Goal: Task Accomplishment & Management: Manage account settings

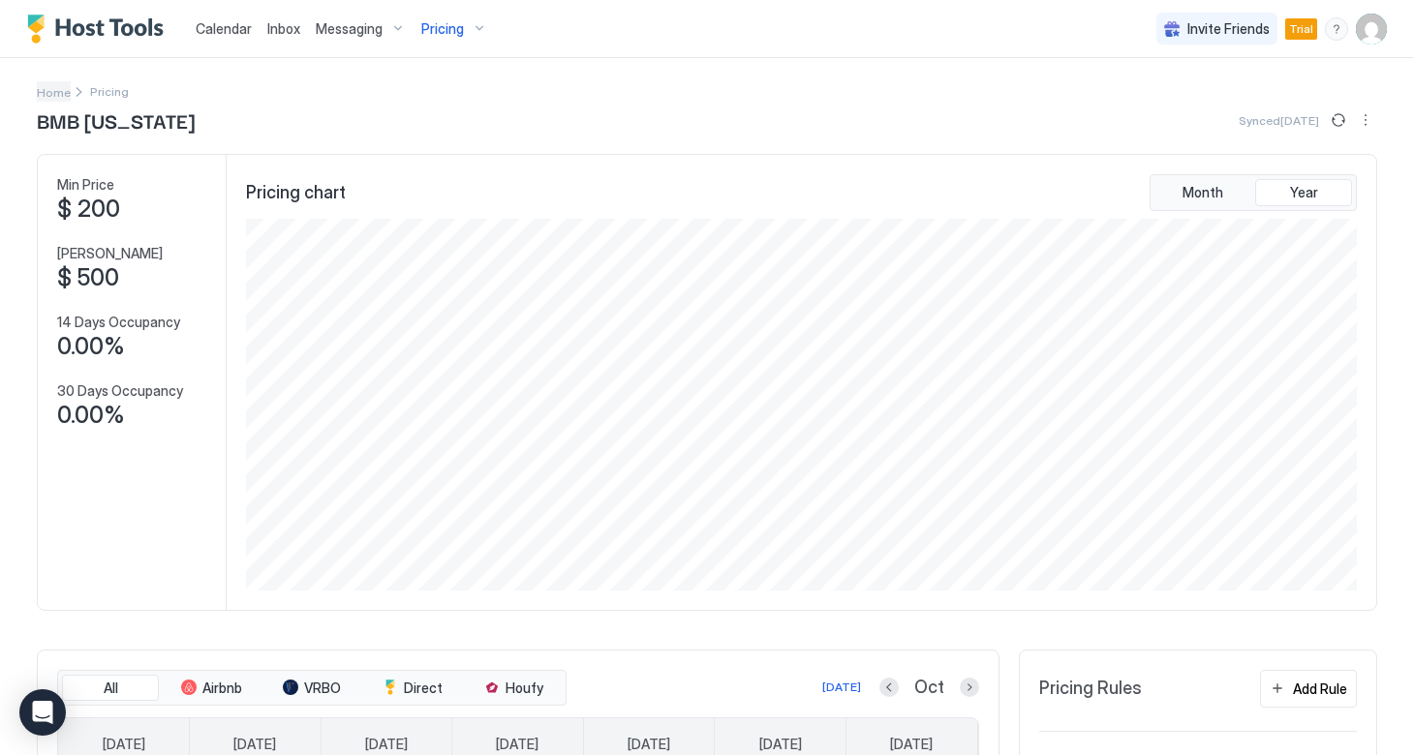
click at [58, 90] on span "Home" at bounding box center [54, 92] width 34 height 15
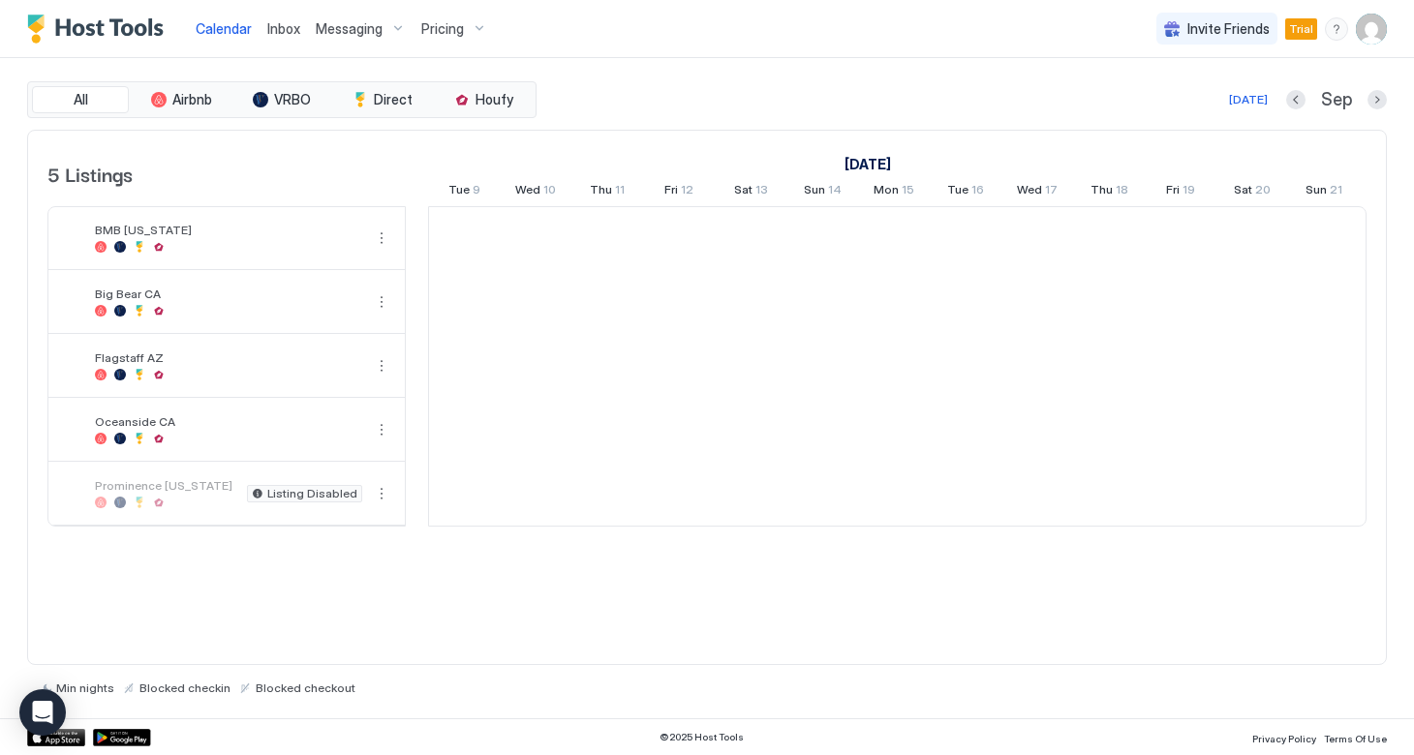
scroll to position [0, 1076]
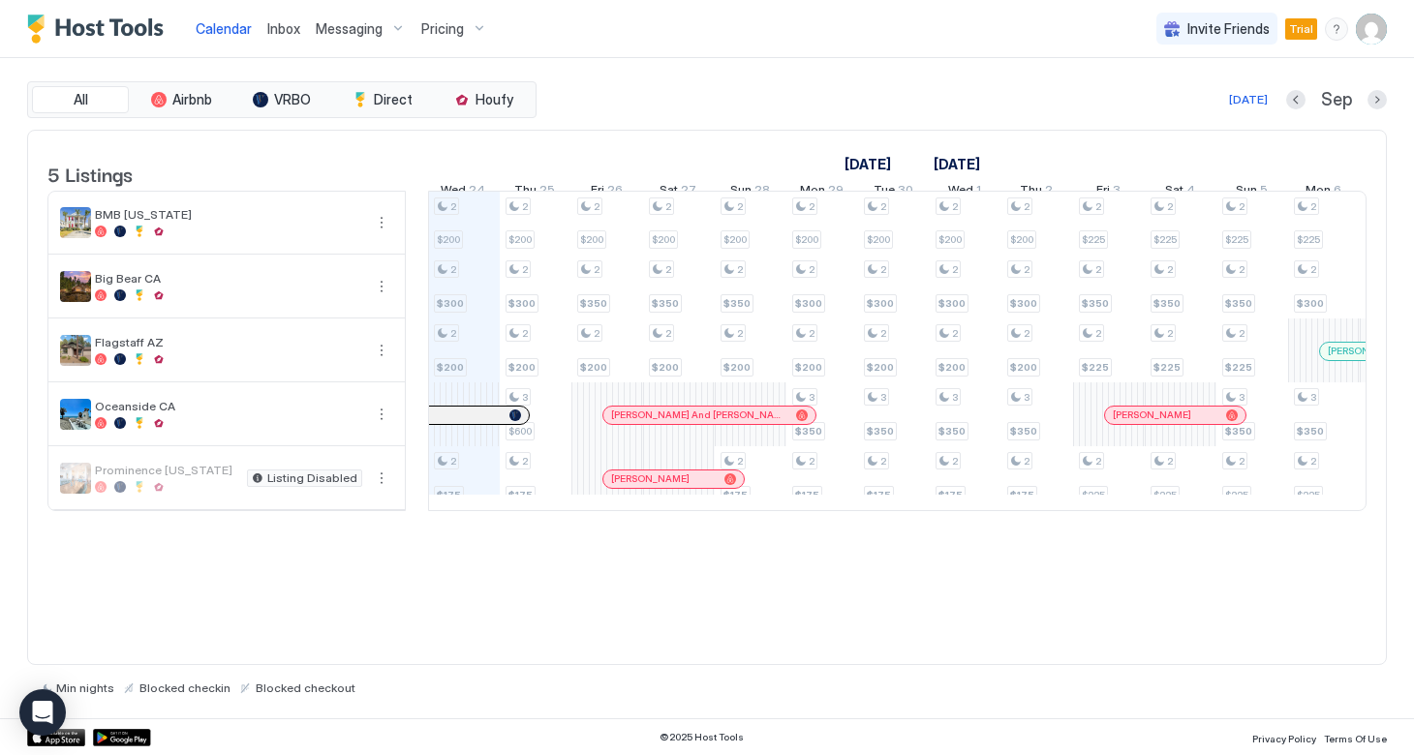
click at [474, 32] on div "Pricing" at bounding box center [453, 29] width 81 height 33
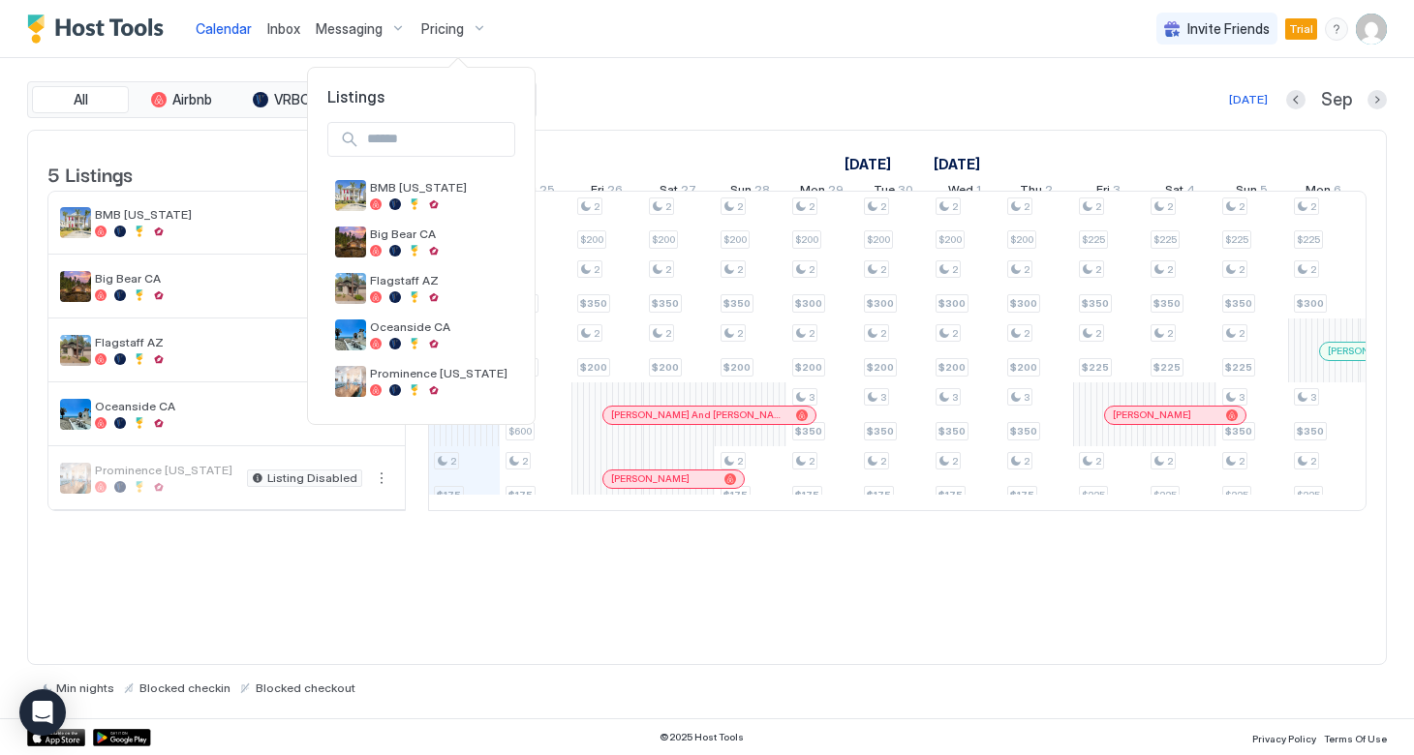
click at [234, 172] on div at bounding box center [707, 377] width 1414 height 755
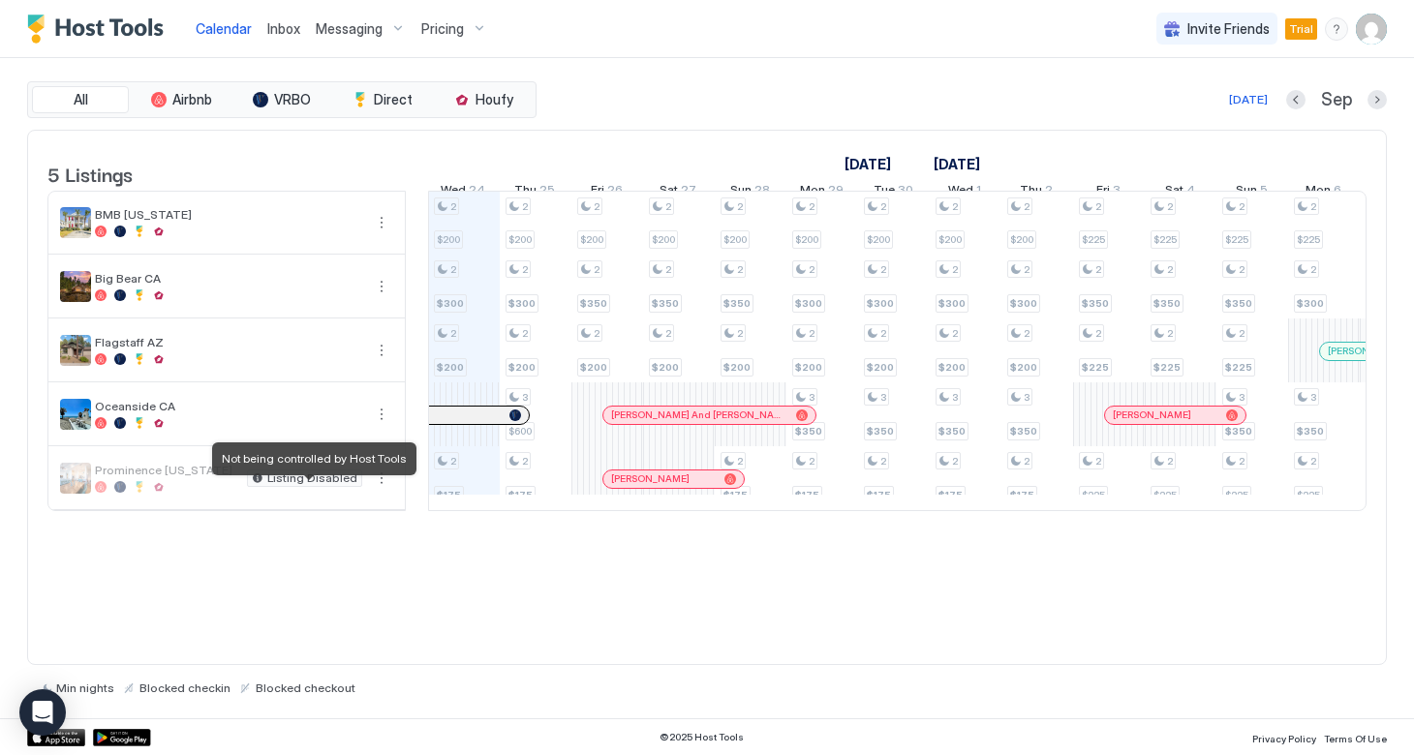
click at [308, 478] on span "Listing Disabled" at bounding box center [312, 478] width 90 height 0
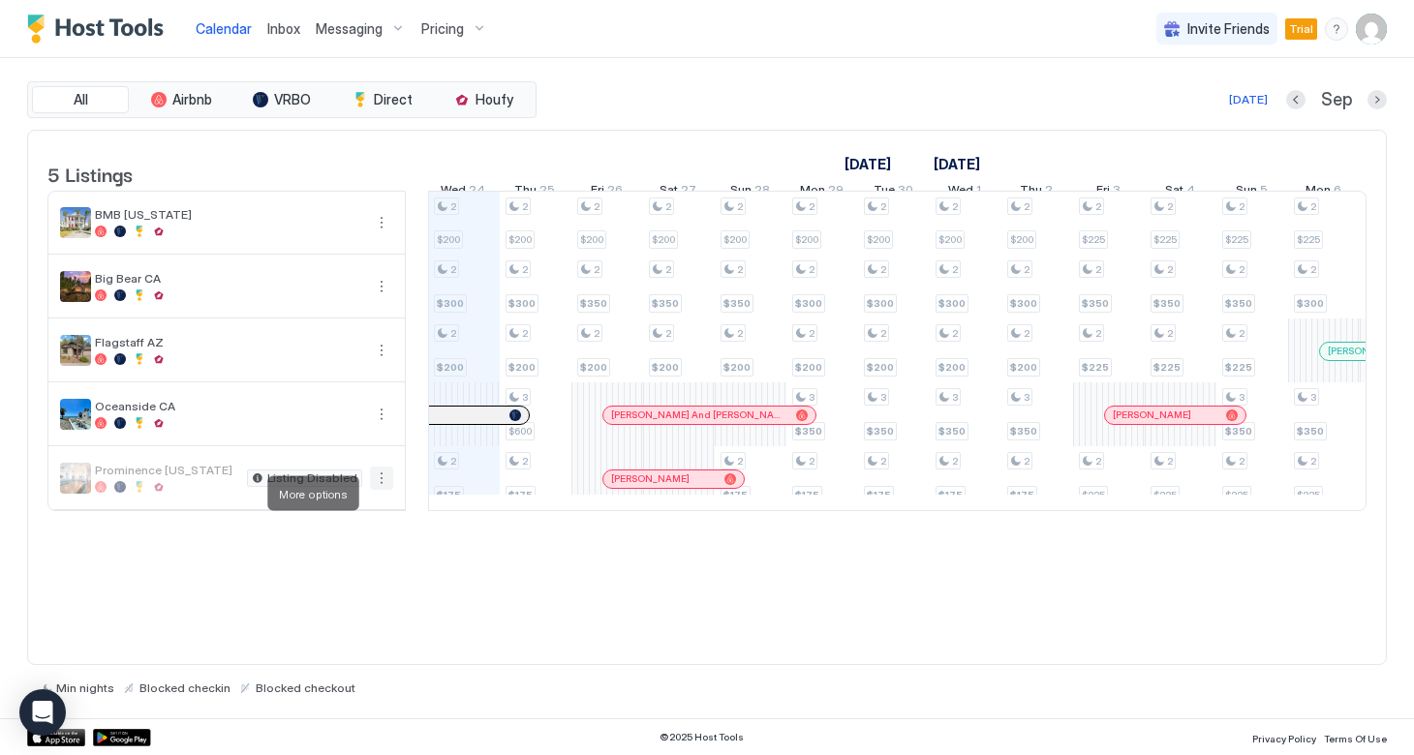
click at [374, 489] on button "More options" at bounding box center [381, 478] width 23 height 23
click at [328, 586] on span "Listing Settings" at bounding box center [348, 582] width 86 height 15
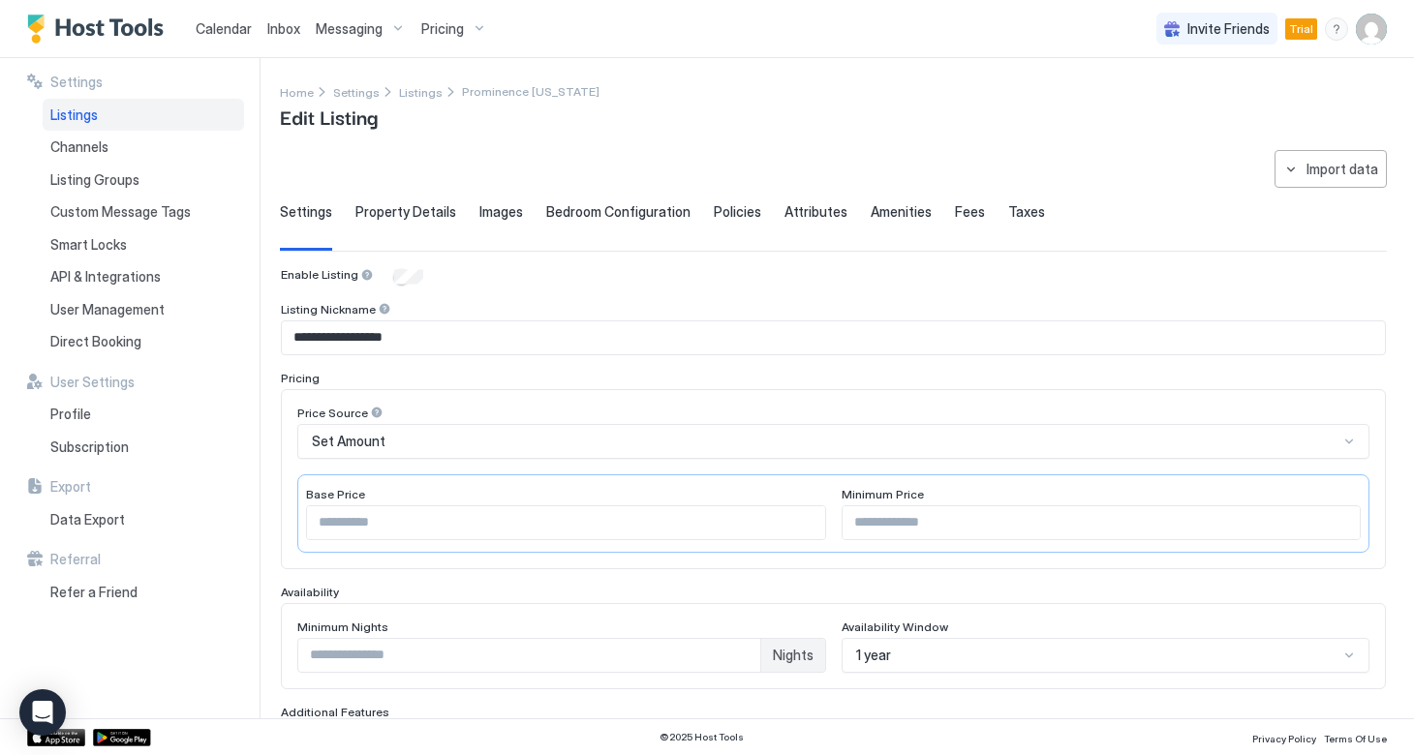
click at [437, 37] on div "Pricing" at bounding box center [453, 29] width 81 height 33
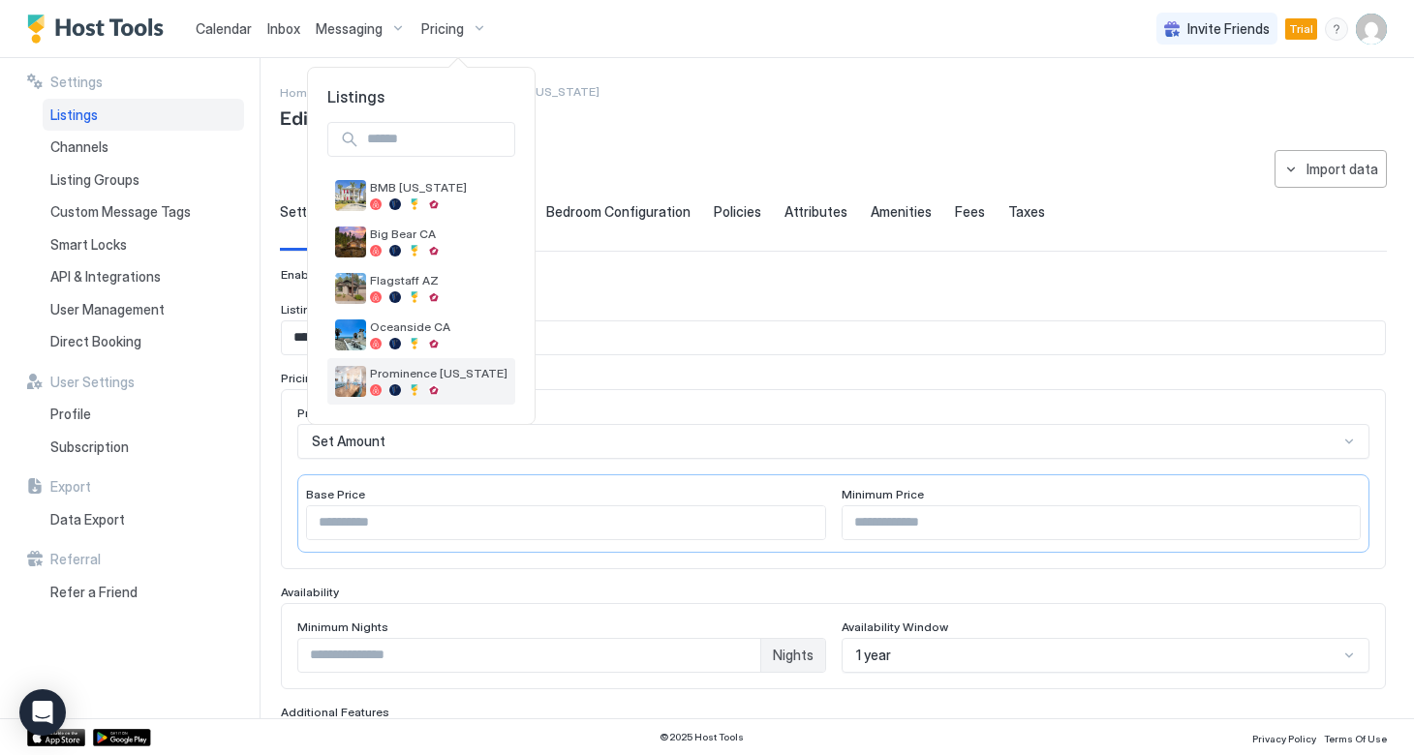
click at [401, 379] on span "Prominence [US_STATE]" at bounding box center [438, 373] width 137 height 15
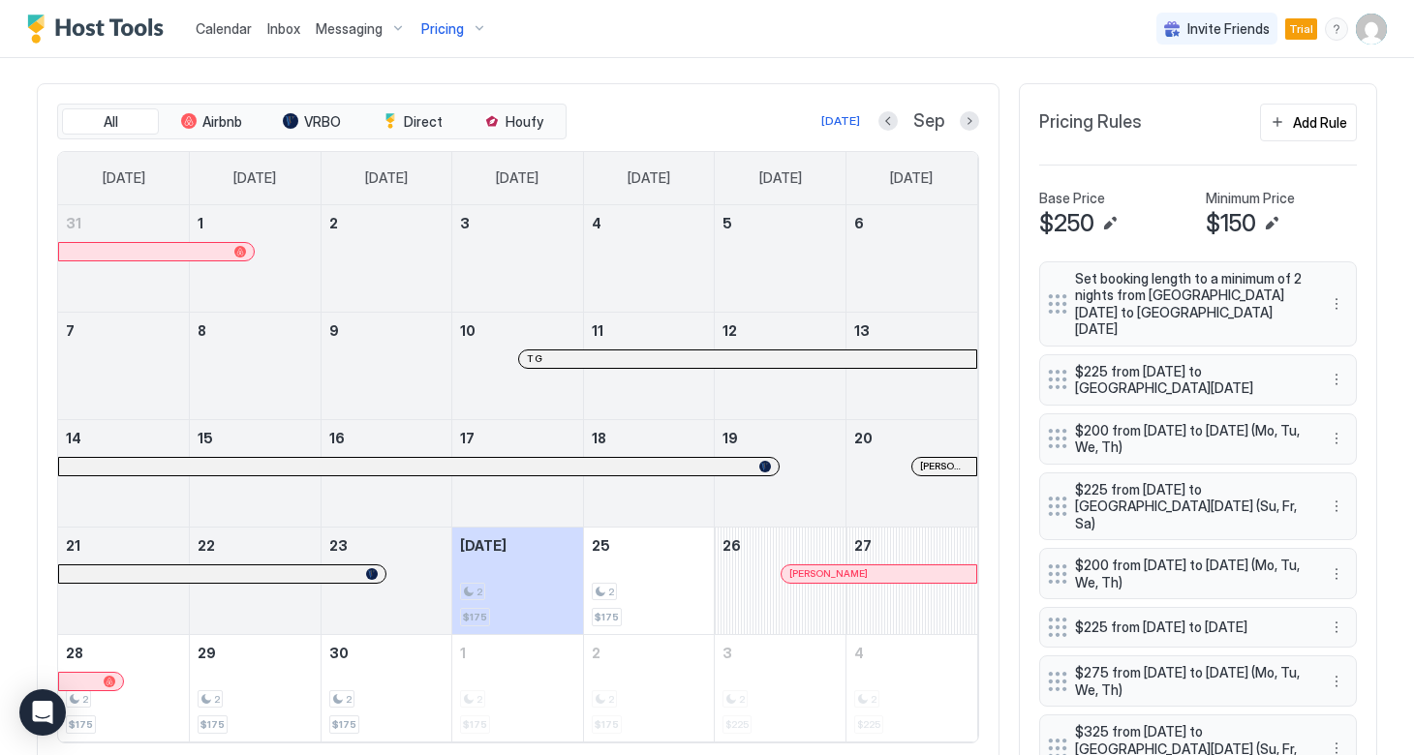
scroll to position [614, 0]
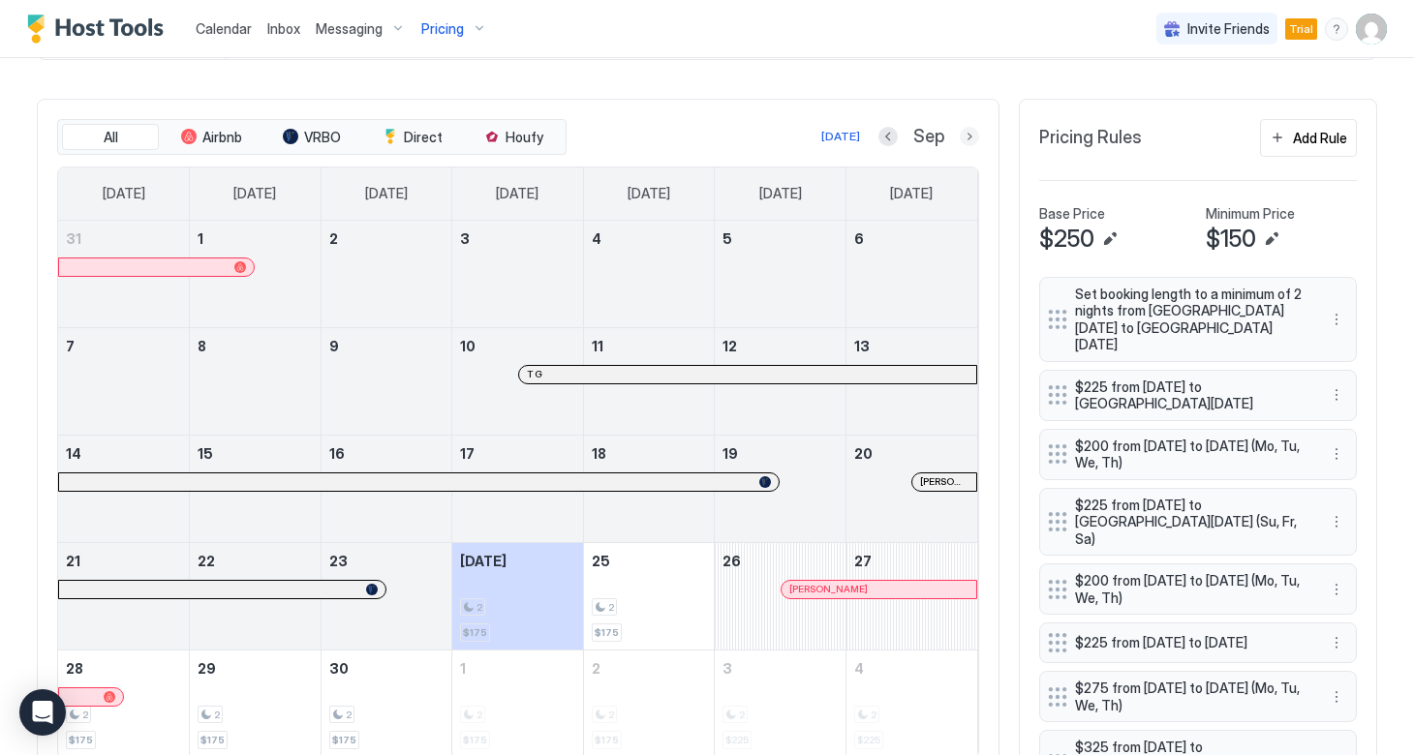
click at [968, 138] on button "Next month" at bounding box center [968, 136] width 19 height 19
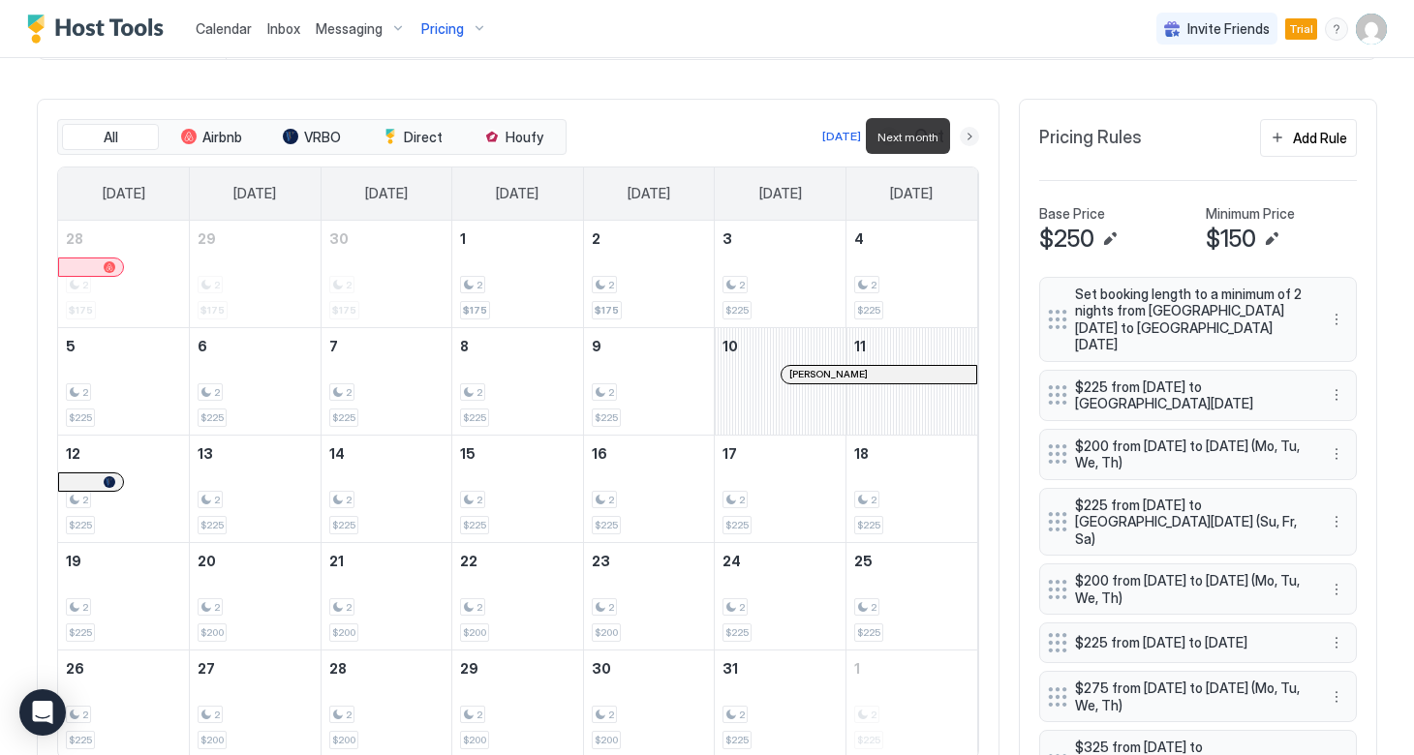
click at [968, 138] on button "Next month" at bounding box center [968, 136] width 19 height 19
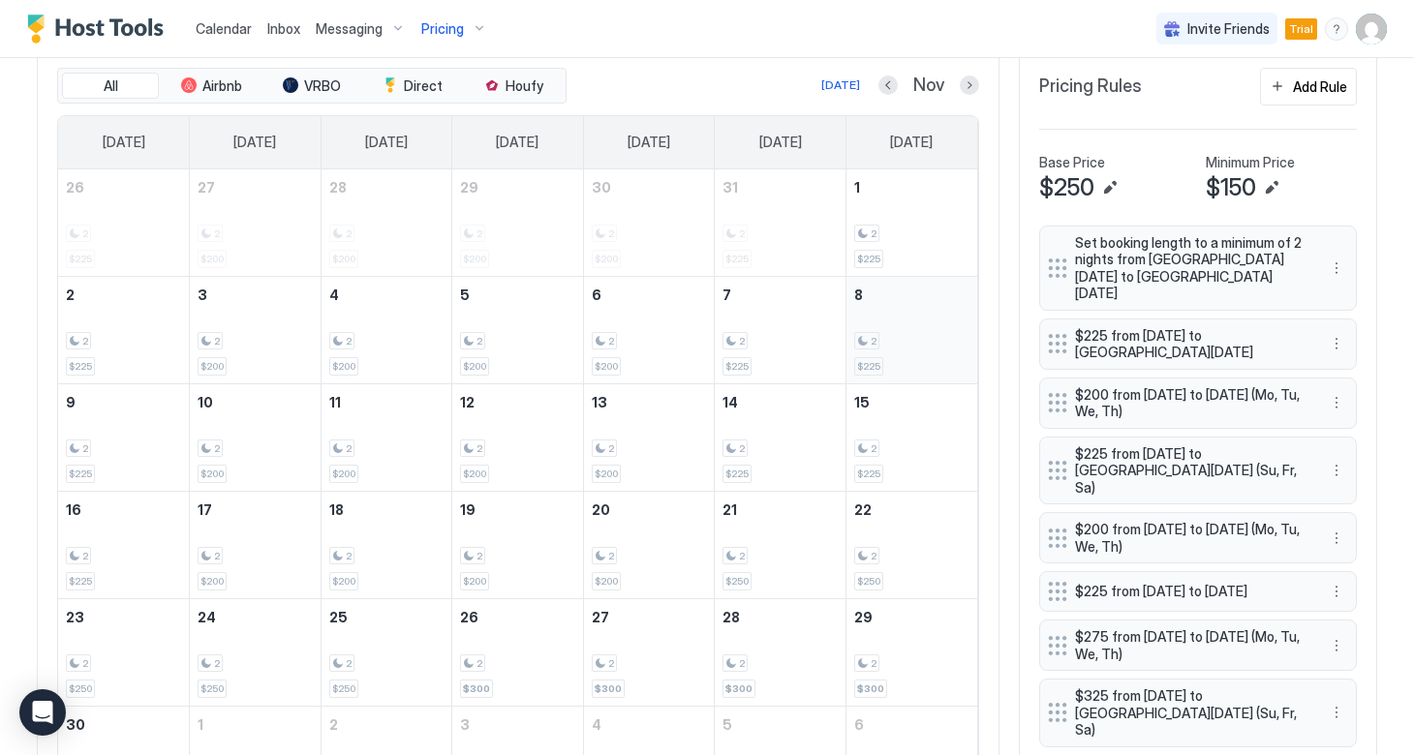
scroll to position [636, 0]
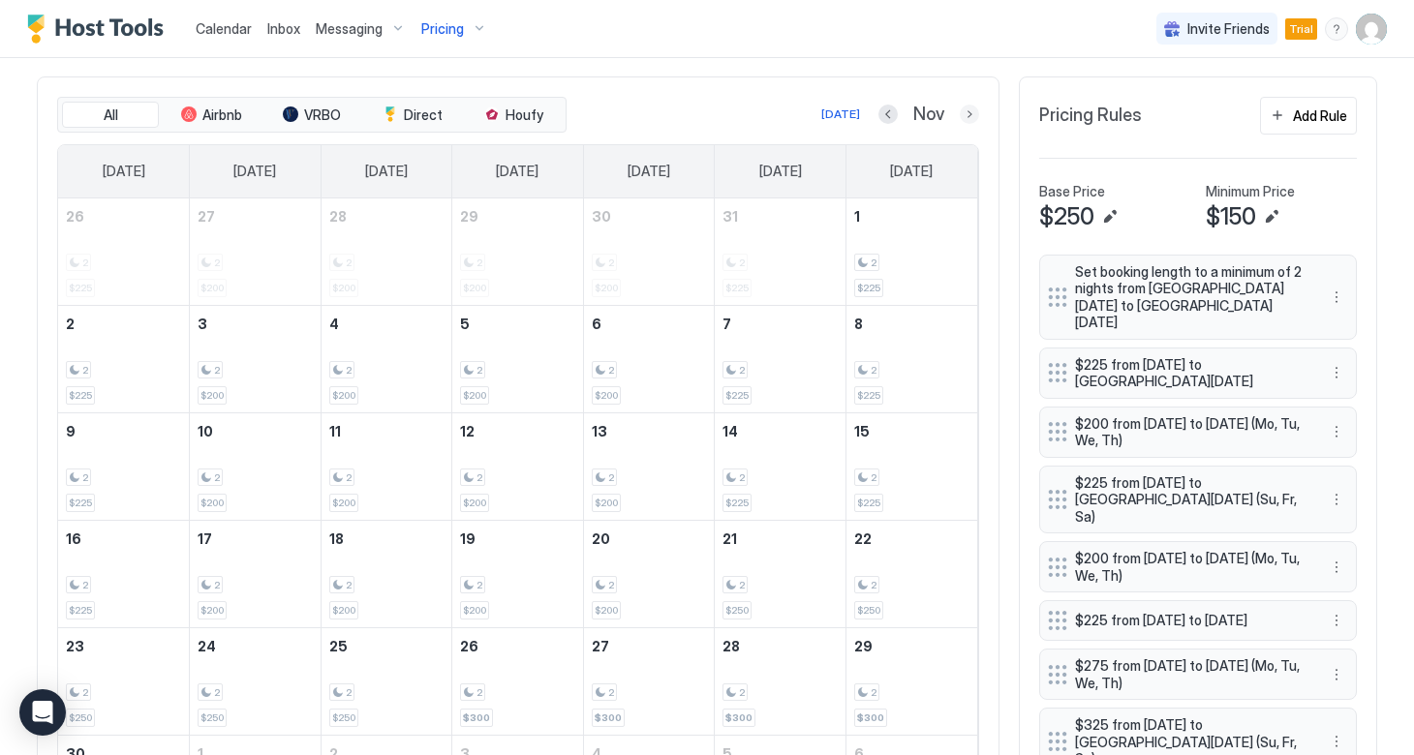
click at [972, 115] on button "Next month" at bounding box center [968, 114] width 19 height 19
click at [970, 116] on button "Next month" at bounding box center [968, 114] width 19 height 19
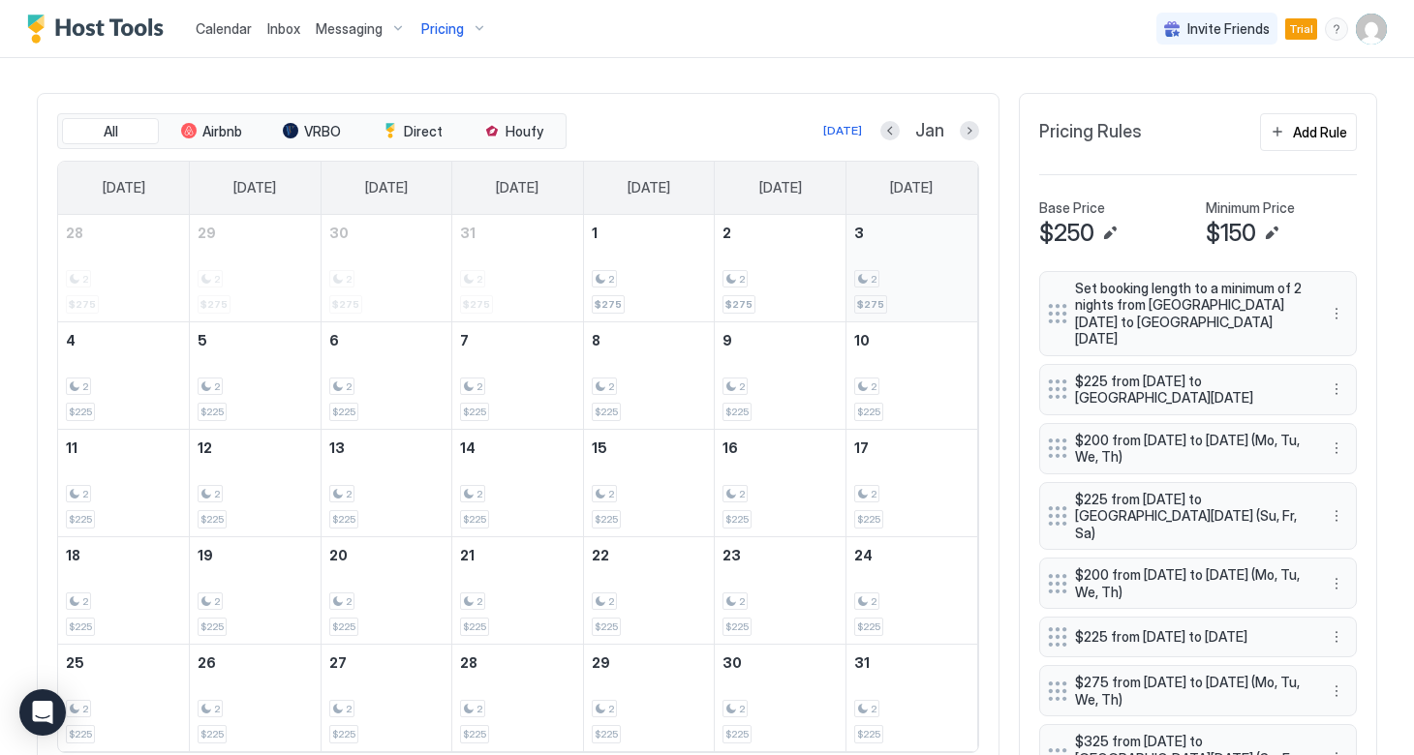
scroll to position [655, 0]
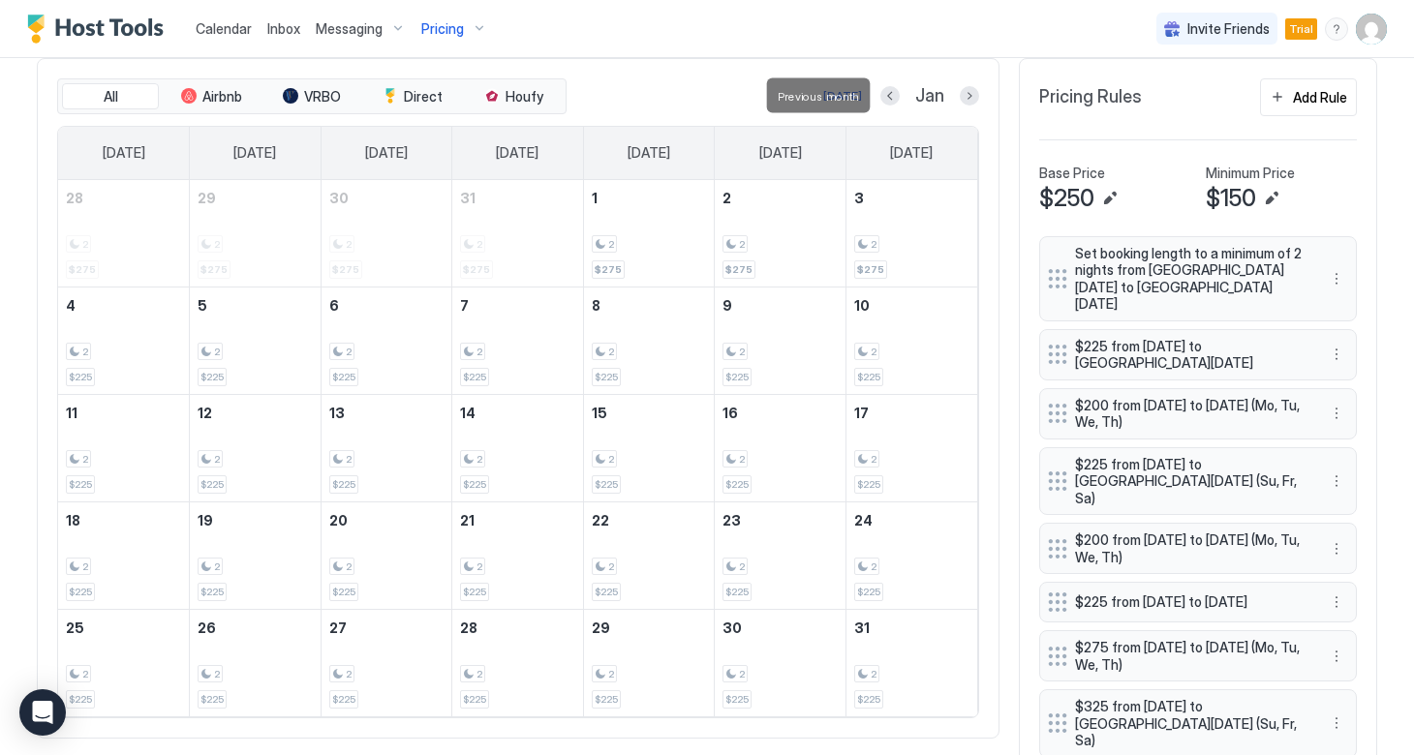
click at [880, 99] on div at bounding box center [889, 95] width 19 height 19
click at [969, 98] on button "Next month" at bounding box center [968, 95] width 19 height 19
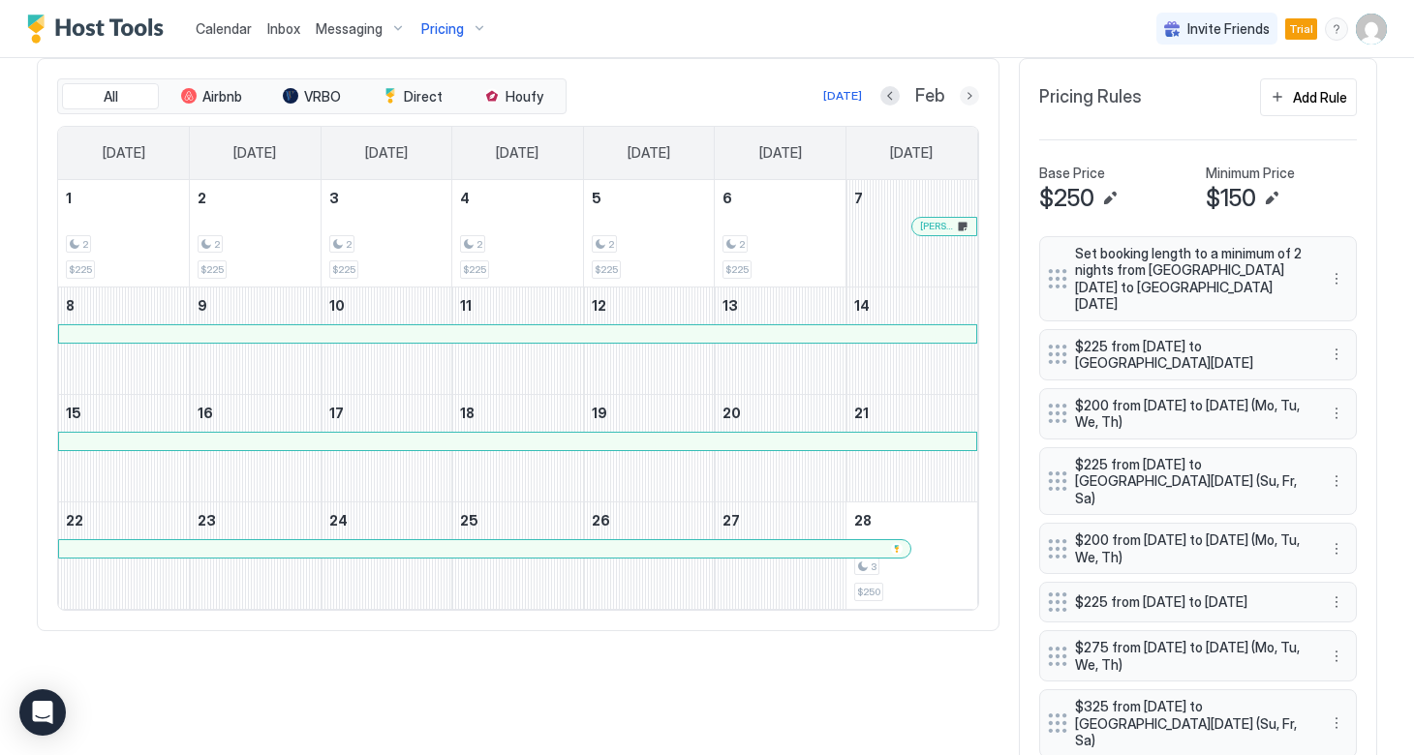
click at [971, 98] on button "Next month" at bounding box center [968, 95] width 19 height 19
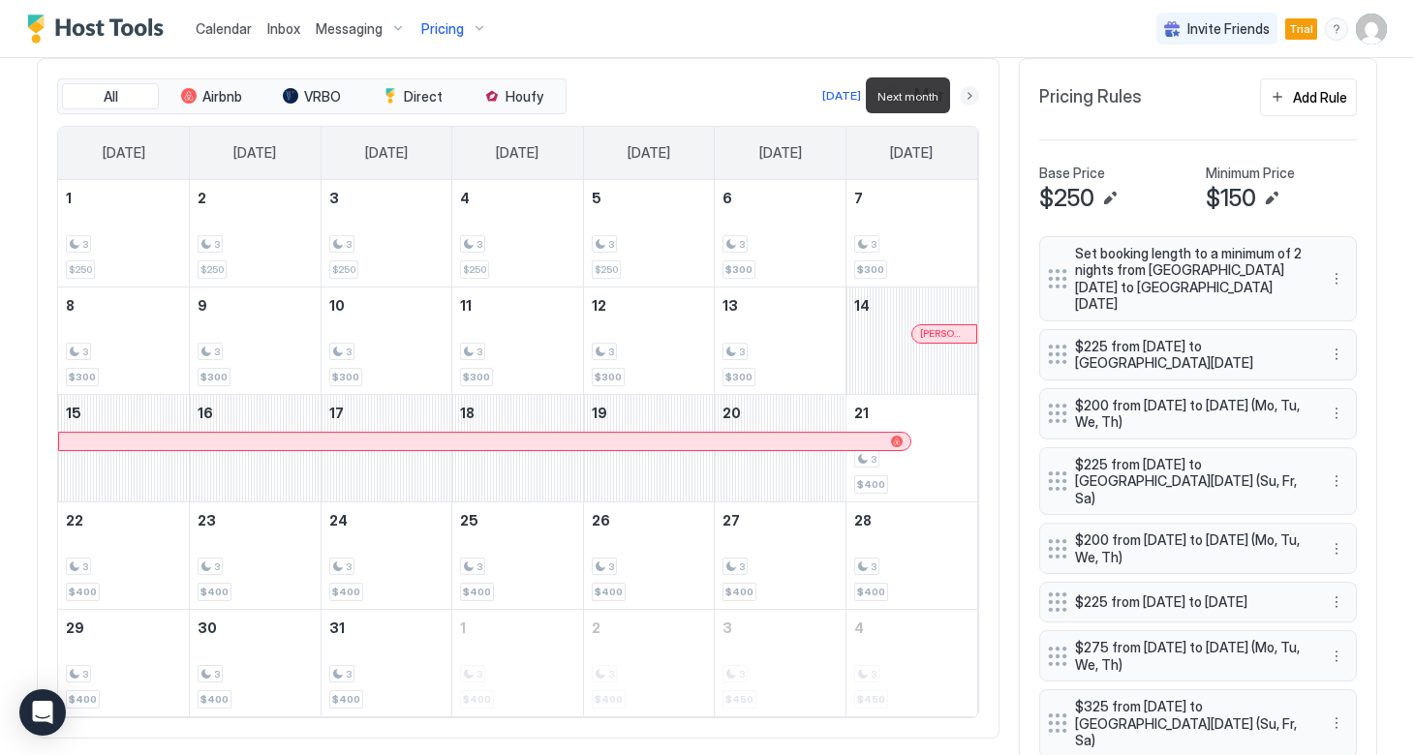
click at [971, 98] on button "Next month" at bounding box center [968, 95] width 19 height 19
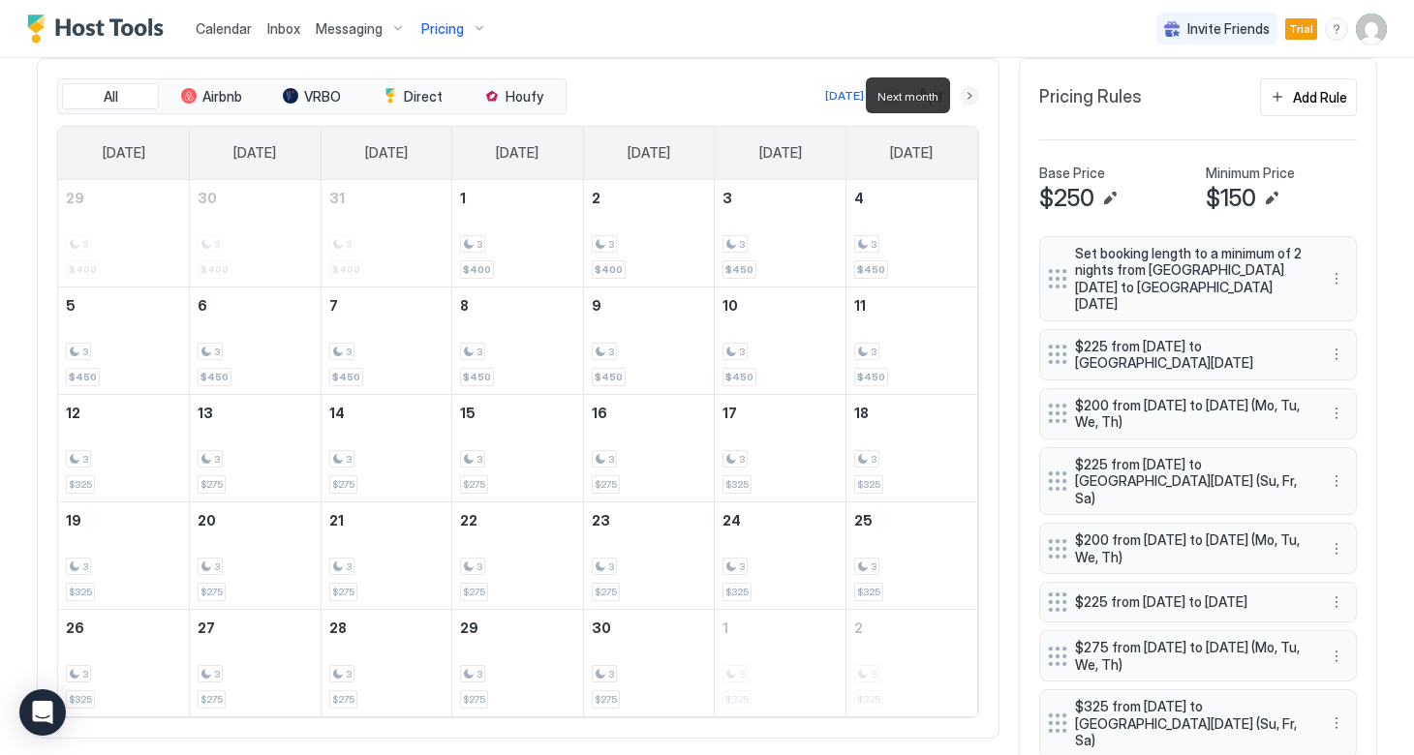
click at [971, 97] on button "Next month" at bounding box center [968, 95] width 19 height 19
click at [890, 93] on button "Previous month" at bounding box center [885, 95] width 19 height 19
click at [968, 96] on button "Next month" at bounding box center [968, 95] width 19 height 19
click at [968, 94] on button "Next month" at bounding box center [968, 95] width 19 height 19
click at [971, 100] on button "Next month" at bounding box center [968, 95] width 19 height 19
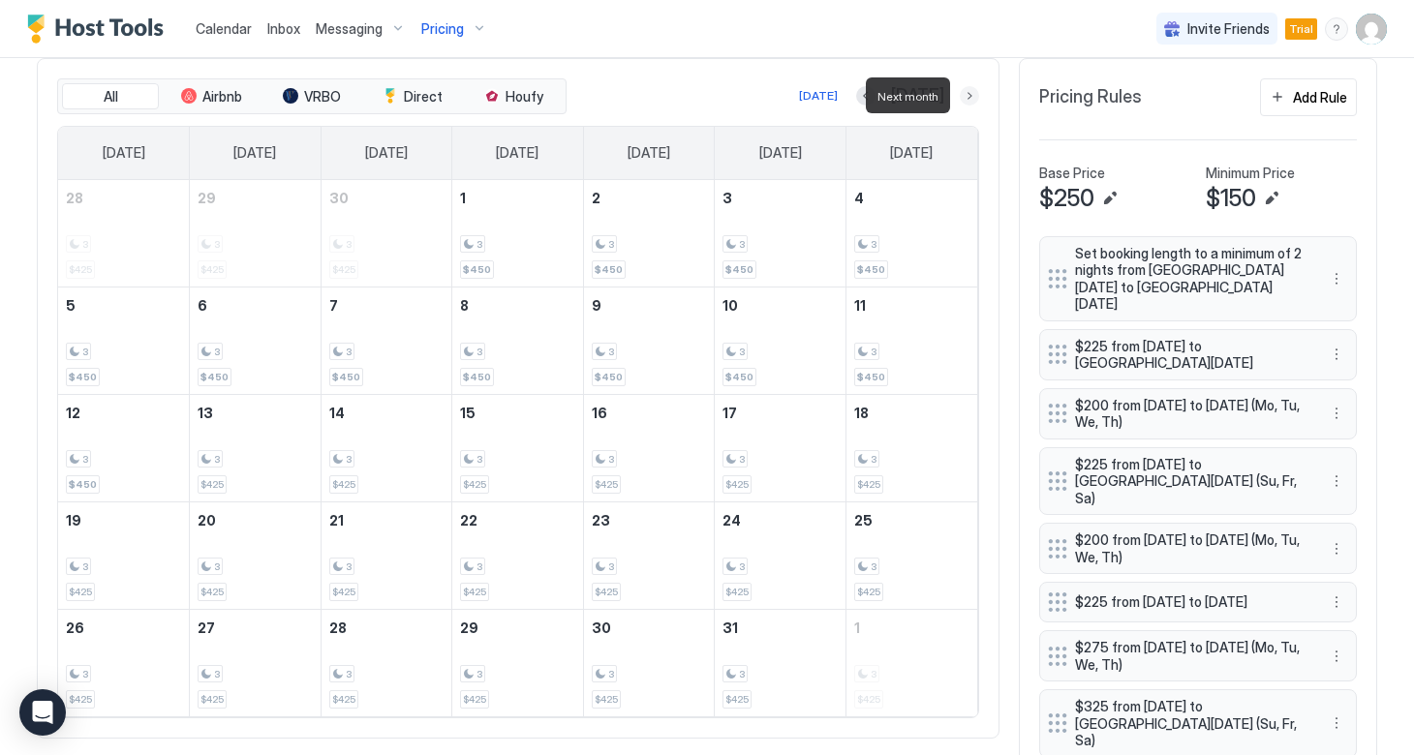
click at [971, 100] on button "Next month" at bounding box center [968, 95] width 19 height 19
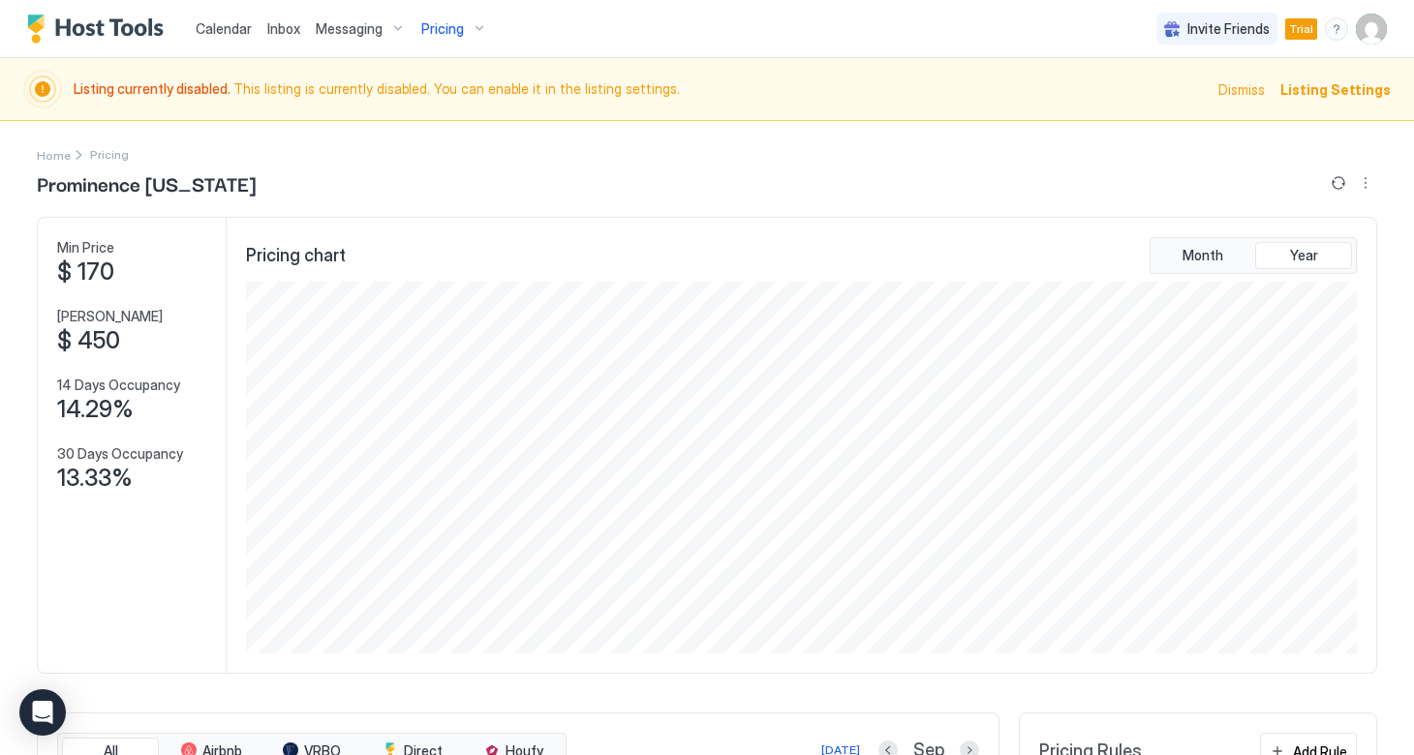
scroll to position [0, 0]
click at [1333, 87] on span "Listing Settings" at bounding box center [1335, 89] width 110 height 20
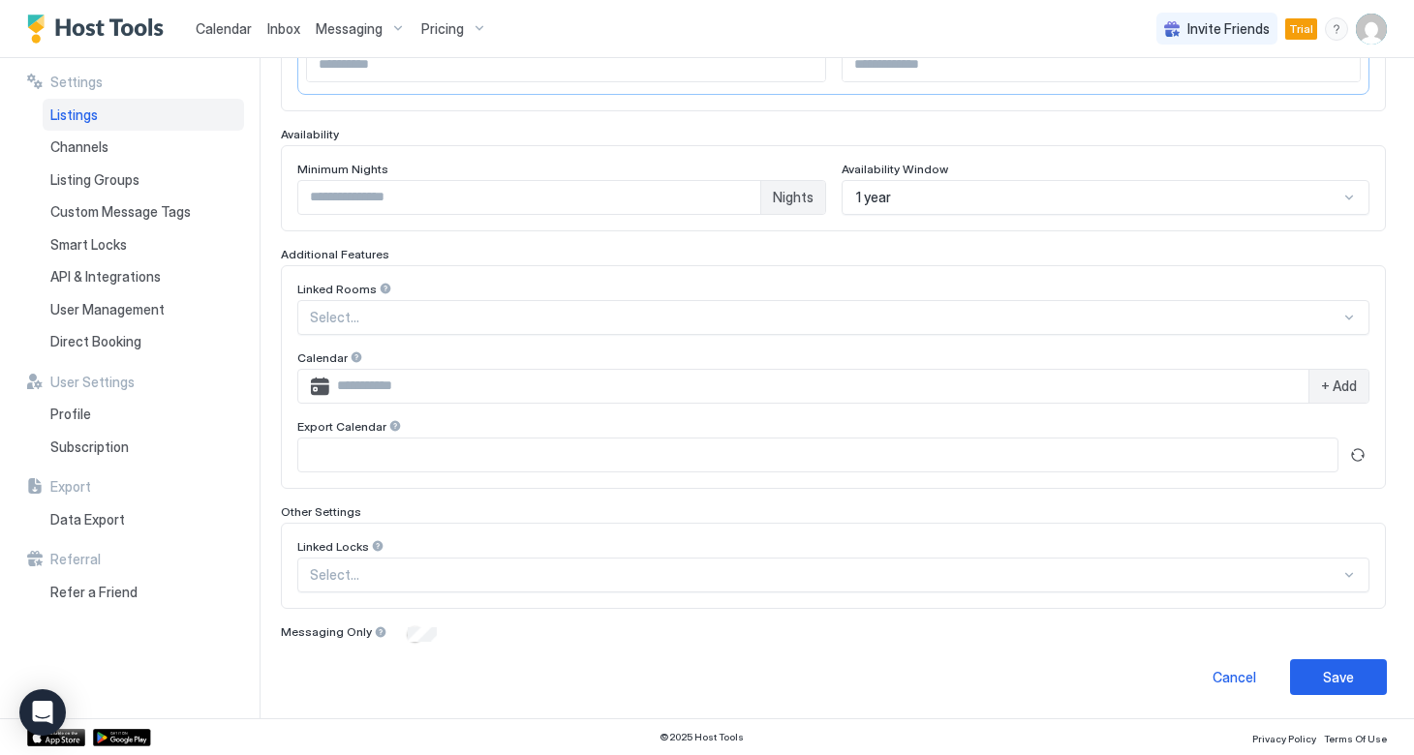
scroll to position [457, 0]
click at [1321, 686] on button "Save" at bounding box center [1338, 678] width 97 height 36
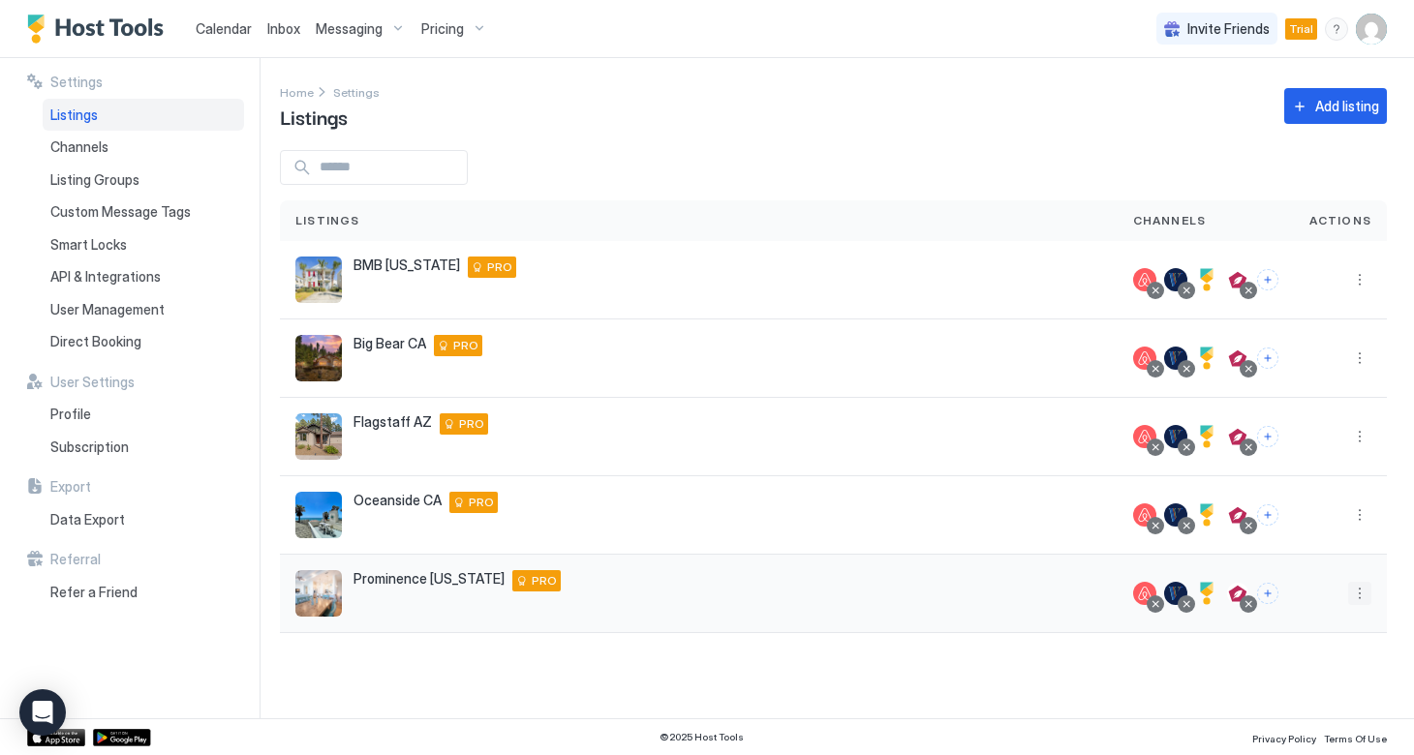
click at [1353, 600] on button "More options" at bounding box center [1359, 593] width 23 height 23
click at [1298, 469] on span "Listing Settings" at bounding box center [1315, 472] width 86 height 15
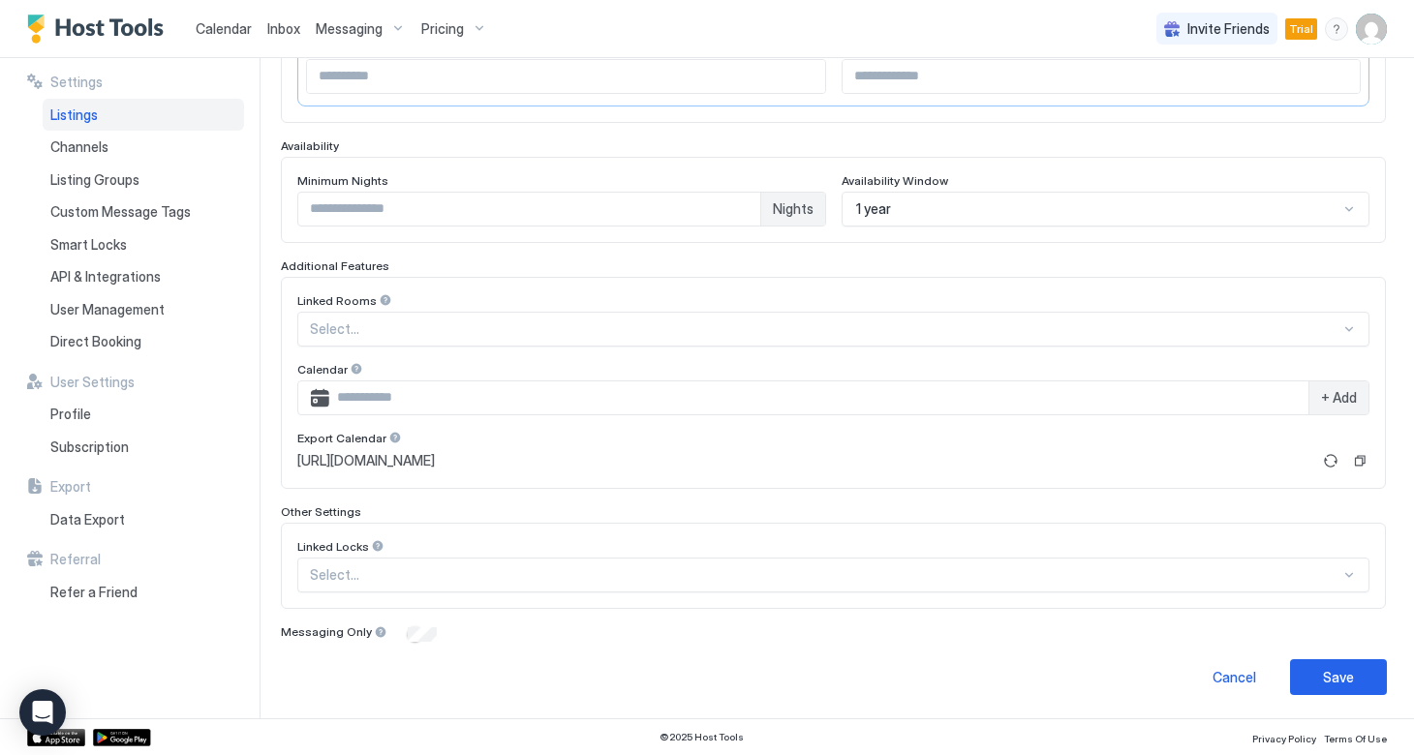
scroll to position [445, 0]
click at [1359, 459] on button "Copy" at bounding box center [1359, 461] width 19 height 19
click at [1323, 688] on button "Save" at bounding box center [1338, 678] width 97 height 36
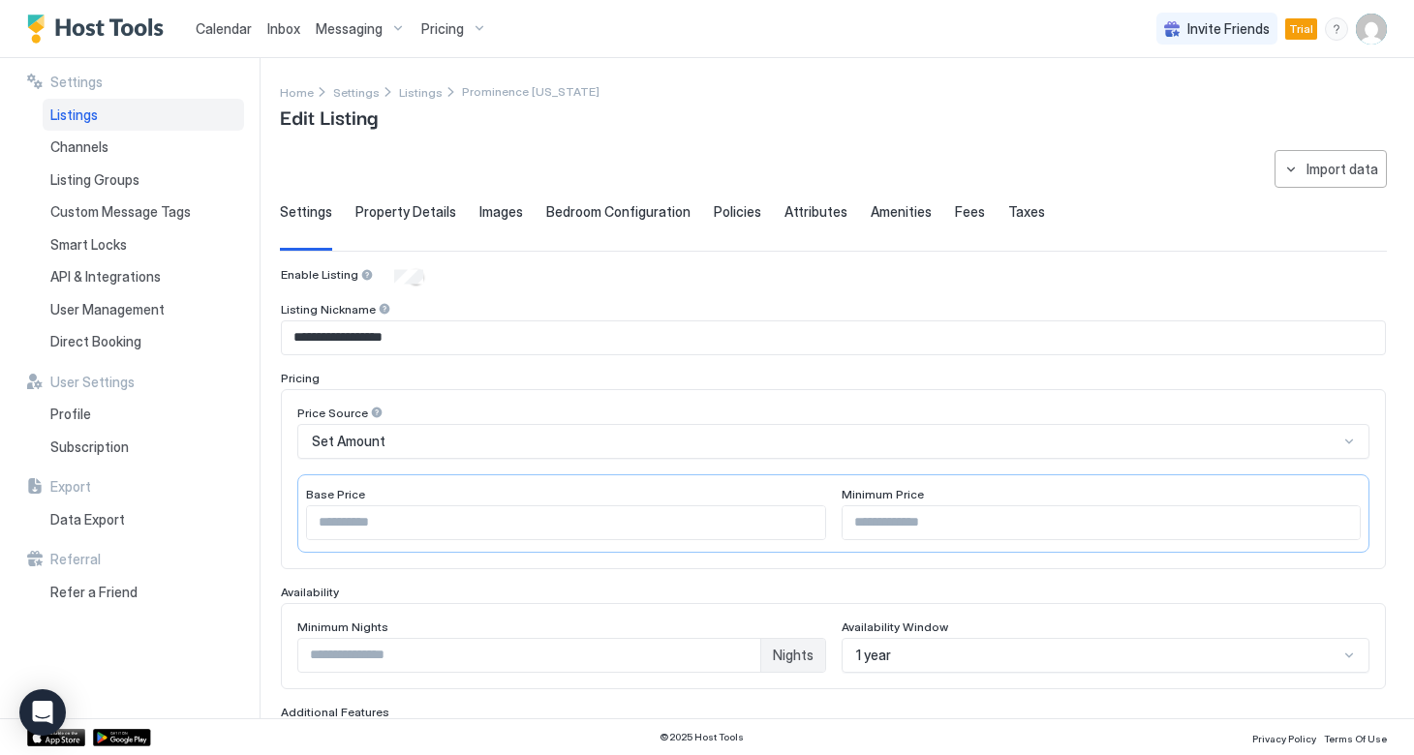
scroll to position [0, 0]
click at [461, 30] on div "Pricing" at bounding box center [453, 29] width 81 height 33
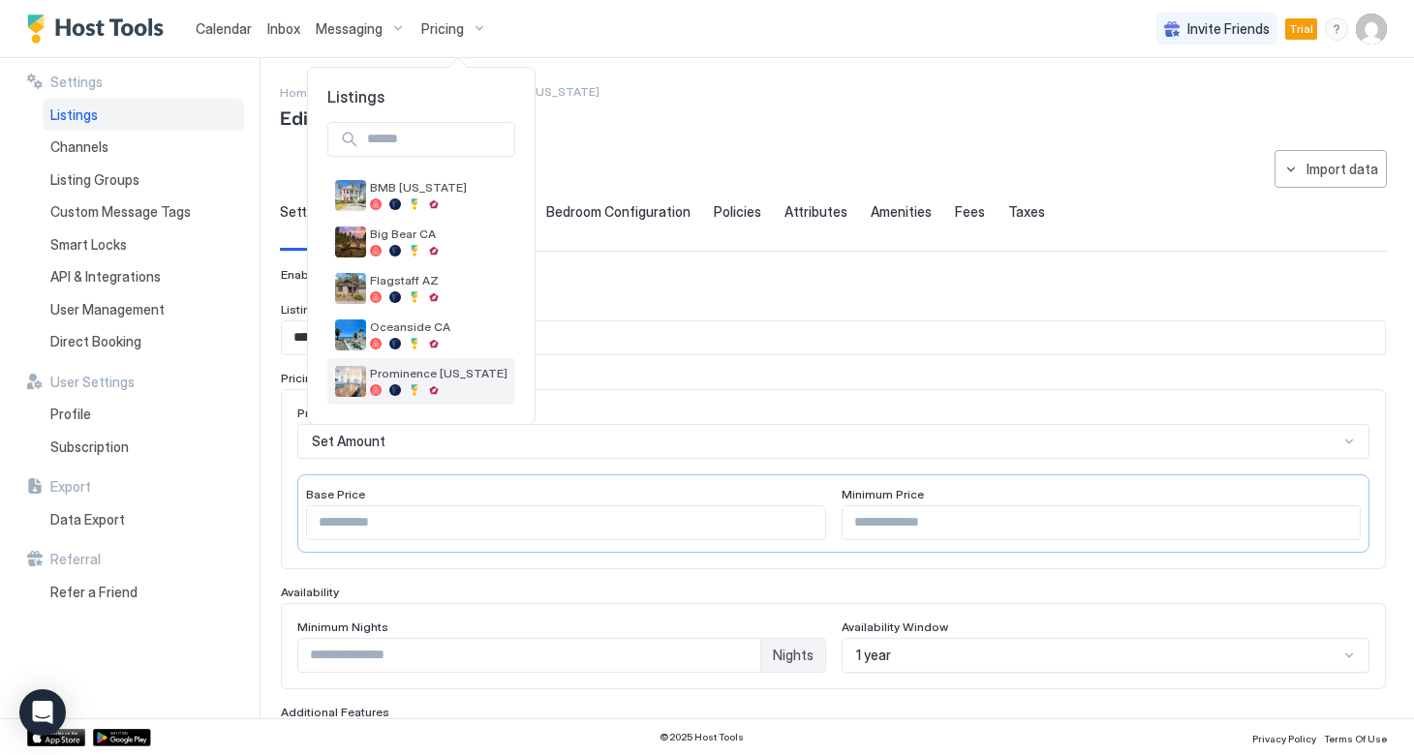
click at [429, 368] on span "Prominence [US_STATE]" at bounding box center [438, 373] width 137 height 15
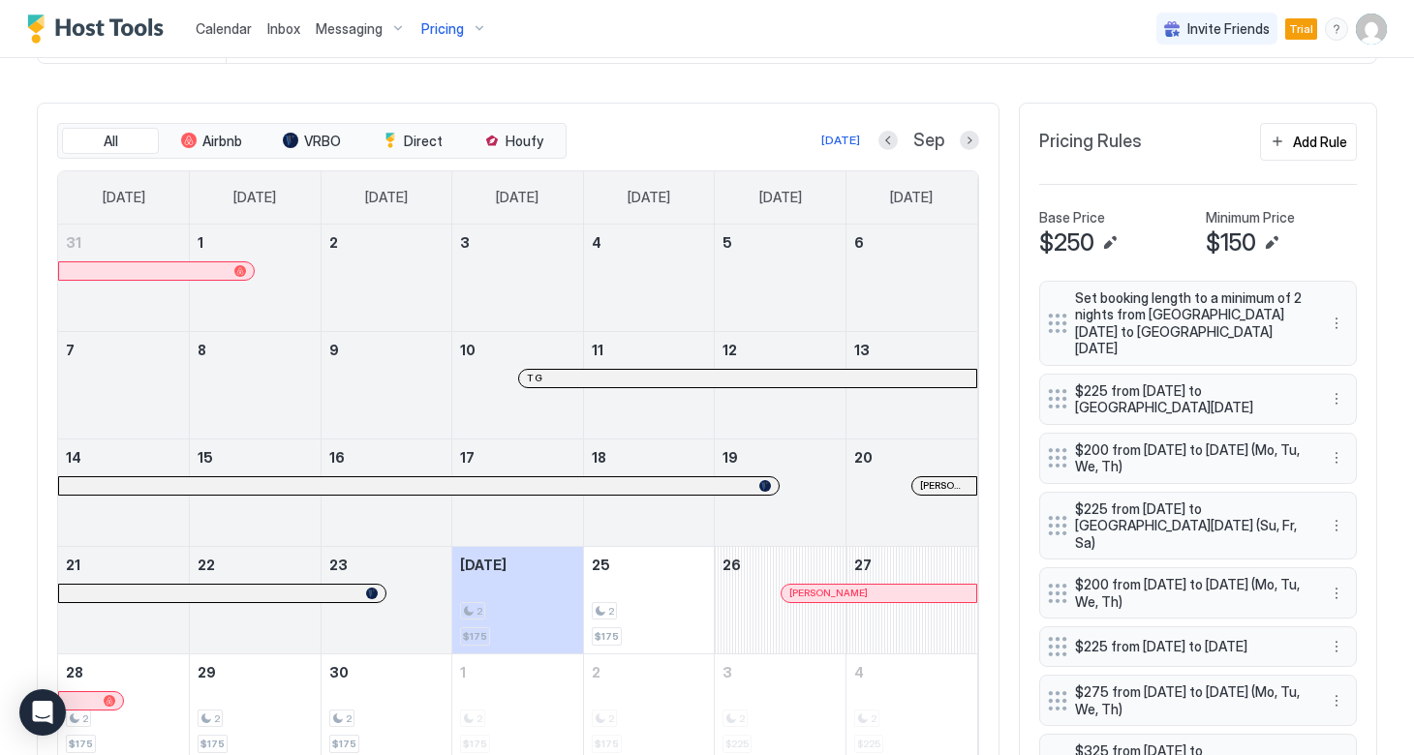
scroll to position [489, 0]
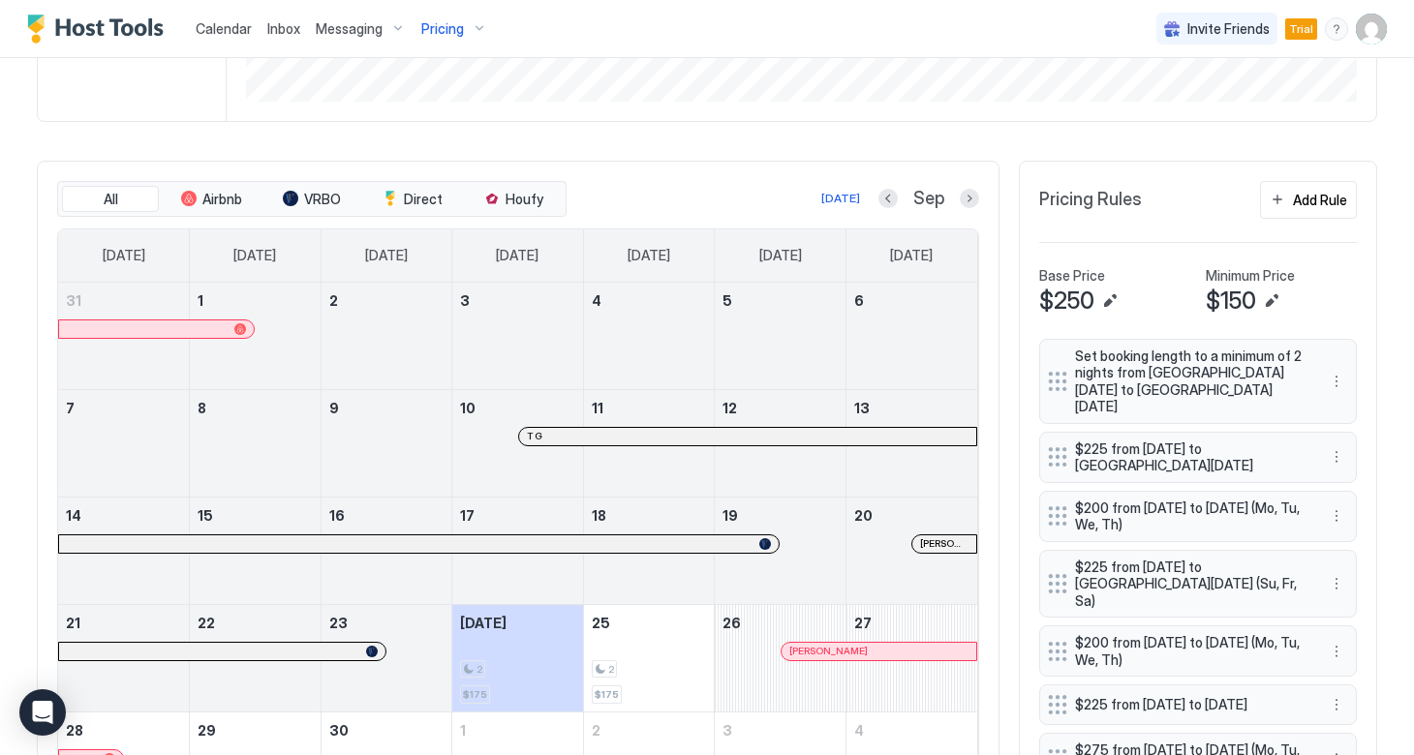
click at [959, 198] on div "Sep" at bounding box center [928, 199] width 101 height 22
click at [965, 198] on button "Next month" at bounding box center [968, 198] width 19 height 19
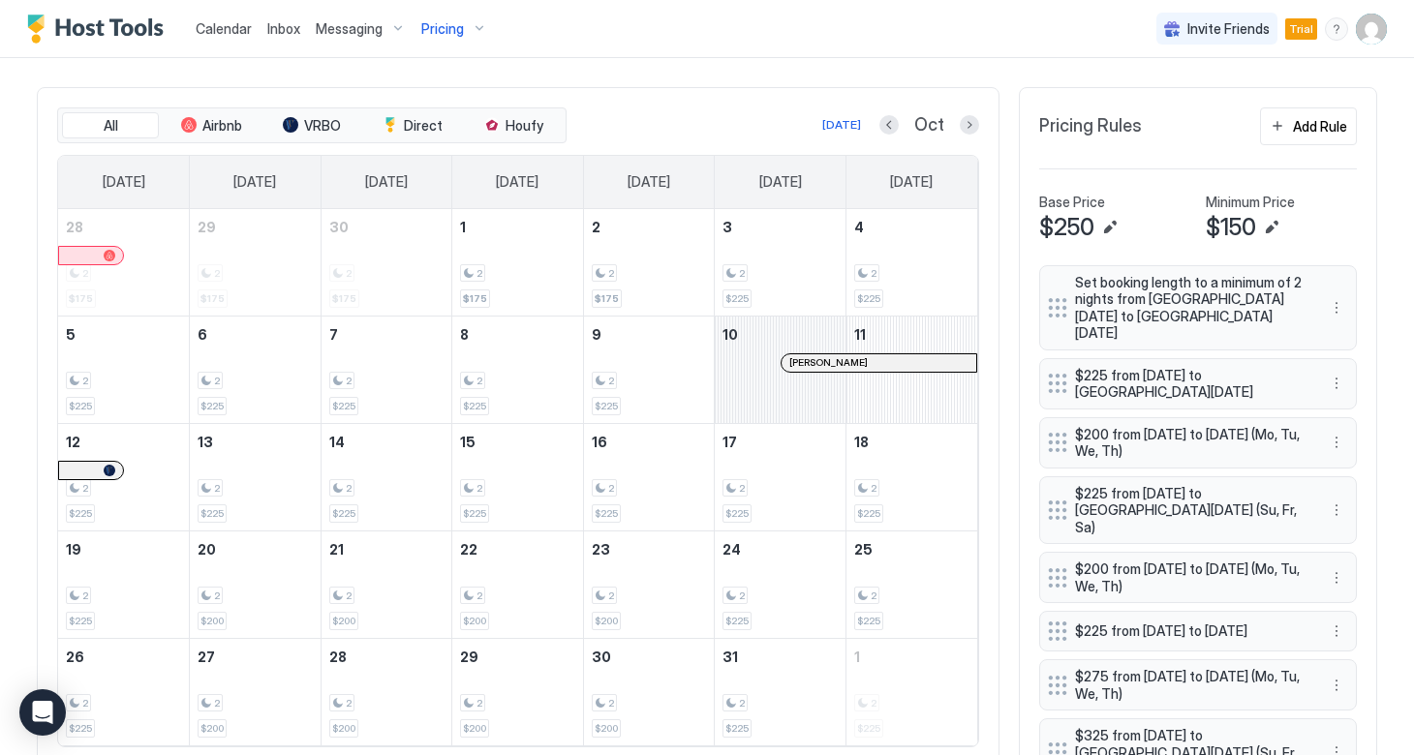
scroll to position [561, 0]
click at [979, 130] on div "All Airbnb VRBO Direct Houfy [DATE] Oct [DATE] [DATE] [DATE] [DATE] [DATE] [DAT…" at bounding box center [518, 429] width 962 height 681
click at [969, 129] on button "Next month" at bounding box center [968, 126] width 19 height 19
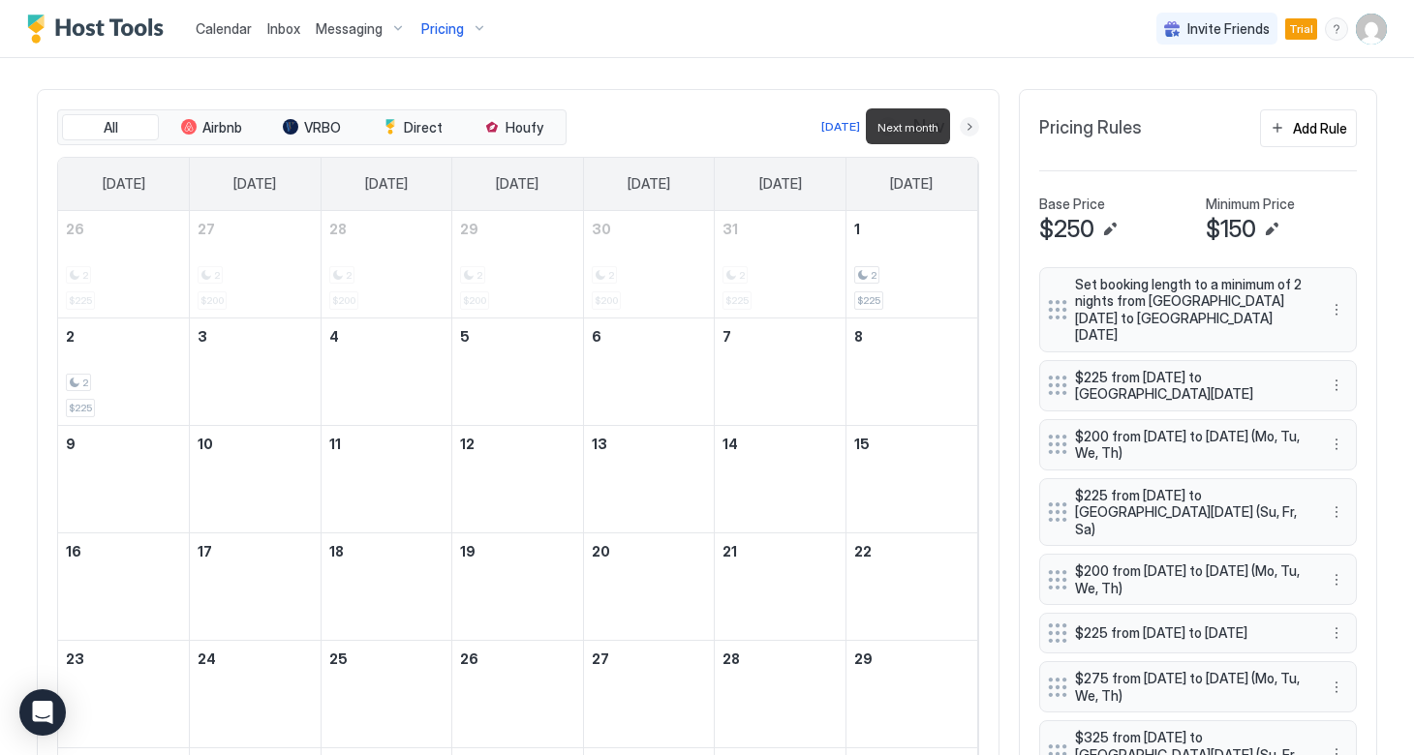
click at [969, 129] on button "Next month" at bounding box center [968, 126] width 19 height 19
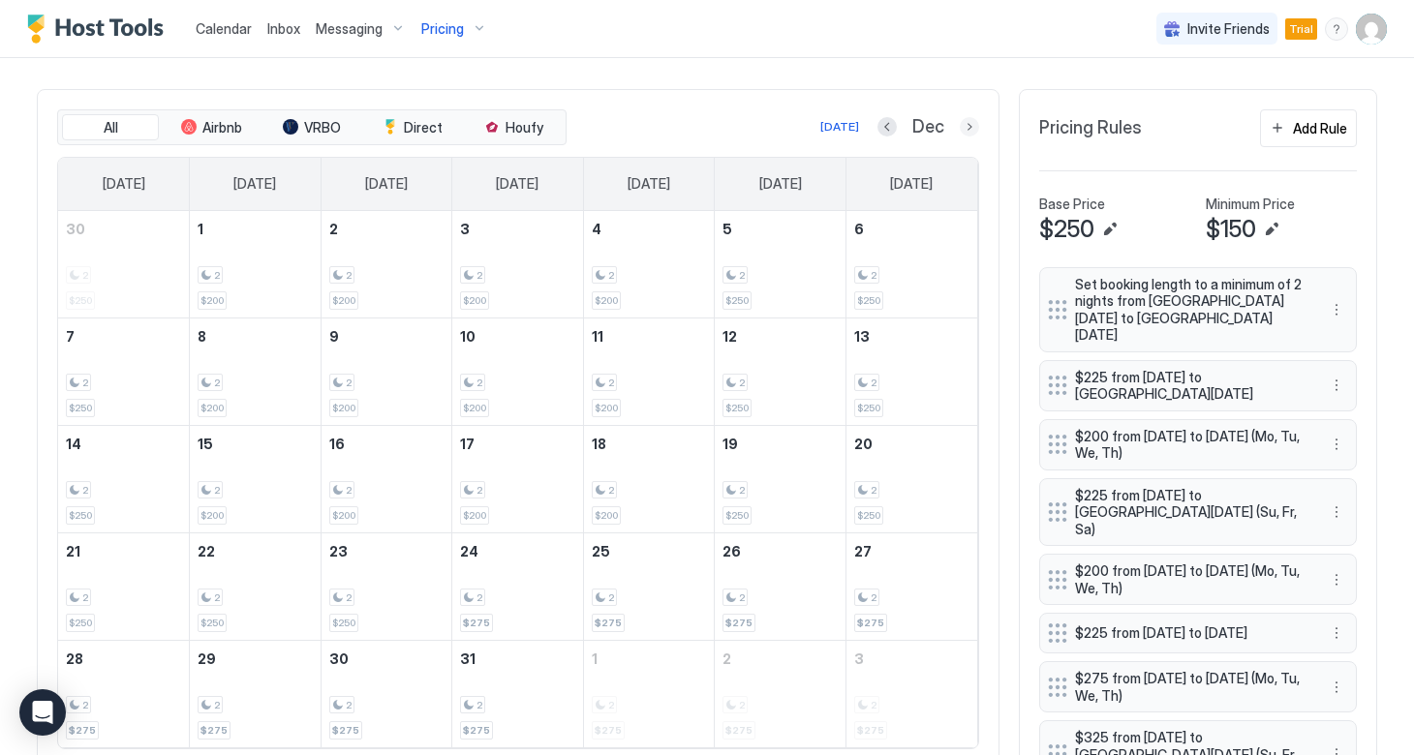
click at [968, 133] on button "Next month" at bounding box center [968, 126] width 19 height 19
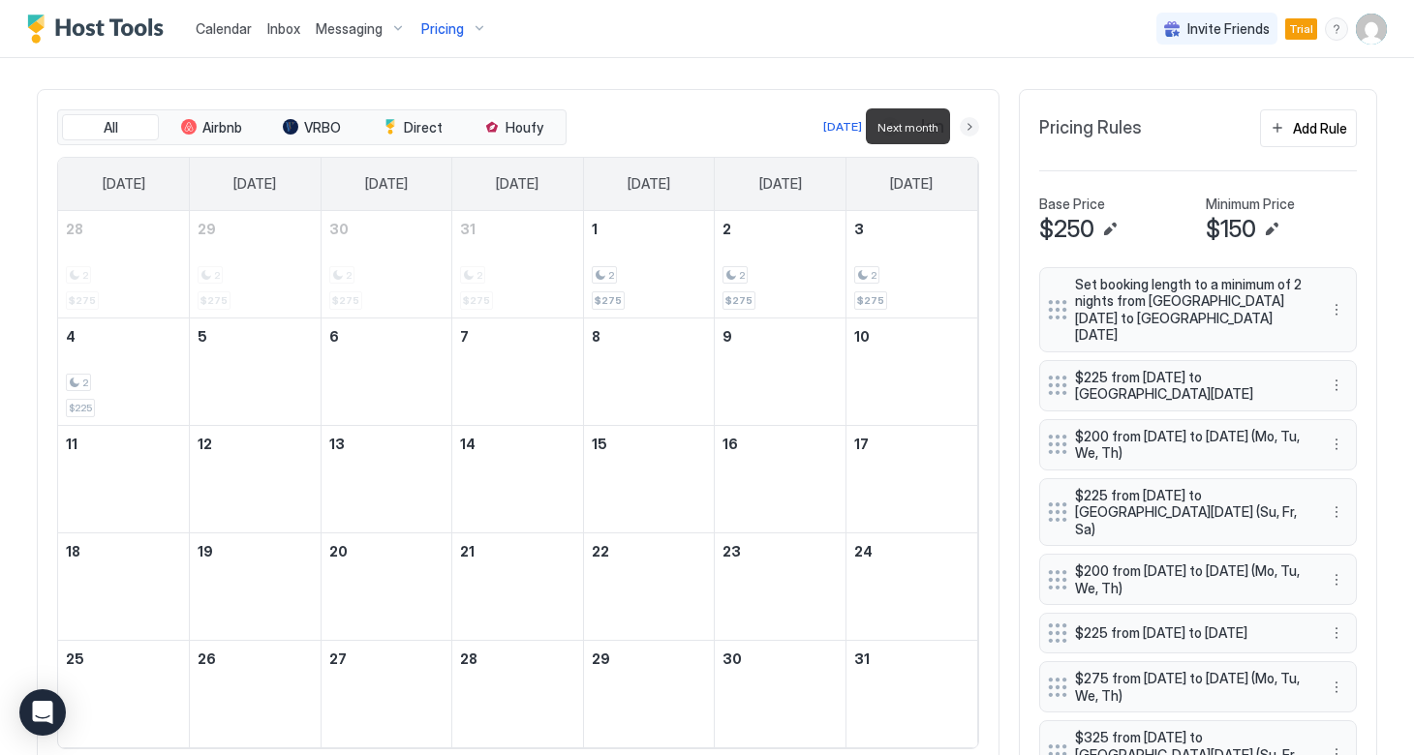
click at [968, 131] on button "Next month" at bounding box center [968, 126] width 19 height 19
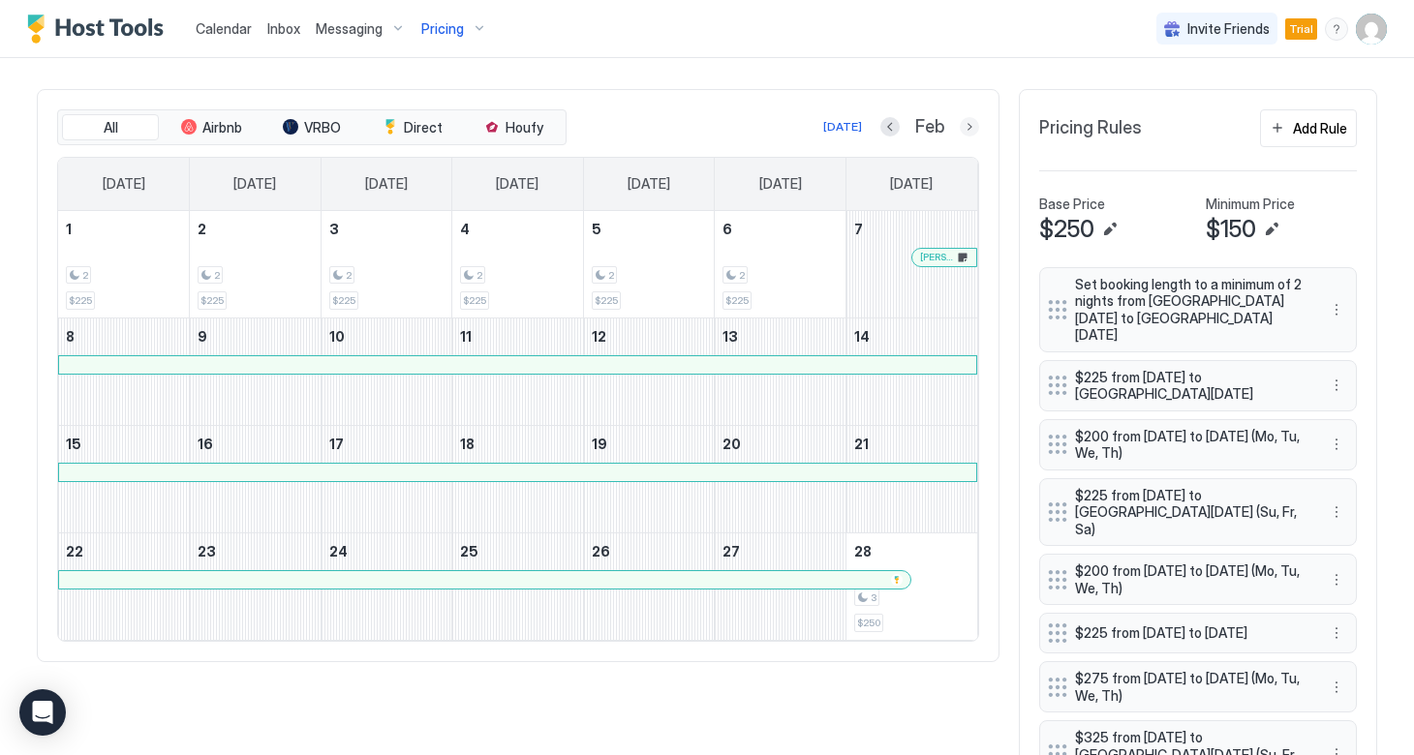
click at [963, 127] on button "Next month" at bounding box center [968, 126] width 19 height 19
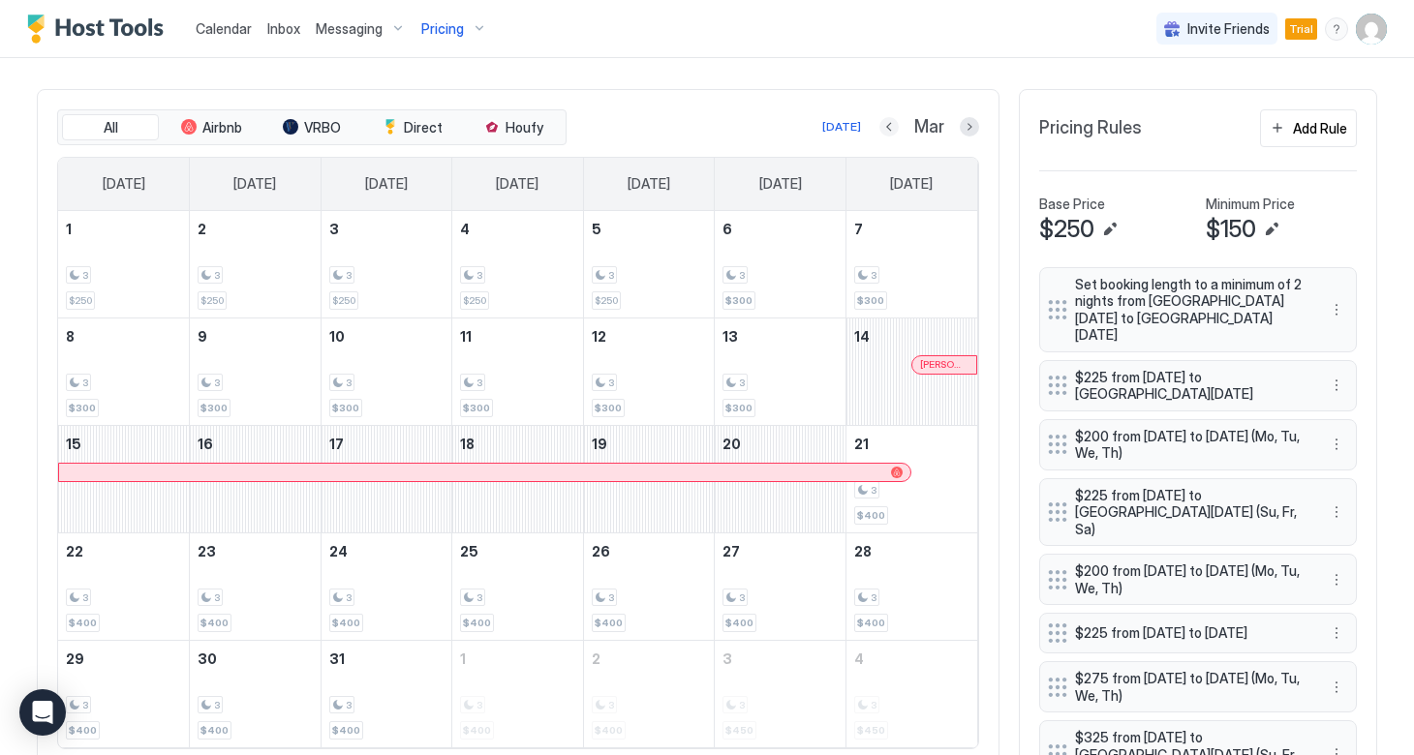
click at [889, 123] on button "Previous month" at bounding box center [888, 126] width 19 height 19
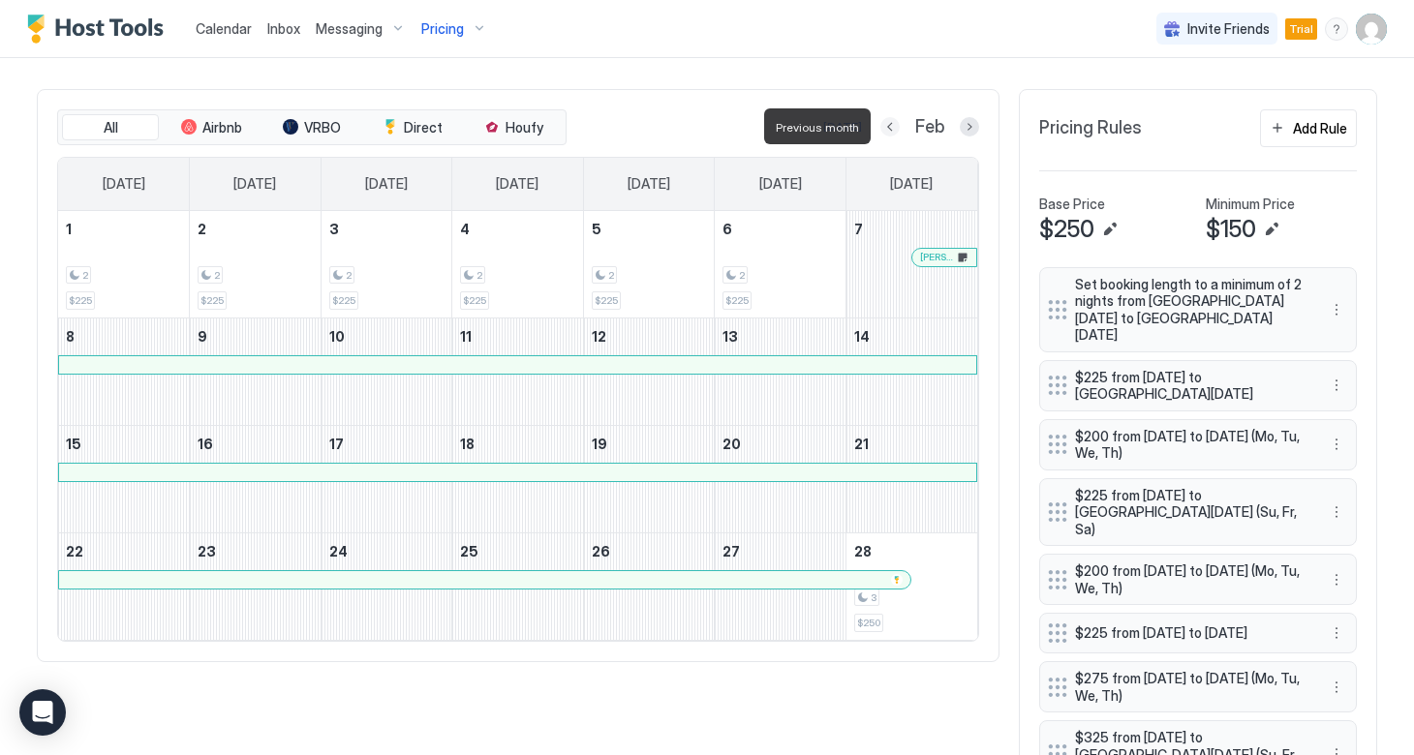
click at [889, 123] on button "Previous month" at bounding box center [889, 126] width 19 height 19
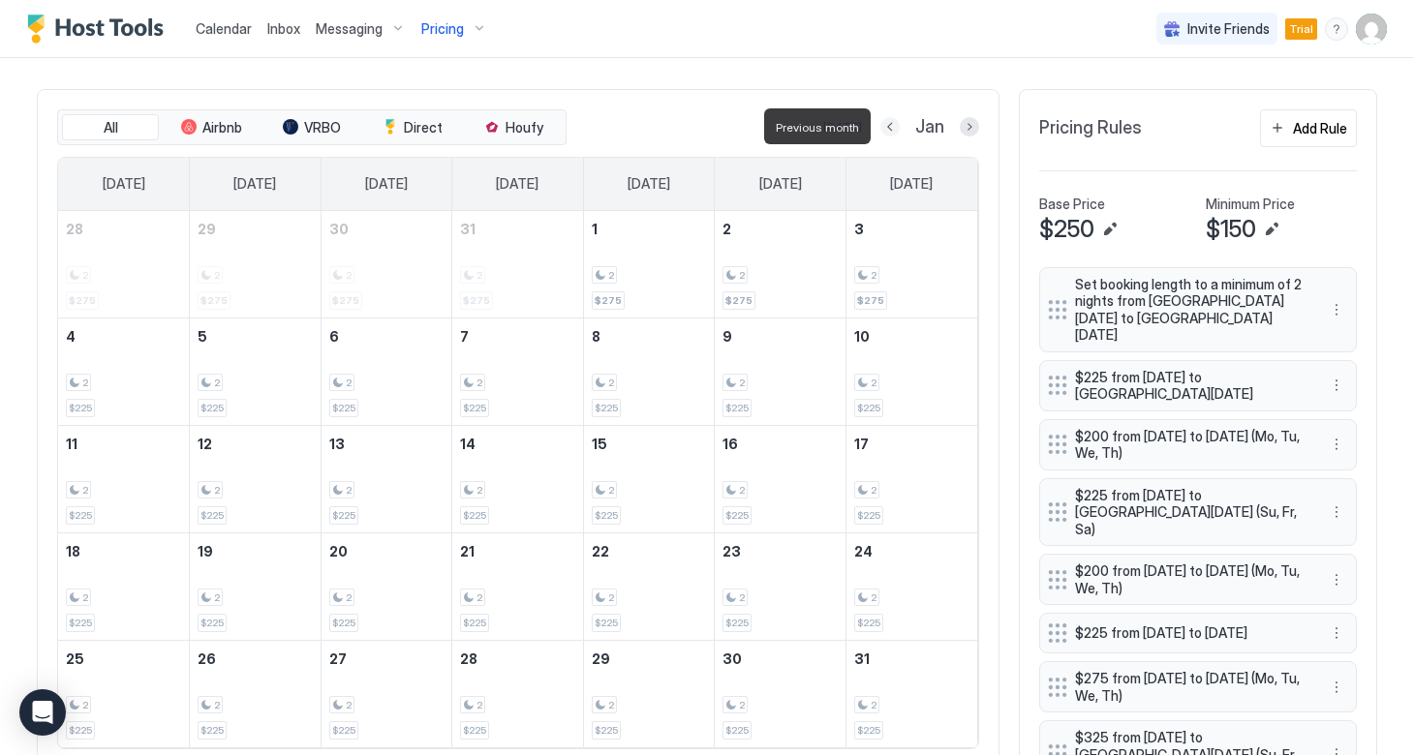
click at [889, 123] on button "Previous month" at bounding box center [889, 126] width 19 height 19
click at [889, 123] on button "Previous month" at bounding box center [886, 126] width 19 height 19
click at [889, 123] on button "Previous month" at bounding box center [887, 126] width 19 height 19
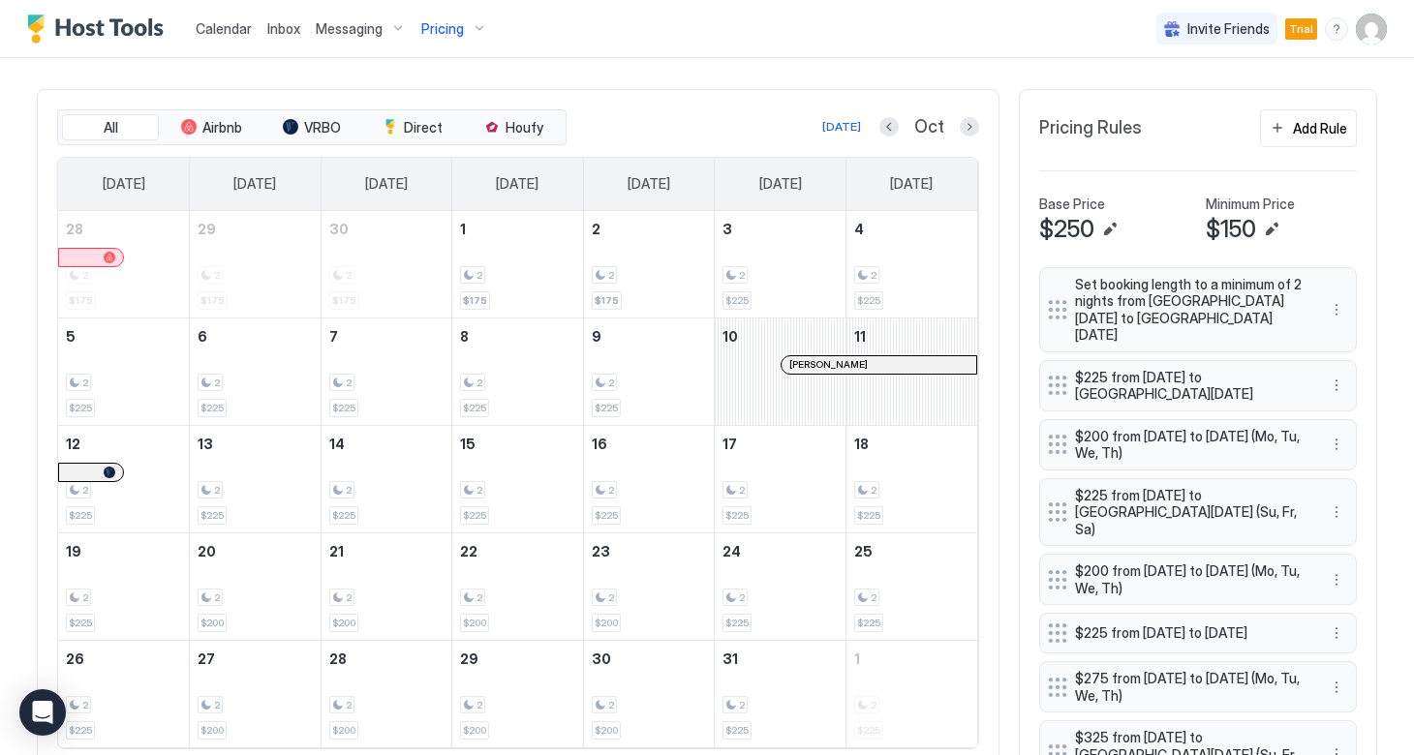
click at [806, 360] on div at bounding box center [805, 364] width 15 height 15
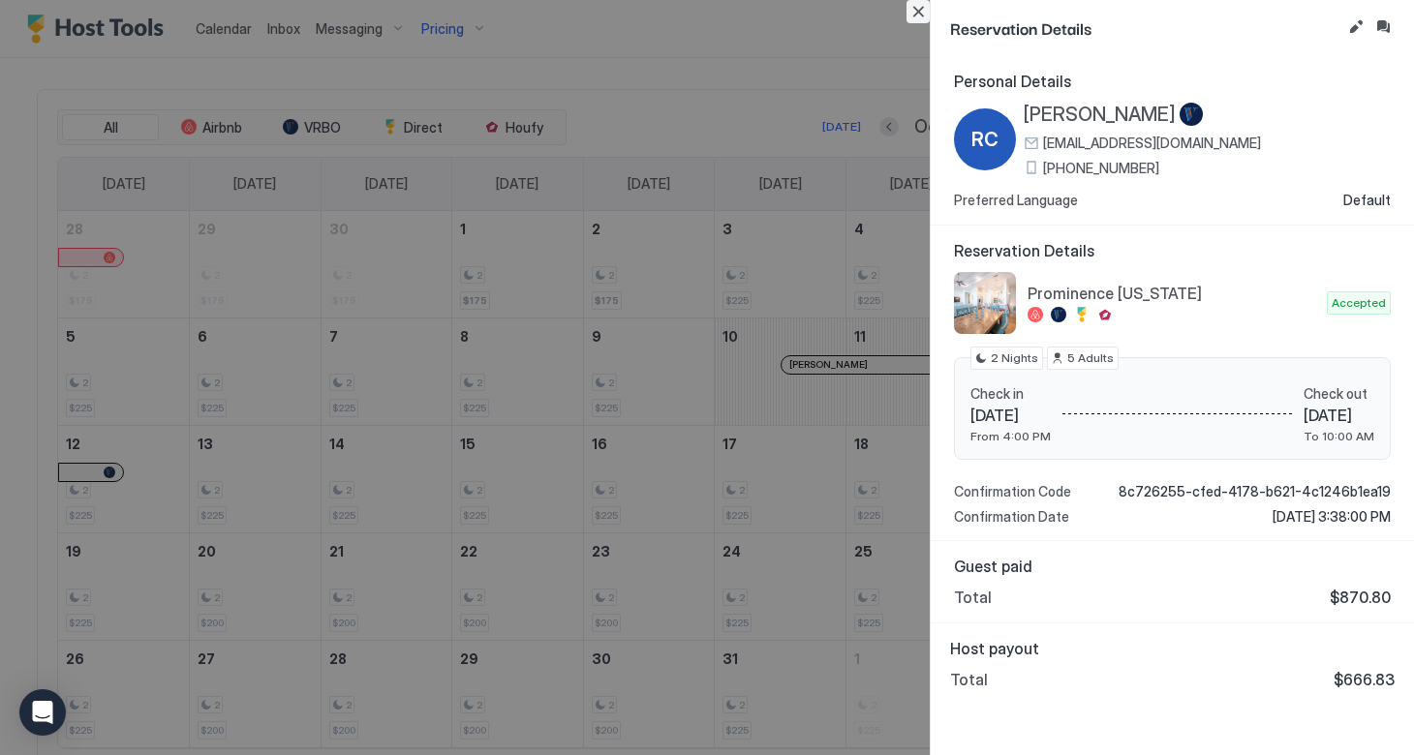
click at [922, 7] on button "Close" at bounding box center [917, 11] width 23 height 23
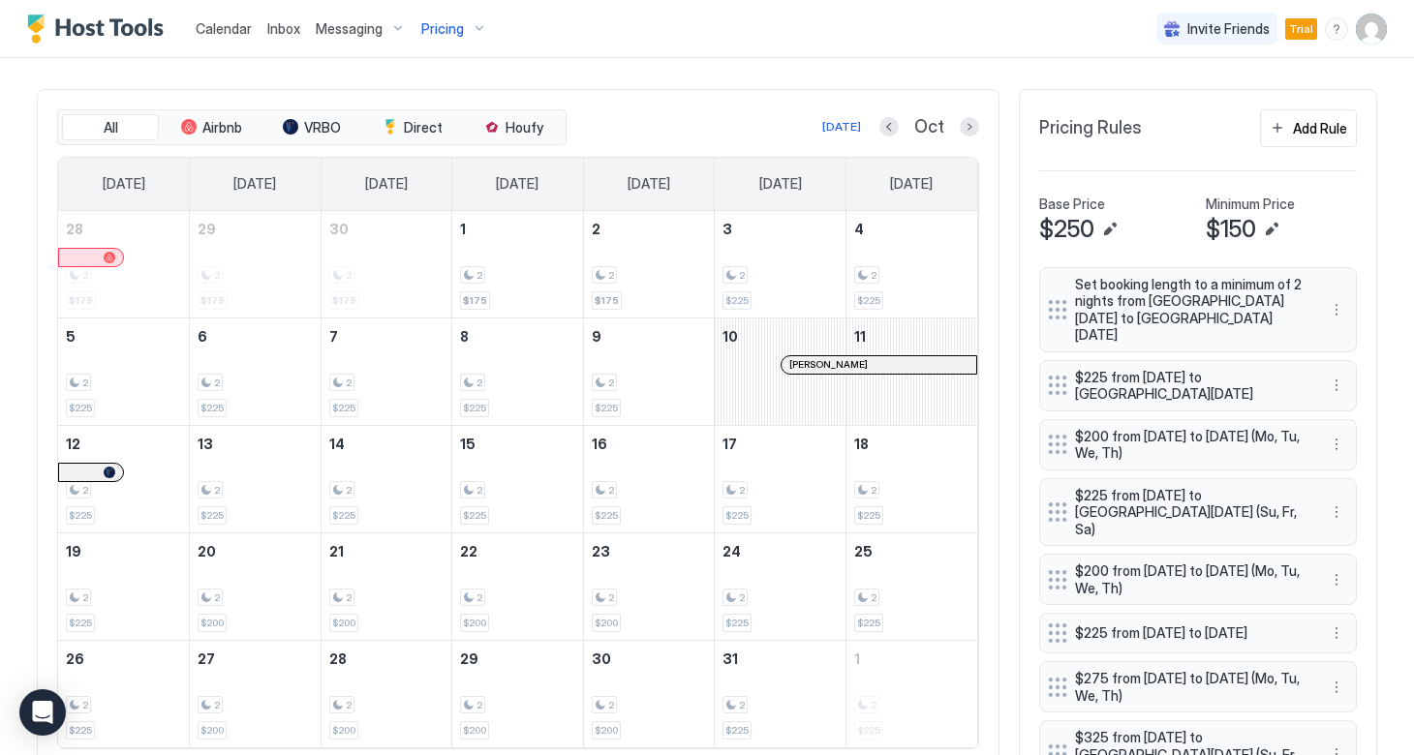
click at [799, 362] on div at bounding box center [799, 364] width 15 height 15
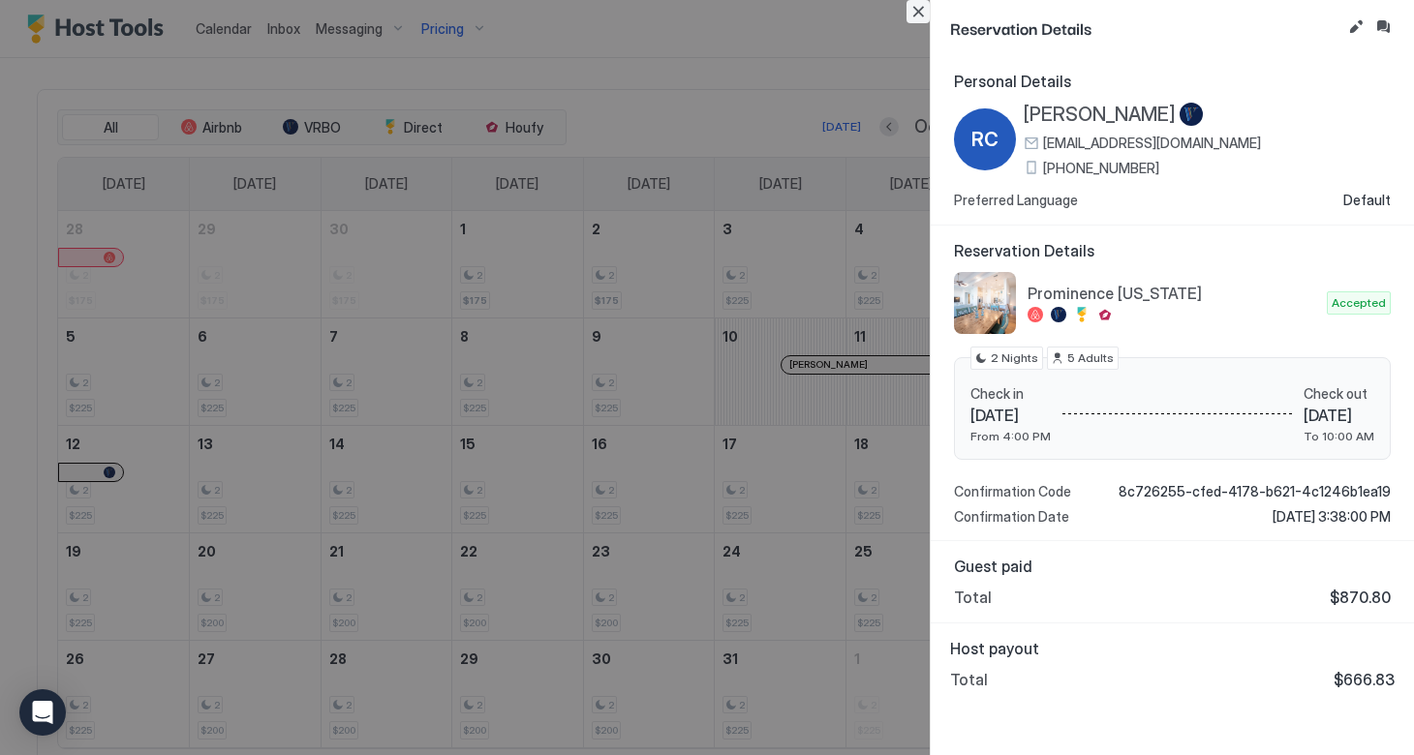
click at [914, 13] on button "Close" at bounding box center [917, 11] width 23 height 23
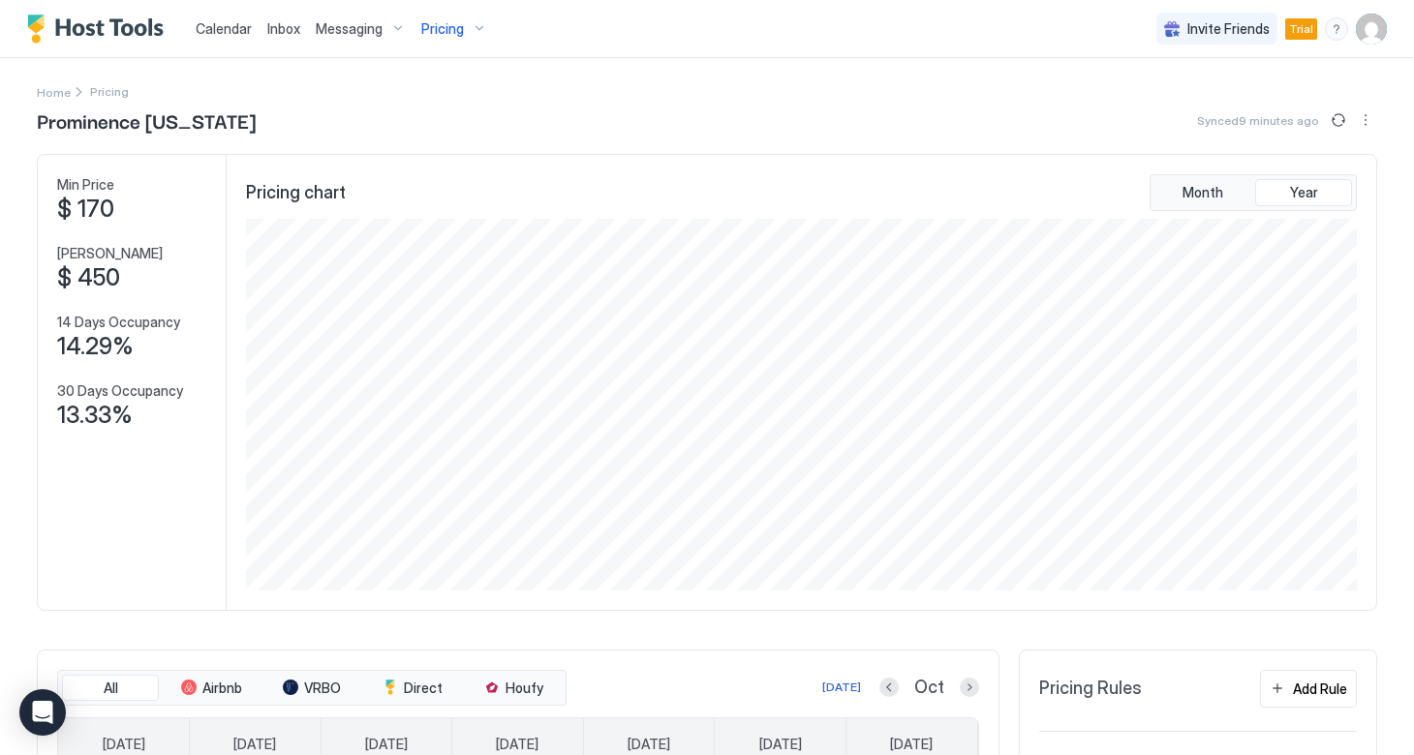
scroll to position [0, 0]
click at [464, 34] on div "Pricing" at bounding box center [453, 29] width 81 height 33
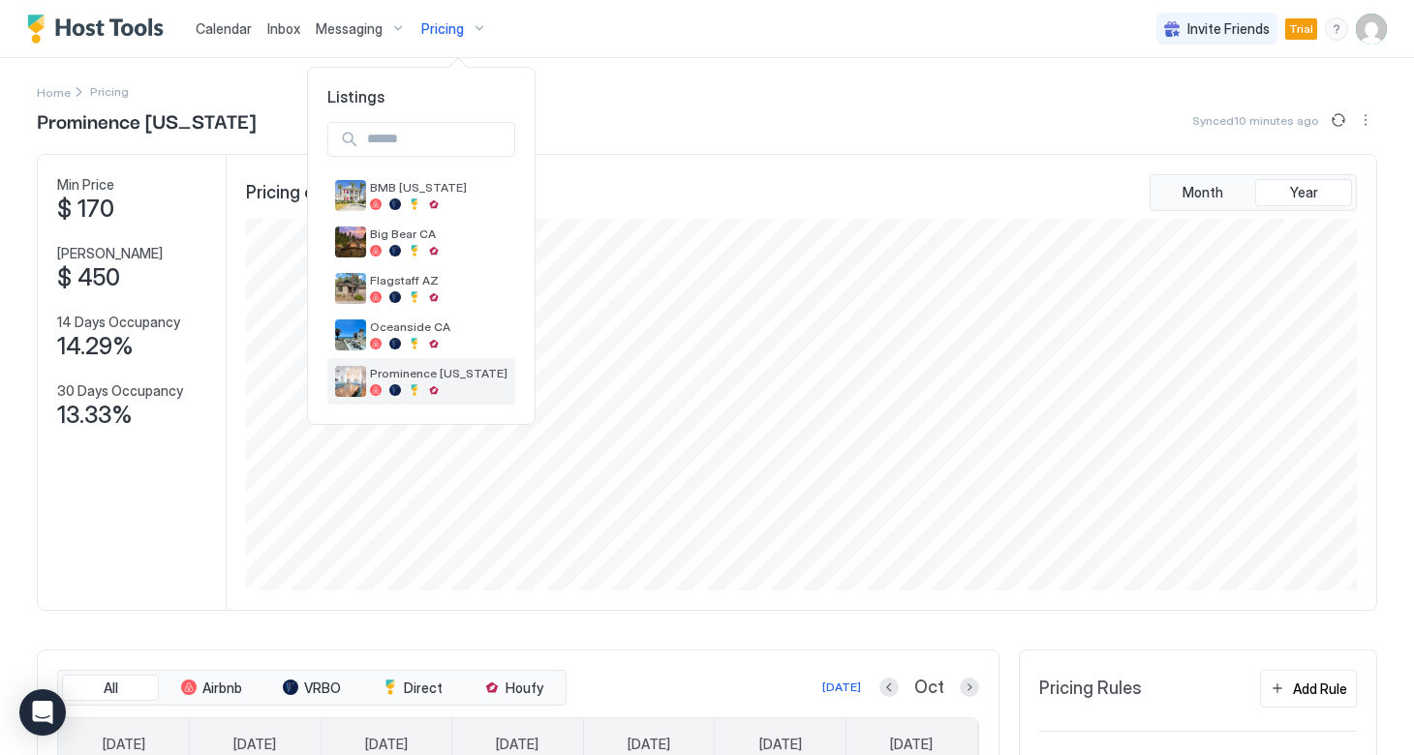
click at [388, 382] on div "Prominence [US_STATE]" at bounding box center [438, 381] width 137 height 30
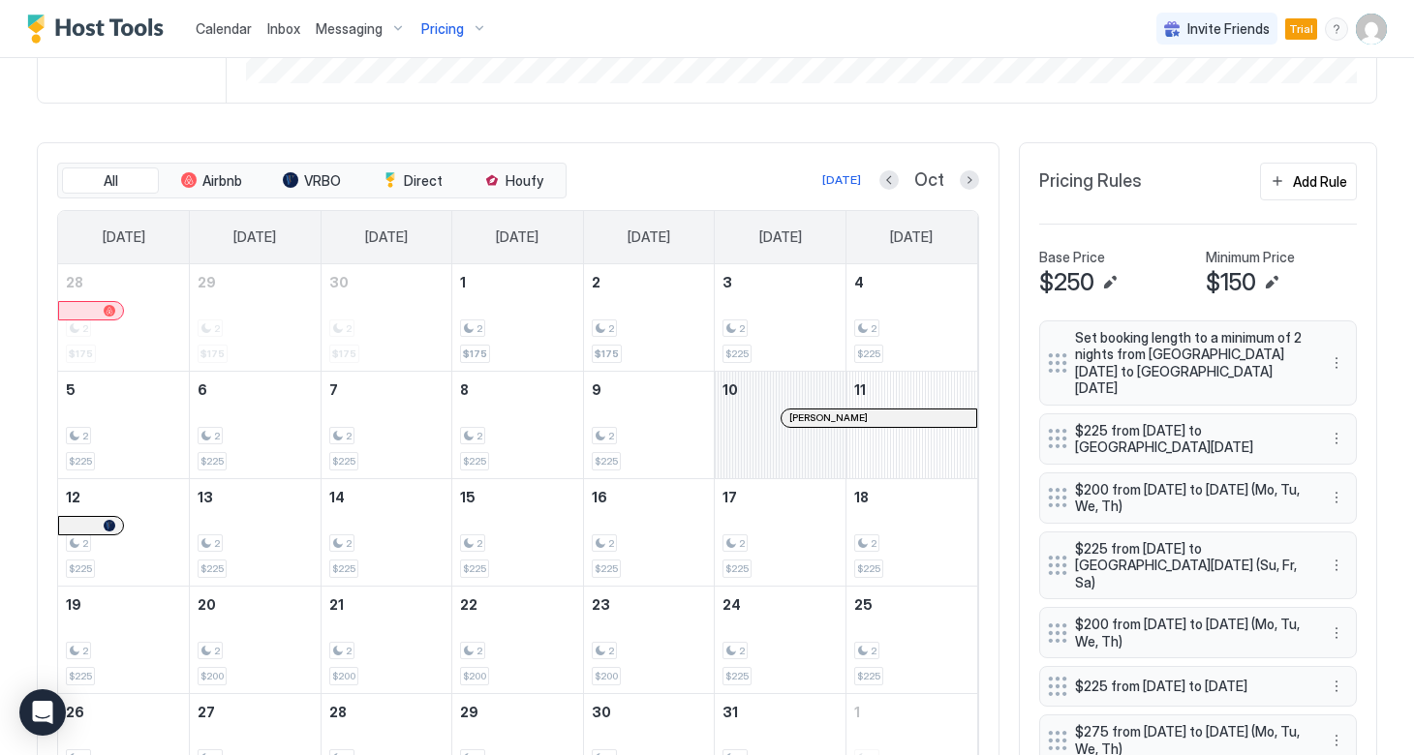
scroll to position [514, 0]
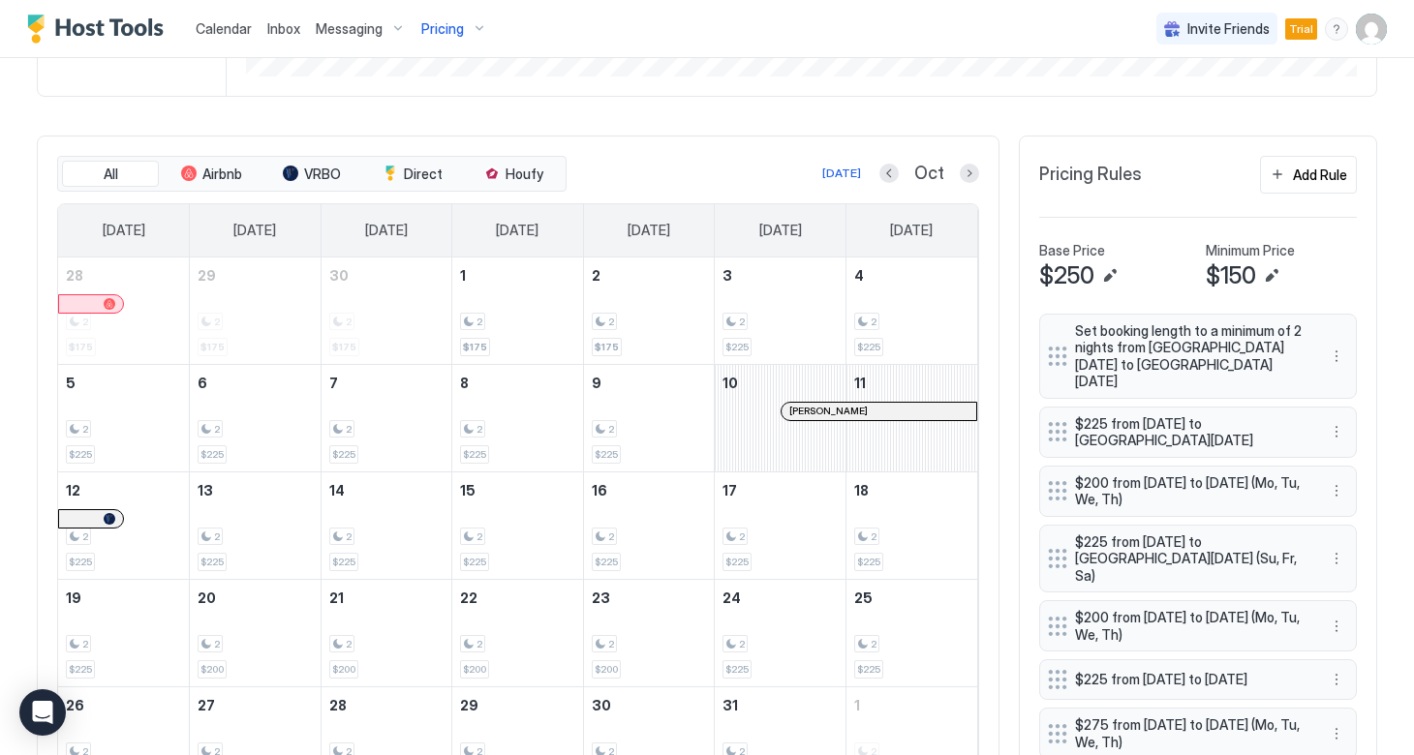
click at [799, 407] on div at bounding box center [798, 411] width 15 height 15
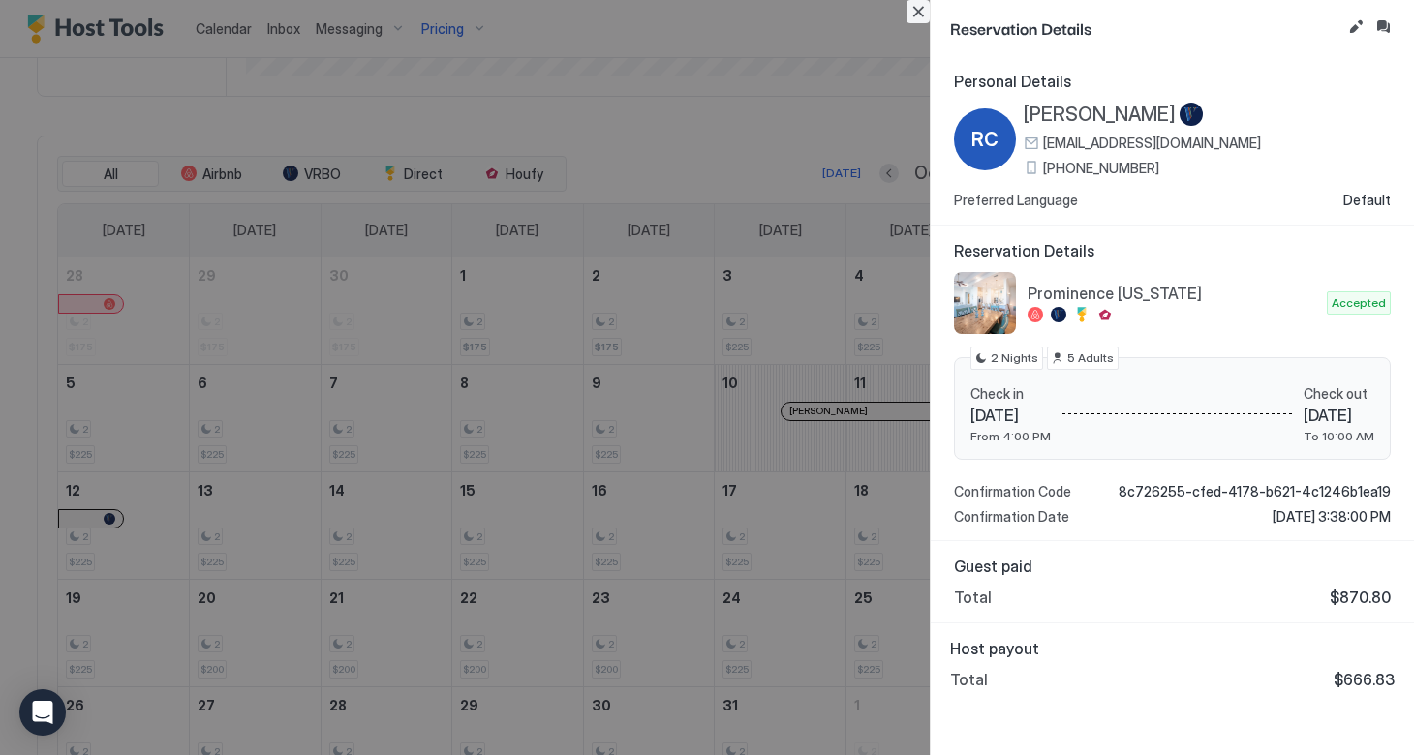
click at [919, 16] on button "Close" at bounding box center [917, 11] width 23 height 23
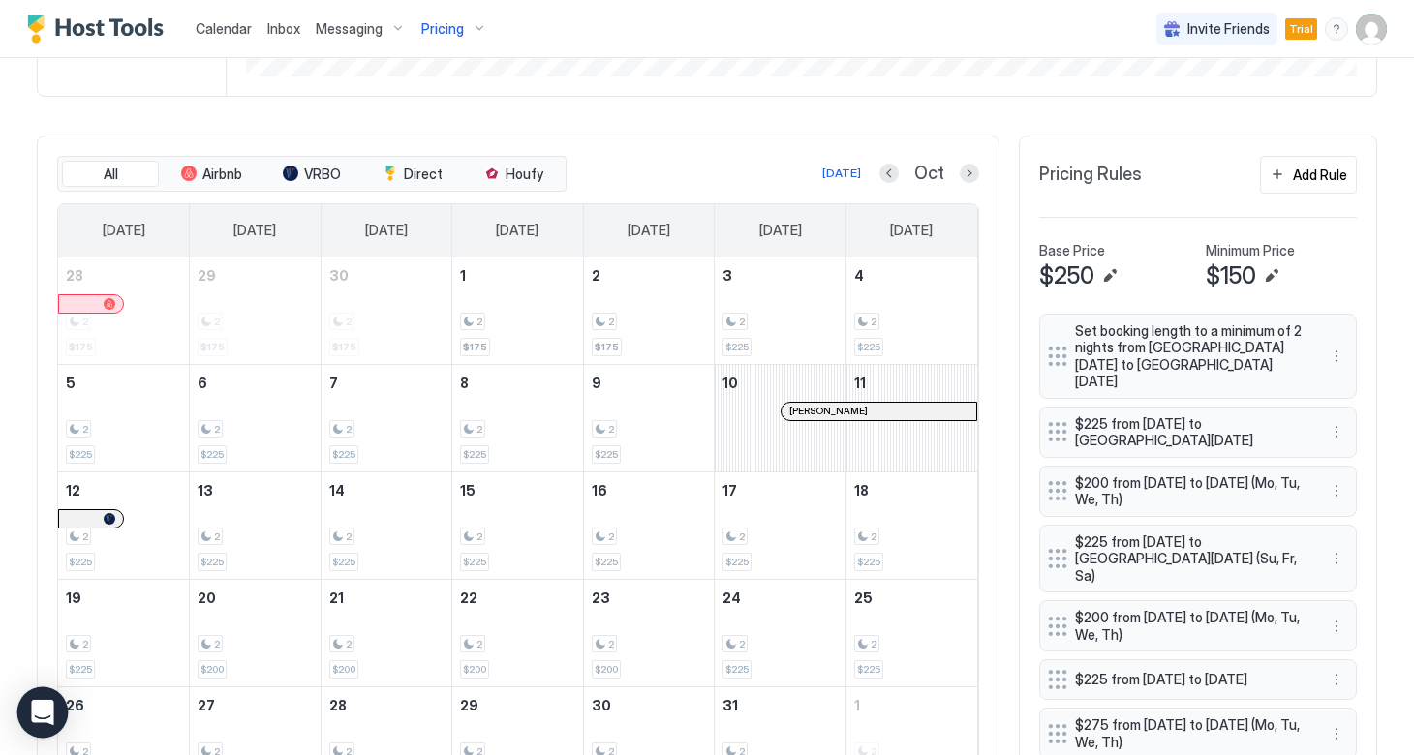
click at [40, 714] on icon "Open Intercom Messenger" at bounding box center [42, 712] width 22 height 25
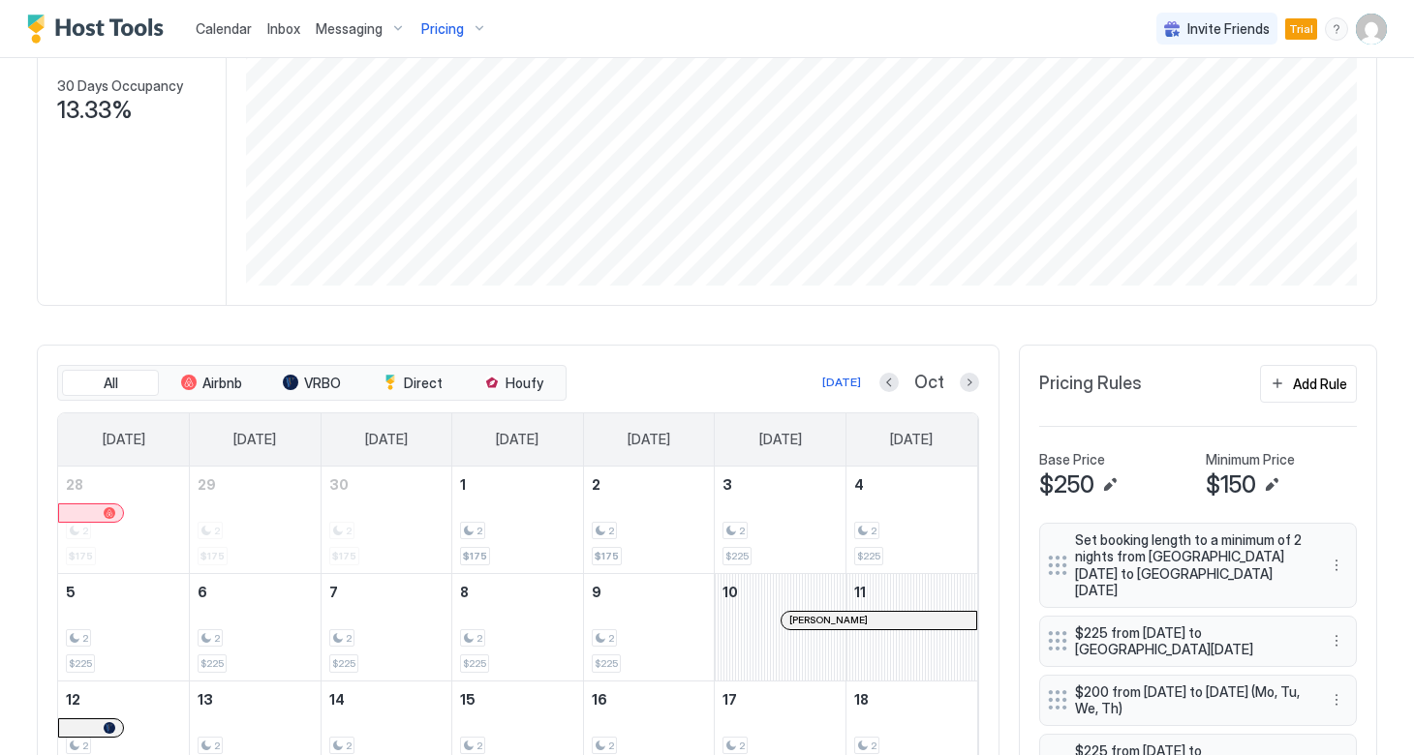
scroll to position [353, 0]
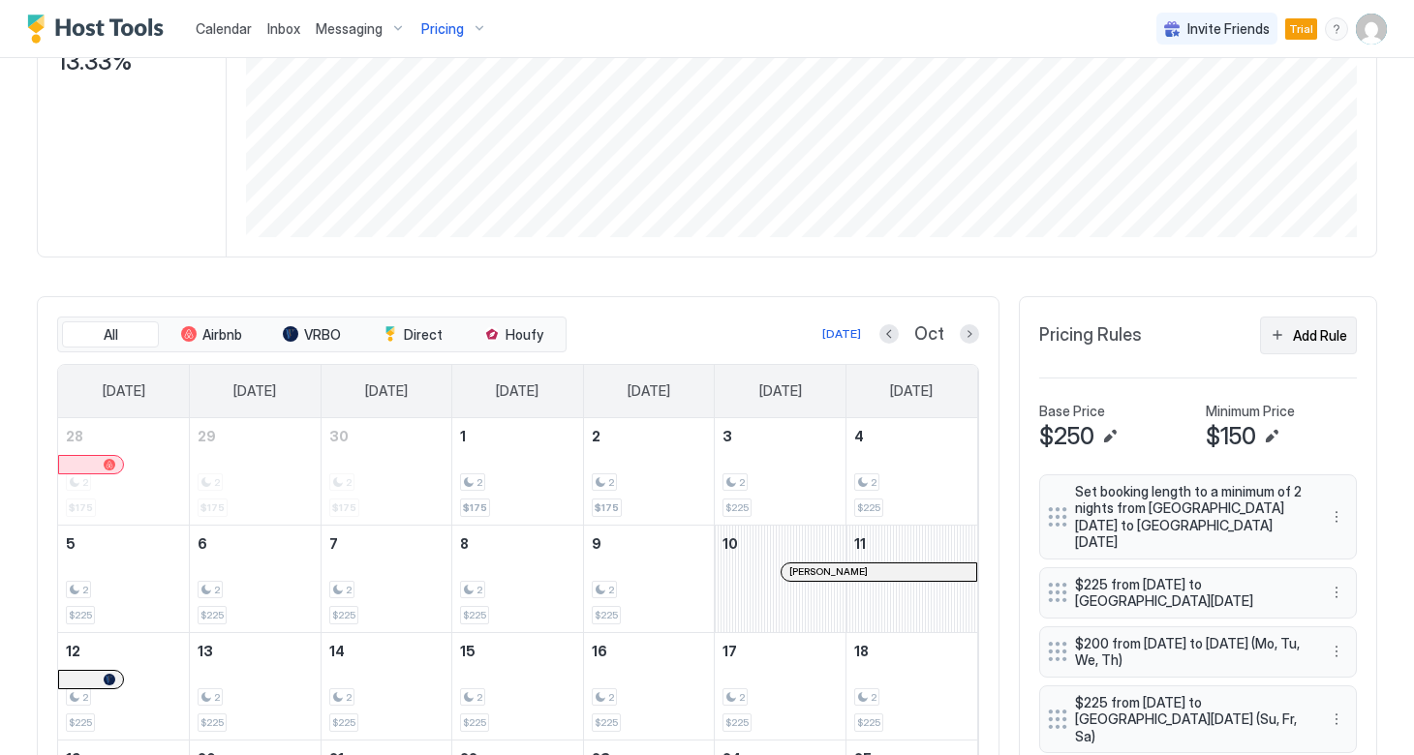
click at [1307, 344] on div "Add Rule" at bounding box center [1320, 335] width 54 height 20
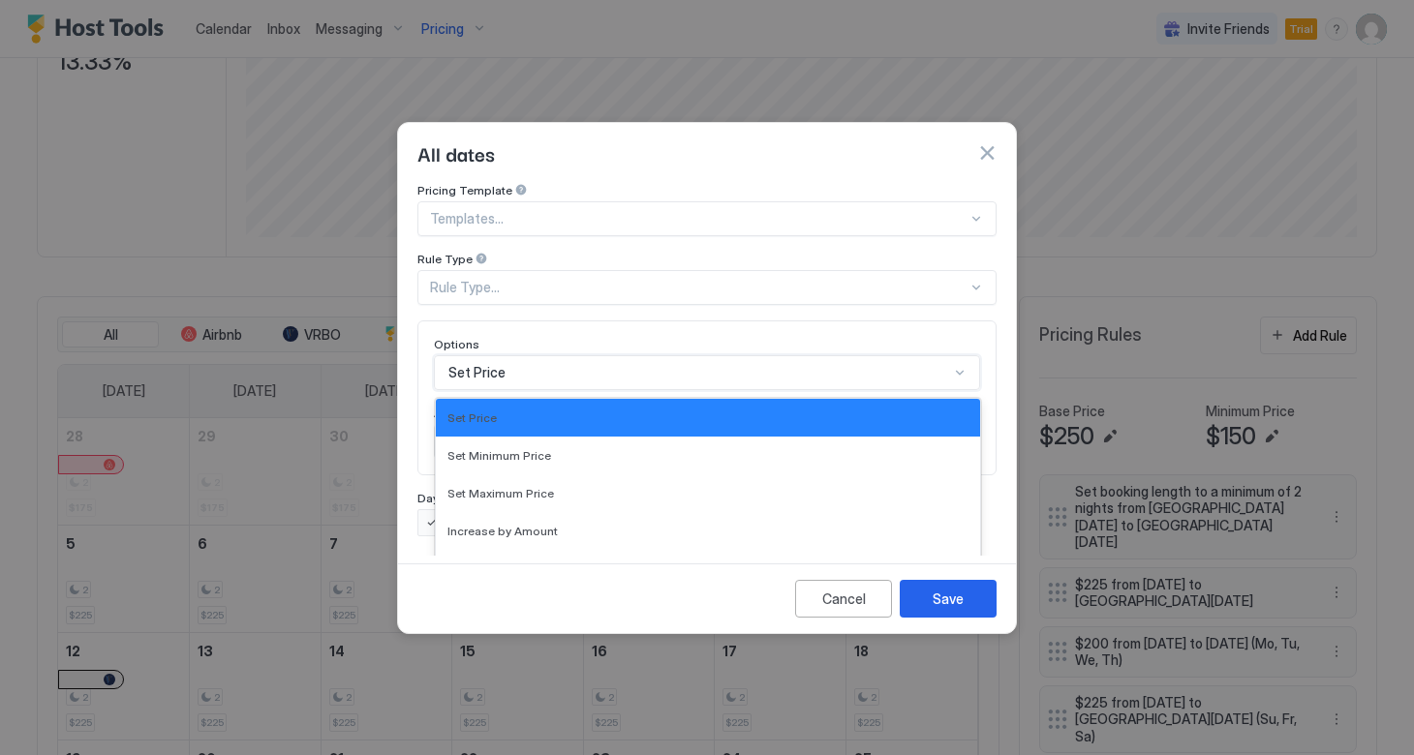
click at [848, 355] on div "Set Price selected, 1 of 17. 17 results available. Use Up and Down to choose op…" at bounding box center [707, 372] width 546 height 35
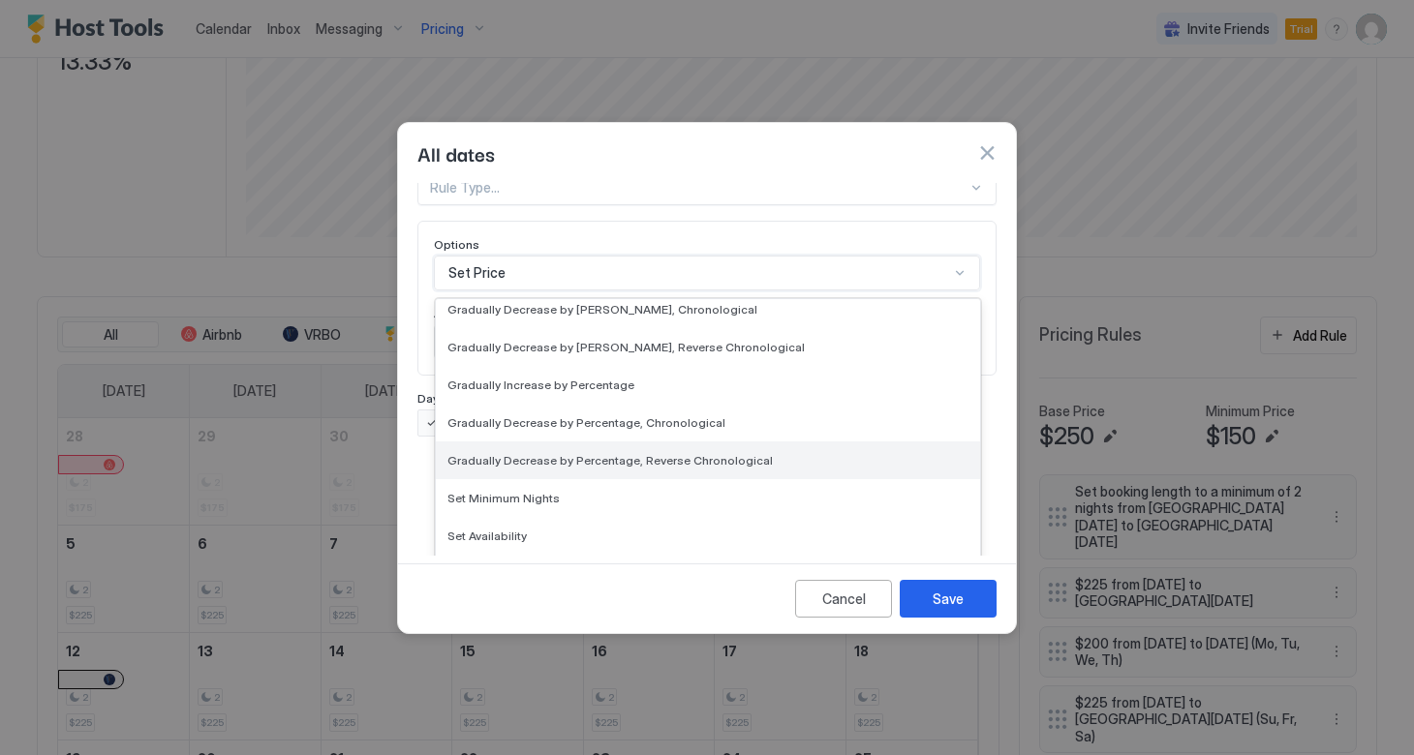
scroll to position [335, 0]
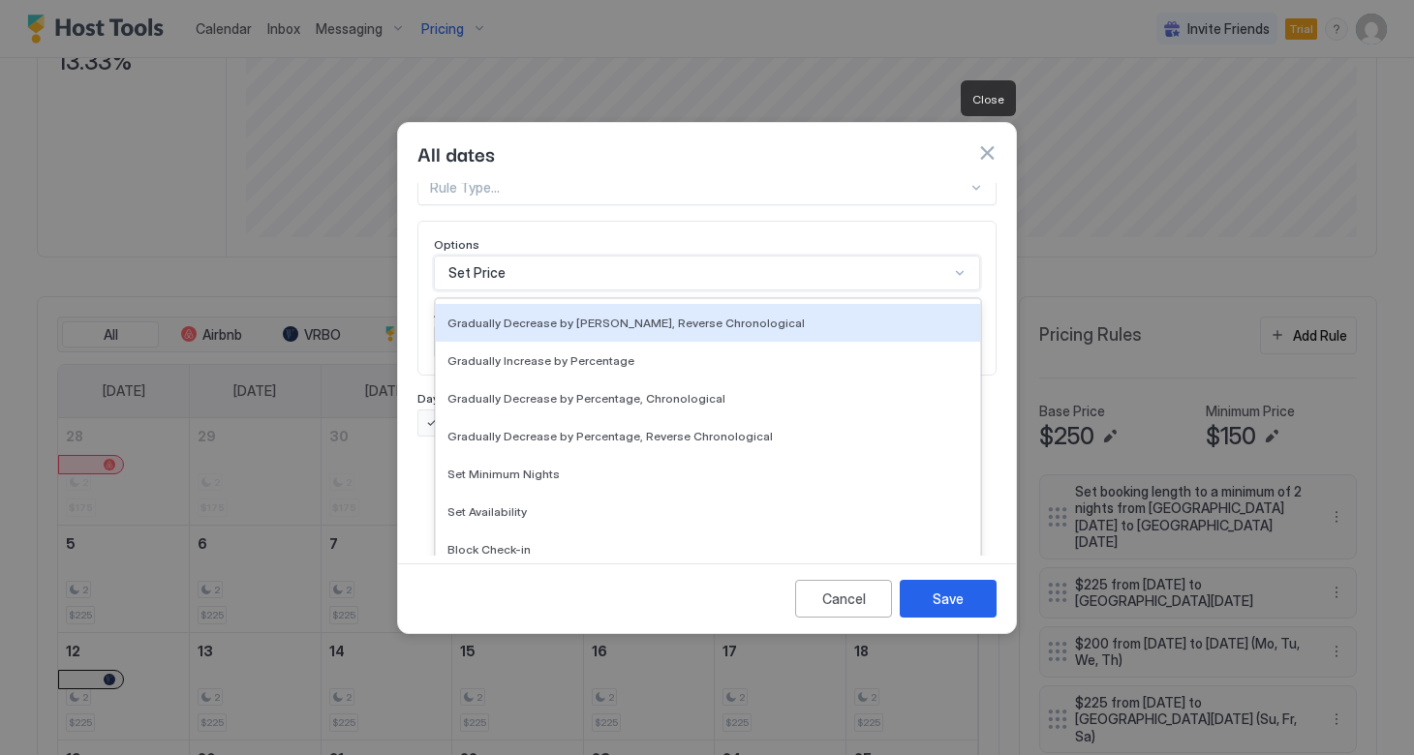
click at [984, 143] on button "button" at bounding box center [986, 152] width 19 height 19
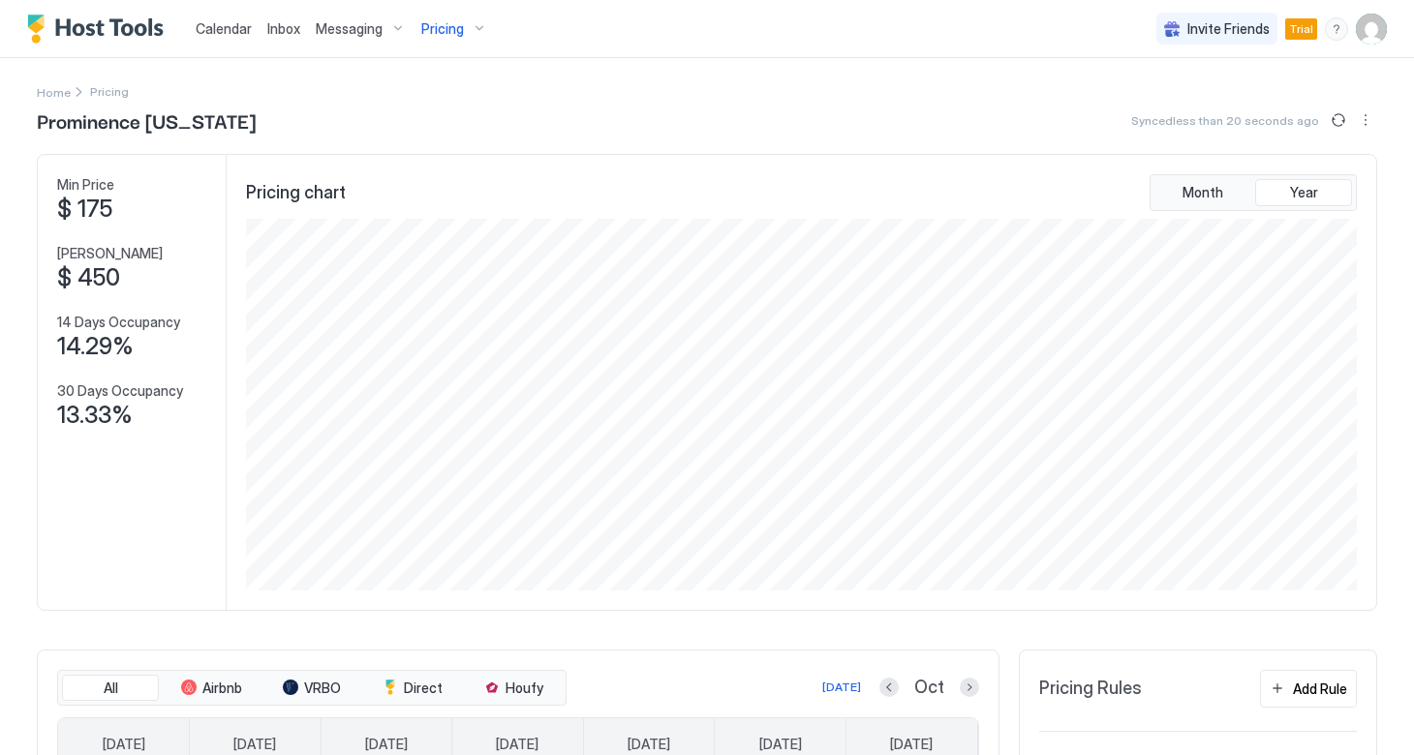
scroll to position [0, 0]
click at [316, 27] on span "Messaging" at bounding box center [349, 28] width 67 height 17
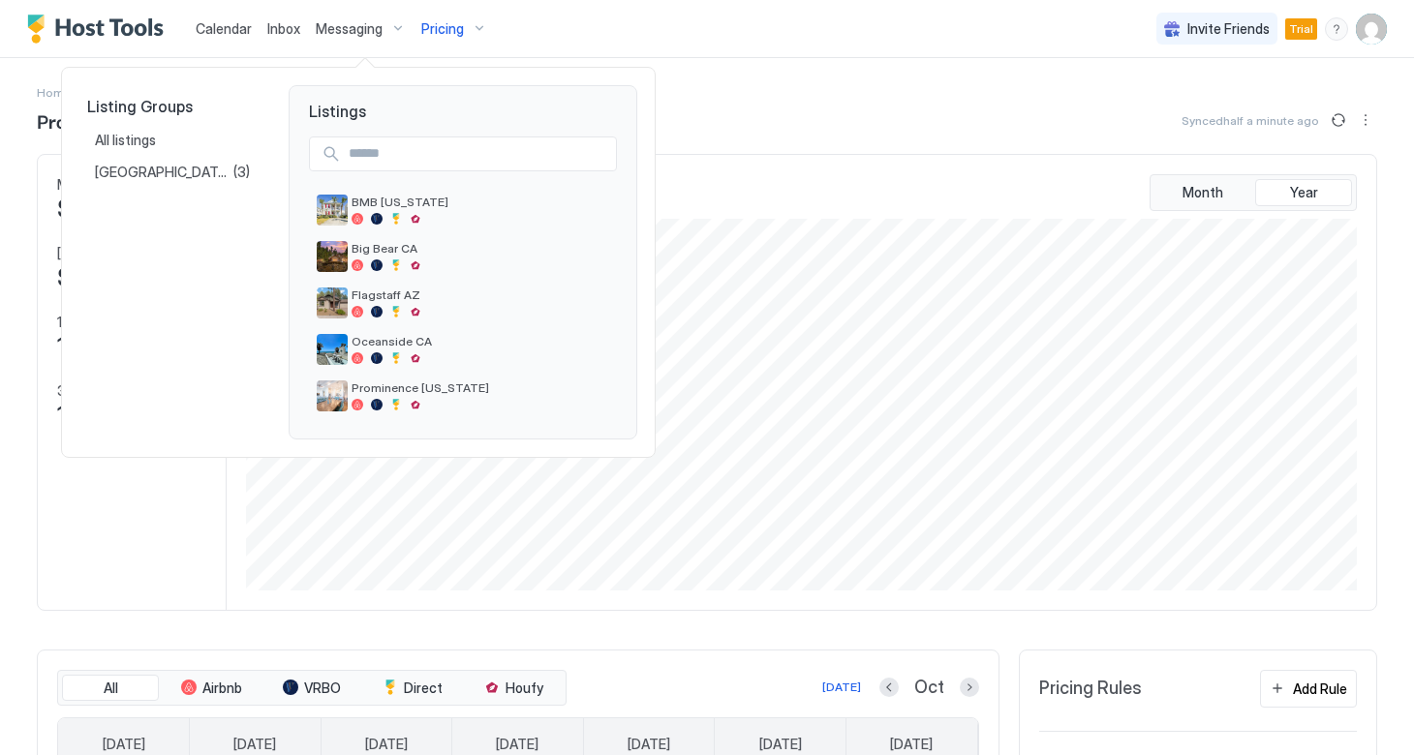
click at [422, 32] on div at bounding box center [707, 377] width 1414 height 755
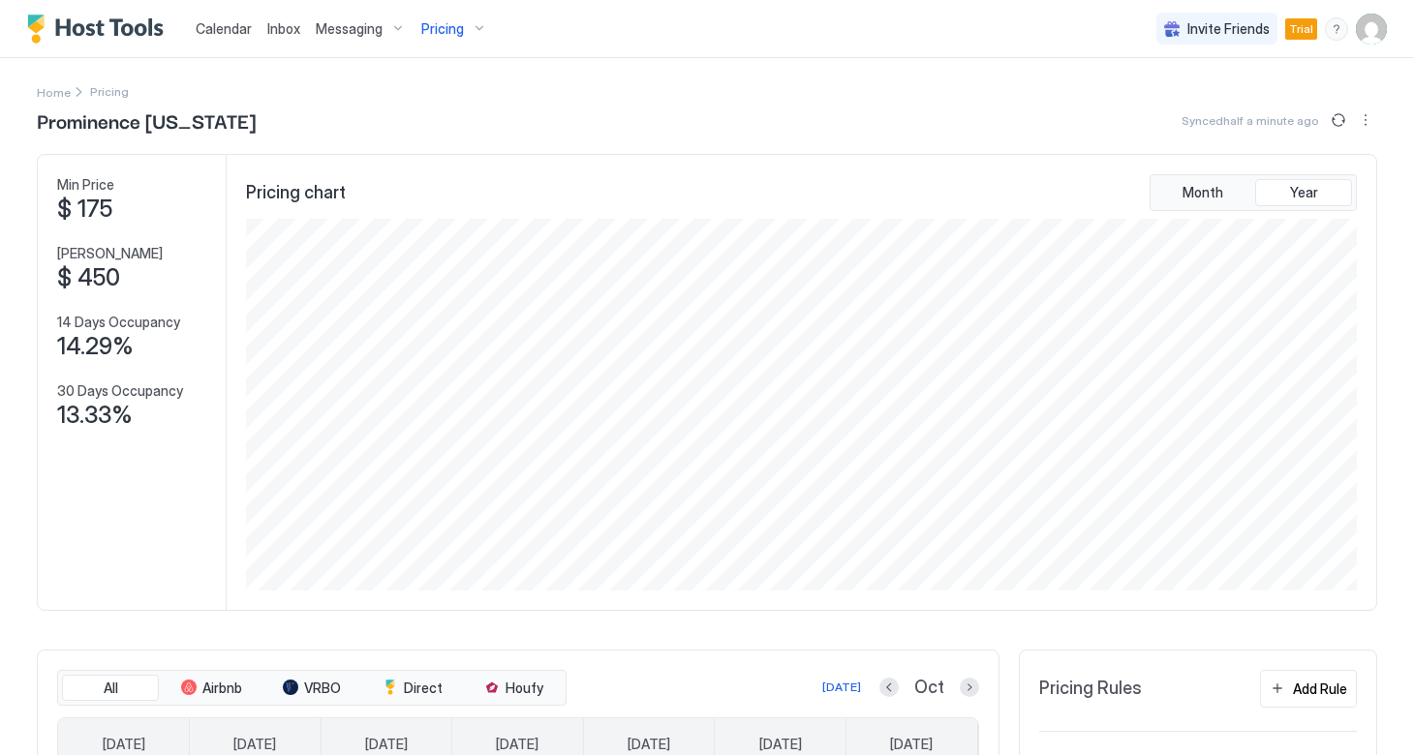
click at [426, 31] on span "Pricing" at bounding box center [442, 28] width 43 height 17
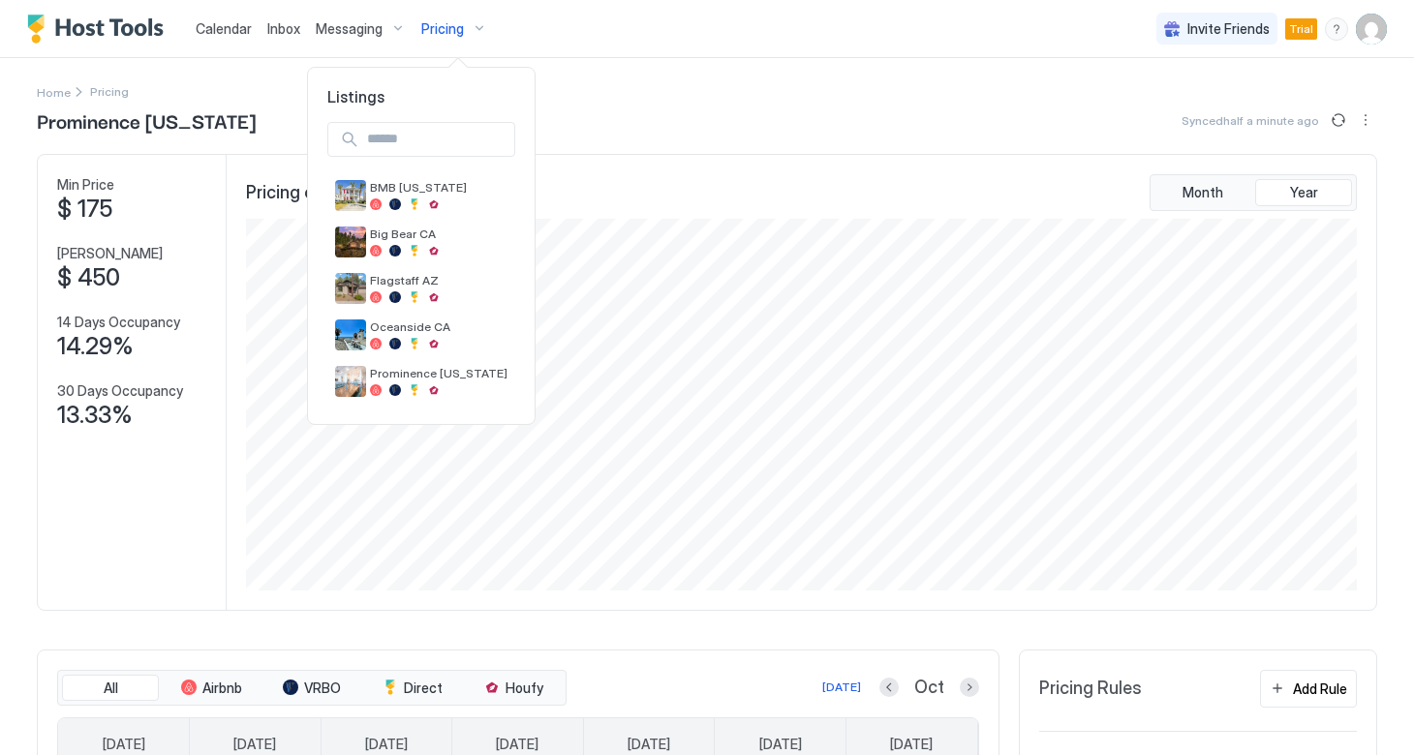
click at [233, 27] on div at bounding box center [707, 377] width 1414 height 755
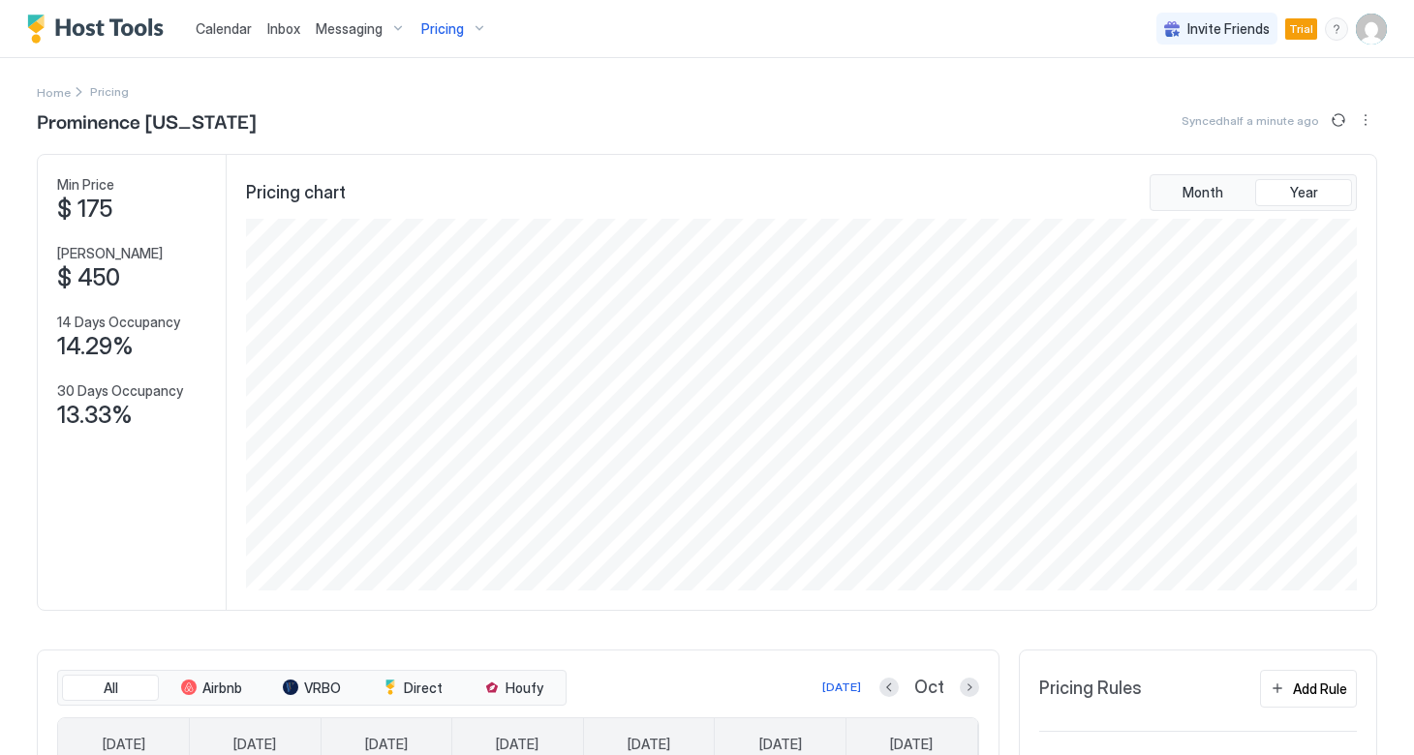
click at [214, 37] on link "Calendar" at bounding box center [224, 28] width 56 height 20
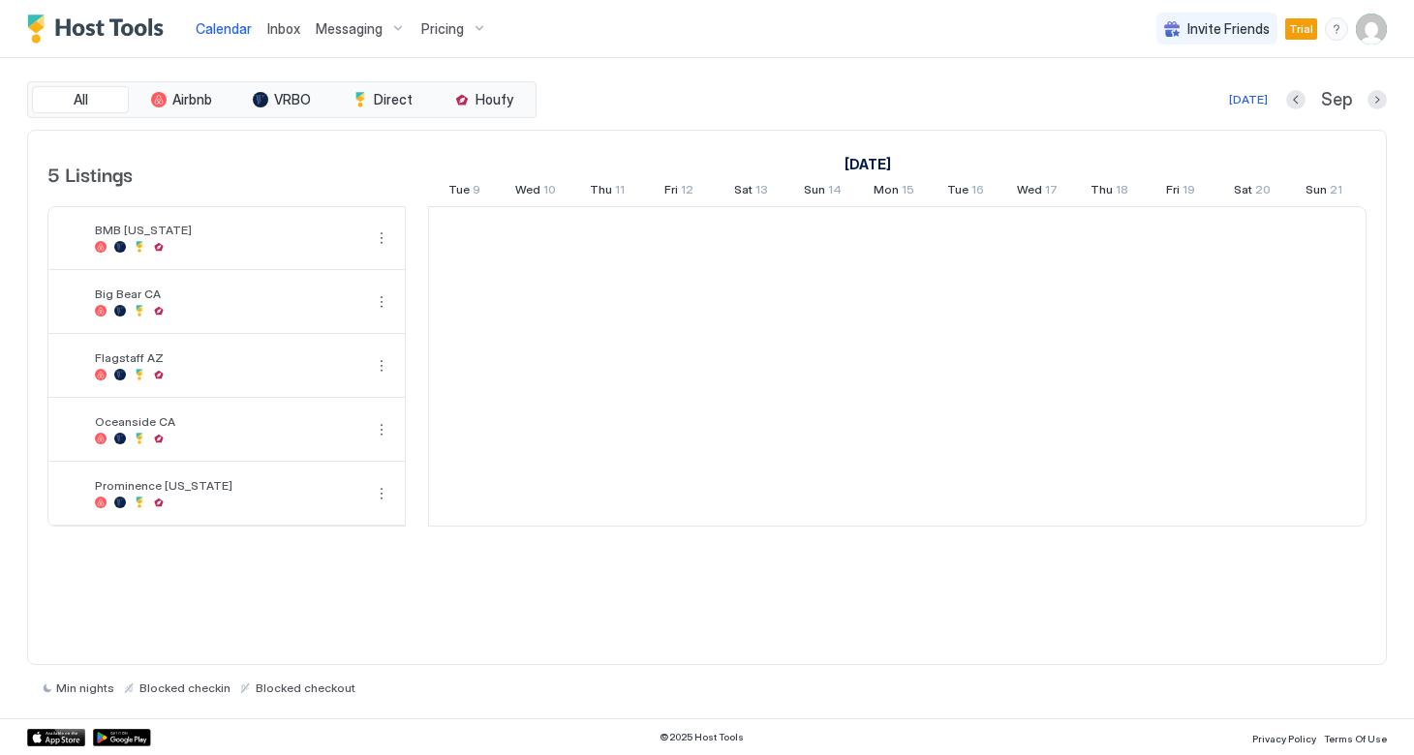
scroll to position [0, 1076]
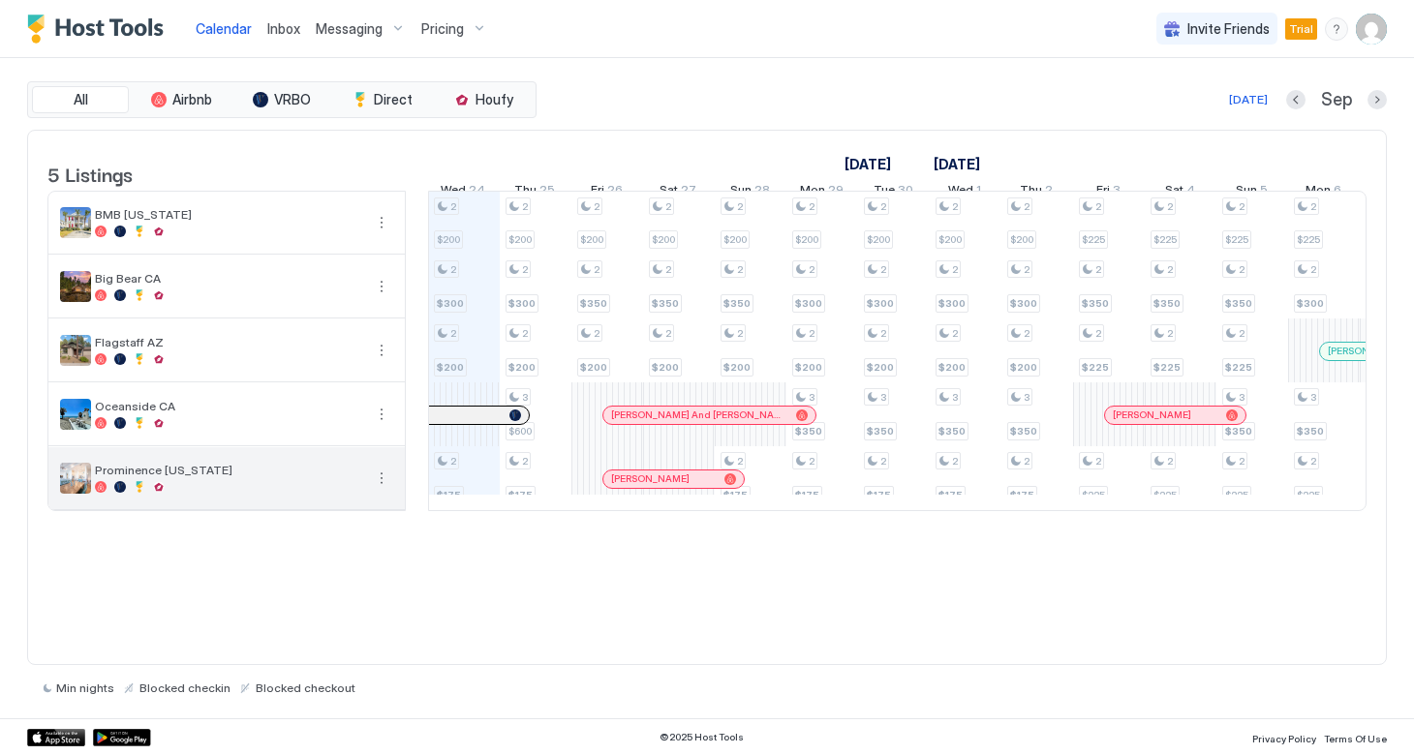
click at [385, 484] on button "More options" at bounding box center [381, 478] width 23 height 23
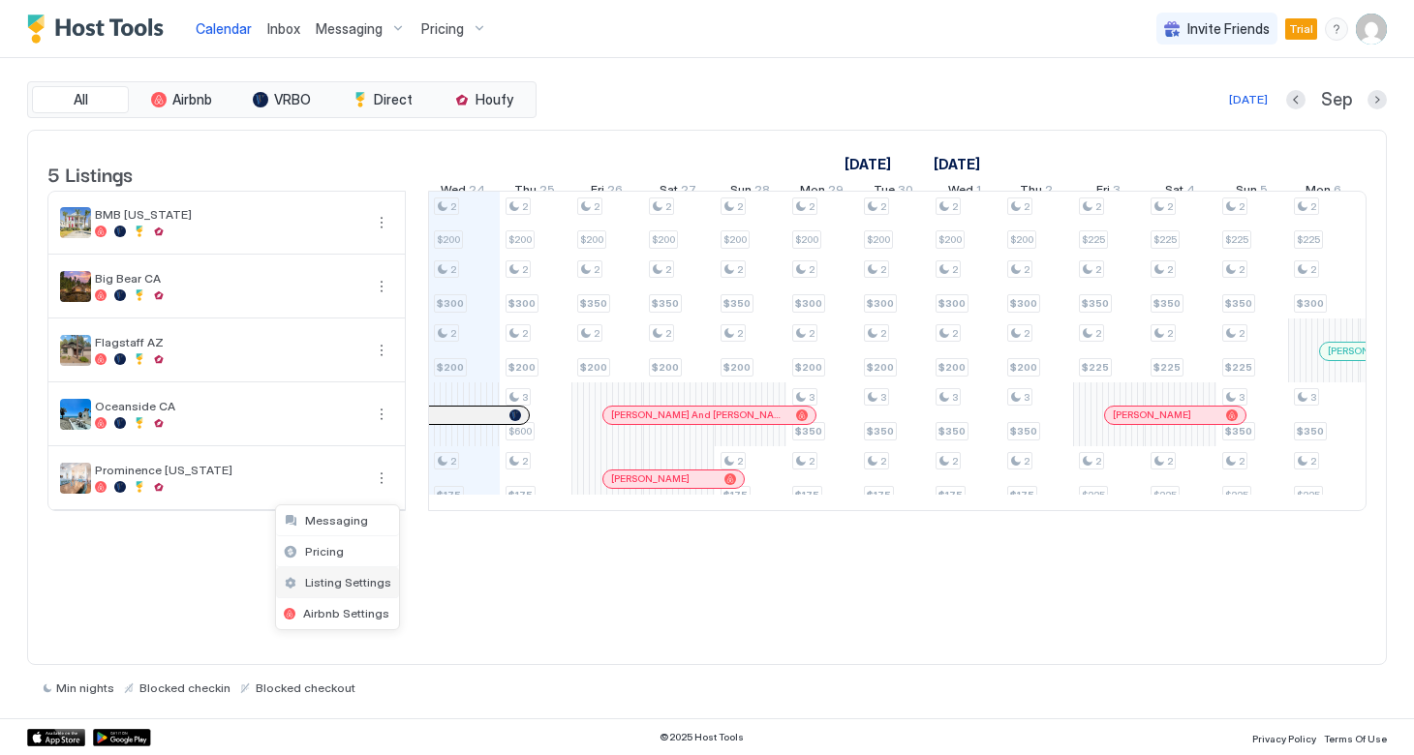
click at [346, 584] on span "Listing Settings" at bounding box center [348, 582] width 86 height 15
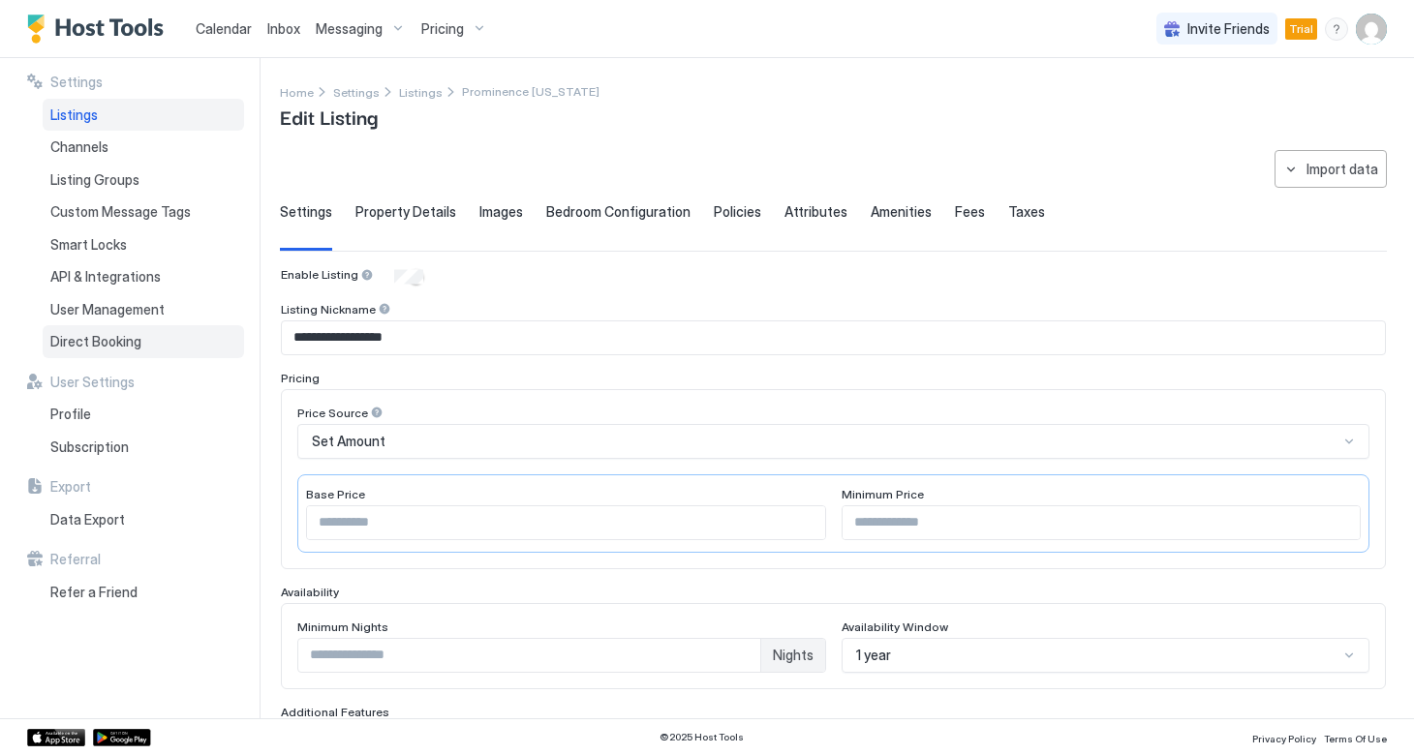
click at [116, 334] on span "Direct Booking" at bounding box center [95, 341] width 91 height 17
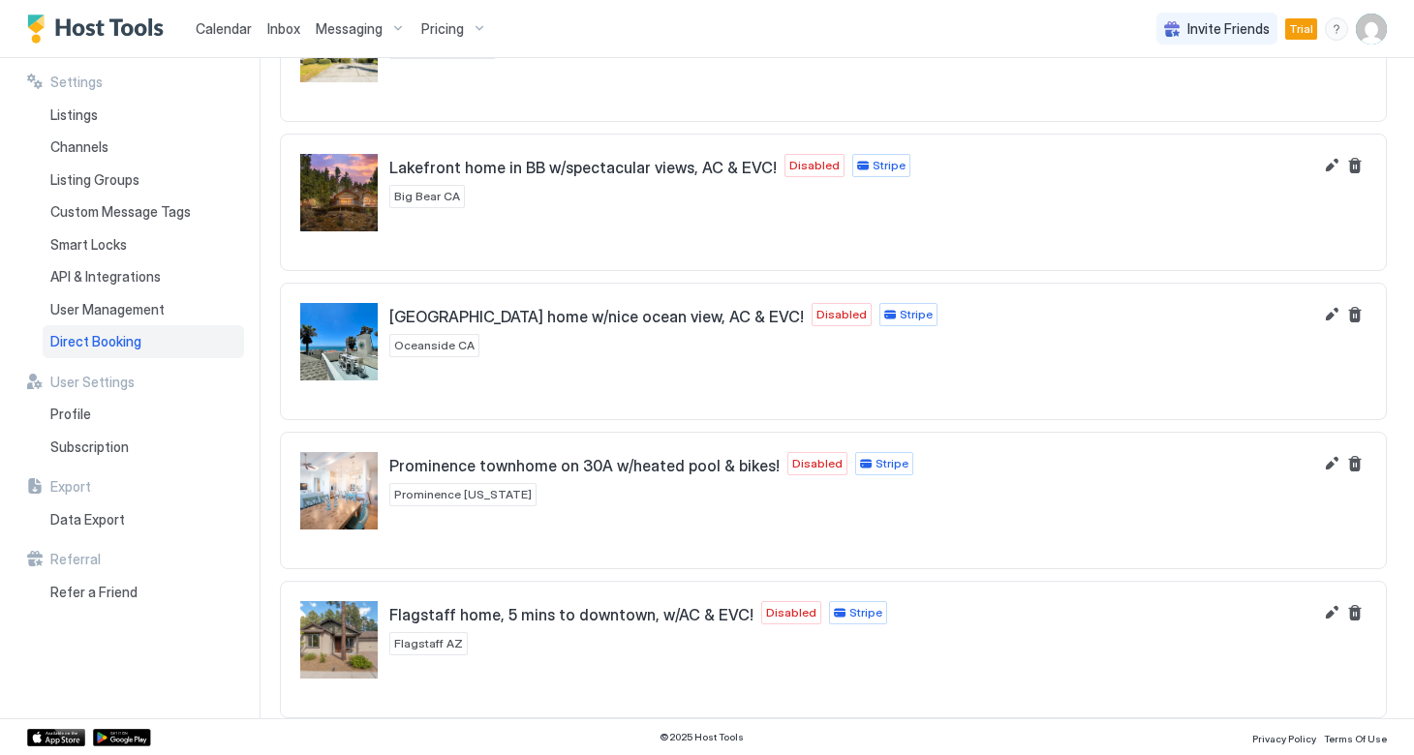
scroll to position [166, 0]
click at [1326, 469] on button "Edit" at bounding box center [1331, 463] width 23 height 23
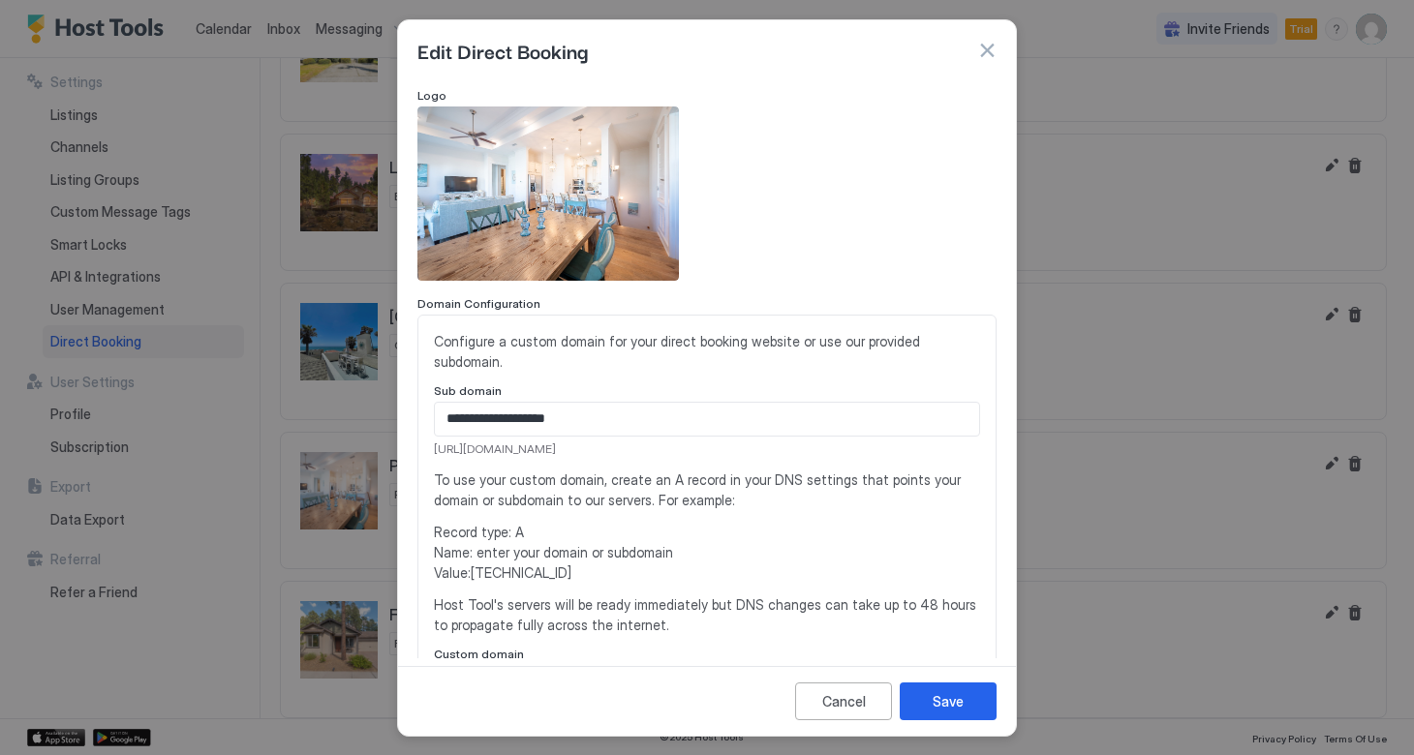
scroll to position [57, 0]
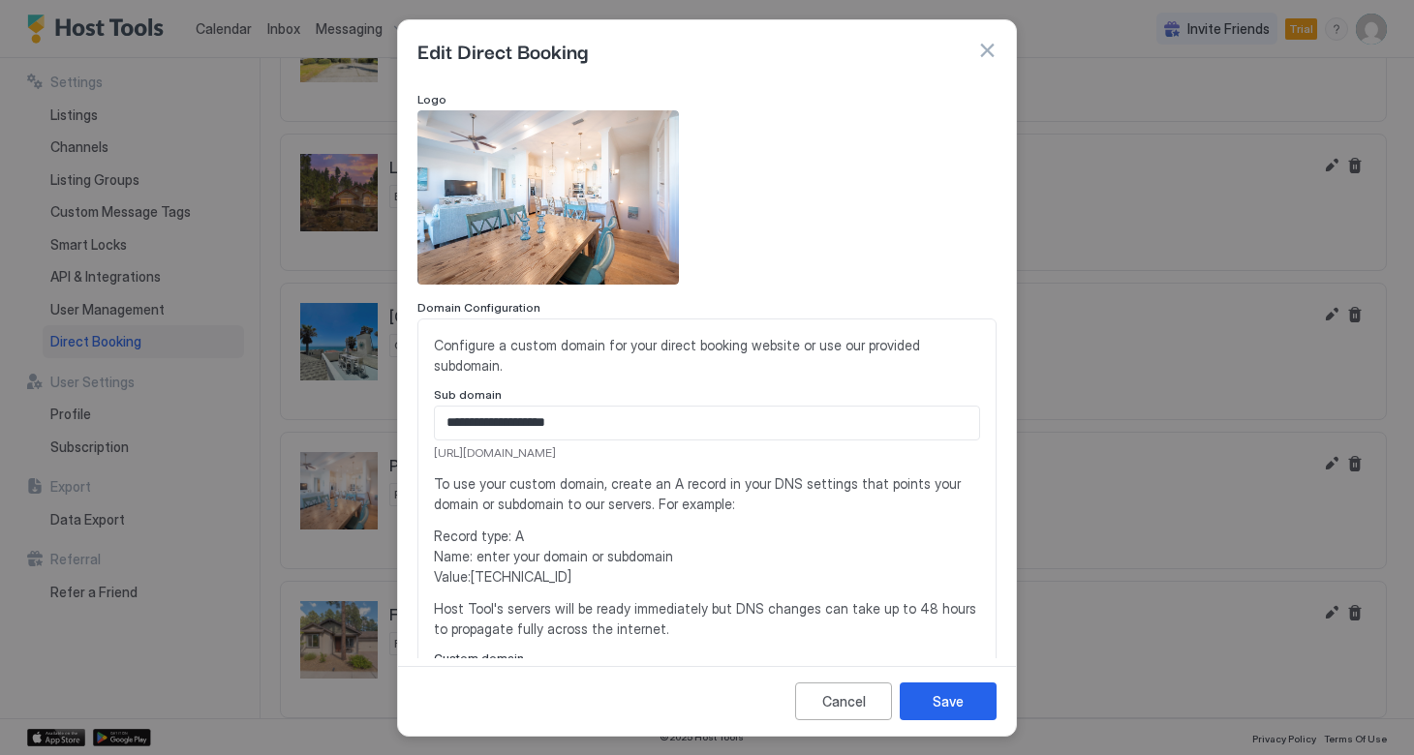
click at [996, 46] on div "Edit Direct Booking" at bounding box center [707, 50] width 618 height 60
click at [985, 48] on button "button" at bounding box center [986, 50] width 19 height 19
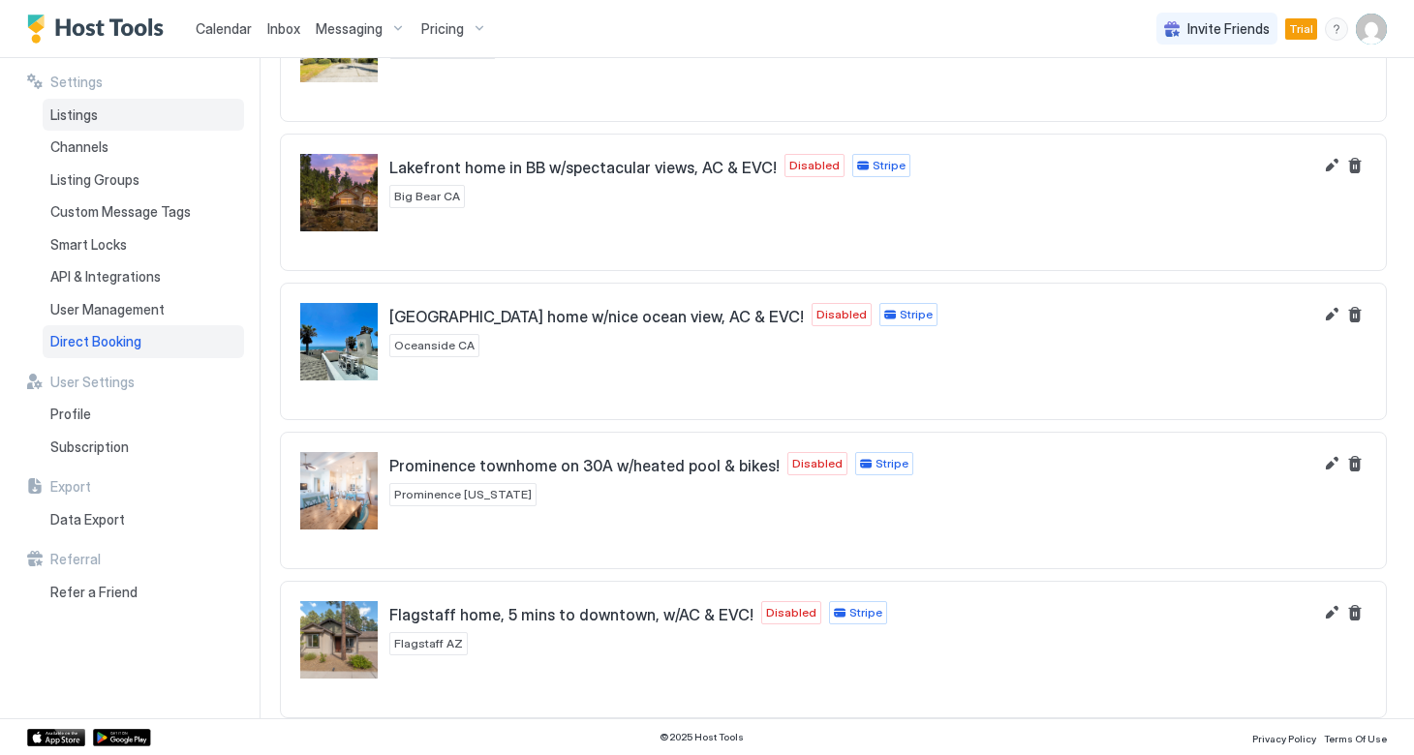
click at [87, 116] on span "Listings" at bounding box center [73, 115] width 47 height 17
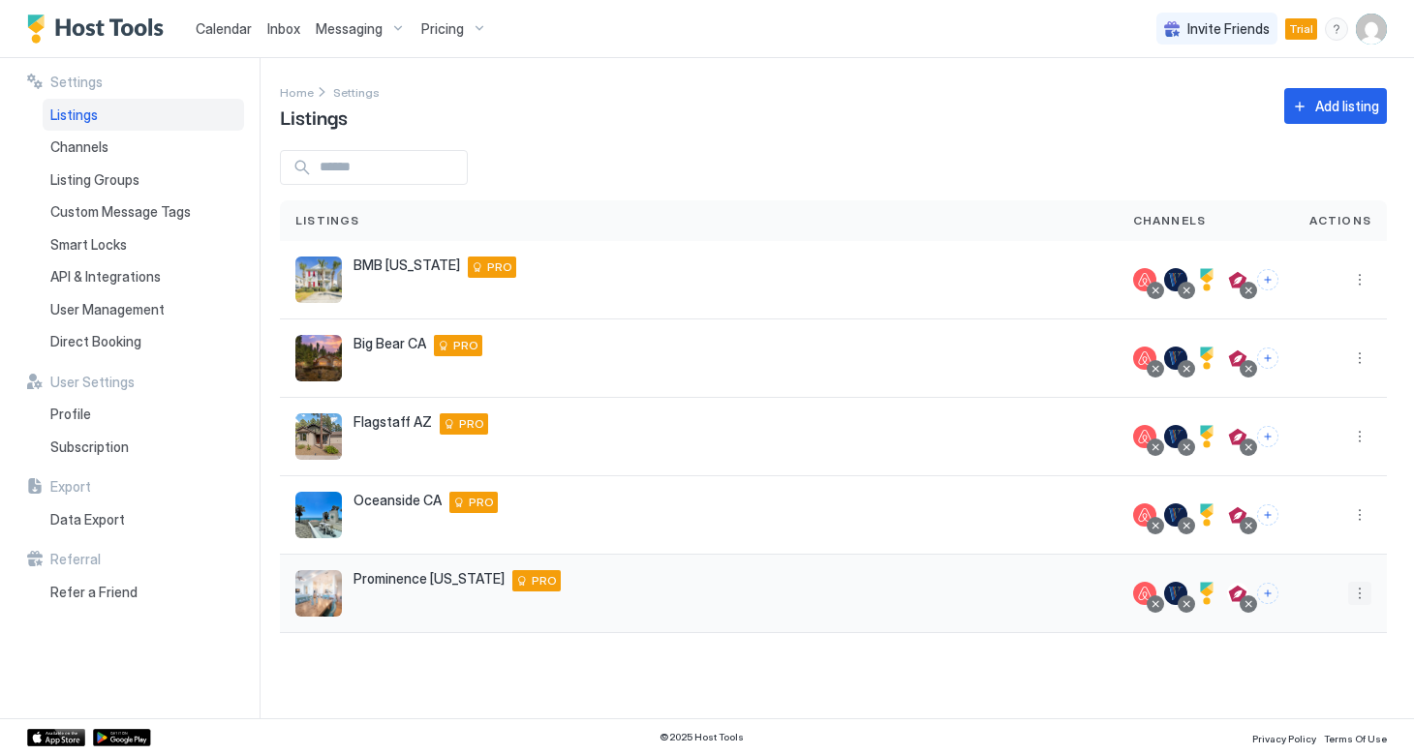
click at [1362, 599] on button "More options" at bounding box center [1359, 593] width 23 height 23
click at [1294, 472] on span "Listing Settings" at bounding box center [1315, 472] width 86 height 15
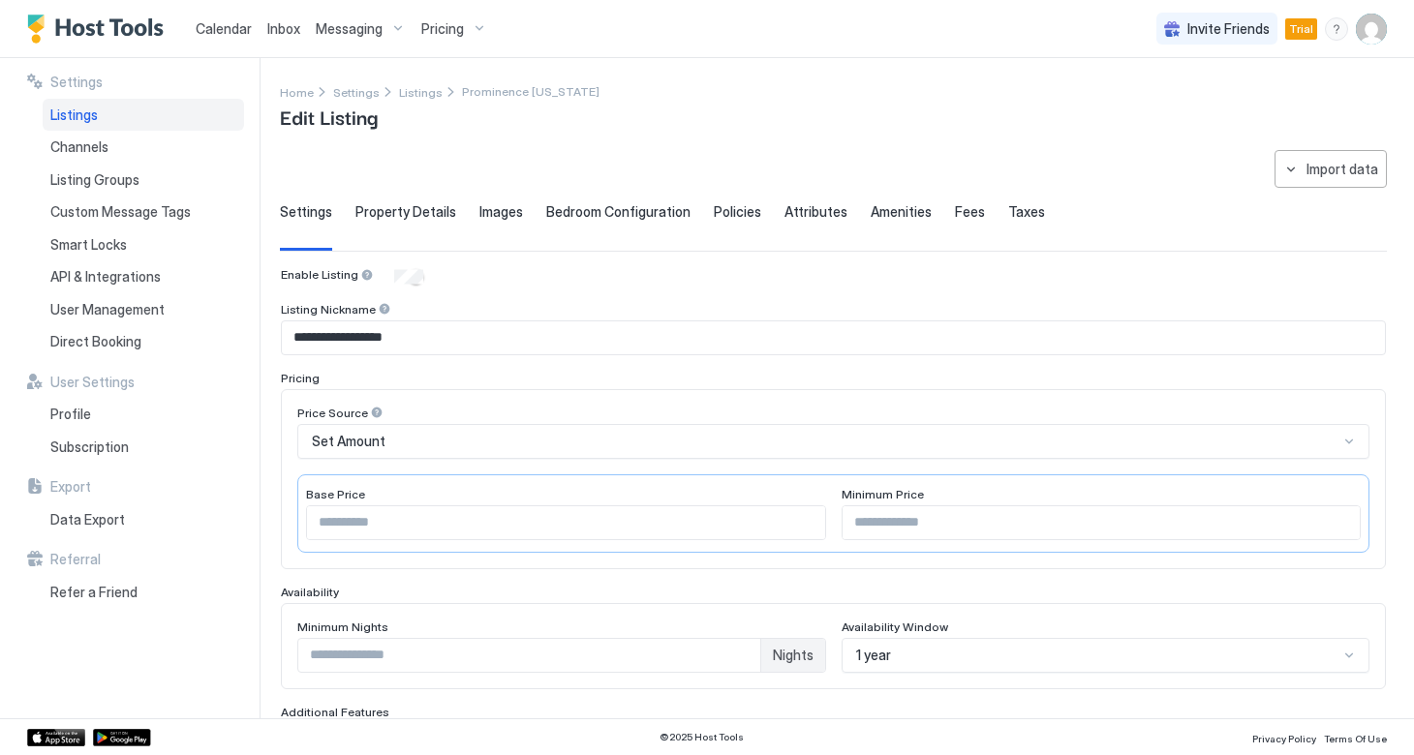
click at [809, 214] on span "Attributes" at bounding box center [815, 211] width 63 height 17
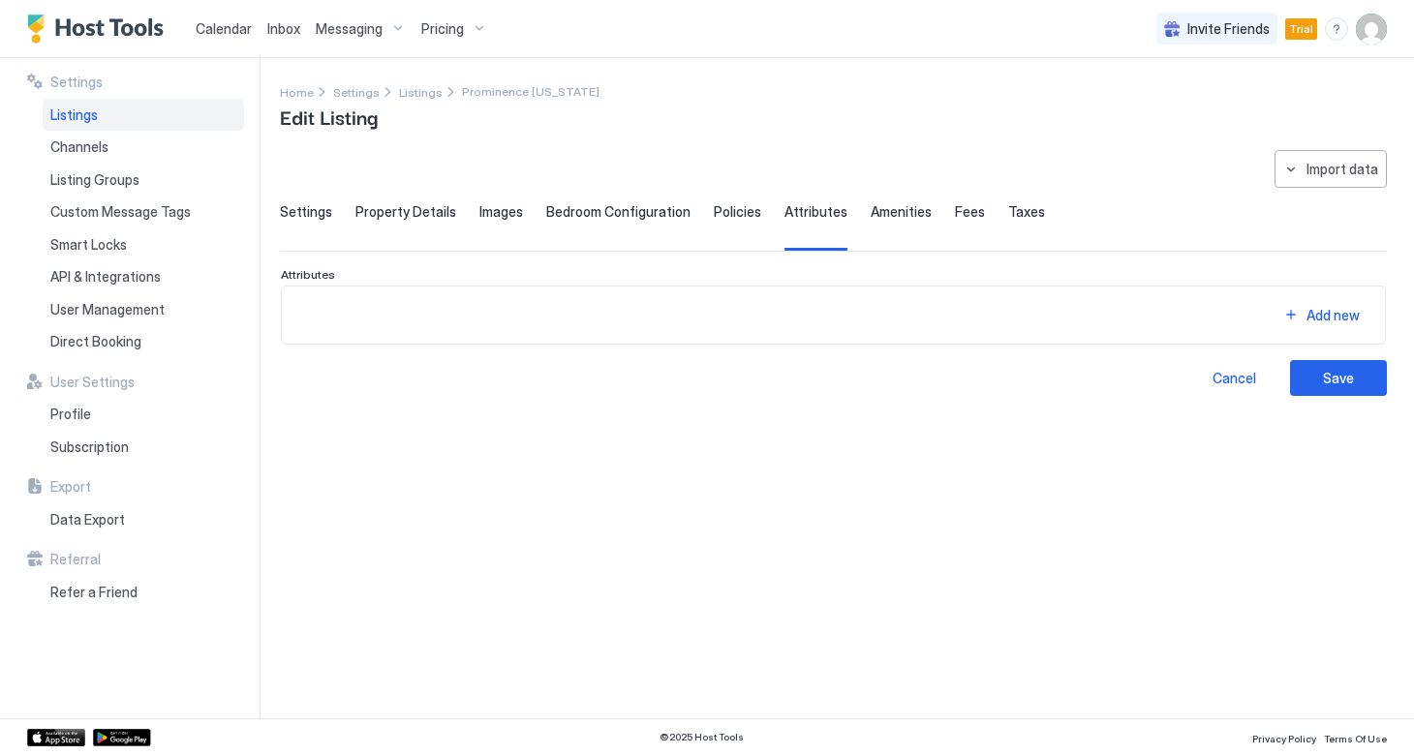
click at [872, 206] on span "Amenities" at bounding box center [900, 211] width 61 height 17
click at [955, 205] on span "Fees" at bounding box center [970, 211] width 30 height 17
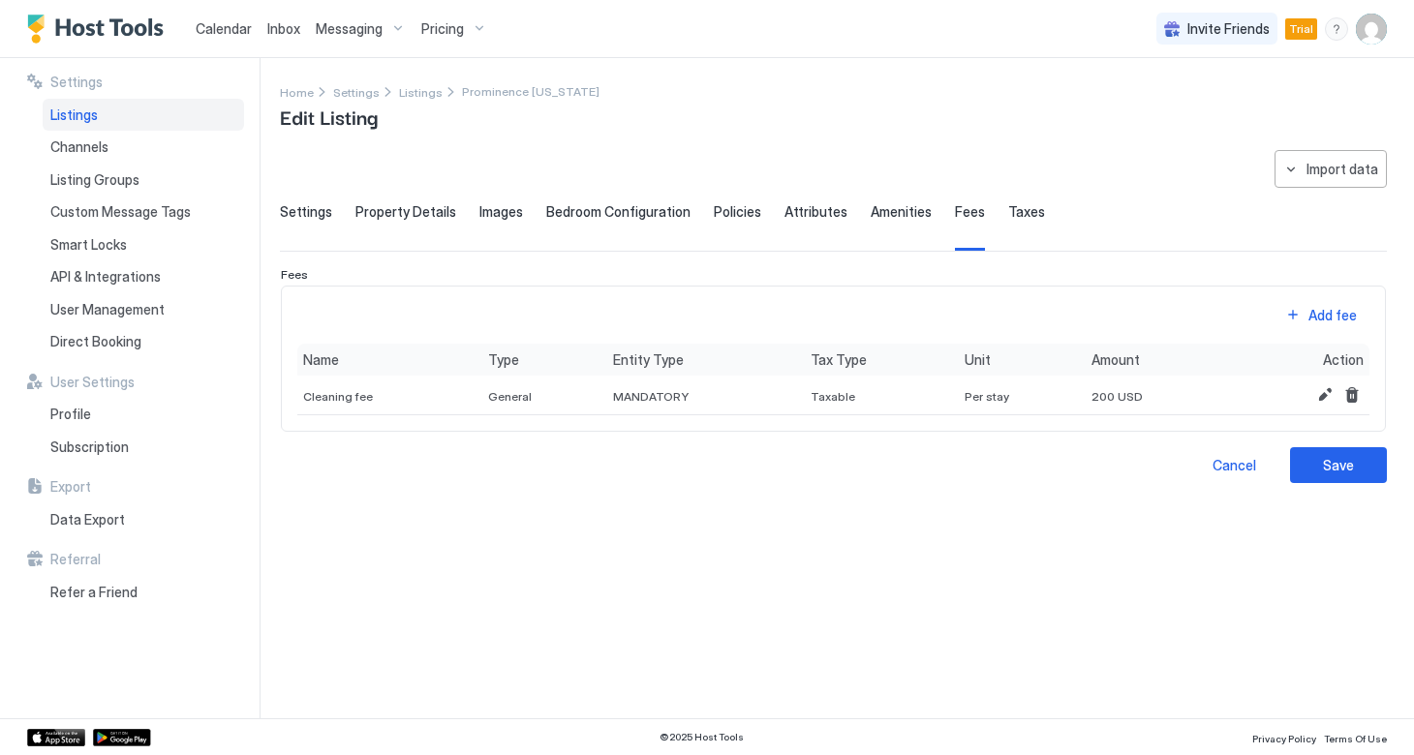
click at [1008, 213] on span "Taxes" at bounding box center [1026, 211] width 37 height 17
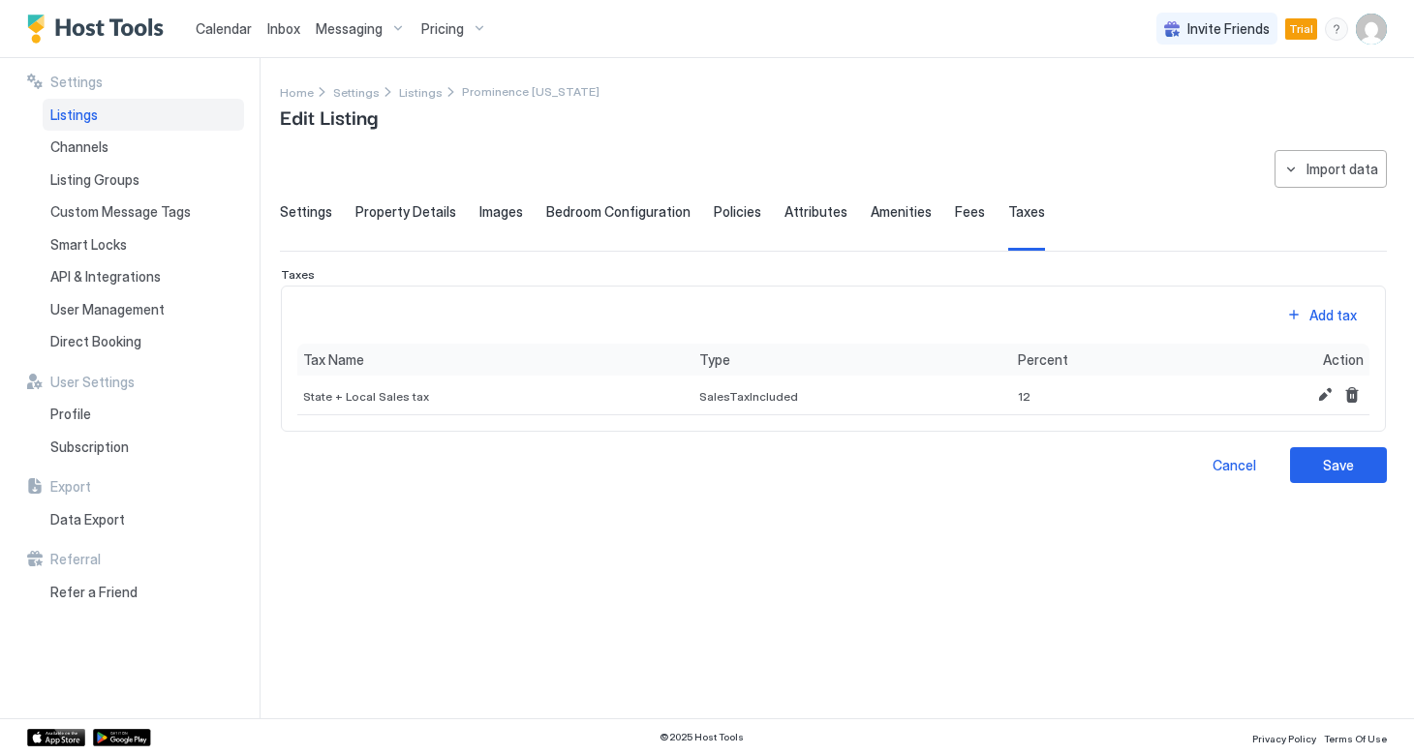
click at [929, 211] on div "Settings Property Details Images Bedroom Configuration Policies Attributes Amen…" at bounding box center [833, 226] width 1107 height 47
click at [436, 35] on span "Pricing" at bounding box center [442, 28] width 43 height 17
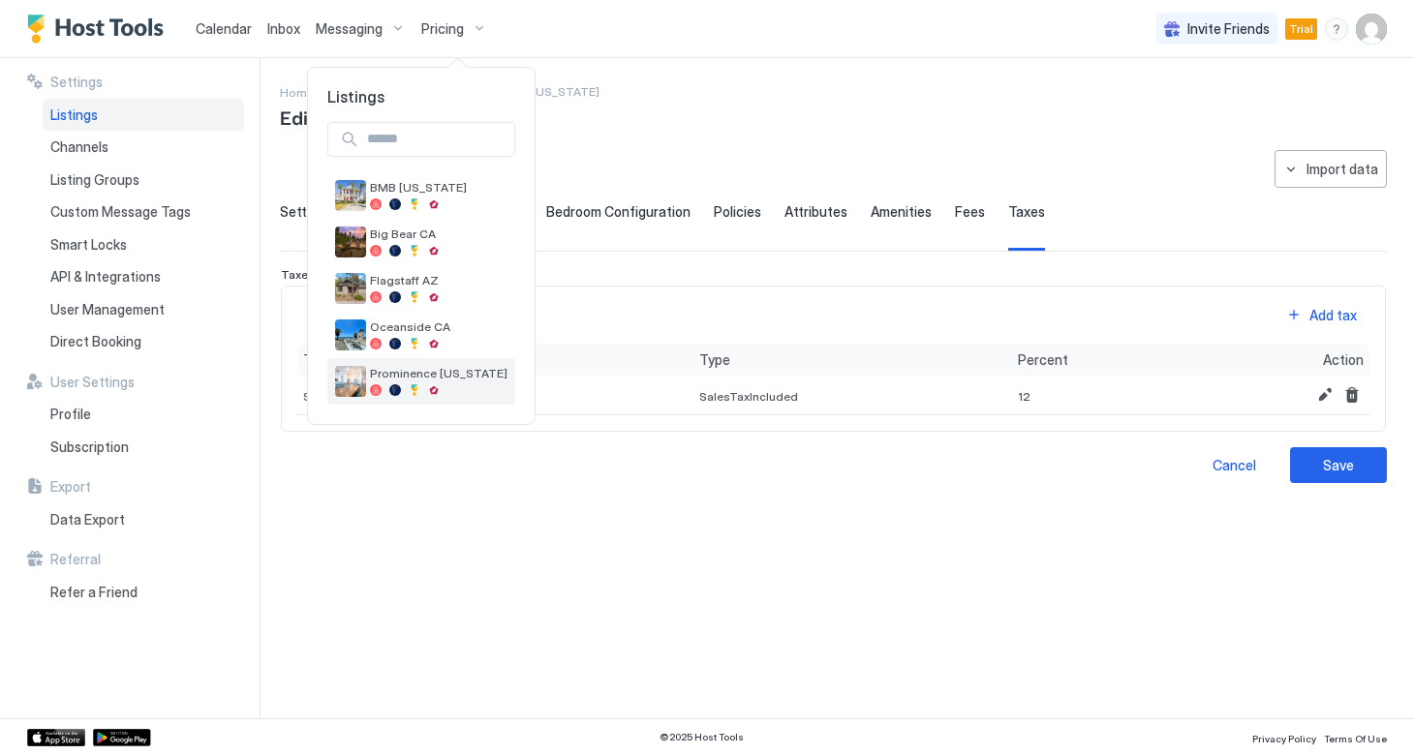
click at [455, 381] on div "Prominence [US_STATE]" at bounding box center [438, 381] width 137 height 30
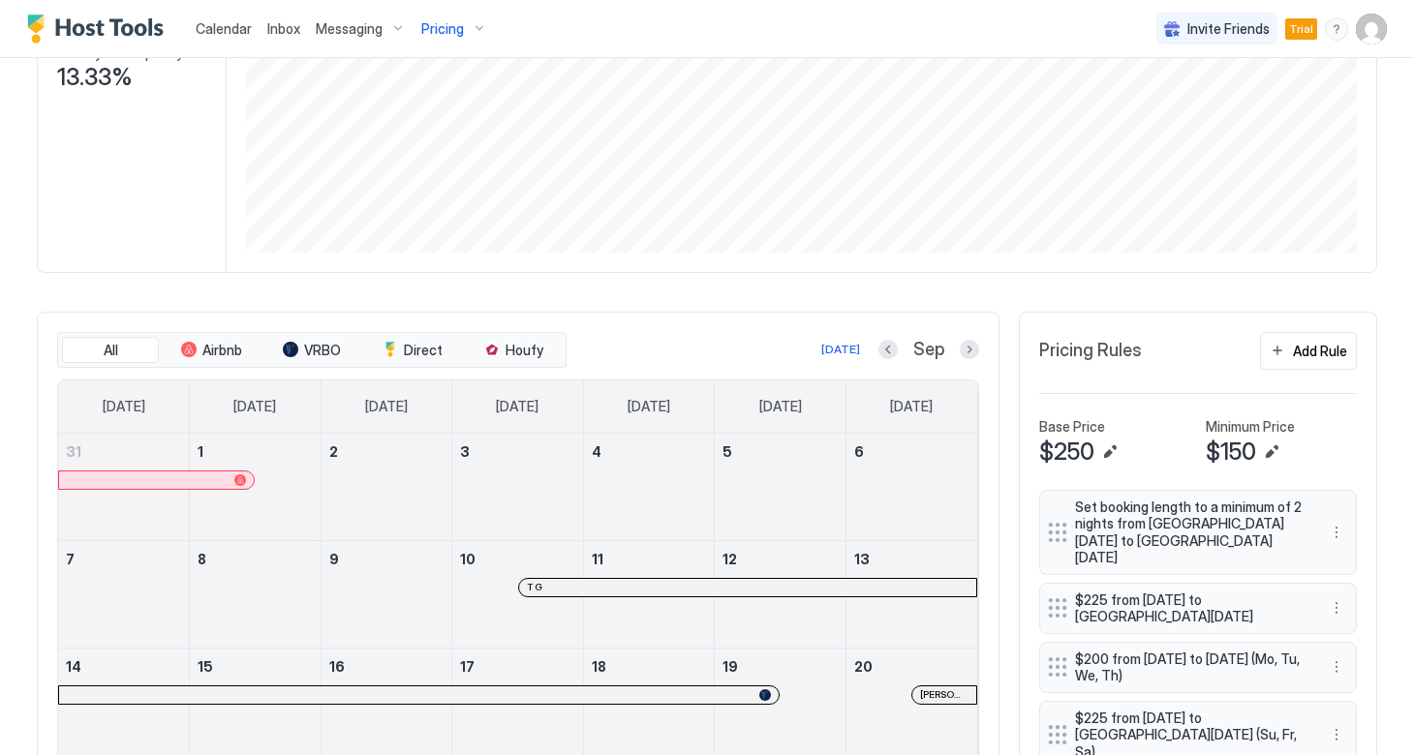
scroll to position [515, 0]
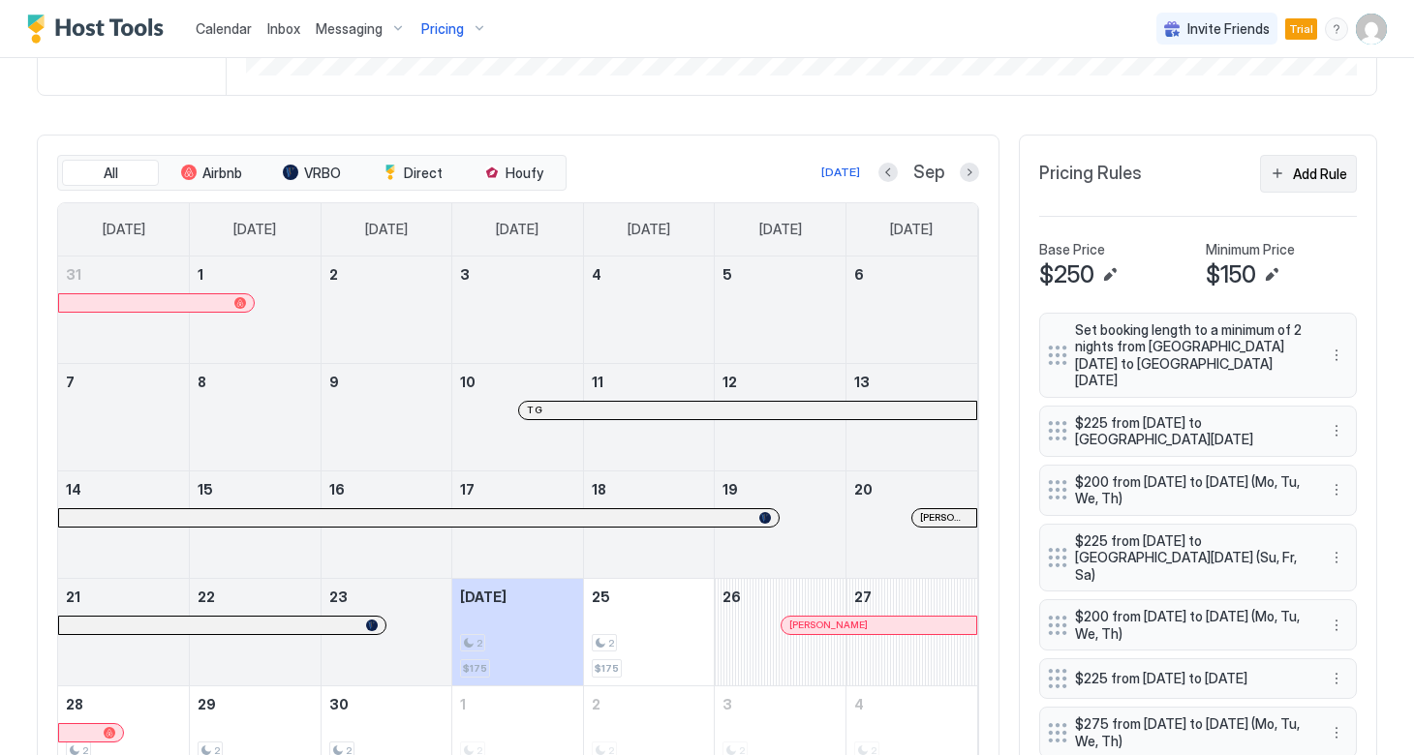
click at [1309, 177] on div "Add Rule" at bounding box center [1320, 174] width 54 height 20
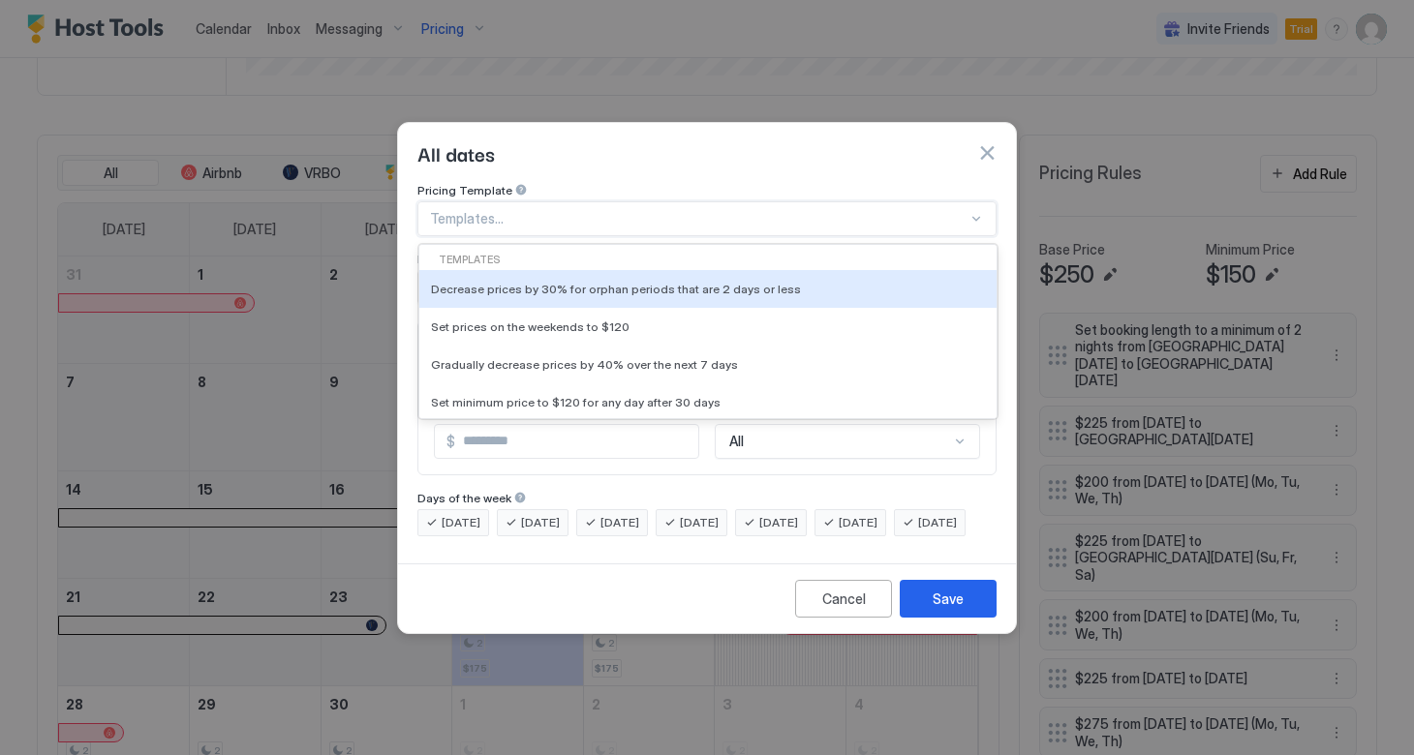
click at [639, 201] on div "Templates..." at bounding box center [706, 218] width 579 height 35
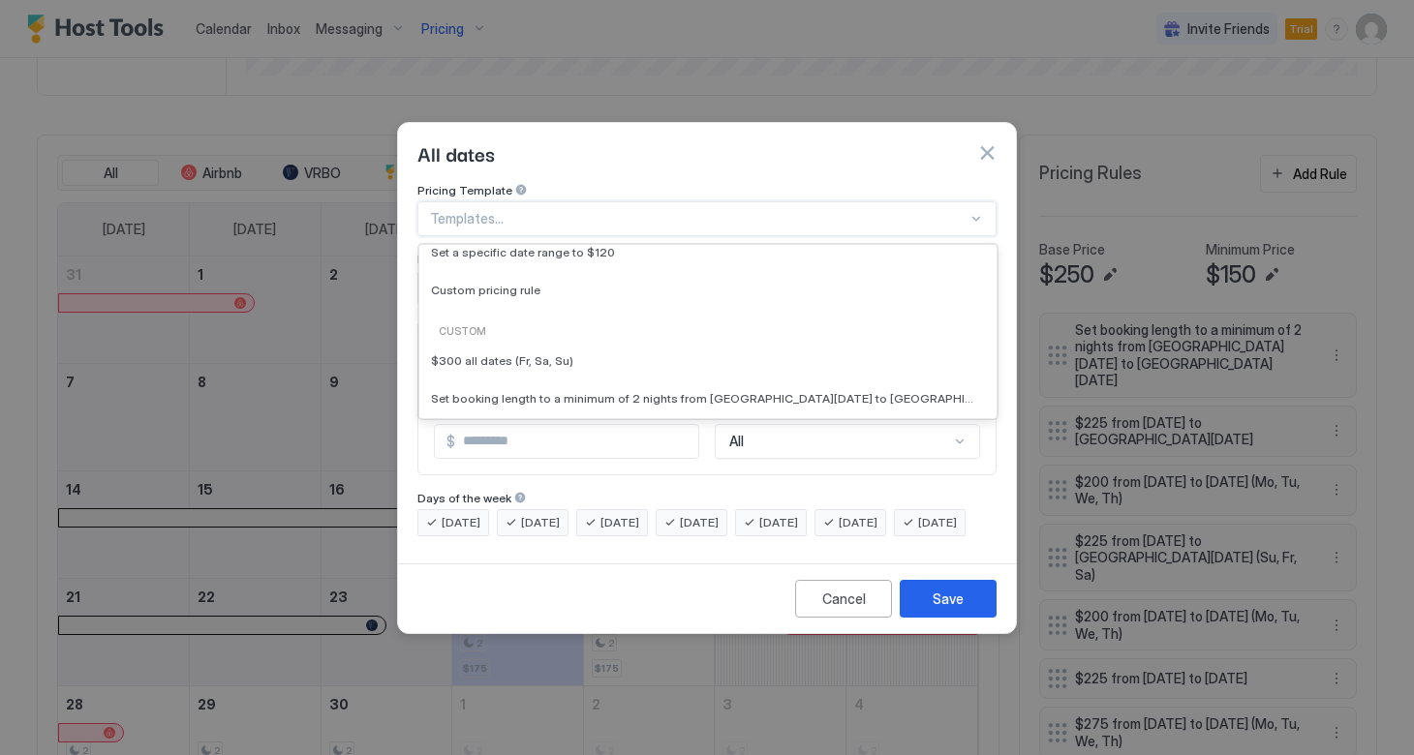
scroll to position [183, 0]
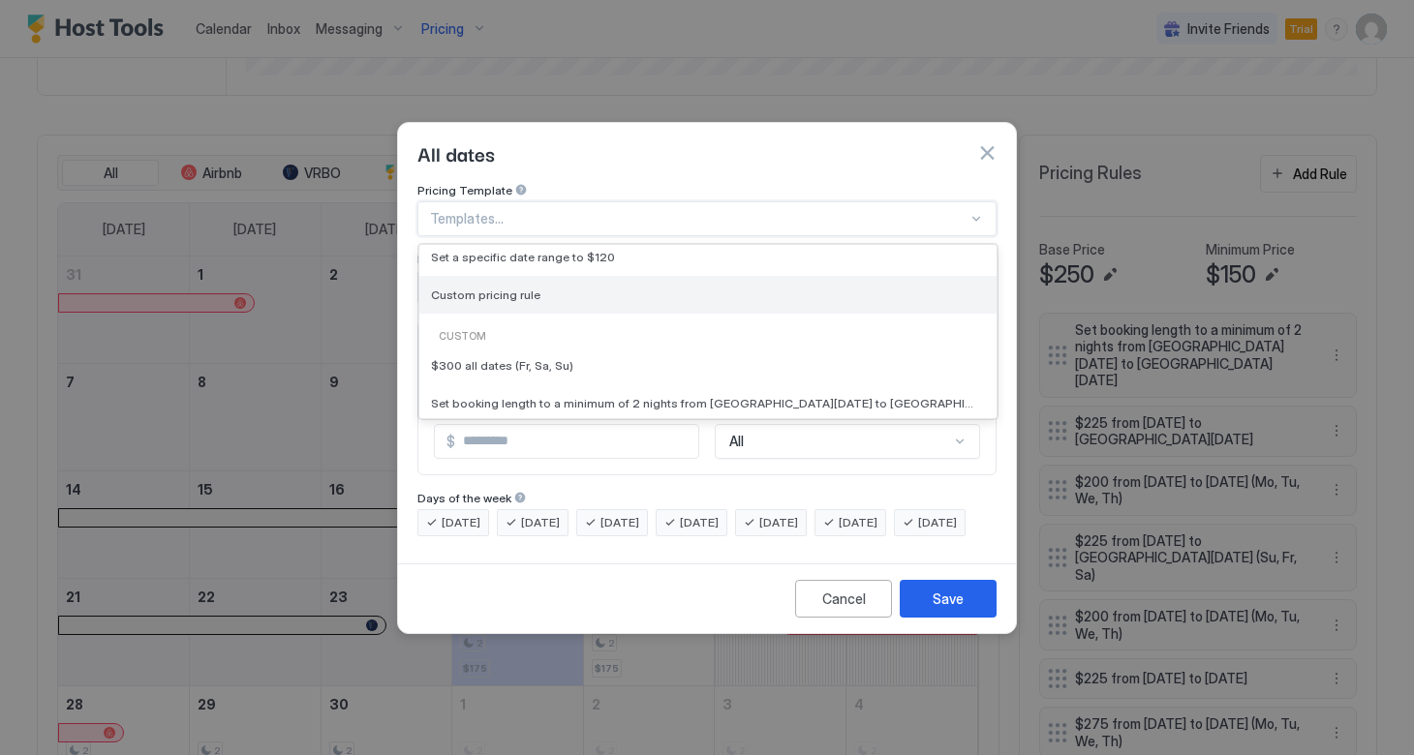
click at [532, 288] on span "Custom pricing rule" at bounding box center [485, 295] width 109 height 15
type input "***"
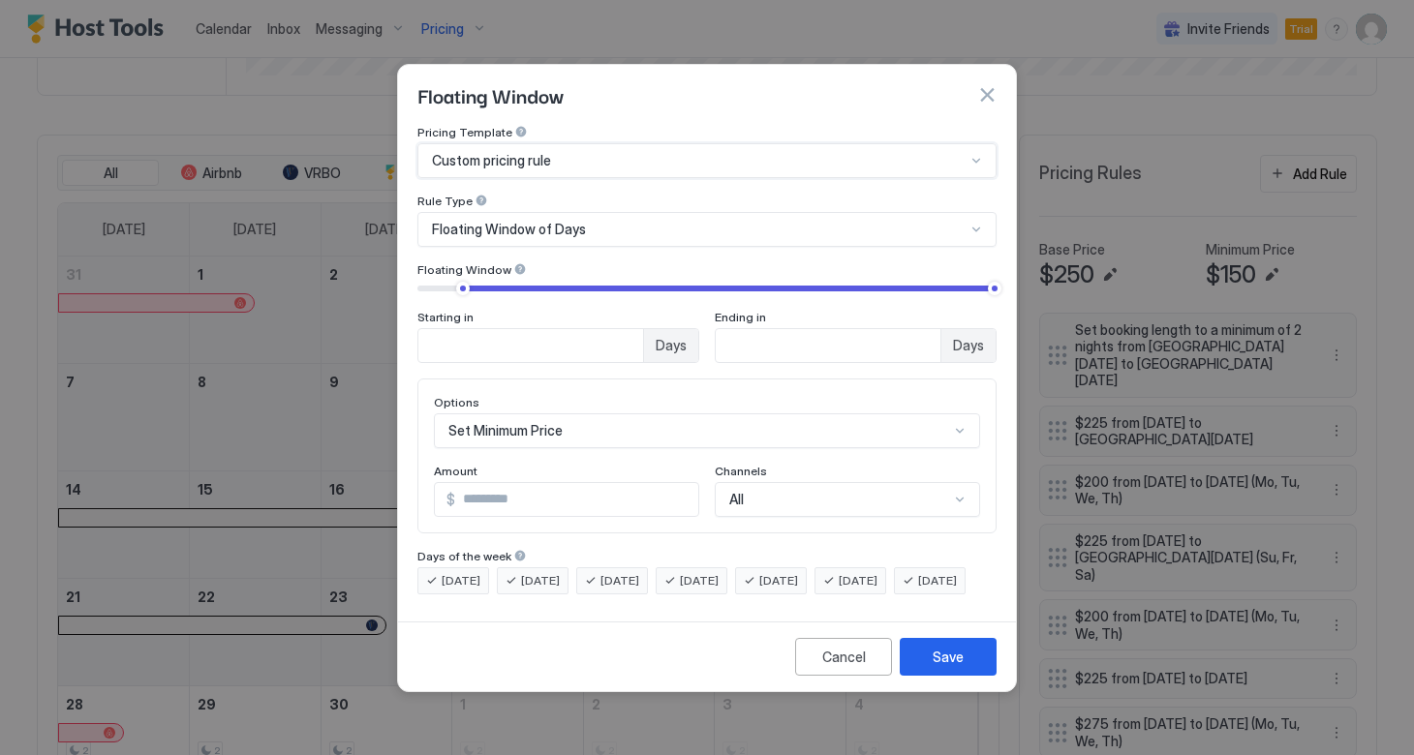
click at [645, 221] on div "Floating Window of Days" at bounding box center [698, 229] width 533 height 17
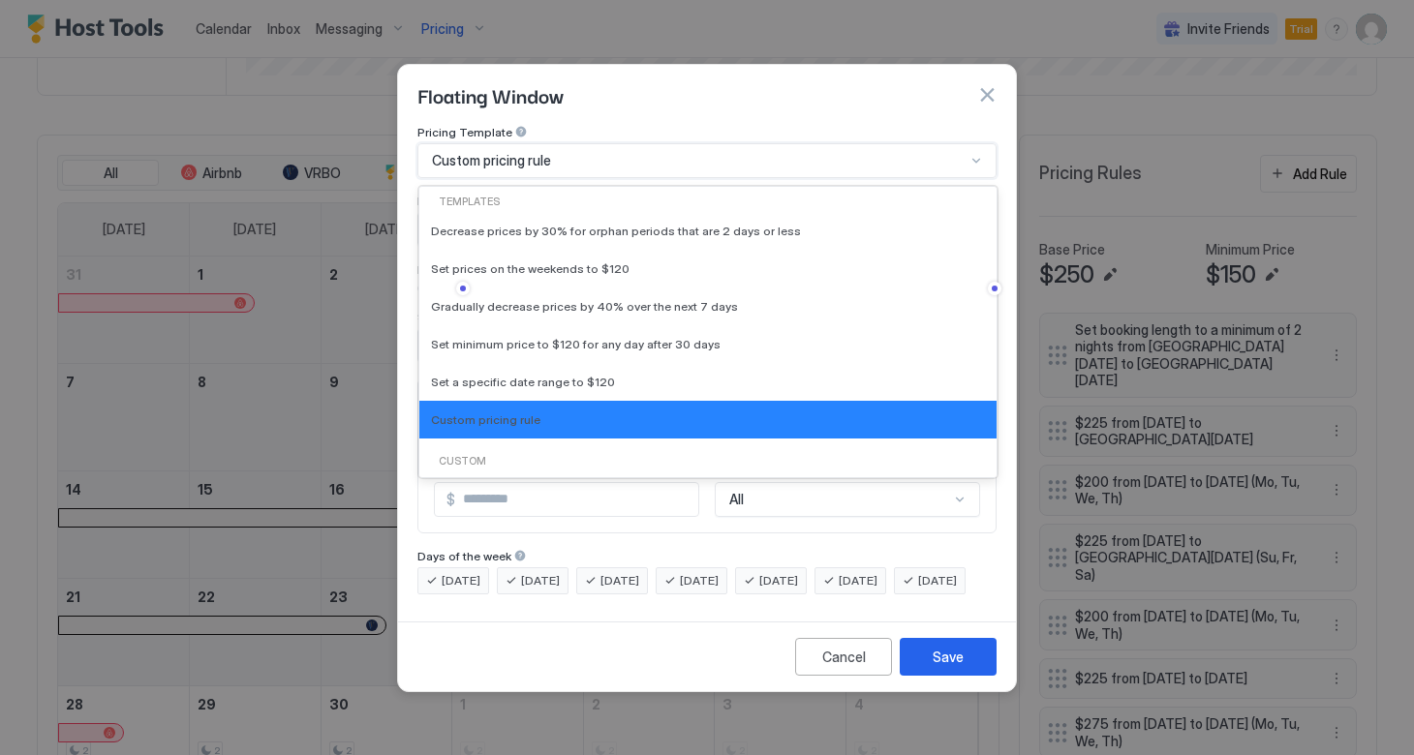
click at [610, 152] on div "Custom pricing rule" at bounding box center [698, 160] width 533 height 17
click at [621, 103] on div "Floating Window" at bounding box center [707, 95] width 618 height 60
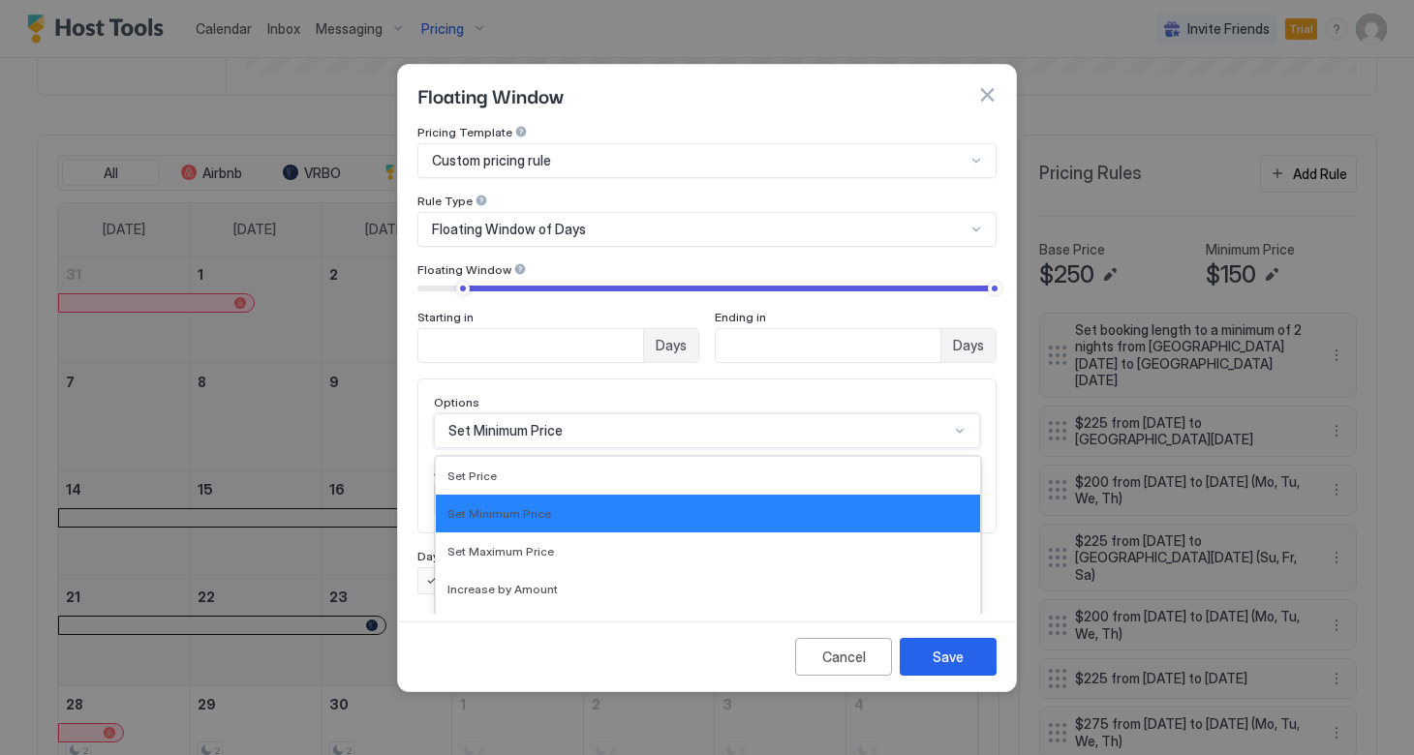
click at [602, 414] on div "Set Minimum Price selected, 2 of 17. 17 results available. Use Up and Down to c…" at bounding box center [707, 430] width 546 height 35
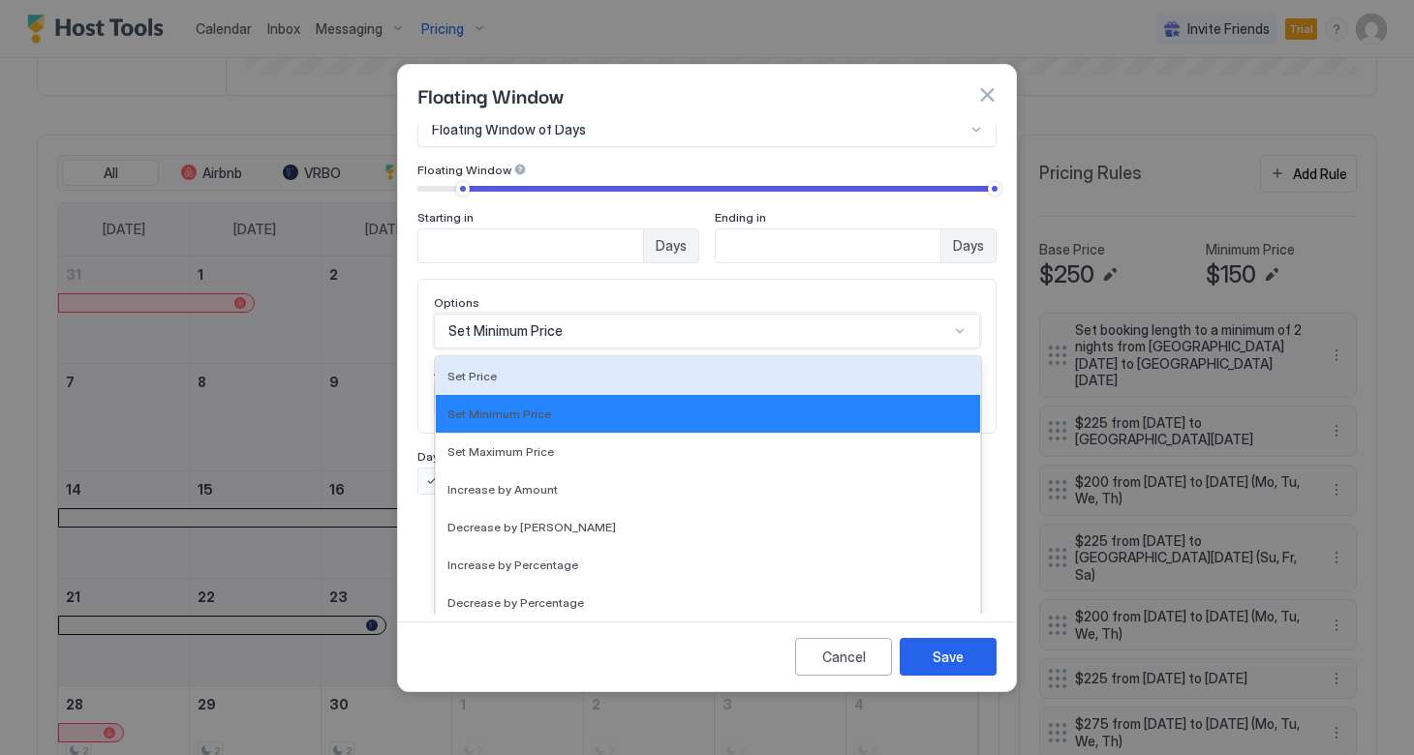
click at [663, 105] on div "Floating Window" at bounding box center [707, 95] width 618 height 60
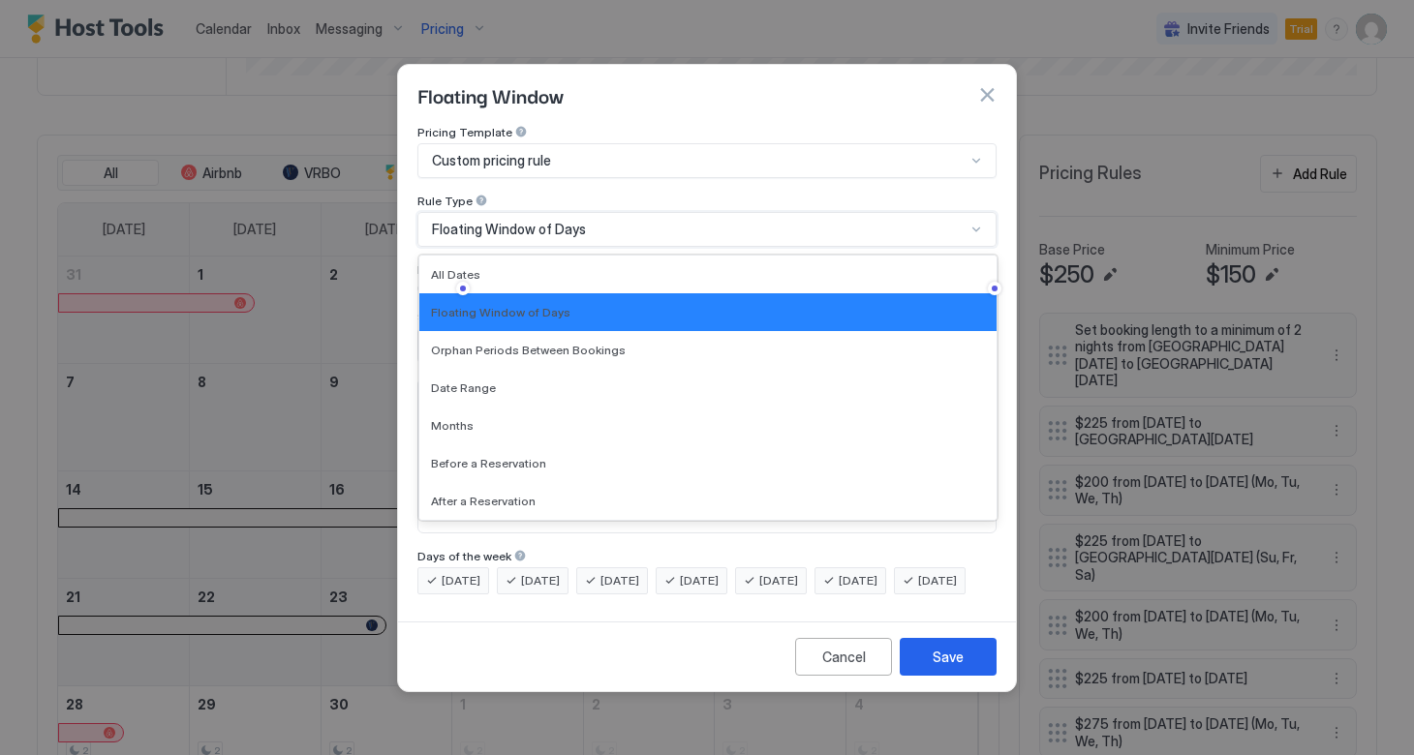
click at [549, 221] on span "Floating Window of Days" at bounding box center [509, 229] width 154 height 17
click at [491, 267] on div "All Dates" at bounding box center [708, 274] width 554 height 15
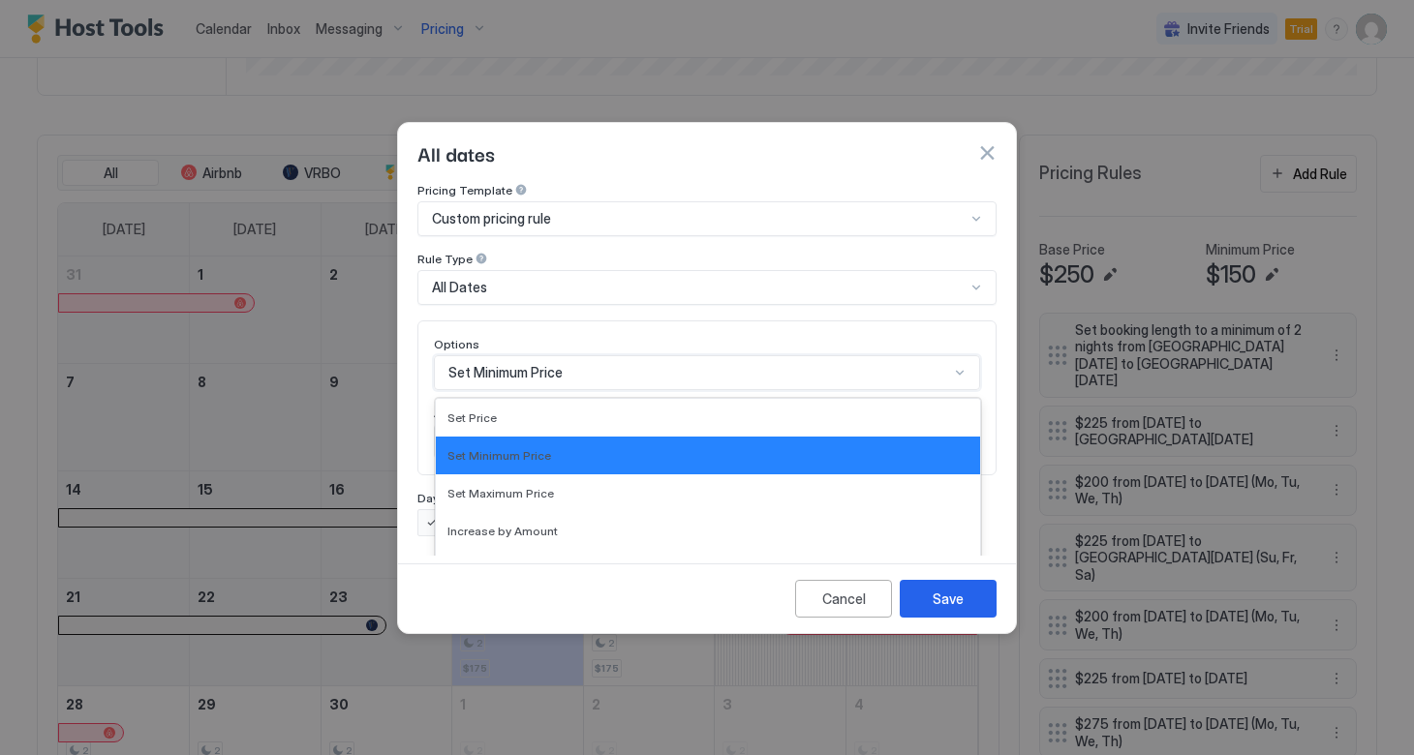
click at [603, 358] on div "Set Minimum Price selected, 2 of 17. 17 results available. Use Up and Down to c…" at bounding box center [707, 372] width 546 height 35
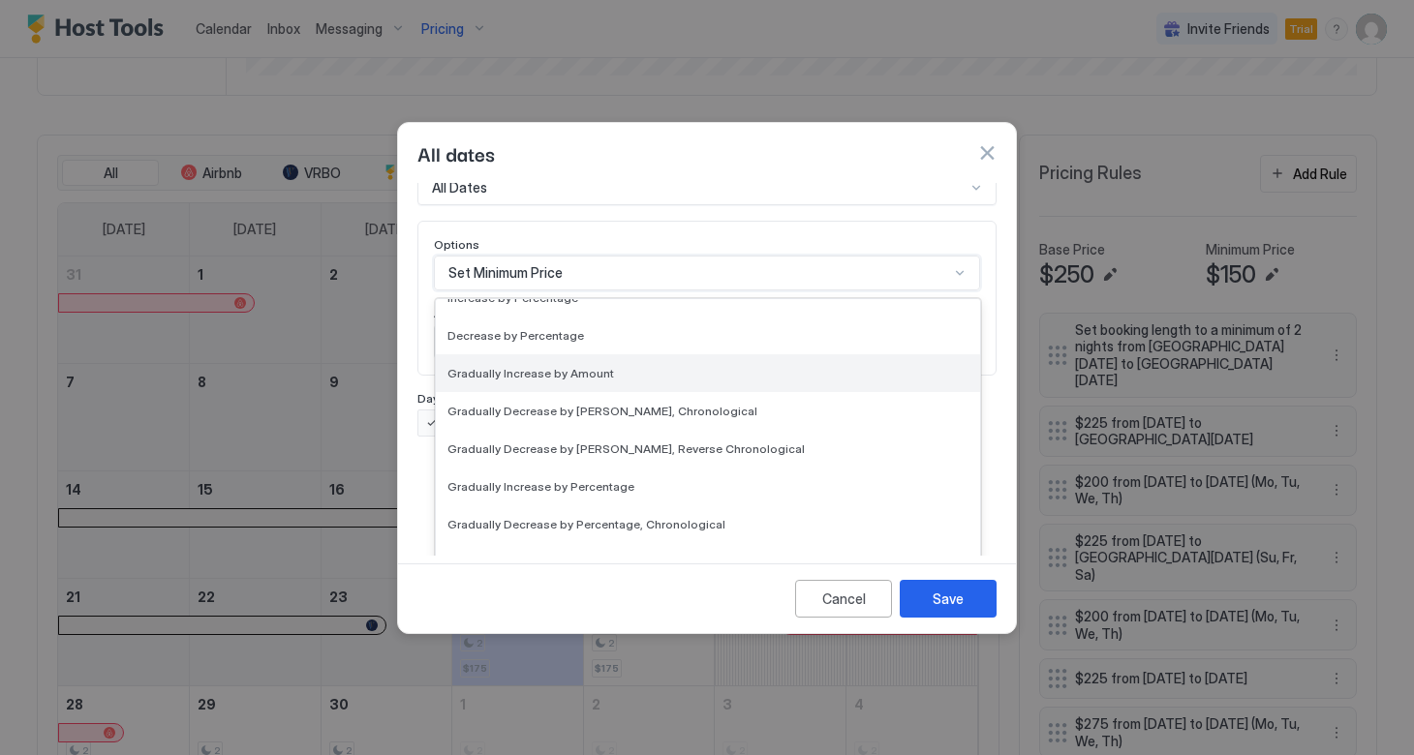
scroll to position [179, 0]
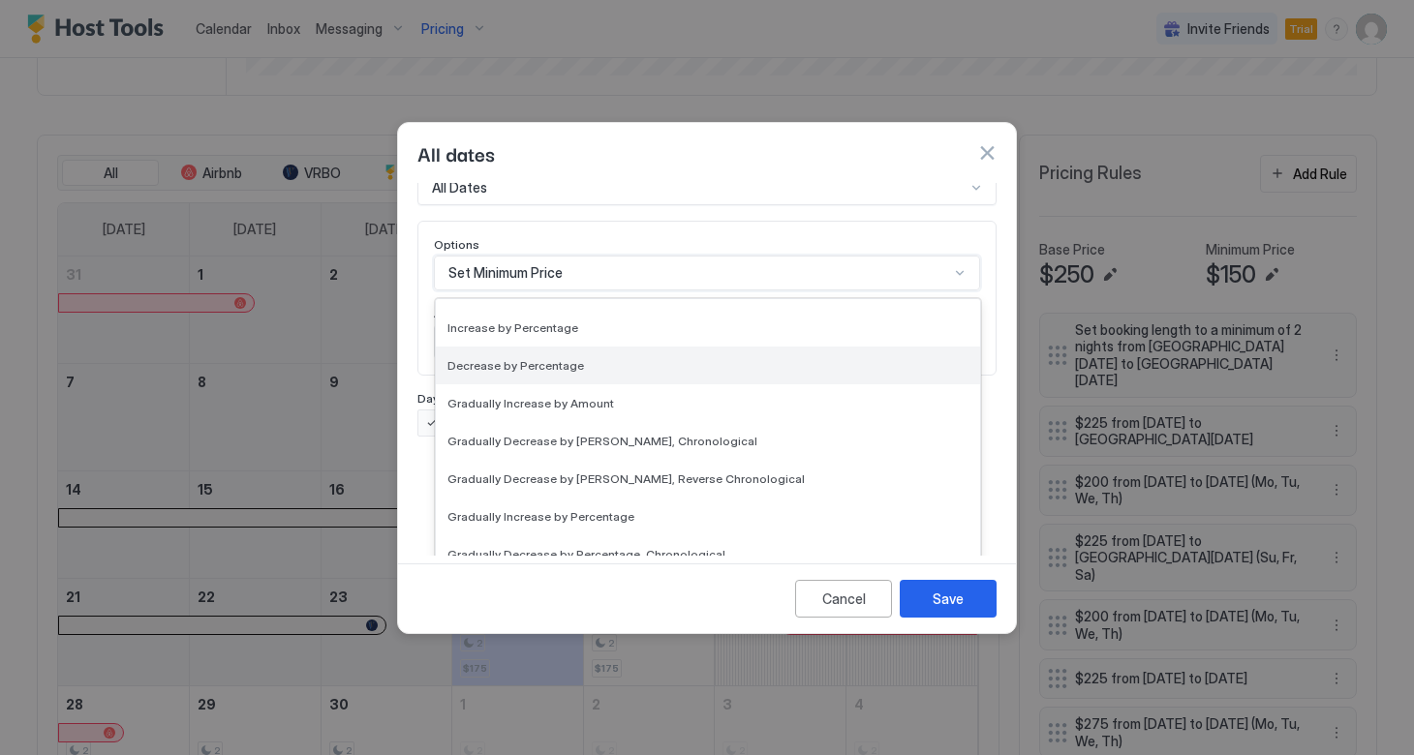
click at [549, 358] on span "Decrease by Percentage" at bounding box center [515, 365] width 137 height 15
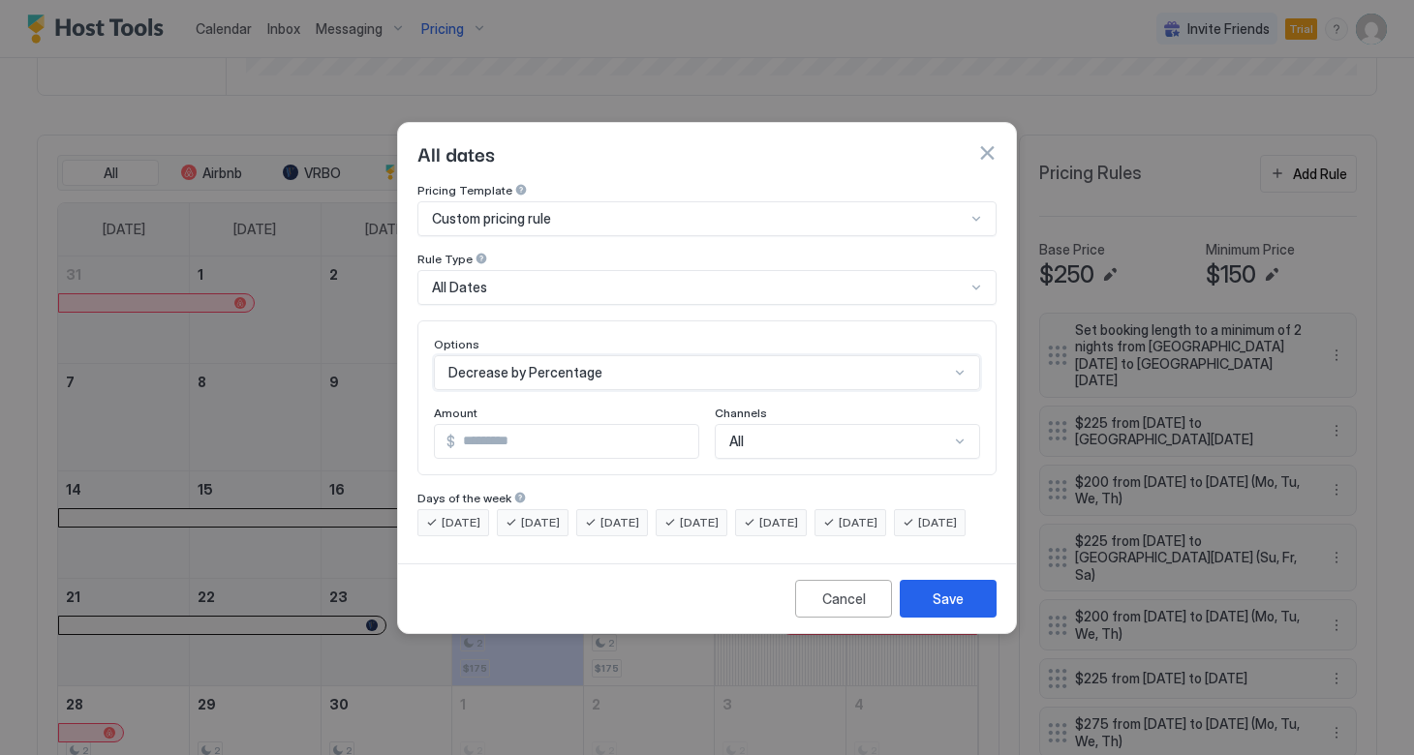
scroll to position [0, 0]
click at [986, 143] on button "button" at bounding box center [986, 152] width 19 height 19
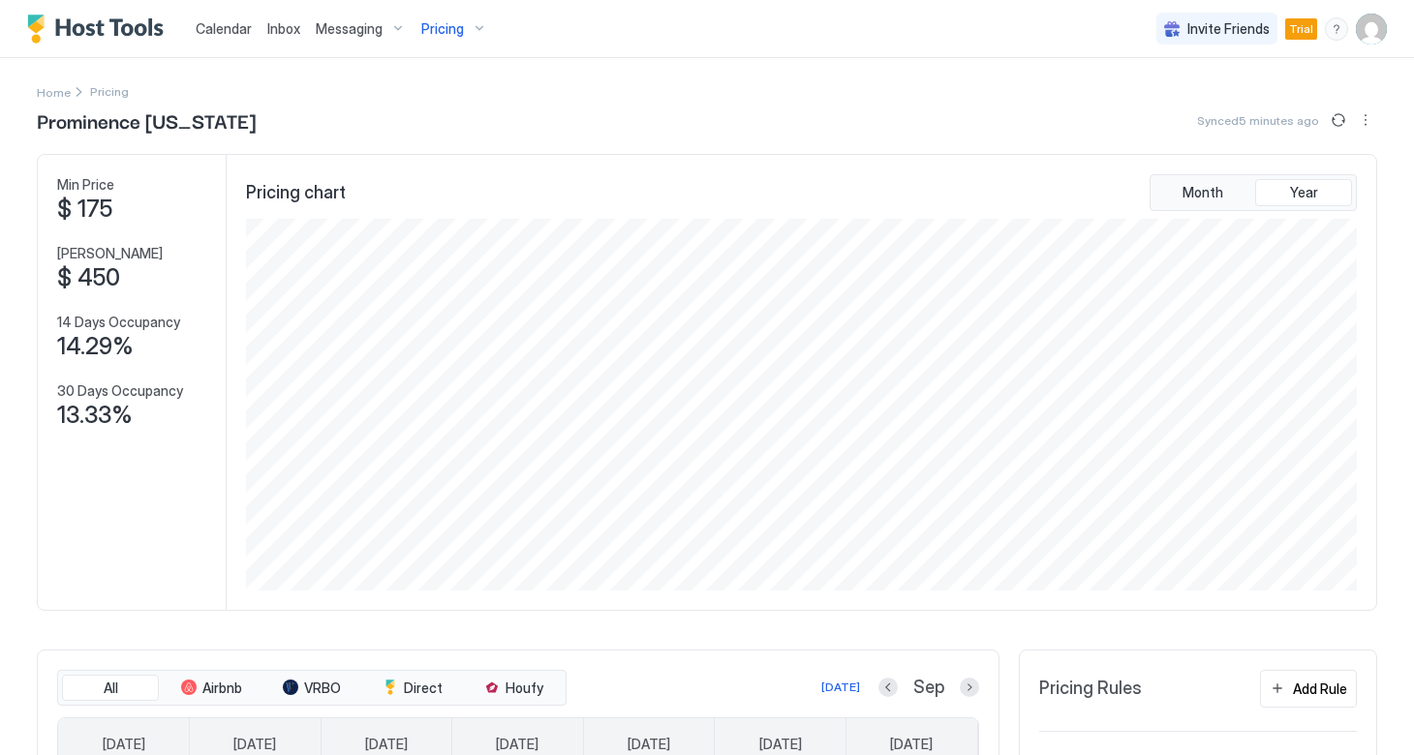
click at [370, 39] on div "Messaging" at bounding box center [361, 29] width 106 height 33
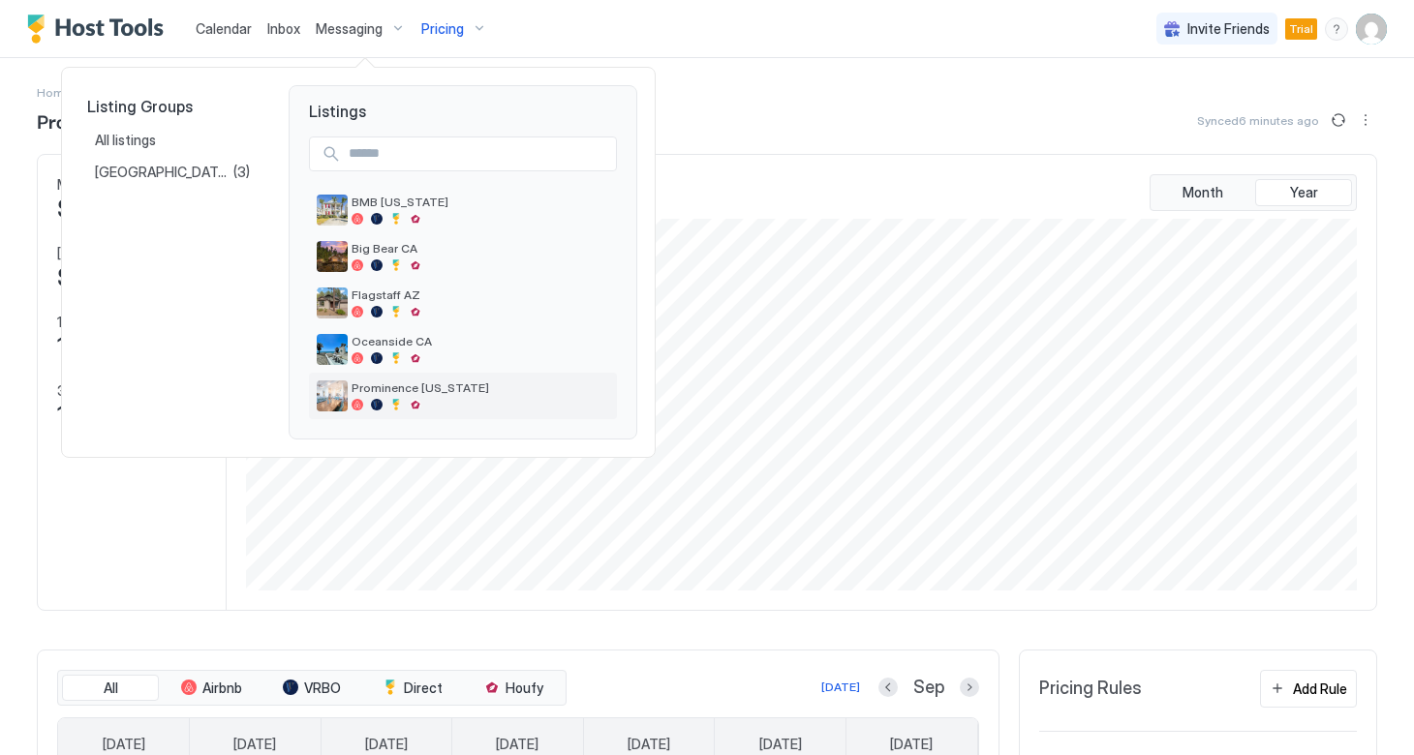
click at [425, 405] on div at bounding box center [480, 405] width 258 height 12
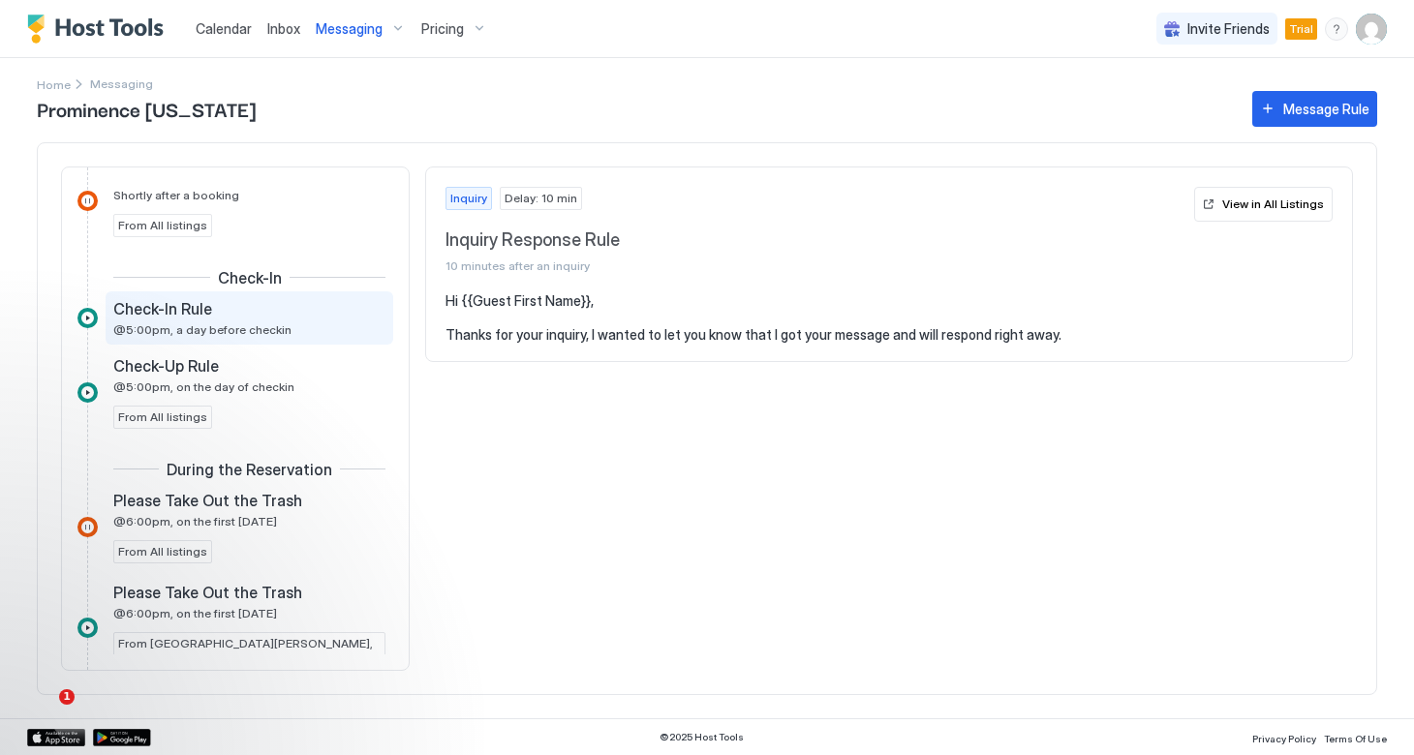
scroll to position [565, 0]
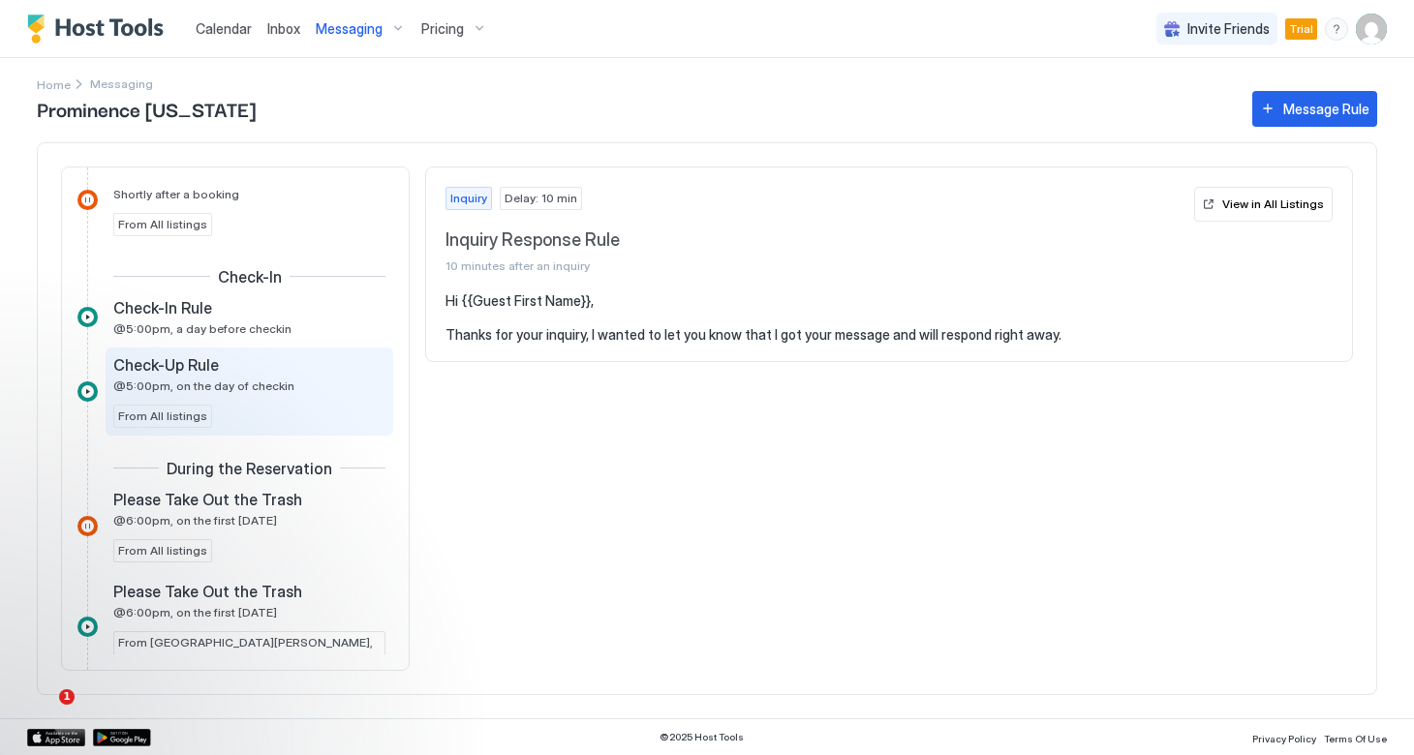
click at [190, 374] on span "Check-Up Rule" at bounding box center [166, 364] width 106 height 19
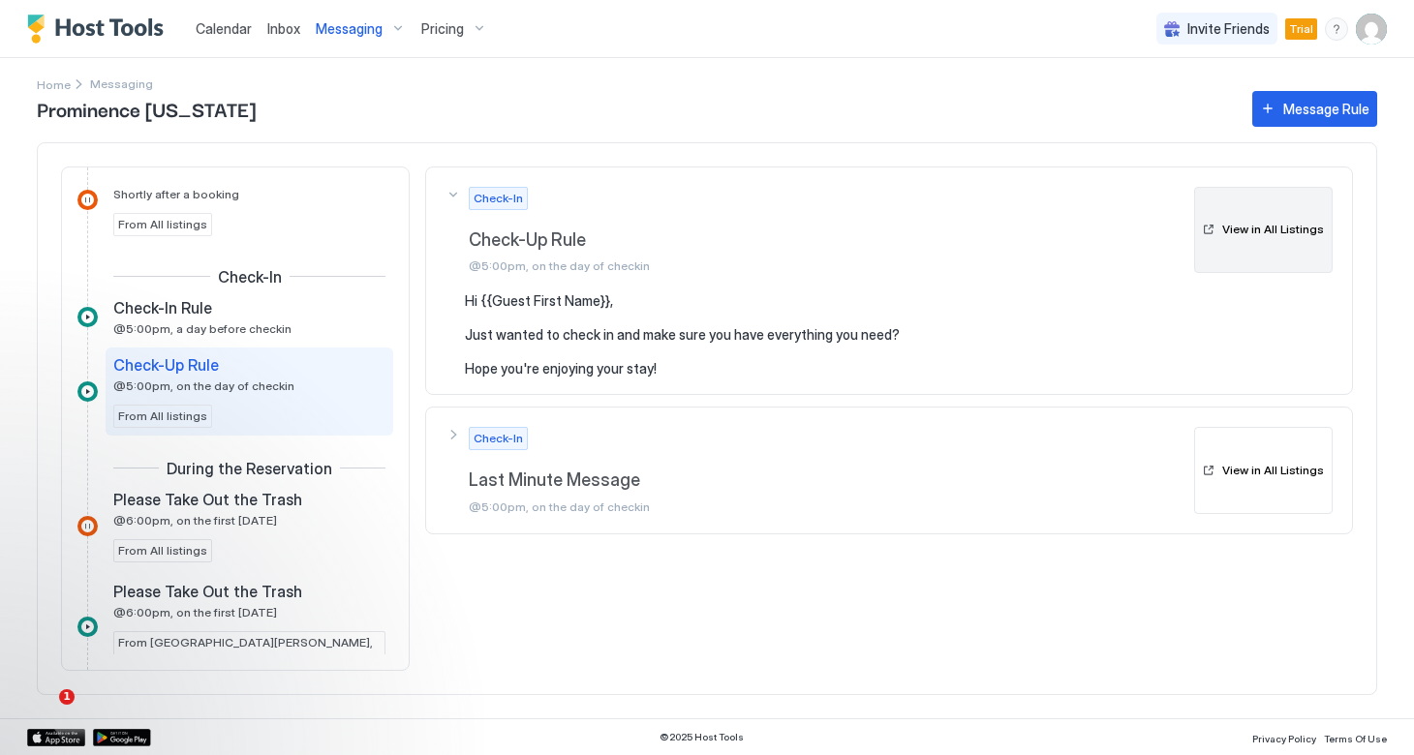
click at [1290, 230] on div "View in All Listings" at bounding box center [1273, 229] width 102 height 17
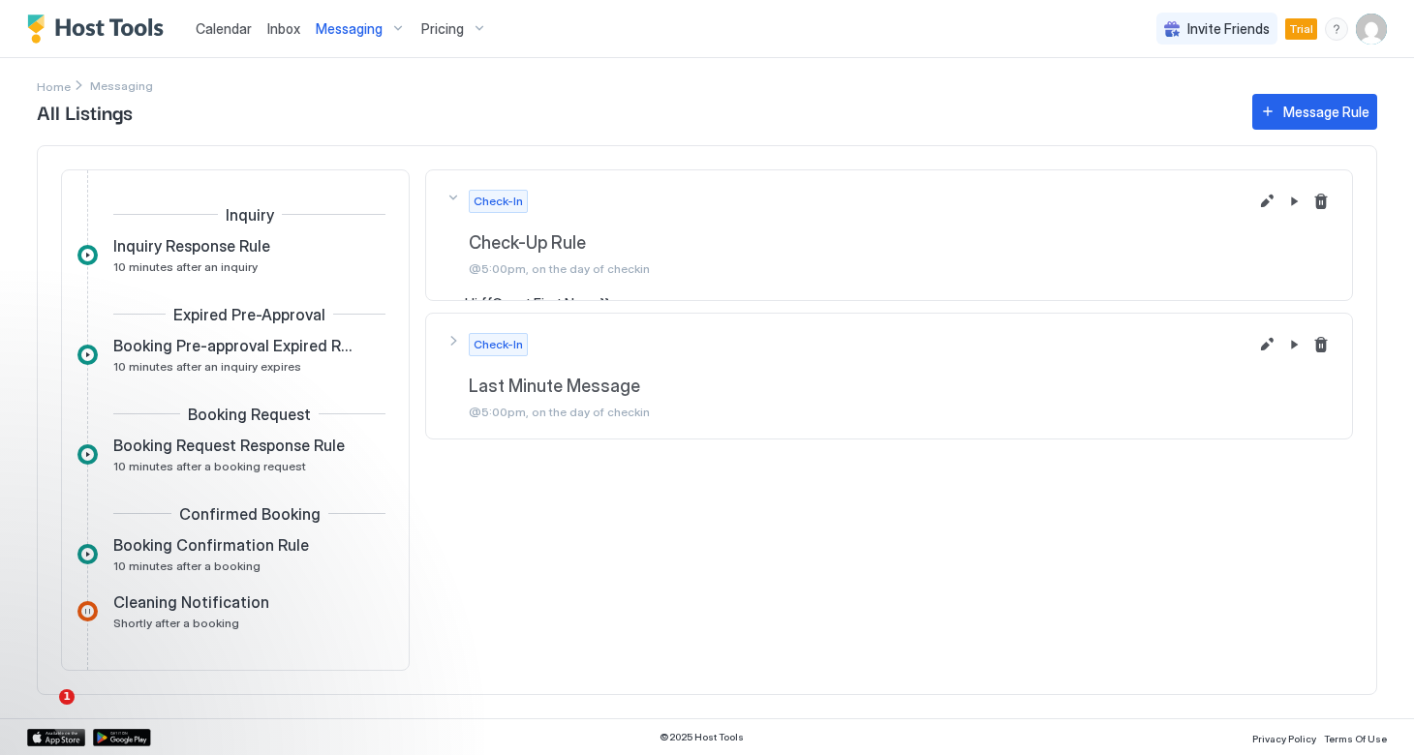
scroll to position [291, 0]
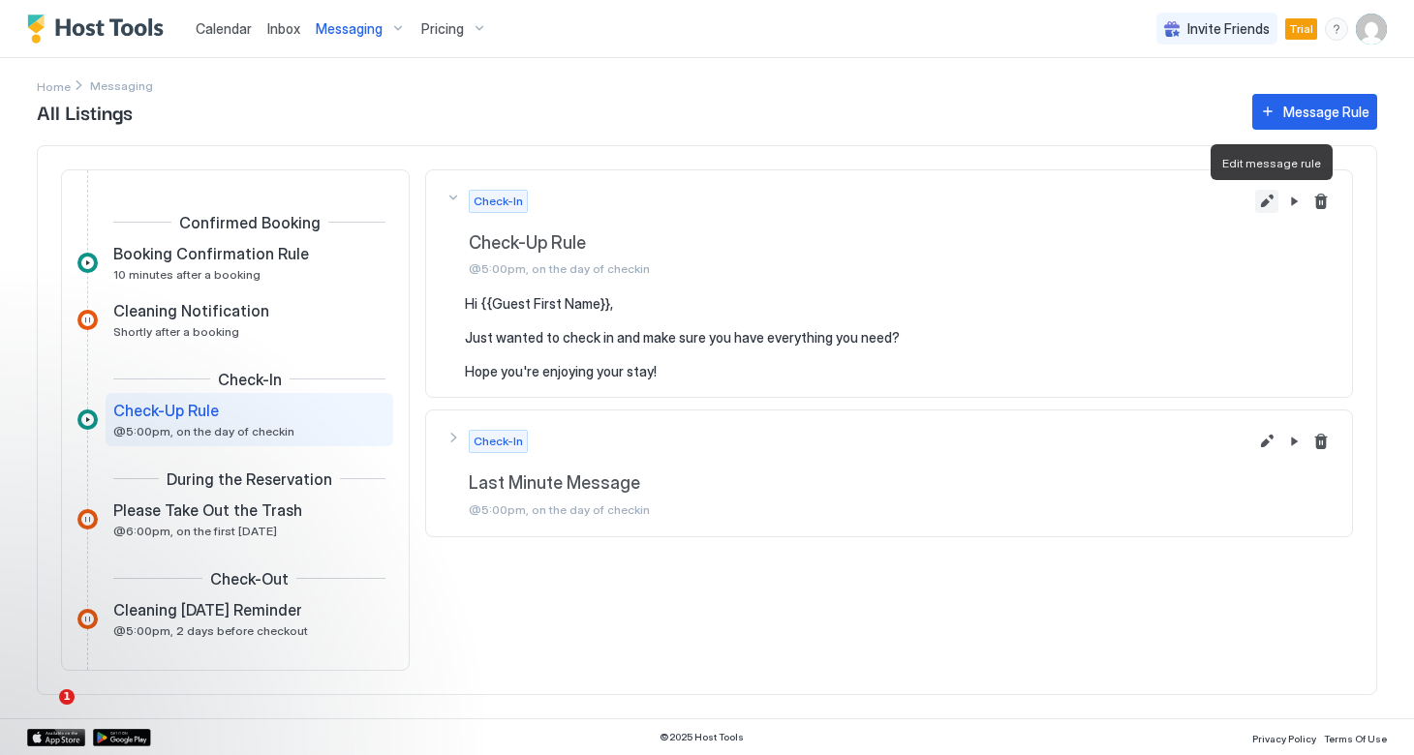
click at [1270, 198] on button "Edit message rule" at bounding box center [1266, 201] width 23 height 23
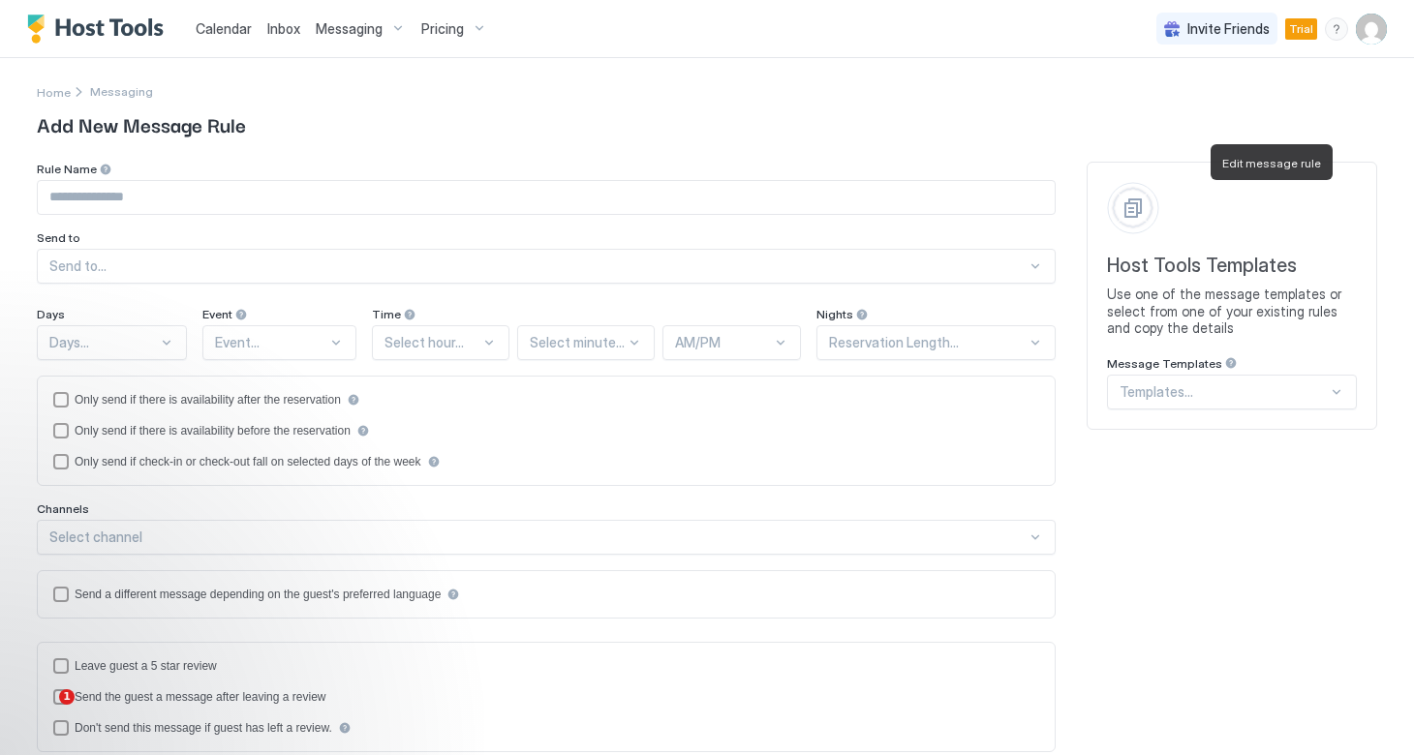
type input "**********"
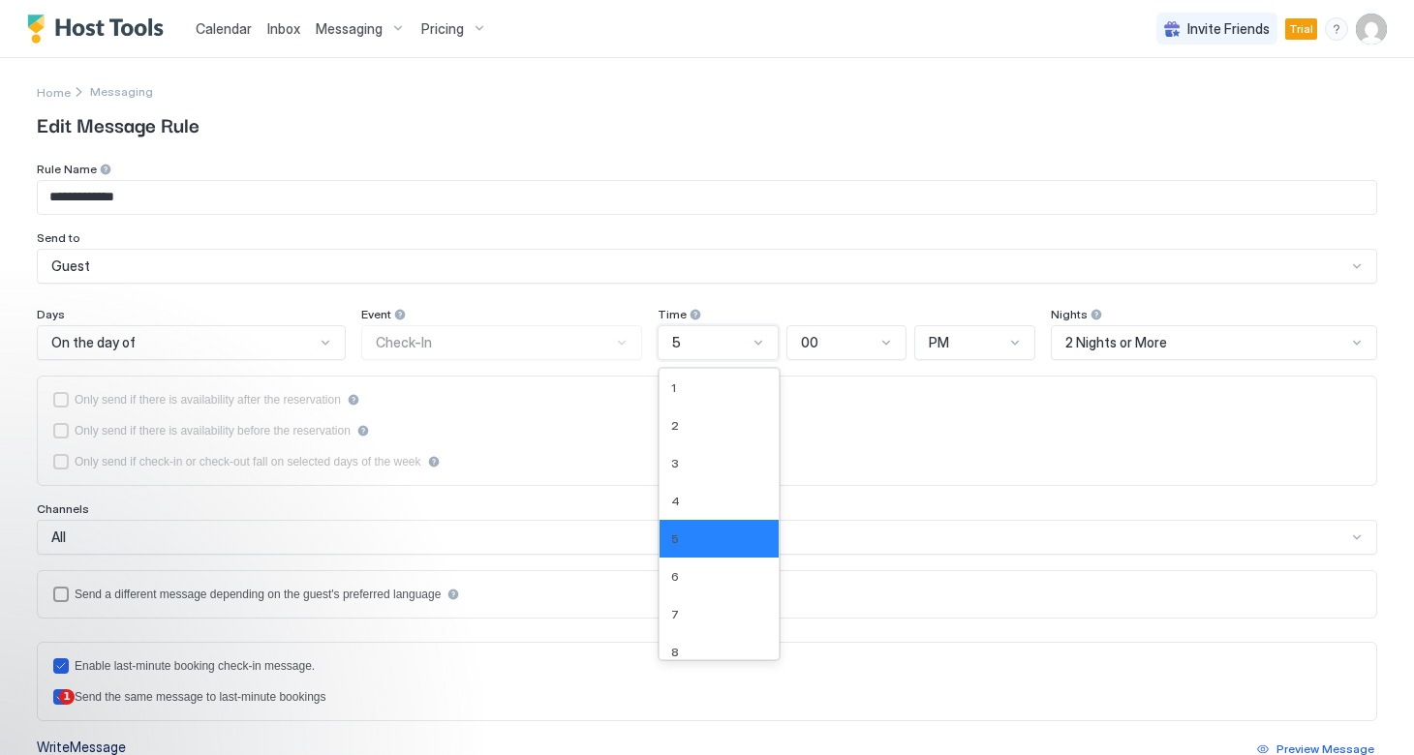
click at [759, 343] on div at bounding box center [757, 342] width 15 height 15
click at [694, 578] on div "6" at bounding box center [719, 576] width 96 height 15
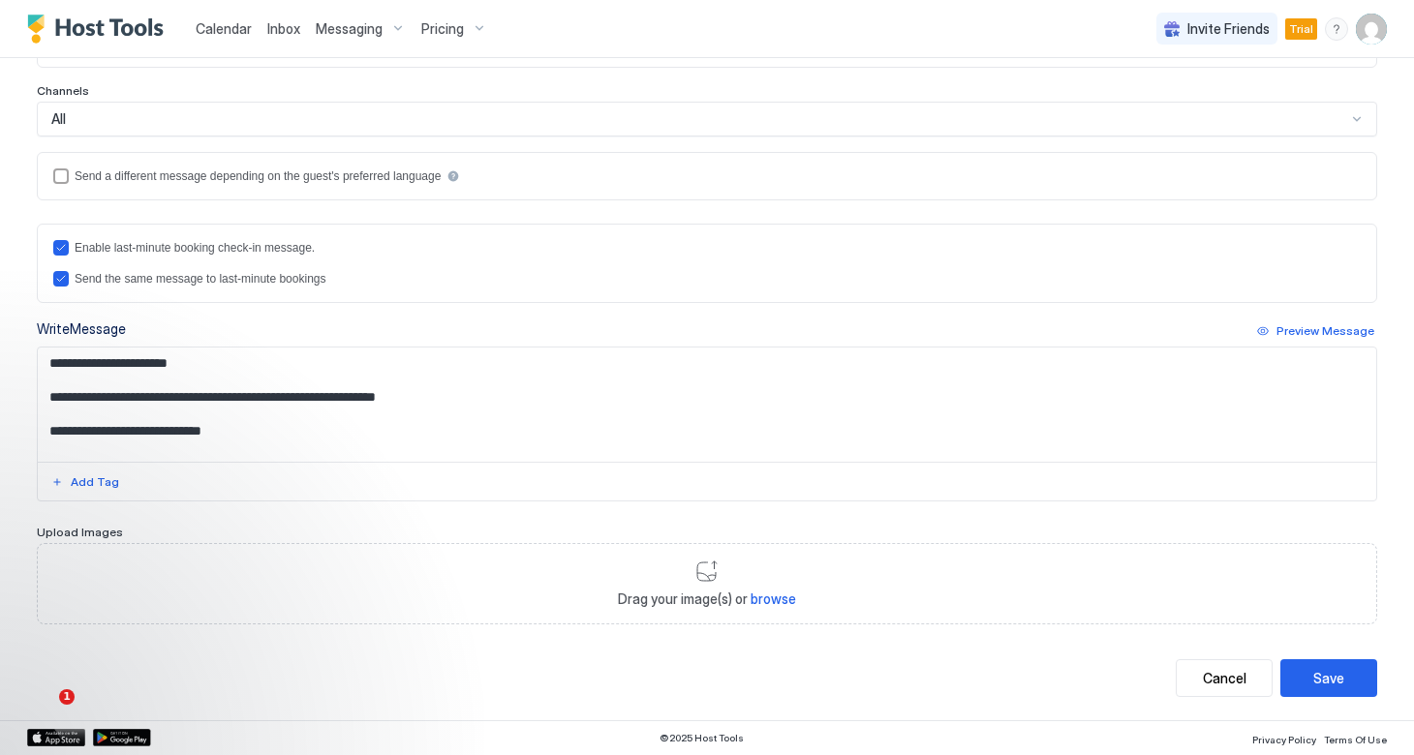
scroll to position [417, 0]
click at [1323, 676] on div "Save" at bounding box center [1328, 679] width 31 height 20
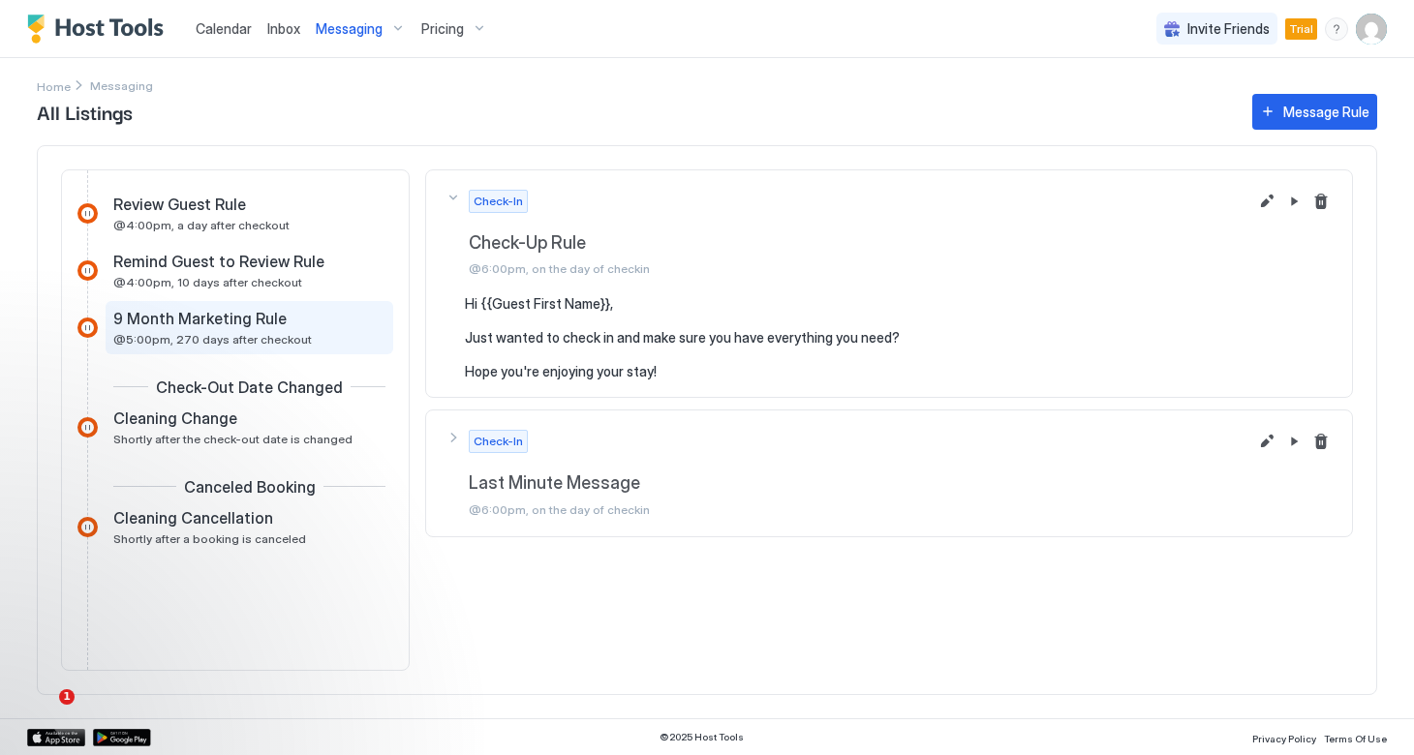
scroll to position [811, 0]
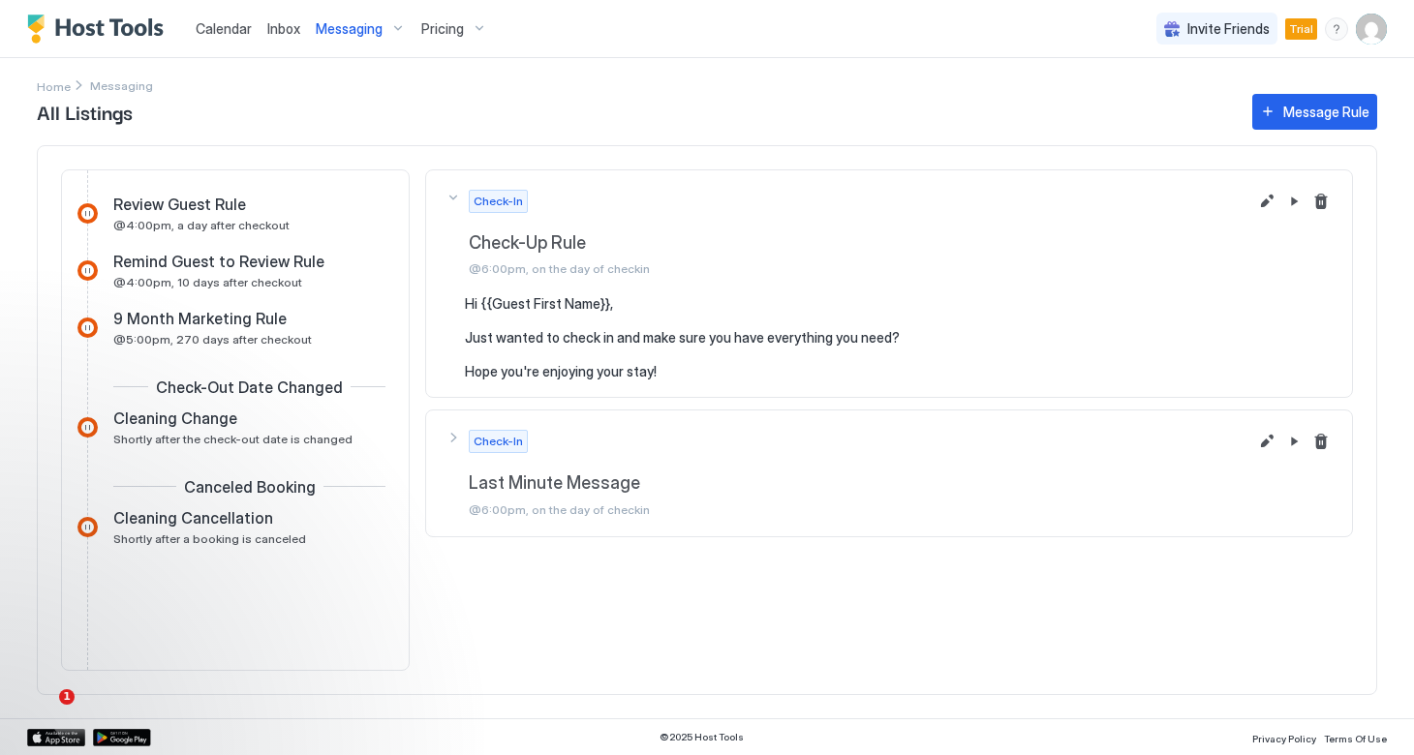
click at [457, 21] on span "Pricing" at bounding box center [442, 28] width 43 height 17
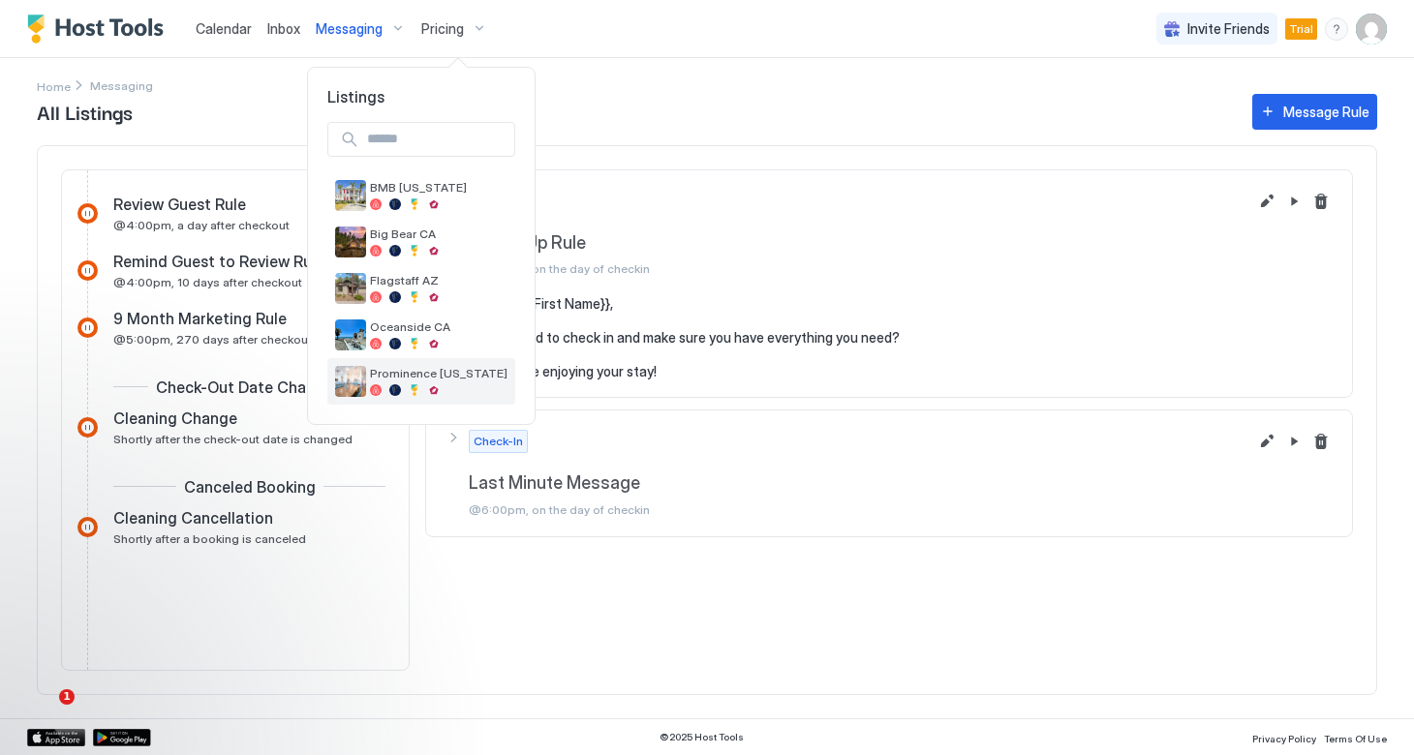
click at [421, 380] on span "Prominence [US_STATE]" at bounding box center [438, 373] width 137 height 15
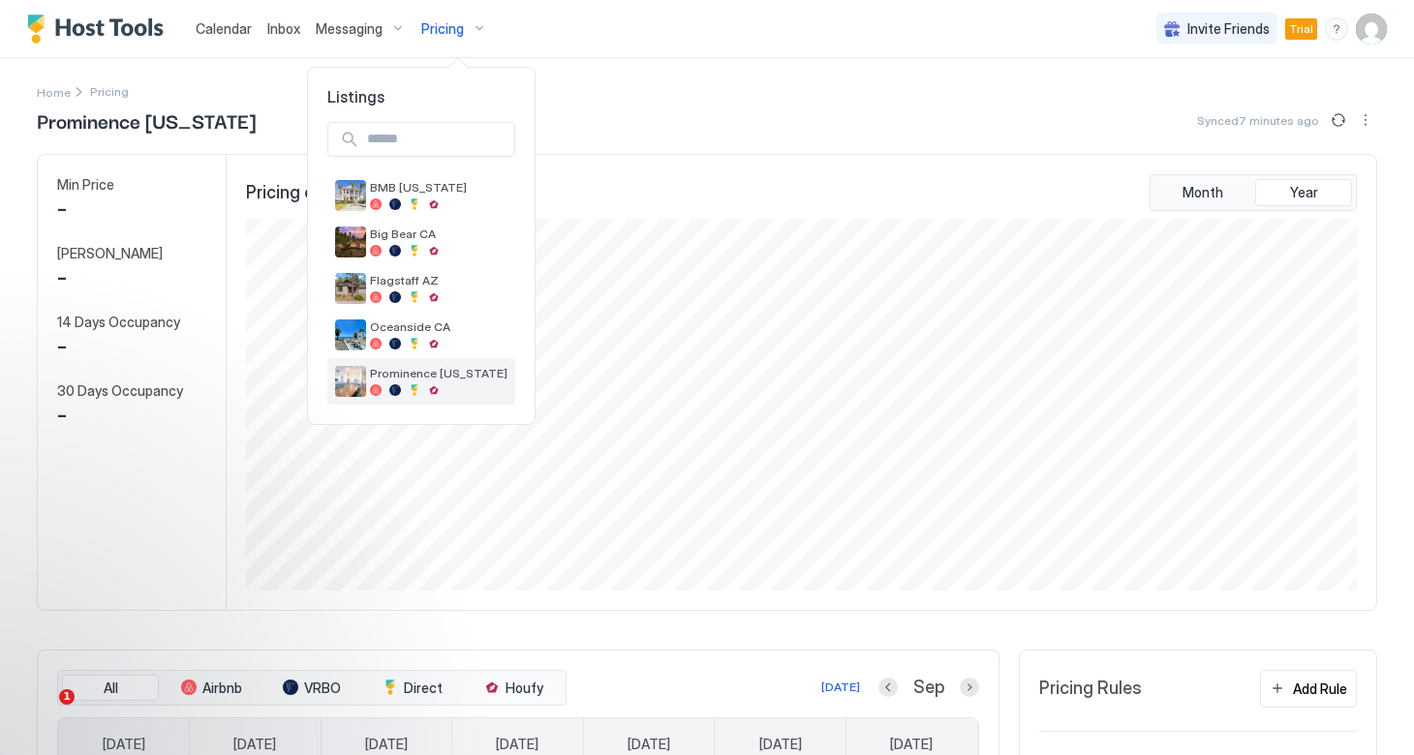
scroll to position [372, 1114]
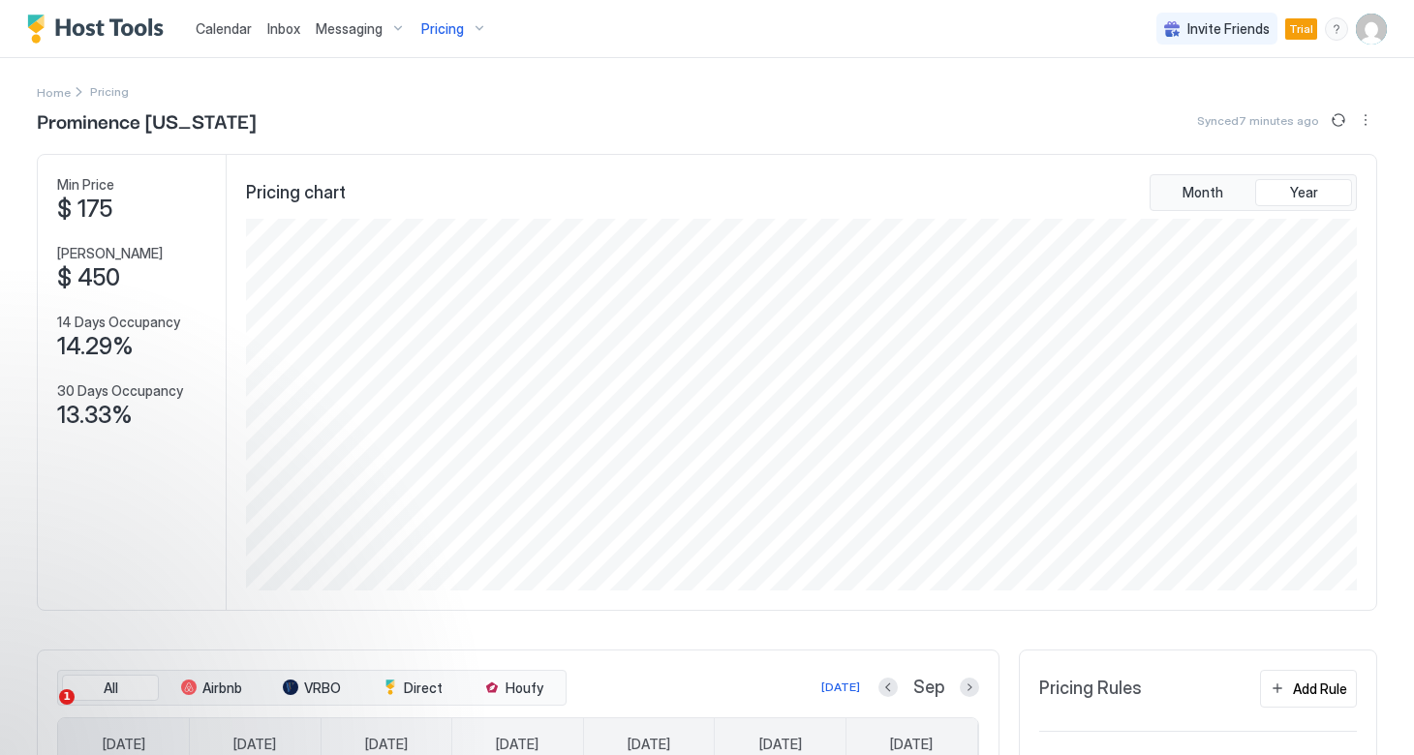
click at [367, 30] on span "Messaging" at bounding box center [349, 28] width 67 height 17
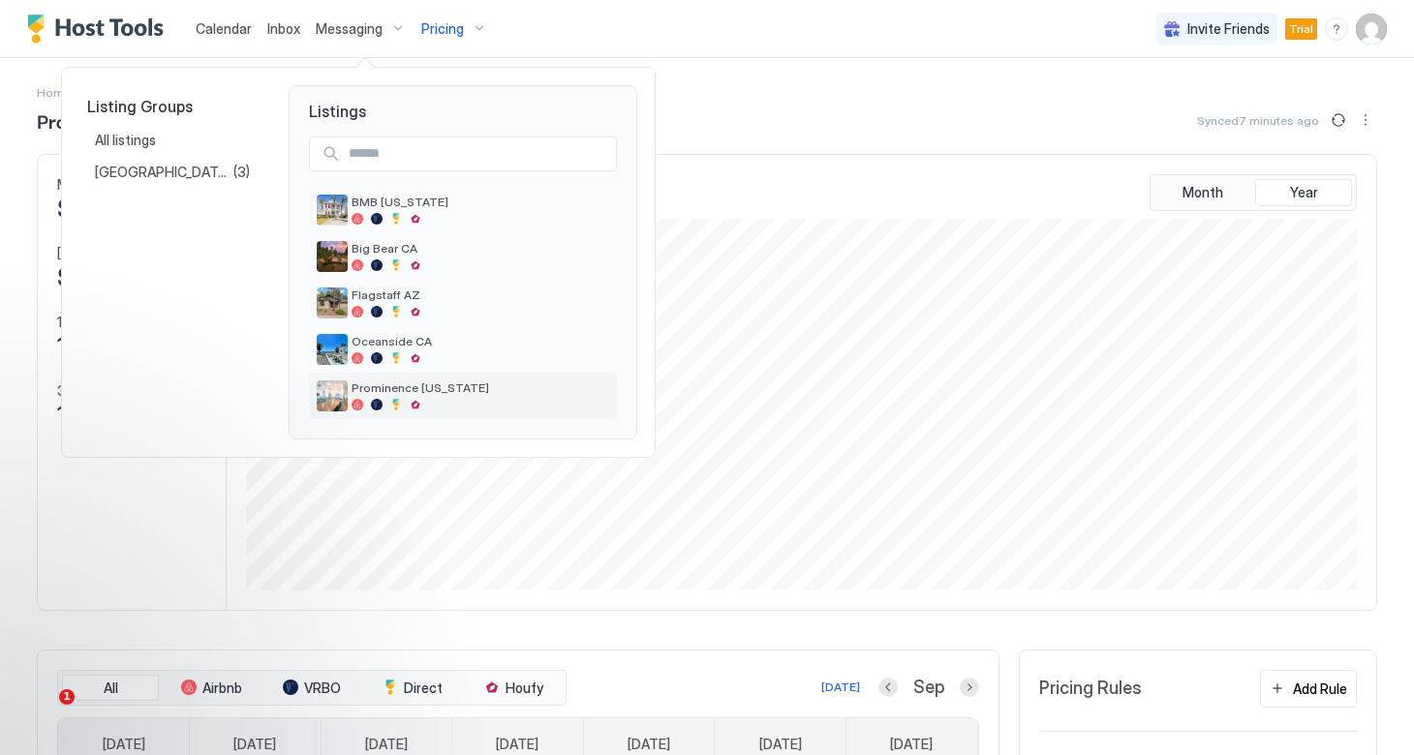
click at [407, 406] on div at bounding box center [480, 405] width 258 height 12
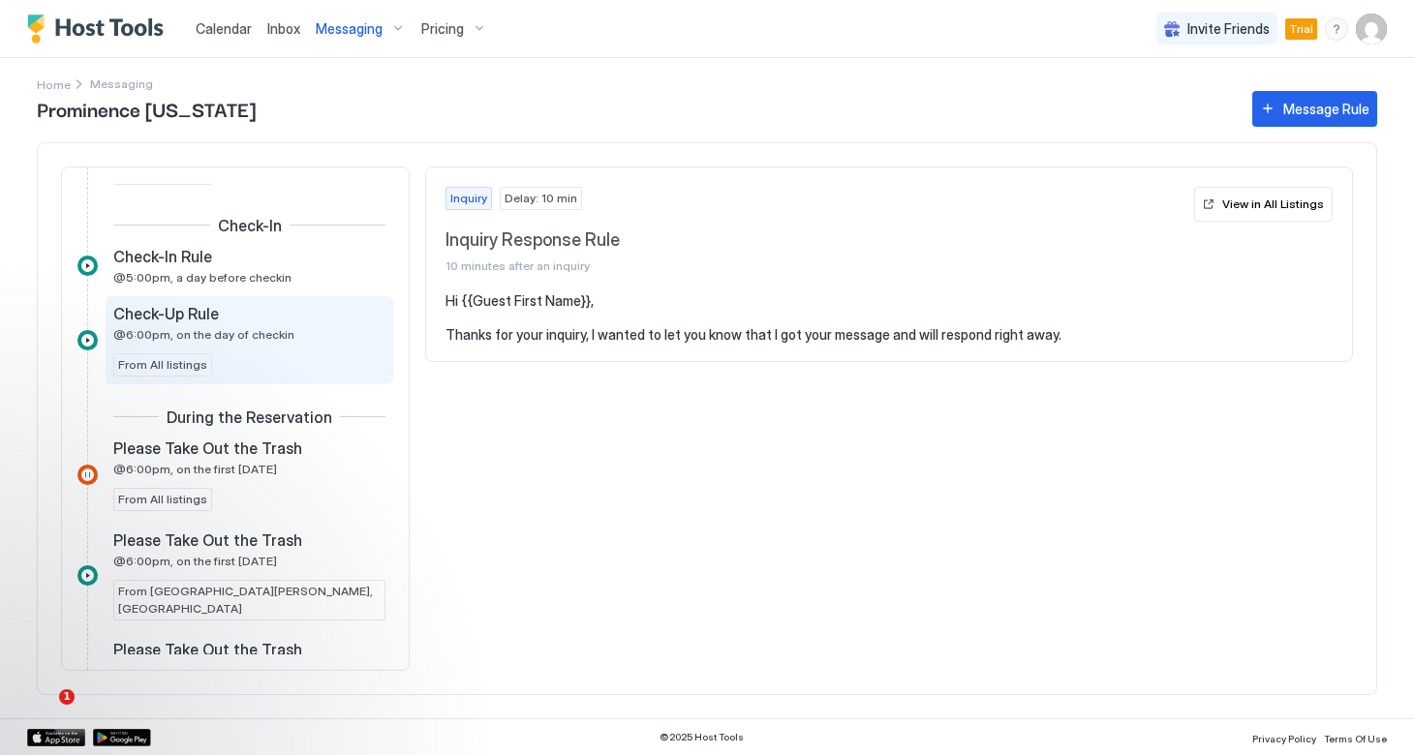
scroll to position [617, 0]
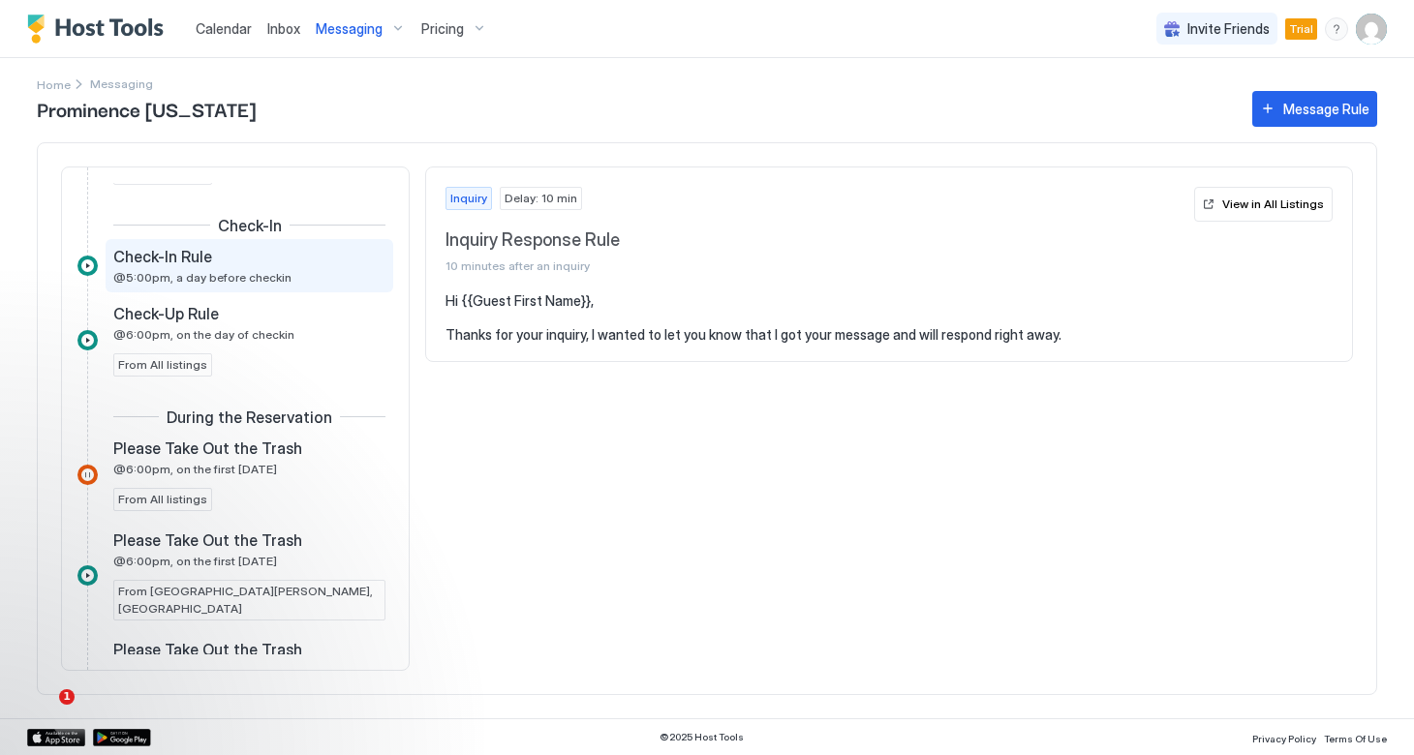
click at [240, 272] on span "@5:00pm, a day before checkin" at bounding box center [202, 277] width 178 height 15
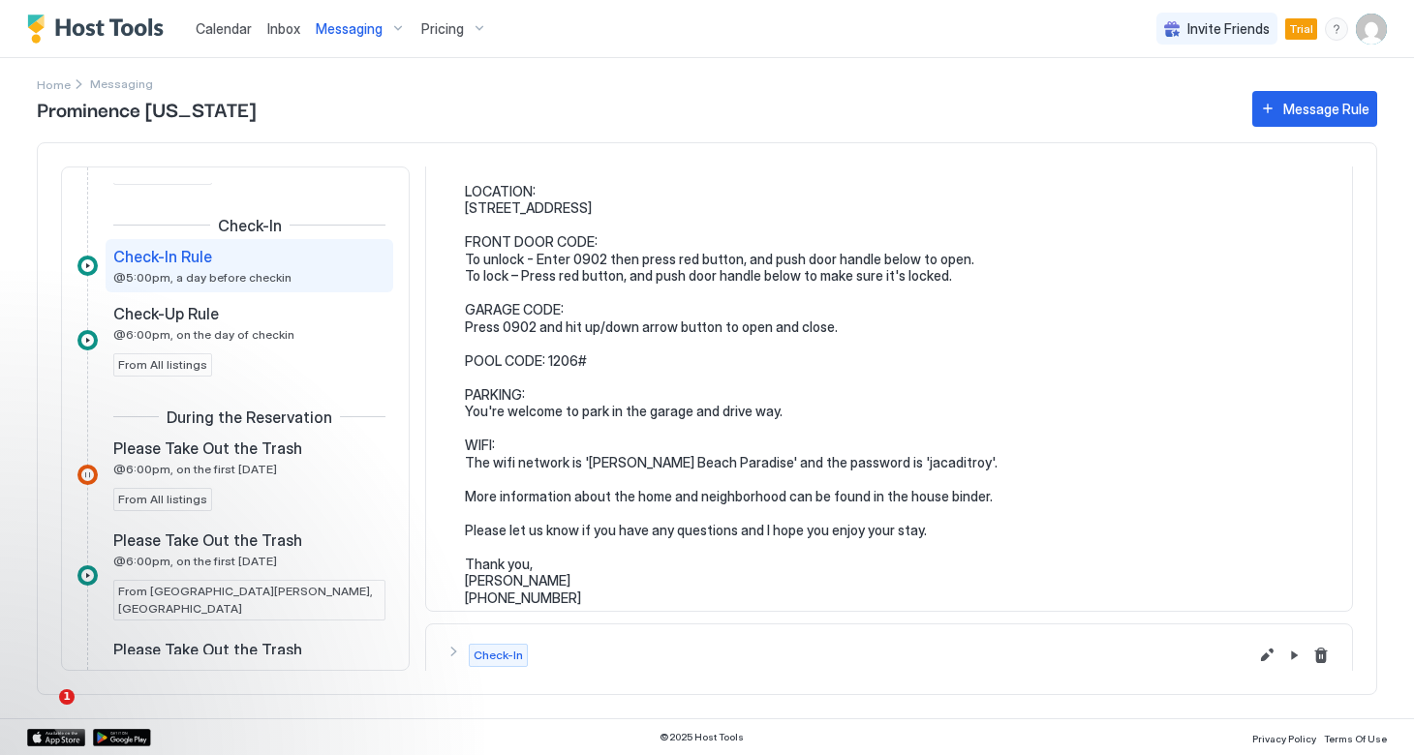
scroll to position [196, 0]
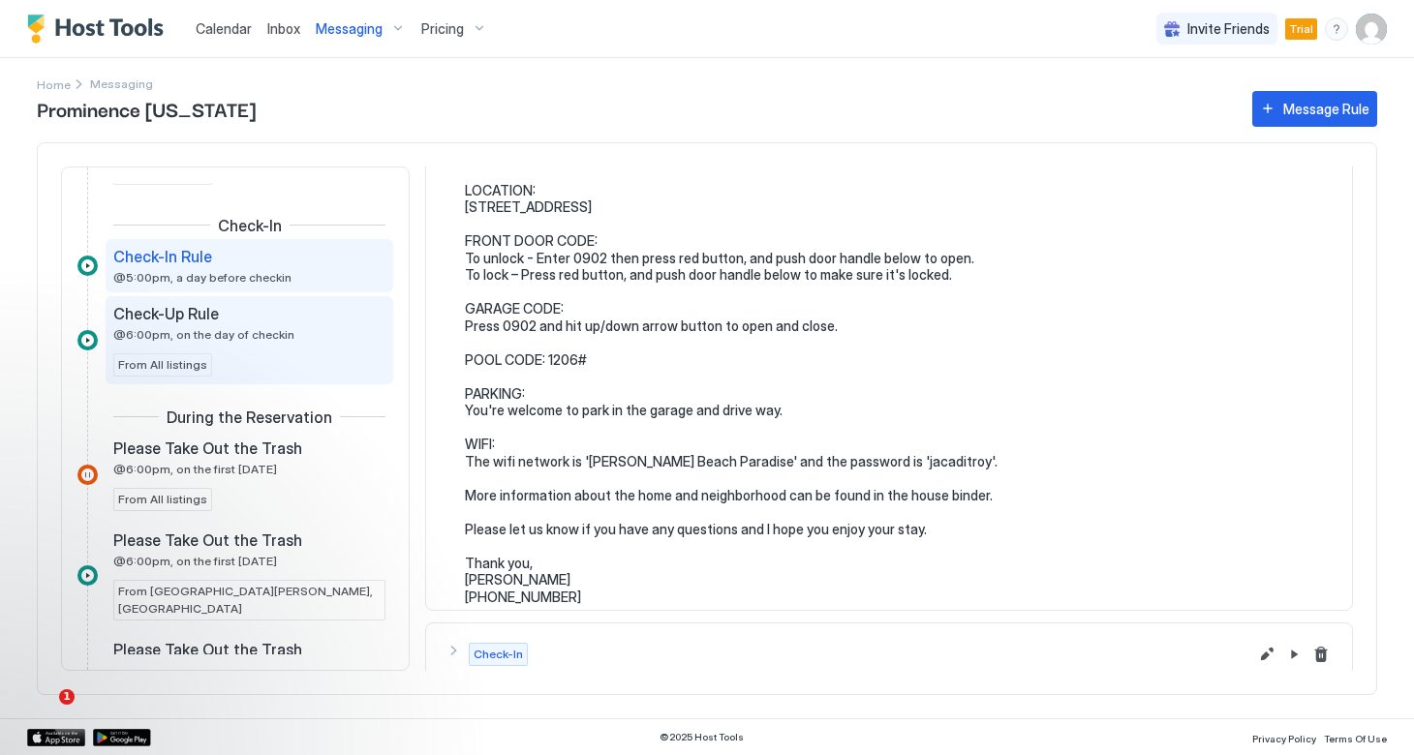
click at [272, 356] on div "Check-Up Rule @6:00pm, on the day of checkin From All listings" at bounding box center [249, 340] width 272 height 73
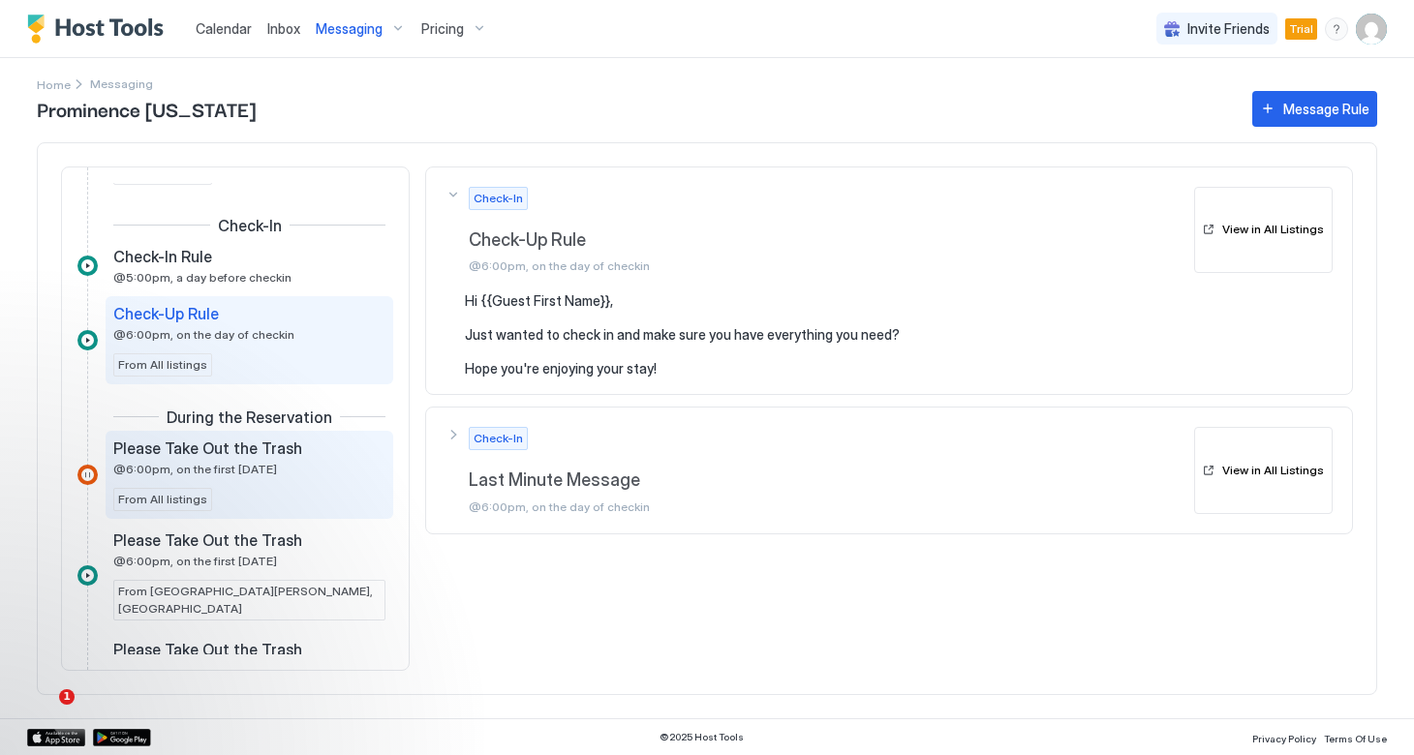
click at [232, 465] on span "@6:00pm, on the first [DATE]" at bounding box center [195, 469] width 164 height 15
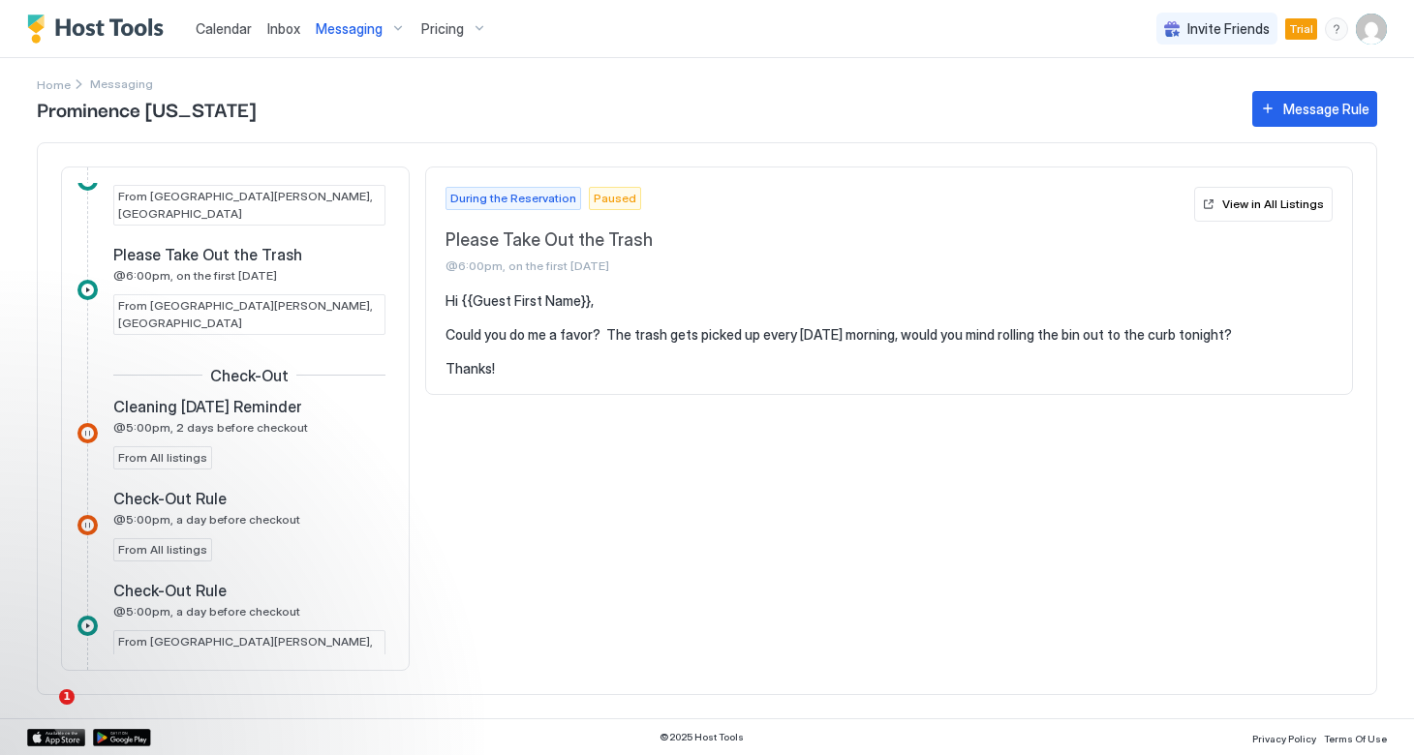
scroll to position [1020, 0]
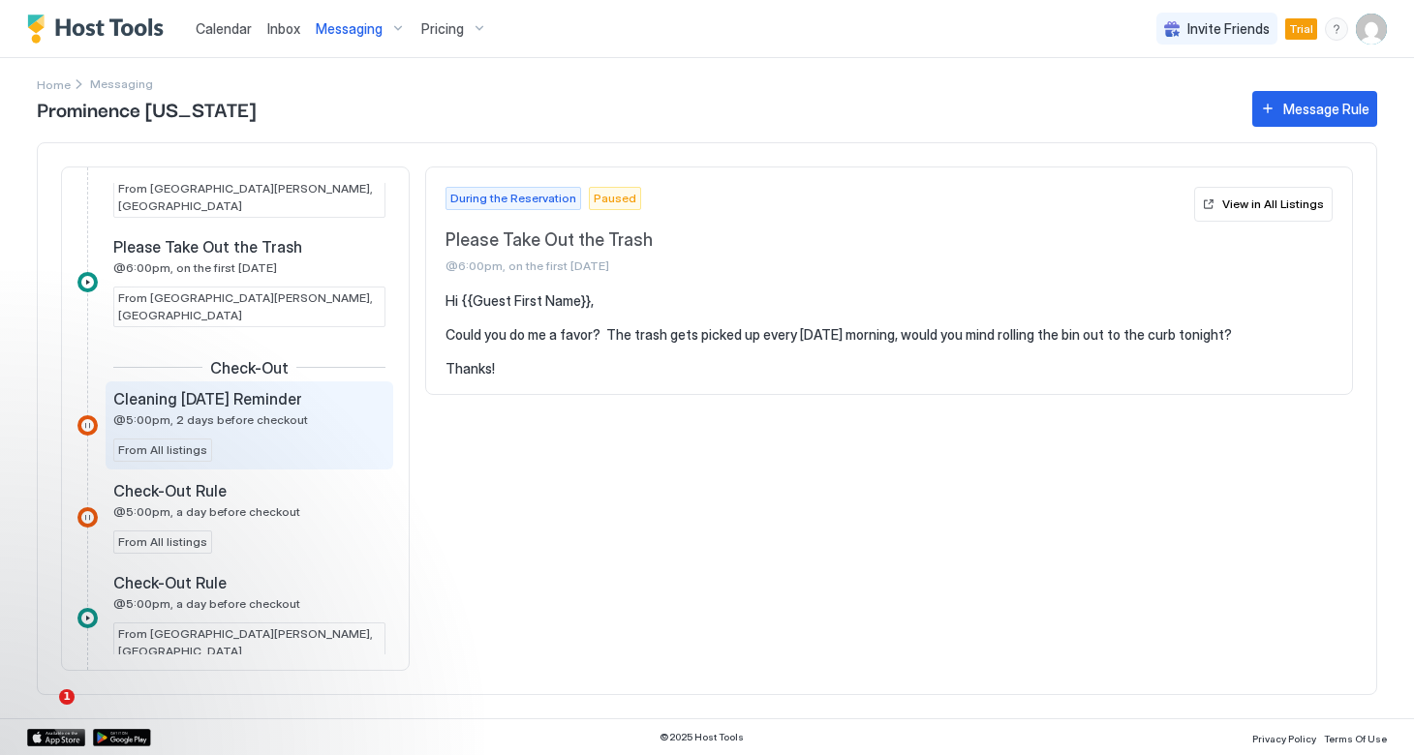
click at [237, 412] on span "@5:00pm, 2 days before checkout" at bounding box center [210, 419] width 195 height 15
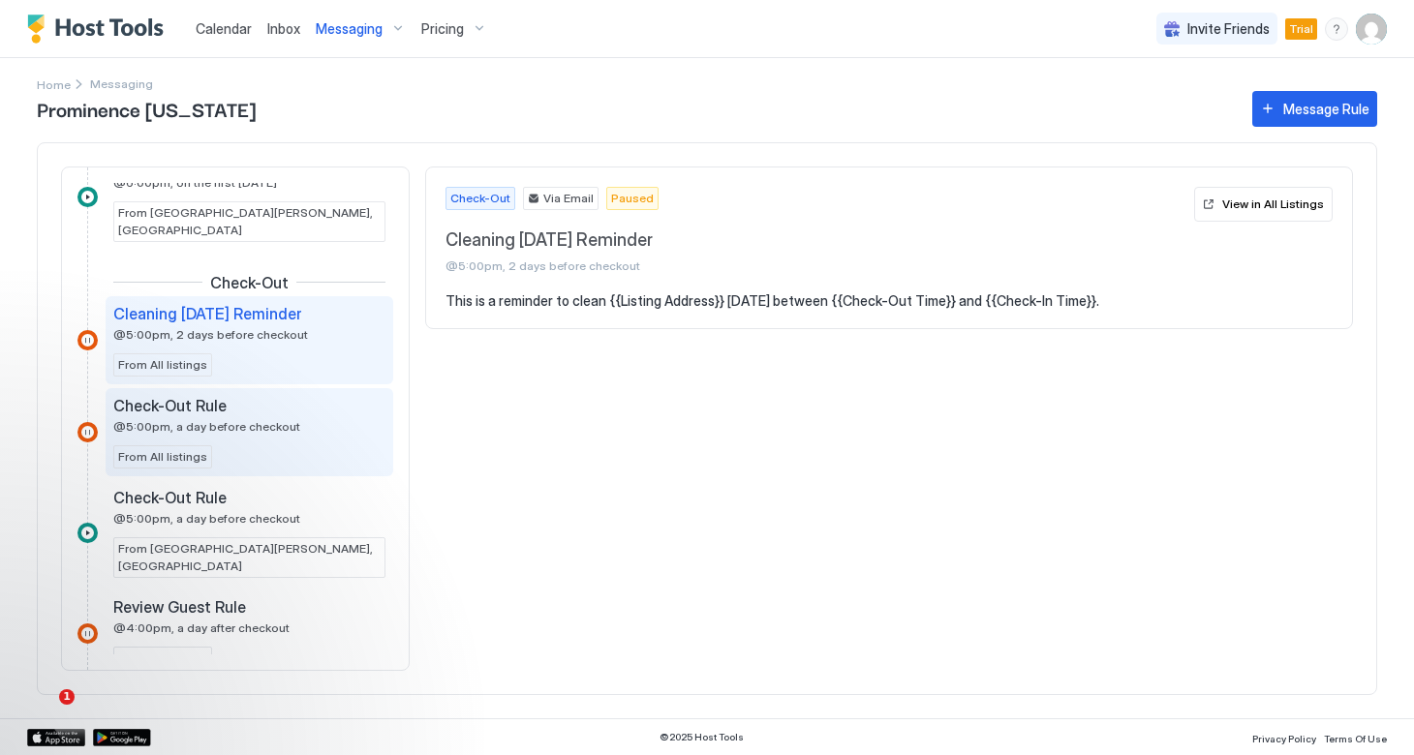
scroll to position [1111, 0]
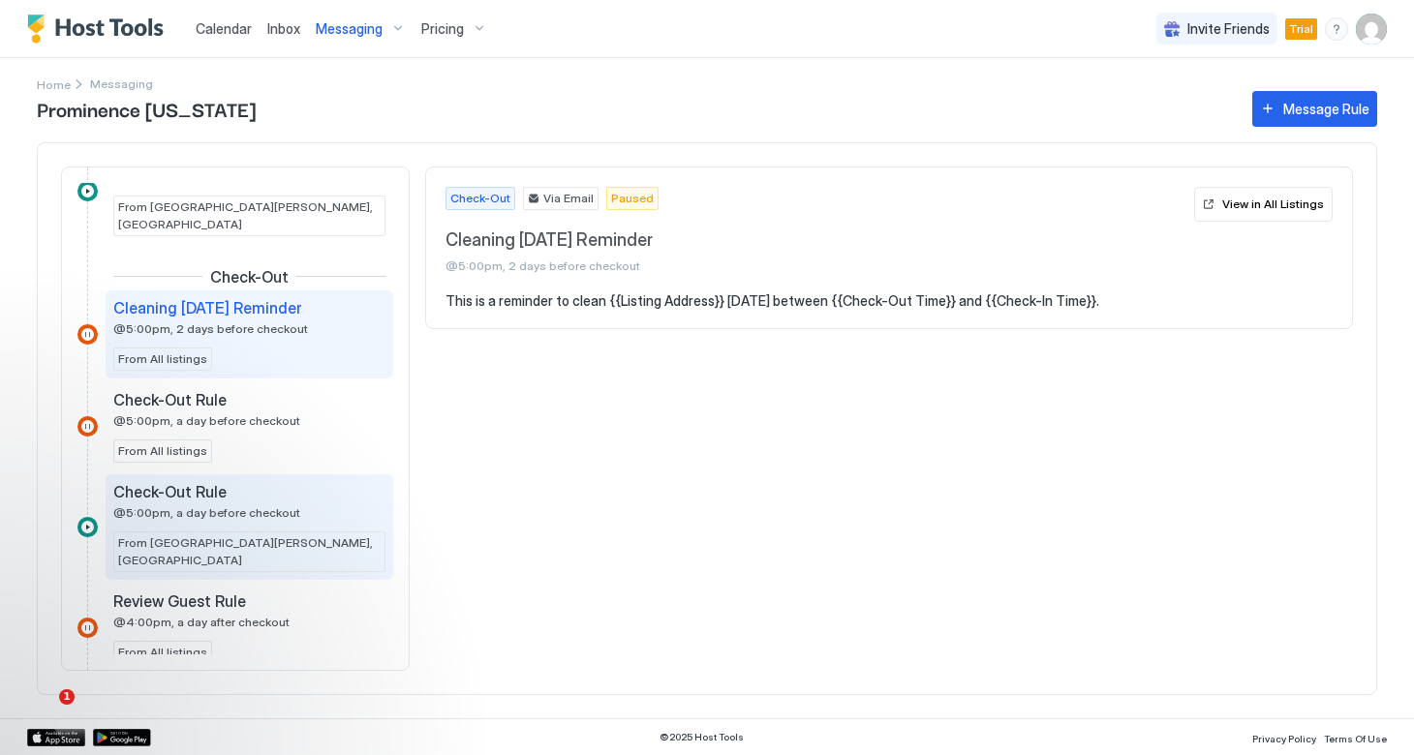
click at [218, 482] on span "Check-Out Rule" at bounding box center [169, 491] width 113 height 19
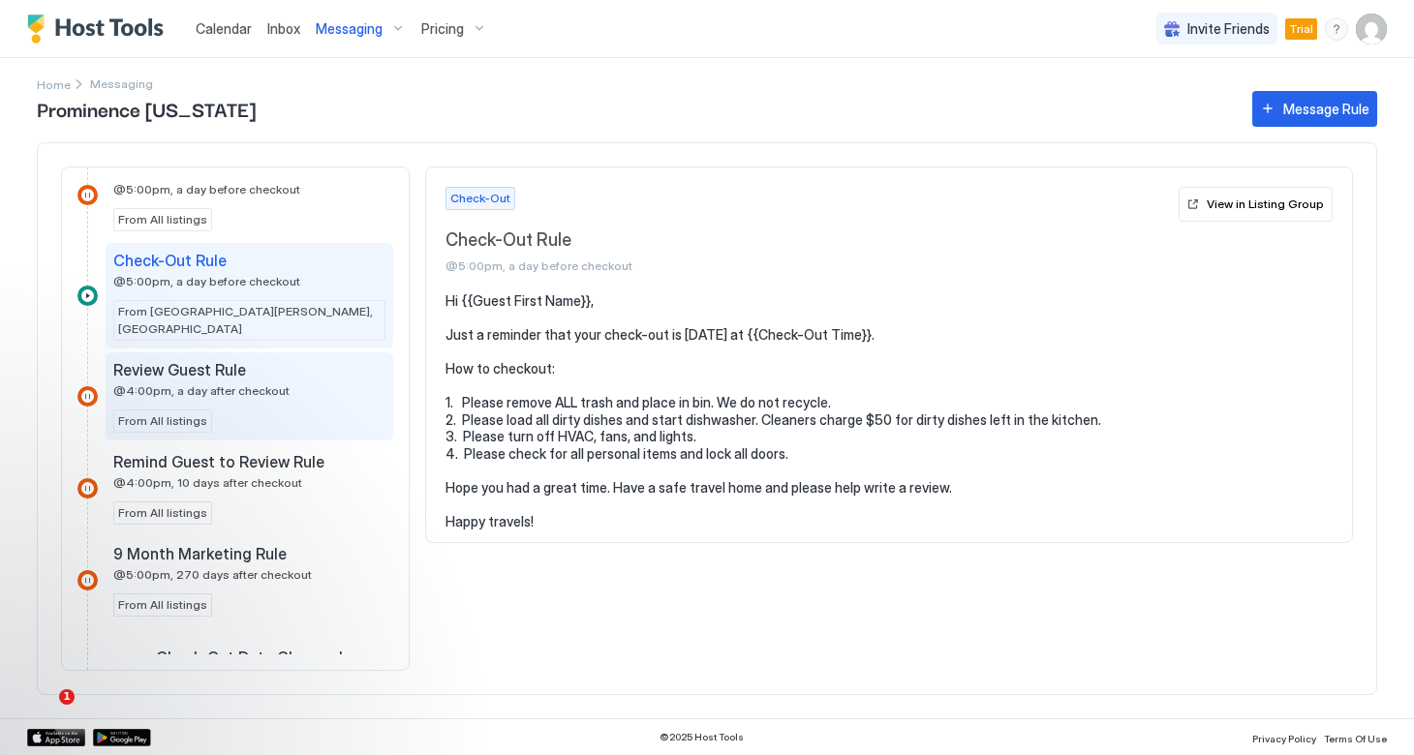
scroll to position [1343, 0]
click at [227, 361] on div "Review Guest Rule @4:00pm, a day after checkout From All listings" at bounding box center [249, 395] width 272 height 73
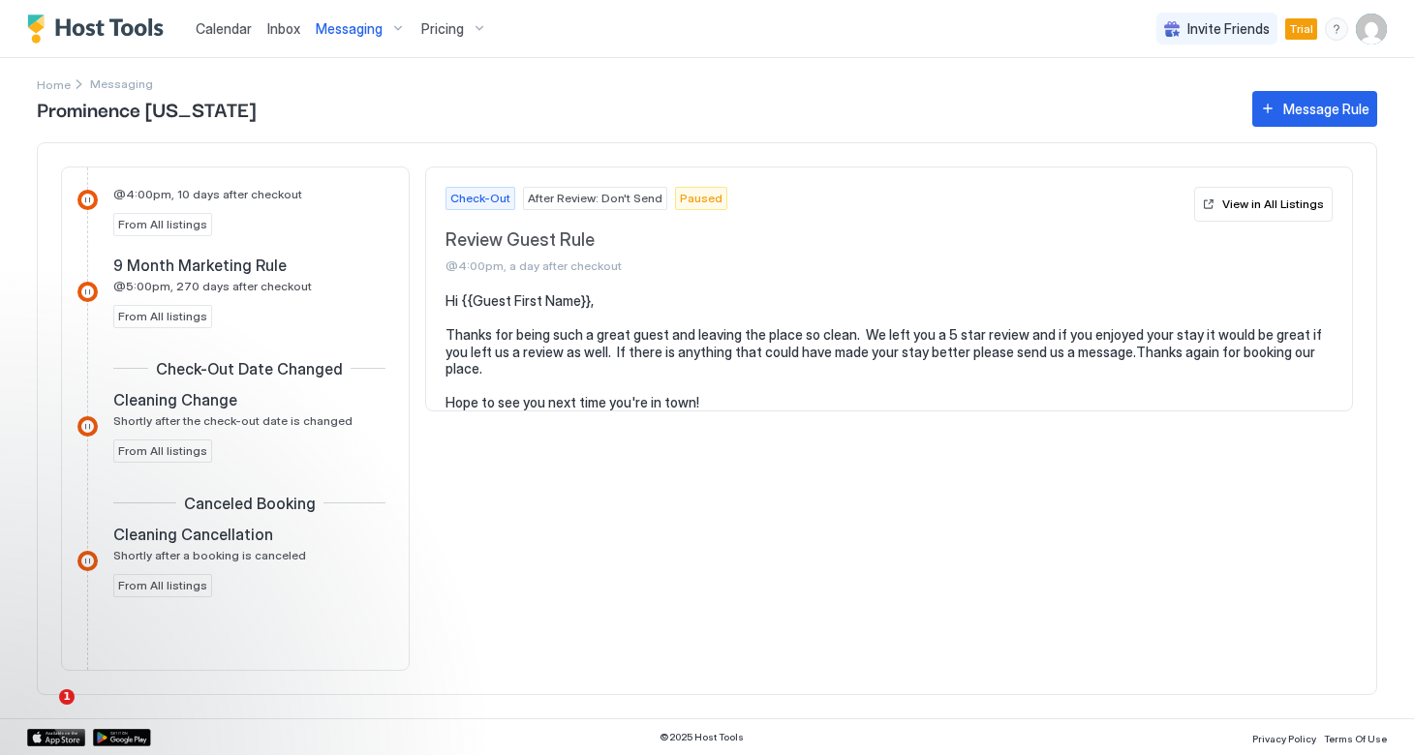
scroll to position [1629, 0]
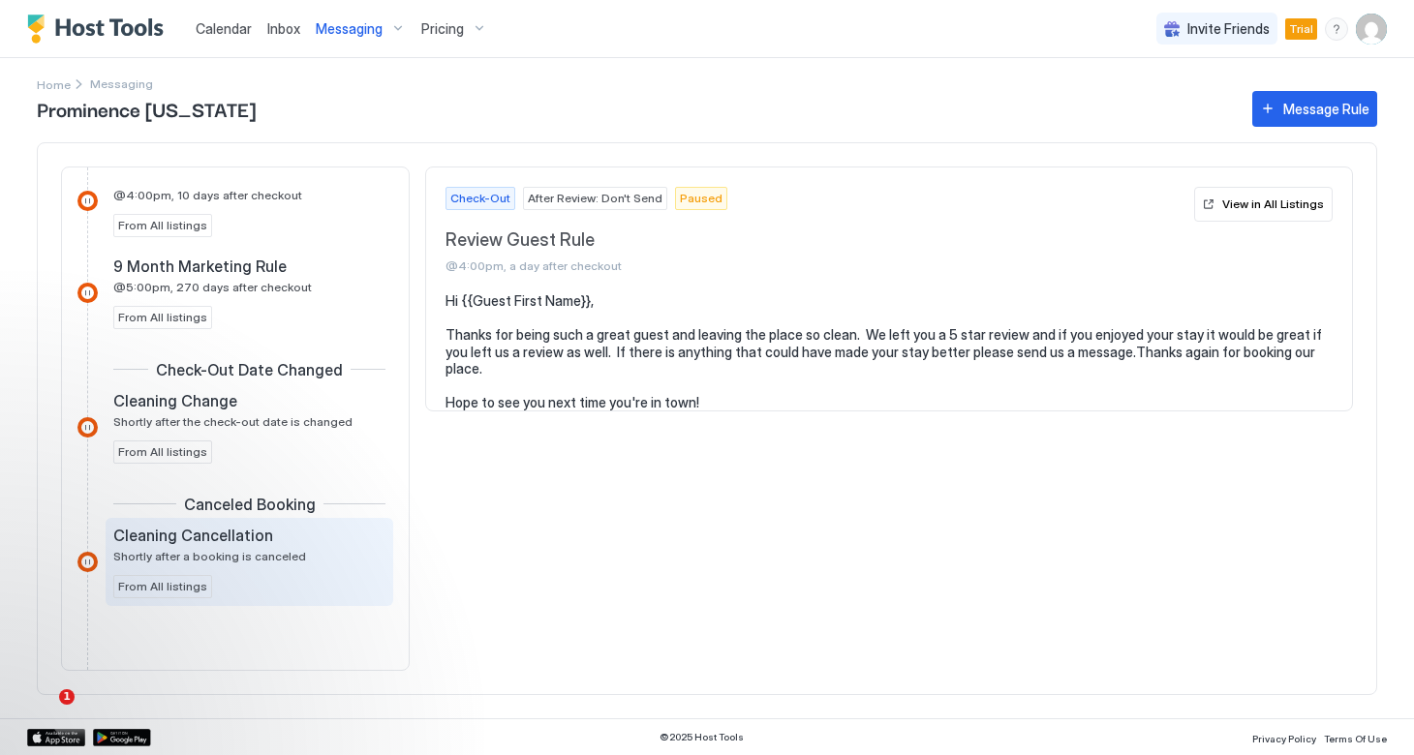
click at [219, 526] on div "Cleaning Cancellation Shortly after a booking is canceled From All listings" at bounding box center [249, 562] width 272 height 73
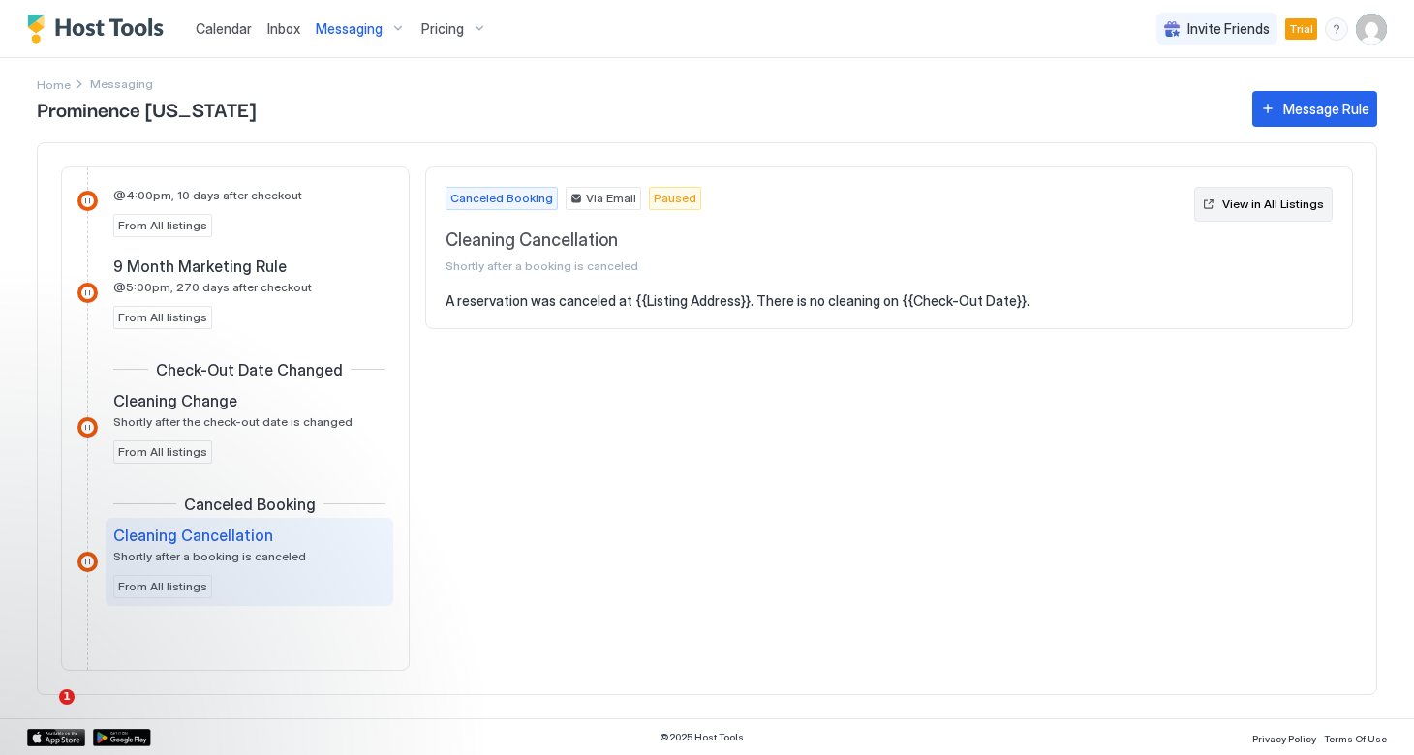
click at [1234, 207] on div "View in All Listings" at bounding box center [1273, 204] width 102 height 17
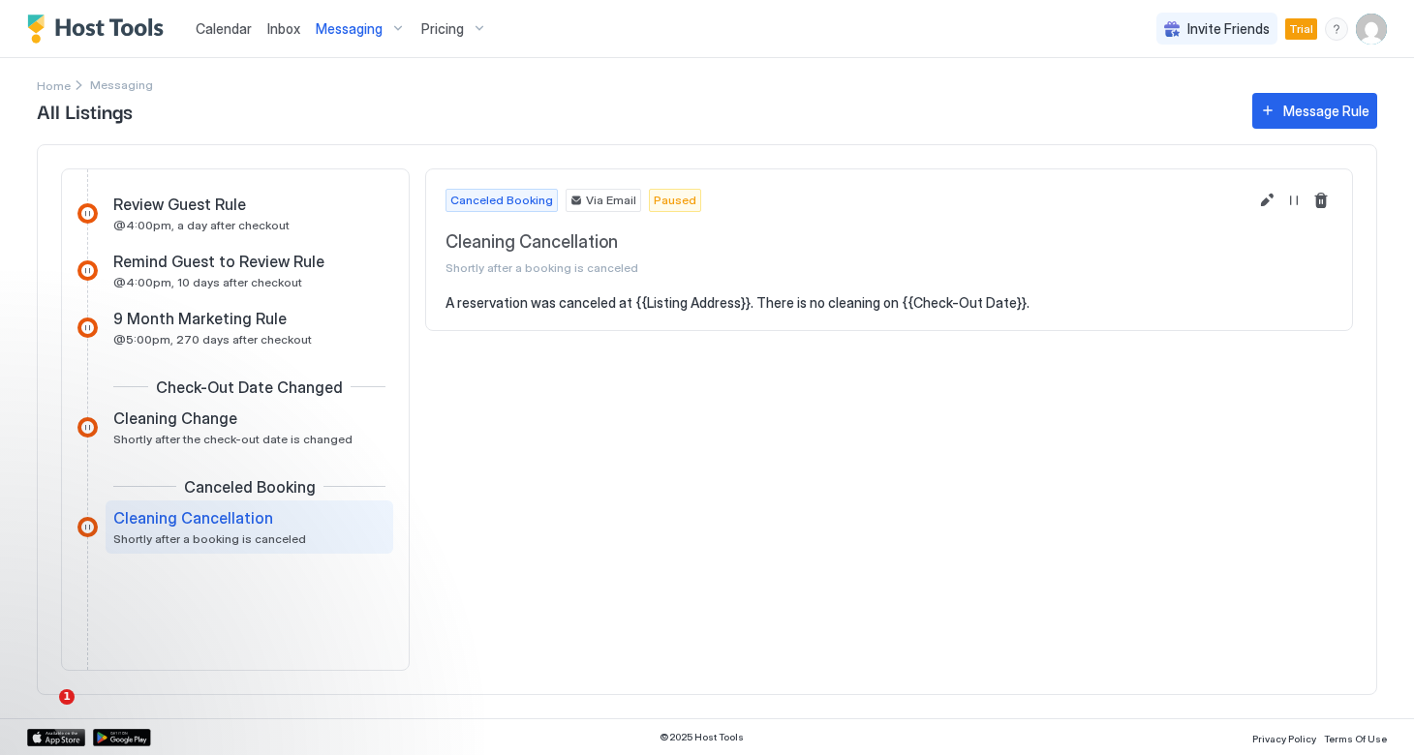
scroll to position [811, 0]
click at [1259, 200] on button "Edit message rule" at bounding box center [1266, 201] width 23 height 23
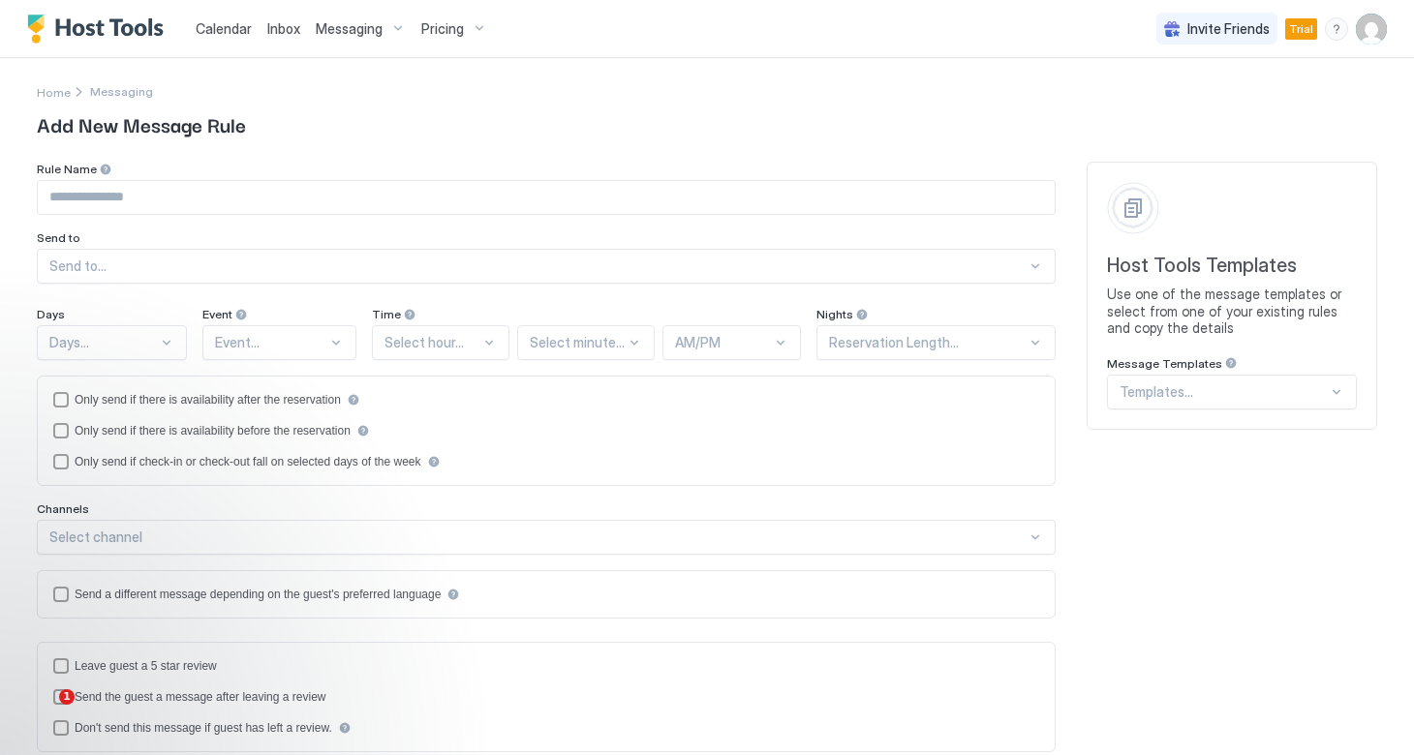
type input "**********"
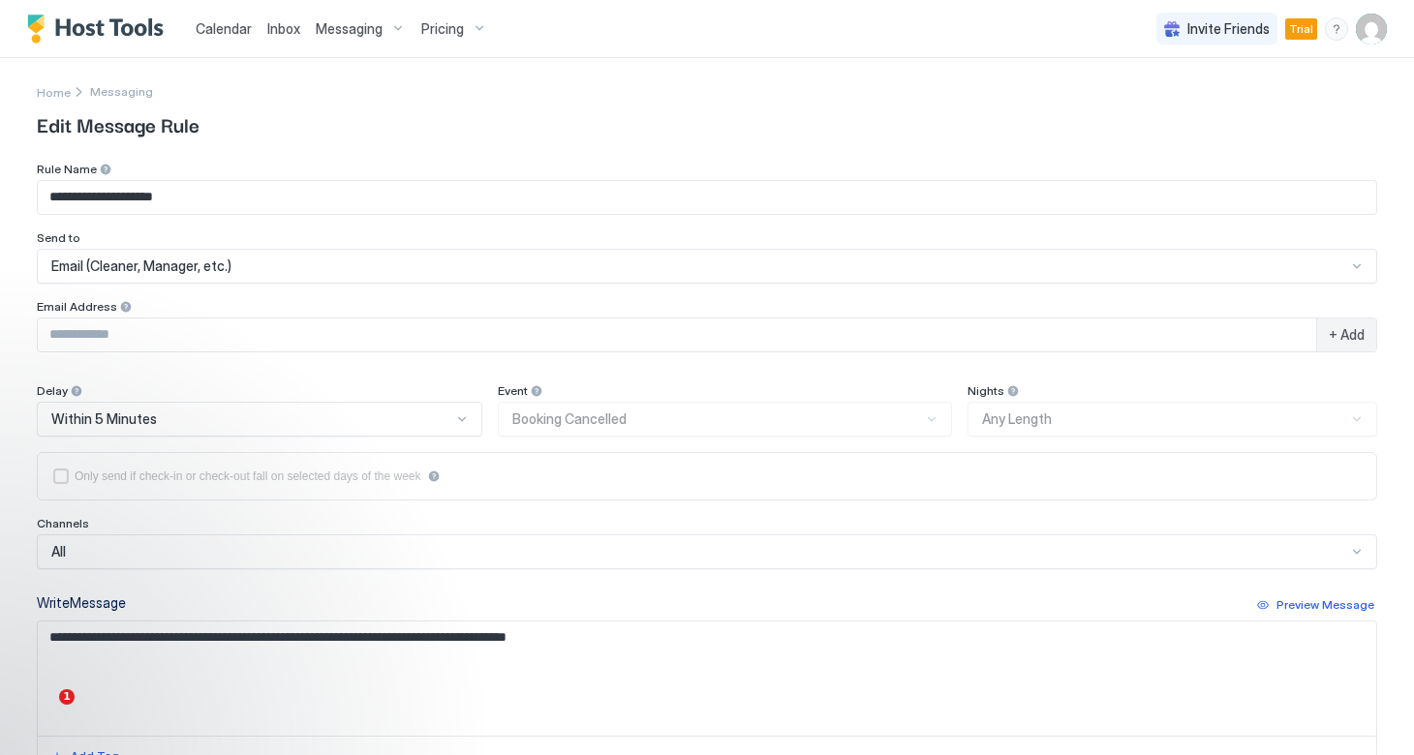
click at [837, 249] on div "Email (Cleaner, Manager, etc.)" at bounding box center [707, 266] width 1340 height 35
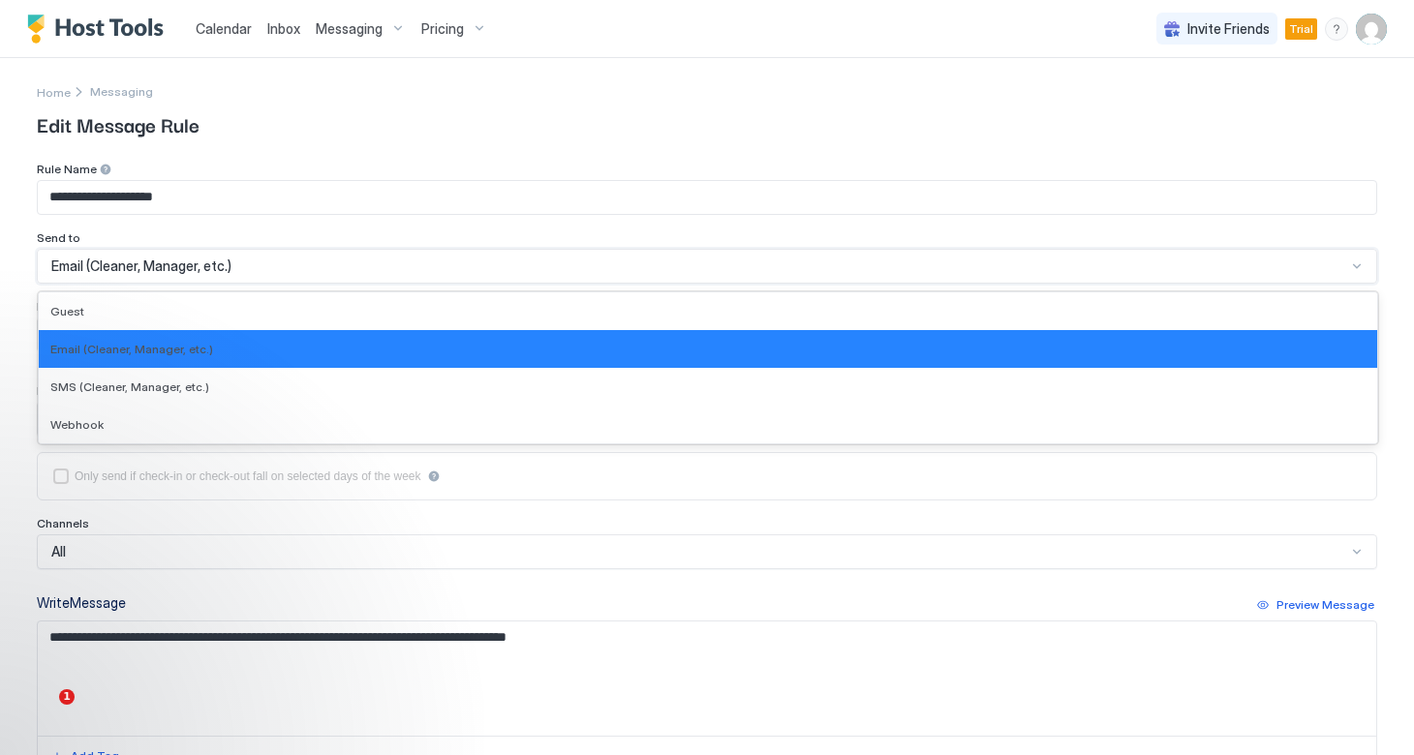
click at [842, 117] on span "Edit Message Rule" at bounding box center [707, 123] width 1340 height 29
click at [650, 259] on div "Email (Cleaner, Manager, etc.)" at bounding box center [698, 266] width 1294 height 17
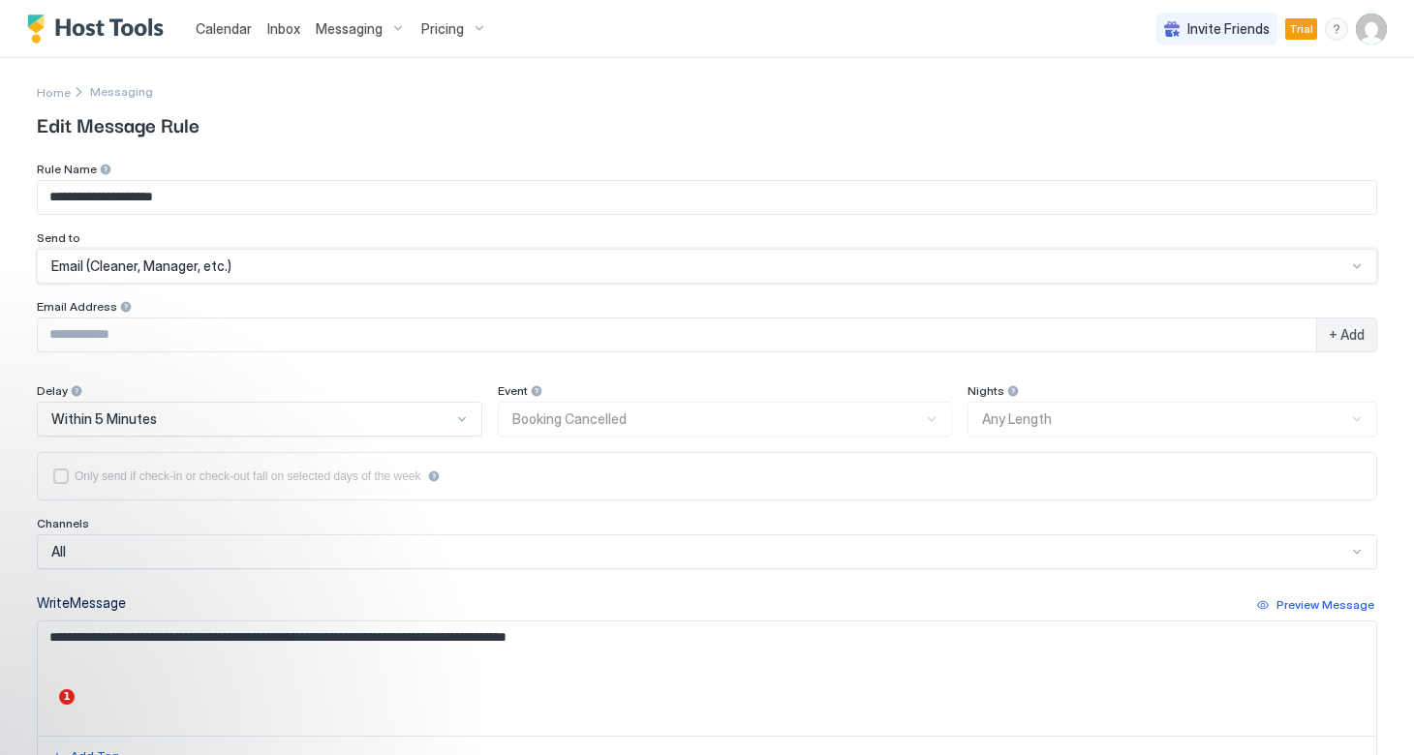
click at [1112, 267] on div "Email (Cleaner, Manager, etc.)" at bounding box center [698, 266] width 1294 height 17
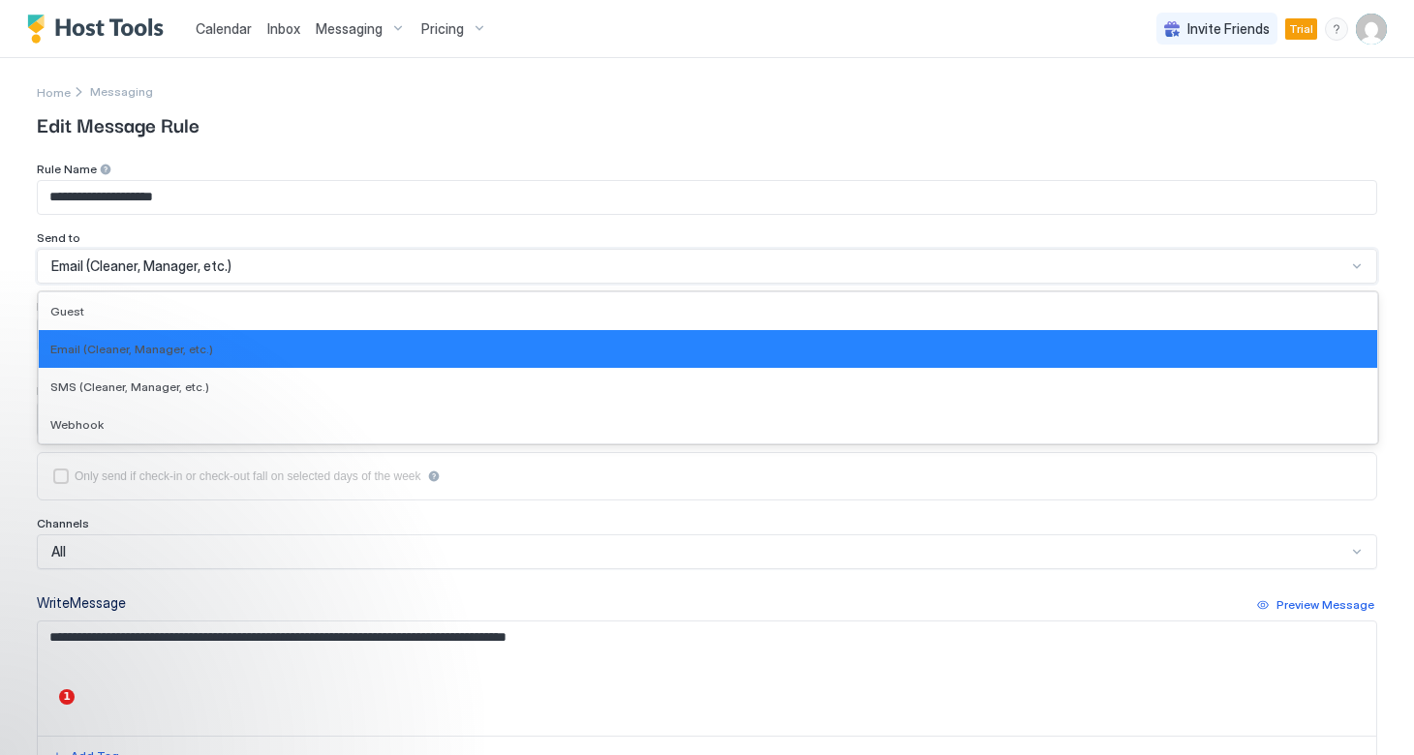
click at [1112, 267] on div "Email (Cleaner, Manager, etc.)" at bounding box center [698, 266] width 1294 height 17
click at [1137, 174] on div "Rule Name" at bounding box center [707, 171] width 1340 height 18
click at [1360, 267] on div at bounding box center [1356, 266] width 15 height 15
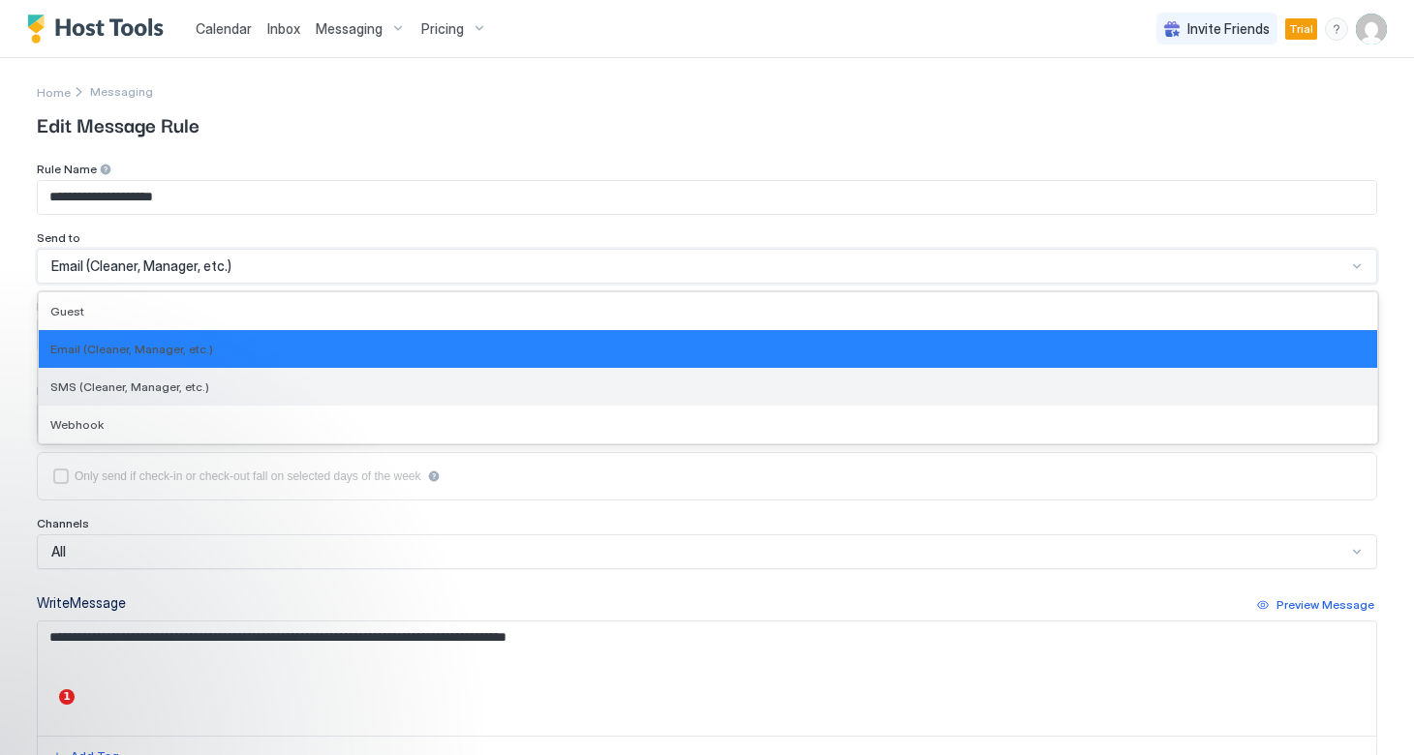
click at [746, 401] on div "SMS (Cleaner, Manager, etc.)" at bounding box center [708, 387] width 1338 height 38
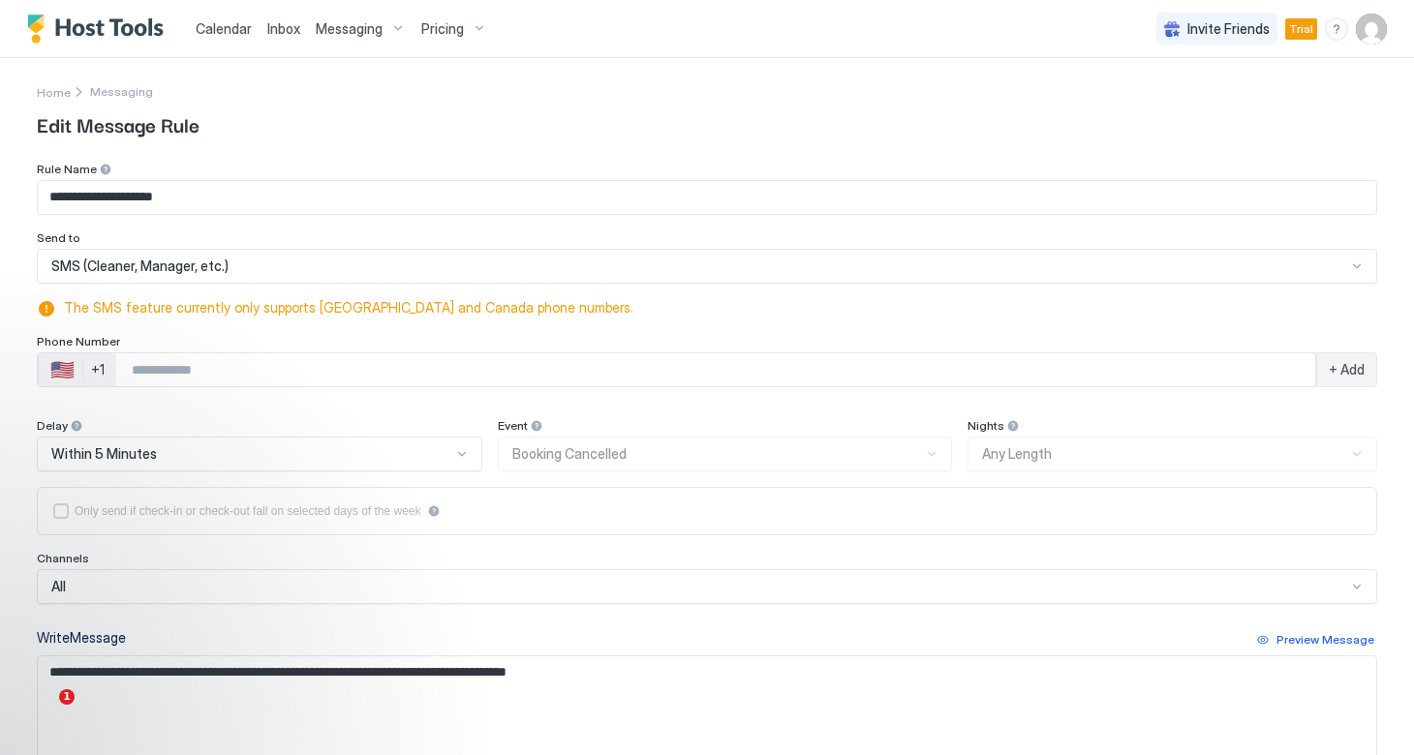
click at [426, 139] on div "**********" at bounding box center [707, 543] width 1340 height 971
click at [374, 37] on div "Messaging" at bounding box center [361, 29] width 106 height 33
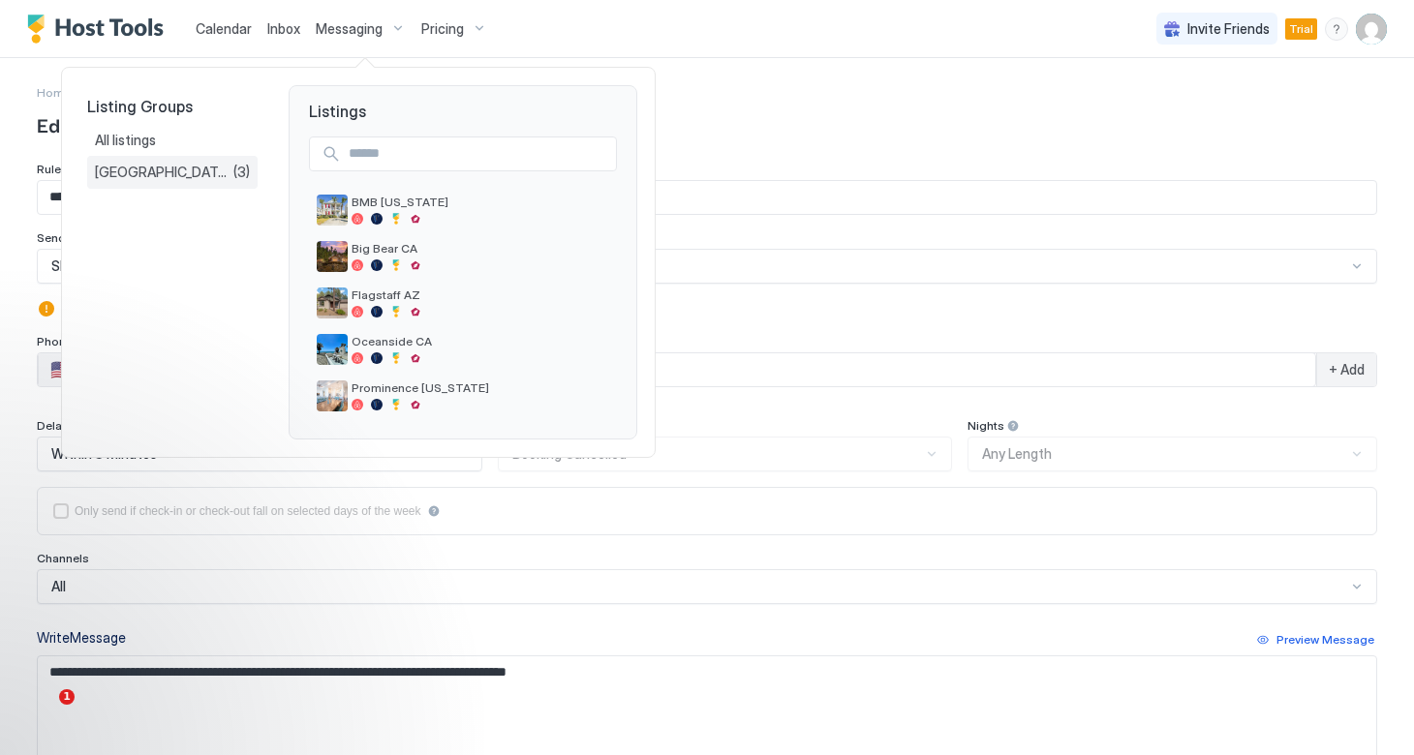
click at [201, 178] on span "[GEOGRAPHIC_DATA][PERSON_NAME], [GEOGRAPHIC_DATA]" at bounding box center [164, 172] width 138 height 17
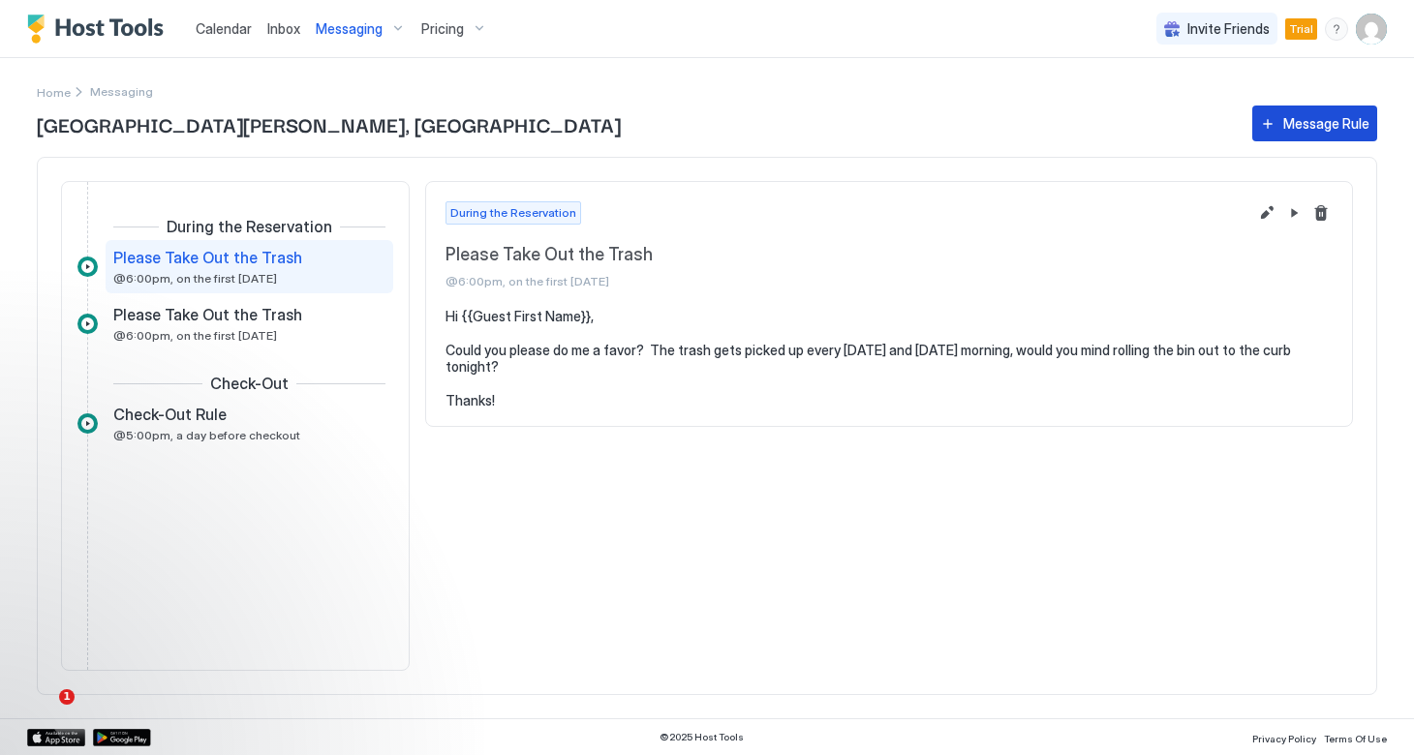
click at [1314, 128] on div "Message Rule" at bounding box center [1326, 123] width 86 height 20
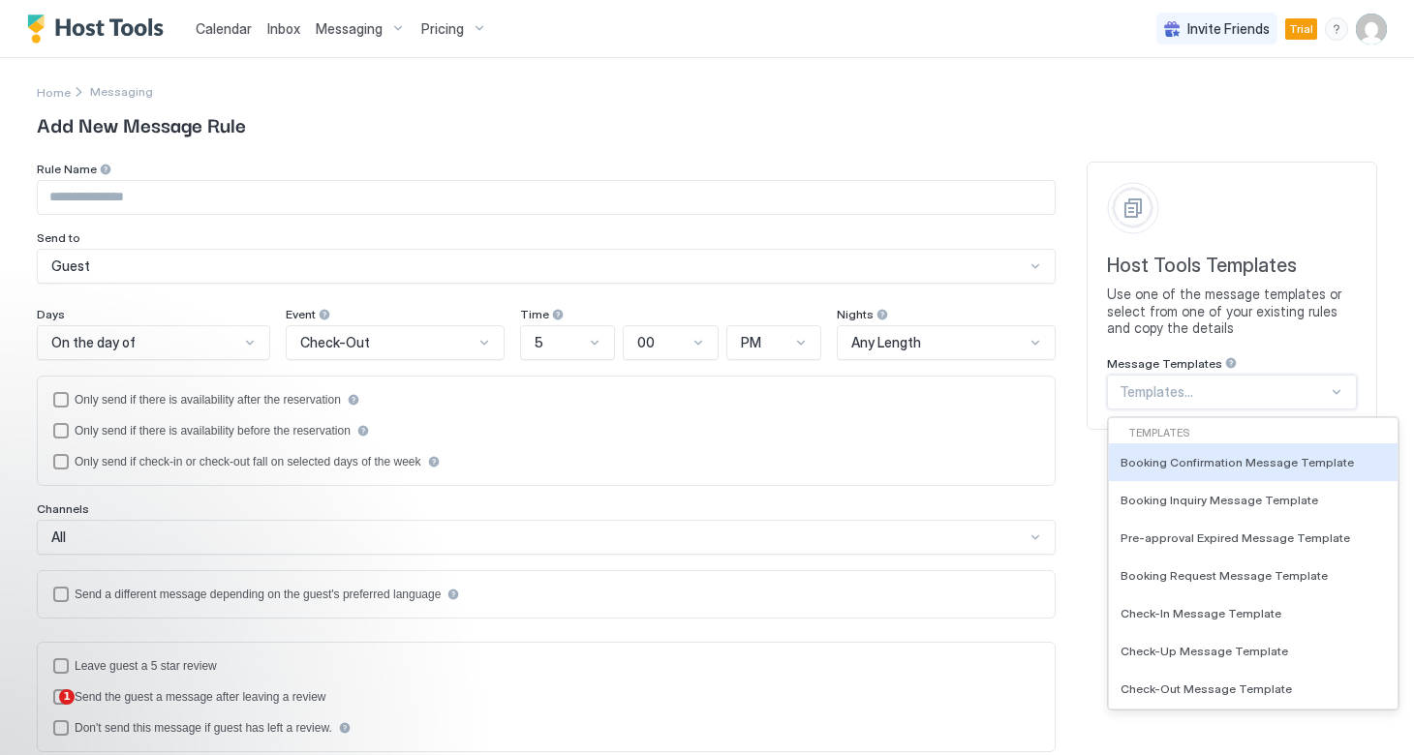
click at [1156, 387] on div "Templates..." at bounding box center [1223, 391] width 208 height 17
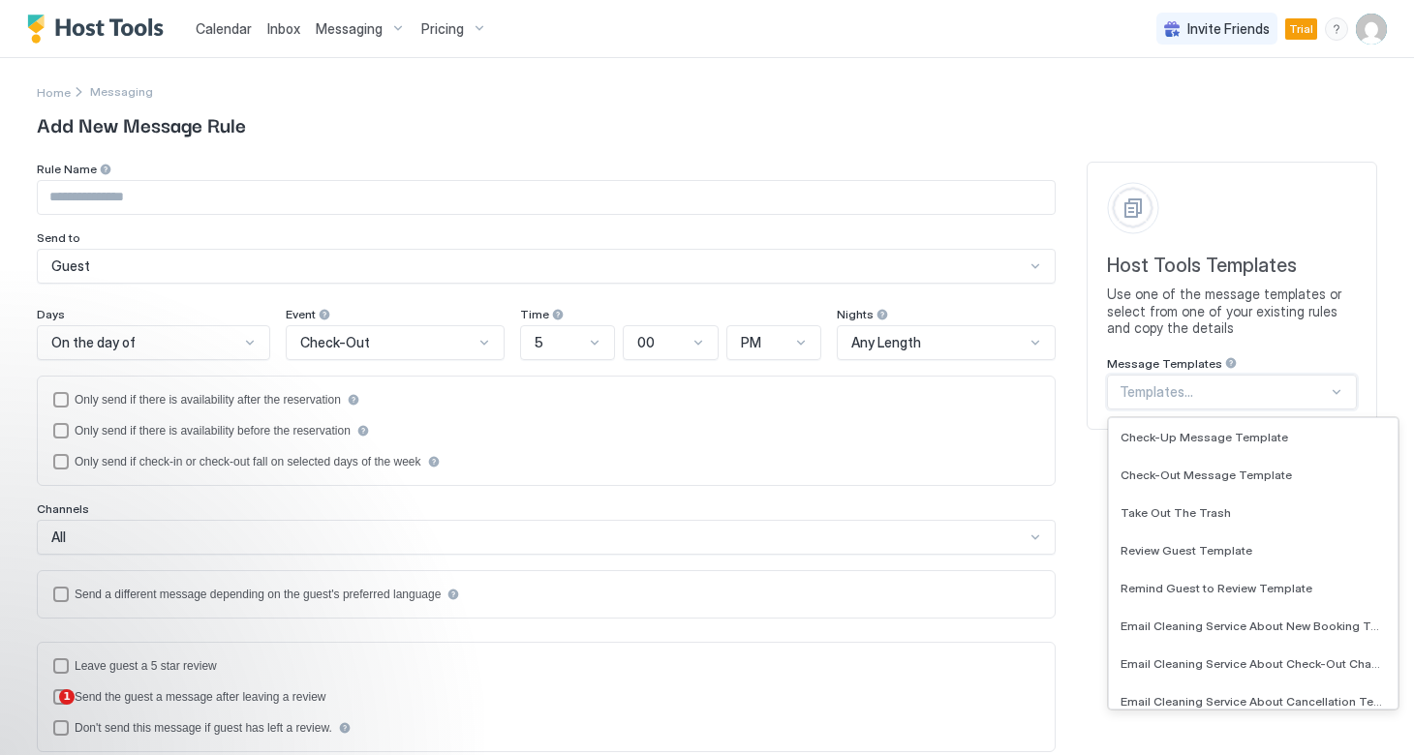
scroll to position [216, 0]
click at [1192, 551] on span "Review Guest Template" at bounding box center [1186, 548] width 132 height 15
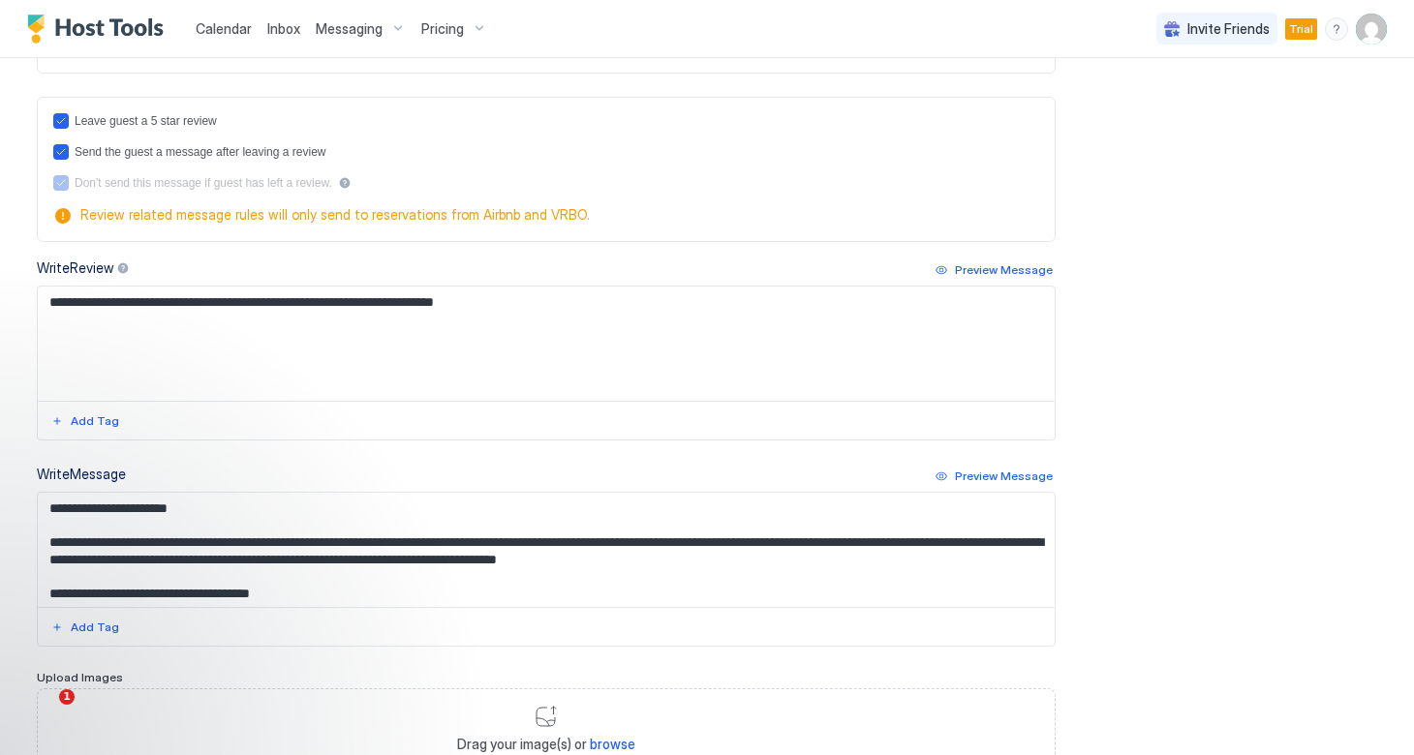
scroll to position [546, 0]
click at [60, 177] on icon "disableMessageAfterReview" at bounding box center [61, 182] width 12 height 12
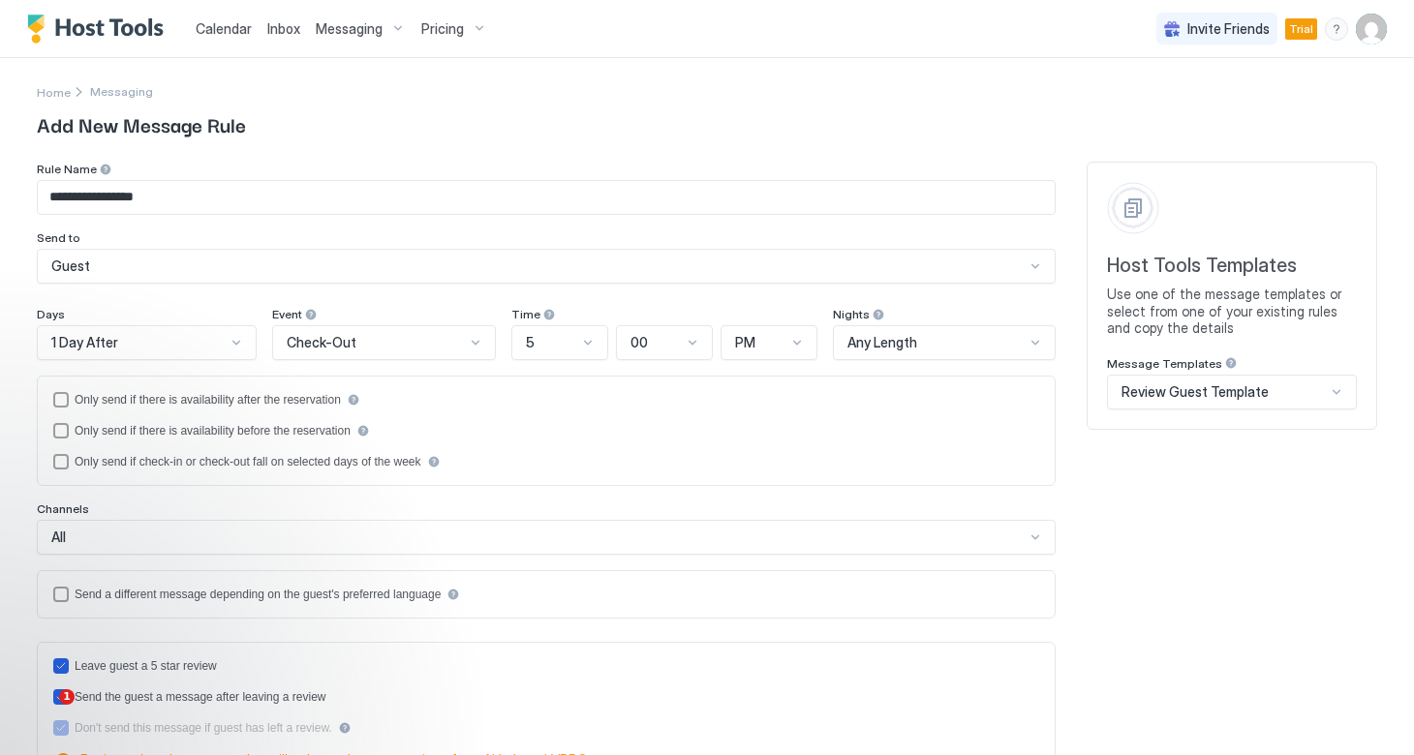
scroll to position [0, 0]
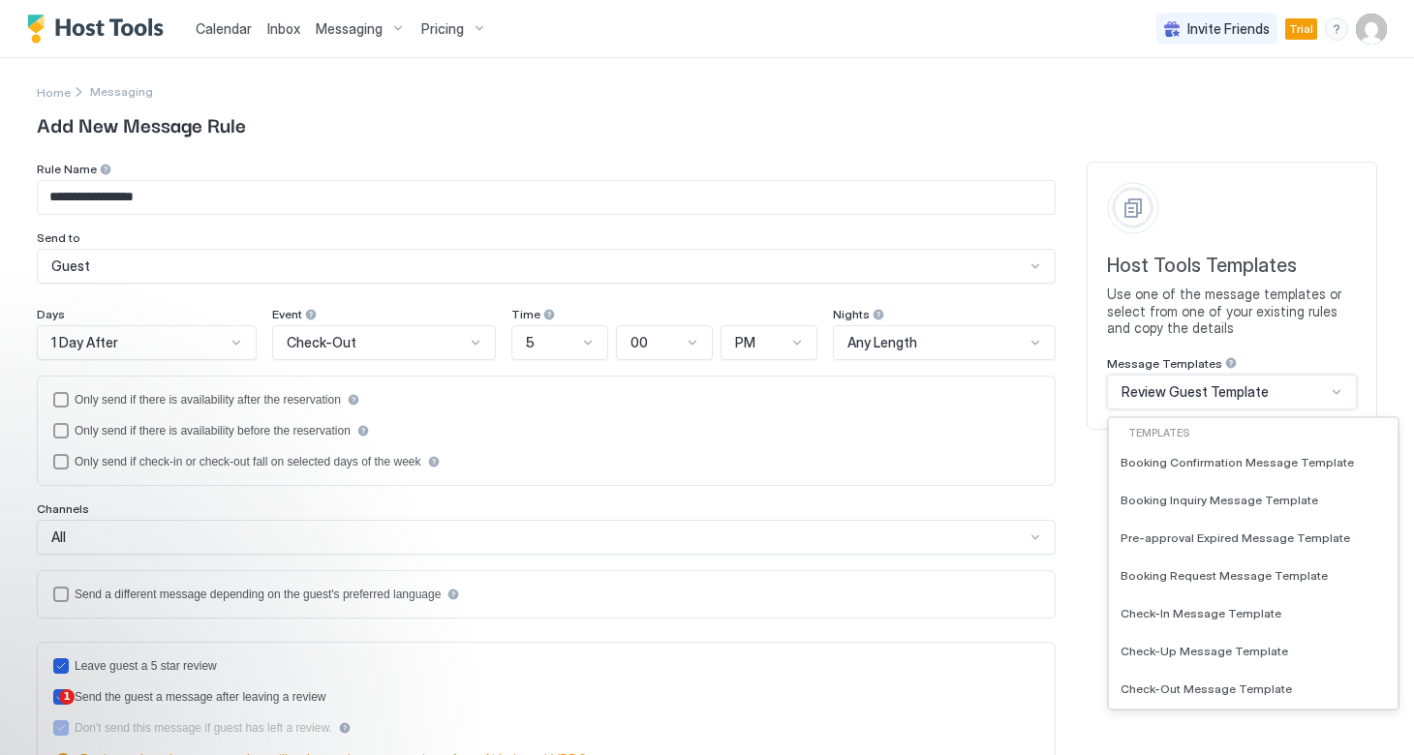
click at [1241, 391] on span "Review Guest Template" at bounding box center [1194, 391] width 147 height 17
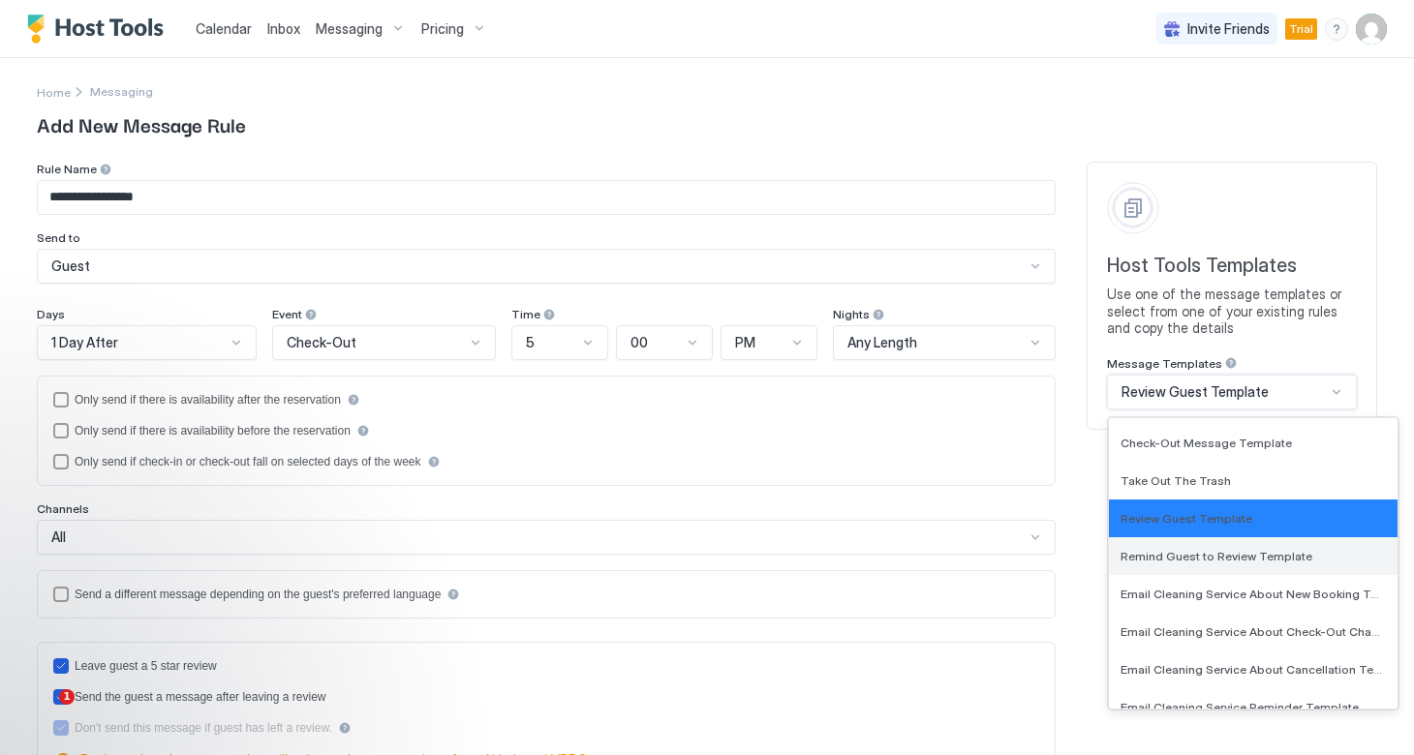
scroll to position [247, 0]
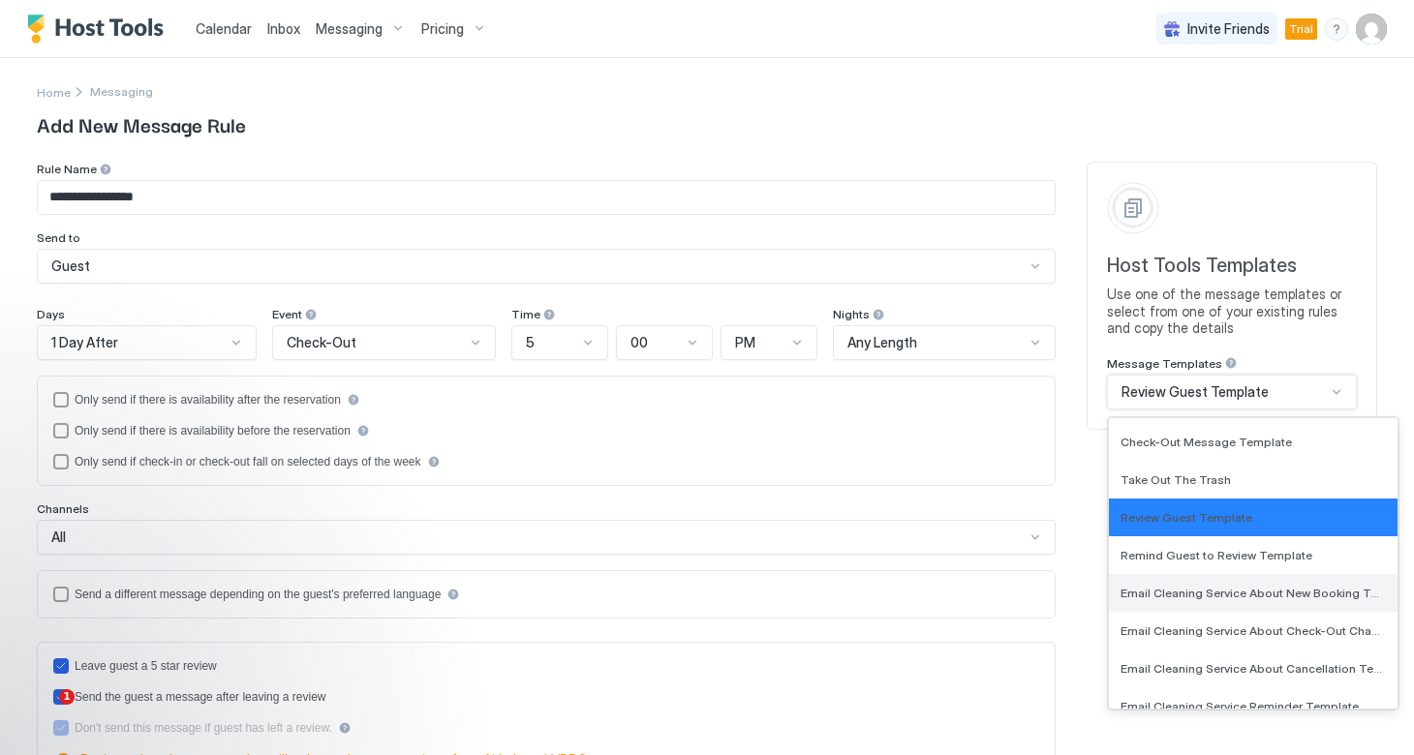
click at [1239, 598] on div "Email Cleaning Service About New Booking Template" at bounding box center [1253, 593] width 289 height 38
type input "**********"
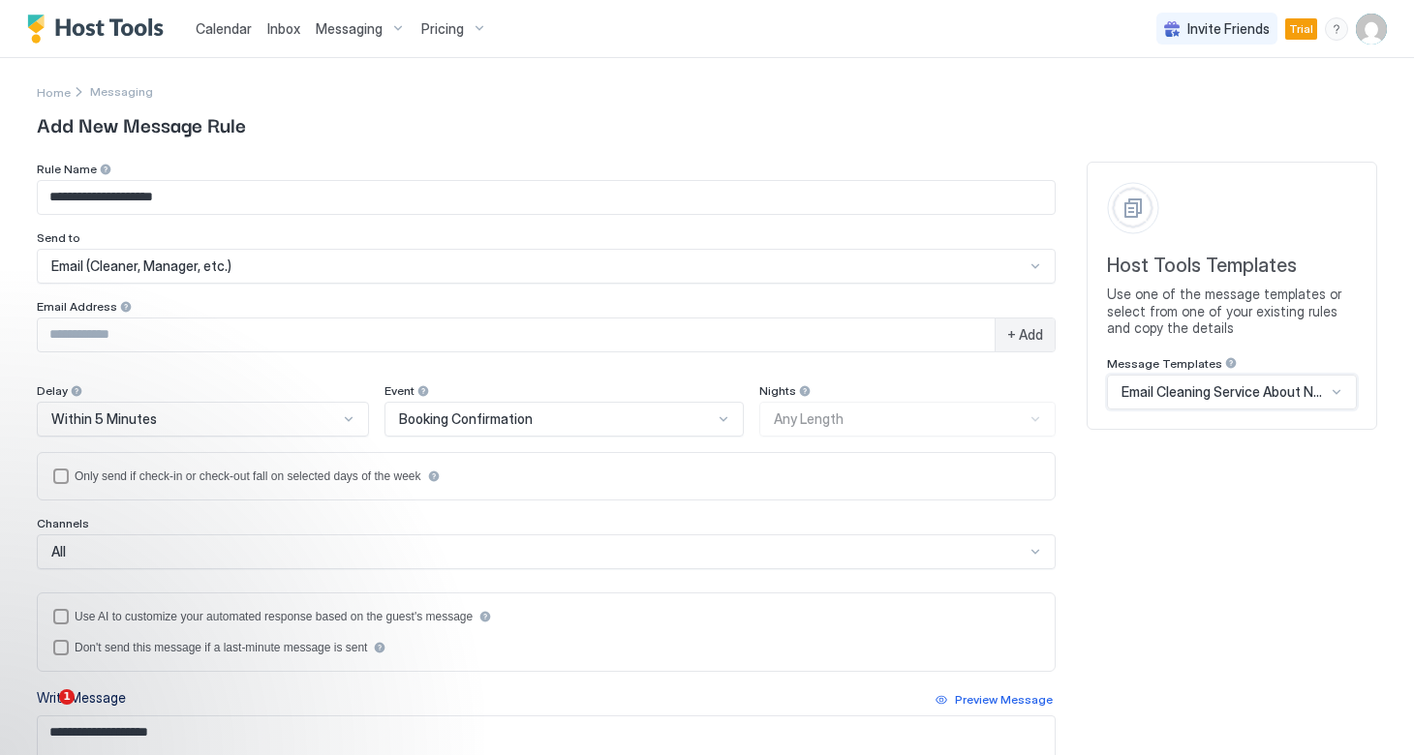
click at [779, 270] on div "Email (Cleaner, Manager, etc.)" at bounding box center [537, 266] width 973 height 17
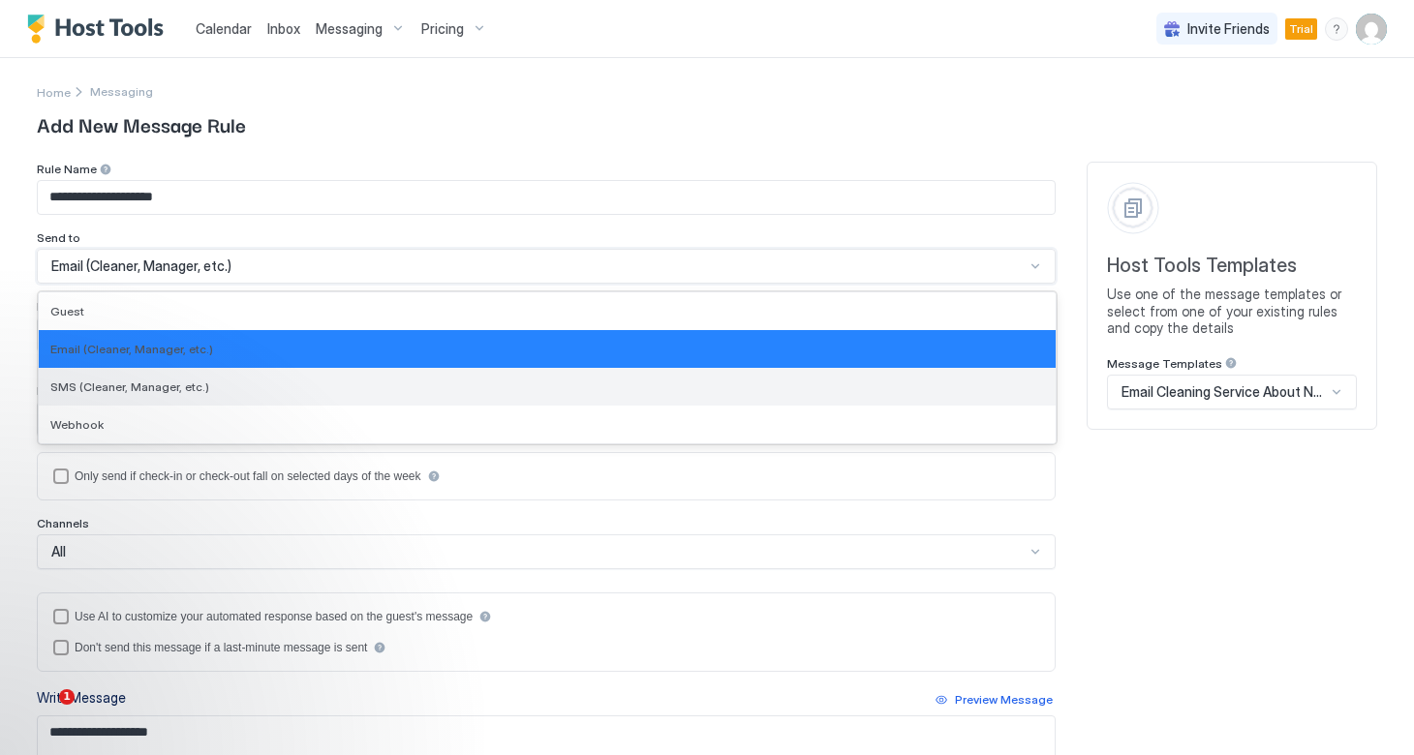
click at [667, 384] on div "SMS (Cleaner, Manager, etc.)" at bounding box center [546, 387] width 993 height 15
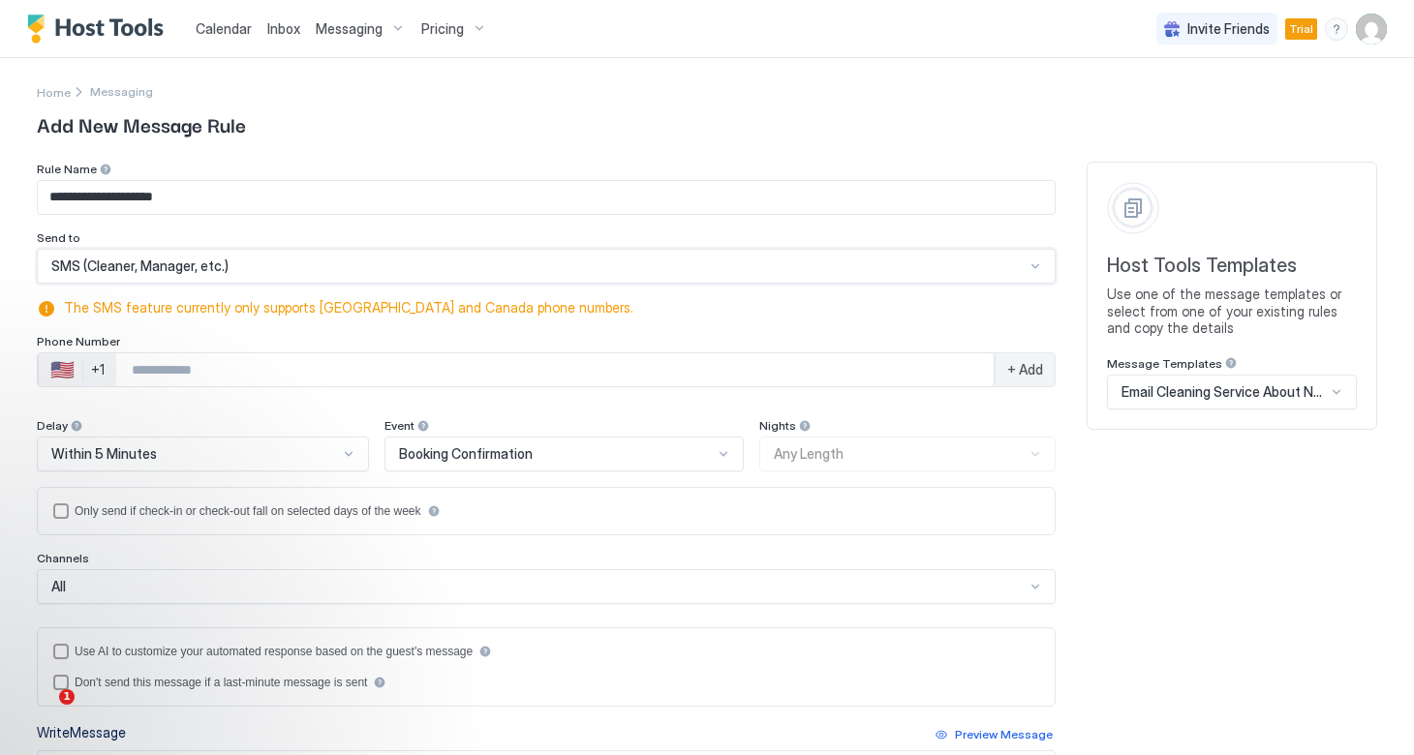
click at [677, 129] on span "Add New Message Rule" at bounding box center [707, 123] width 1340 height 29
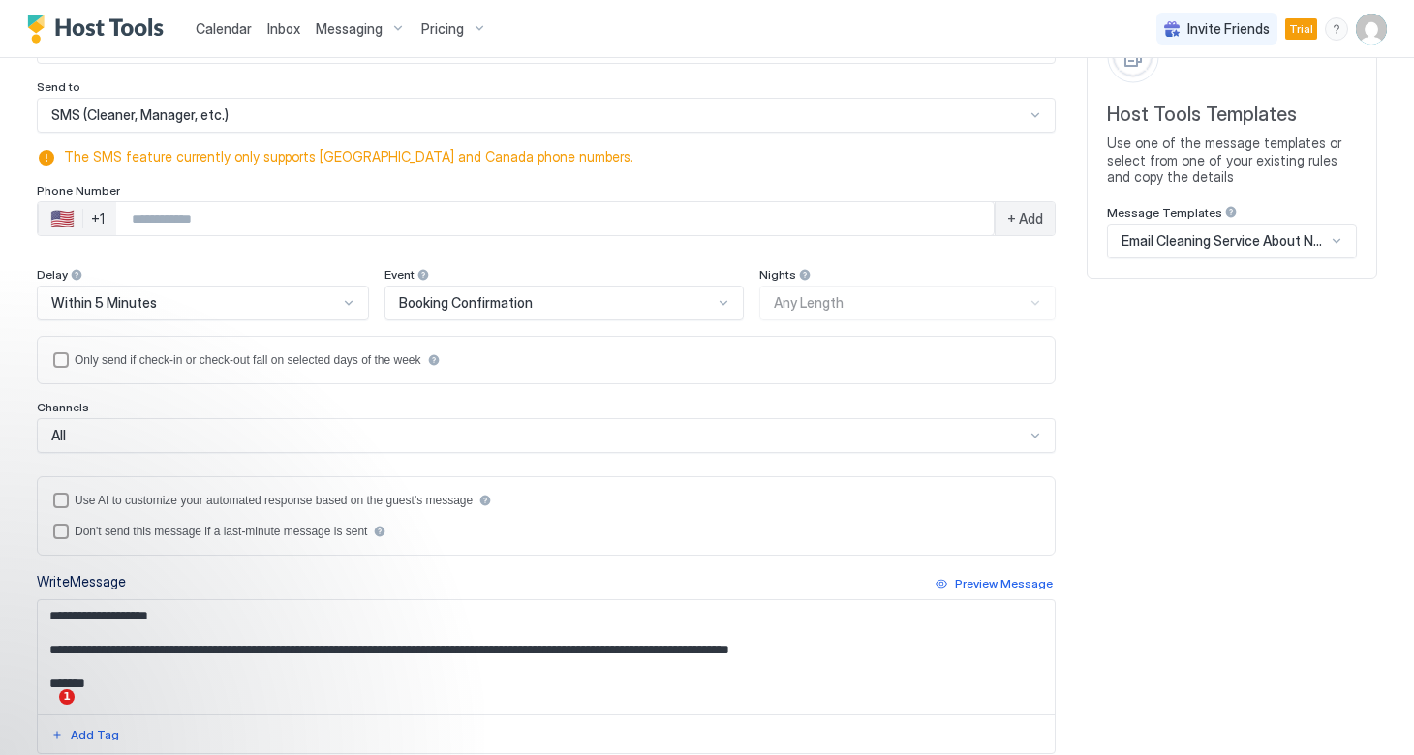
scroll to position [149, 0]
